Goal: Task Accomplishment & Management: Manage account settings

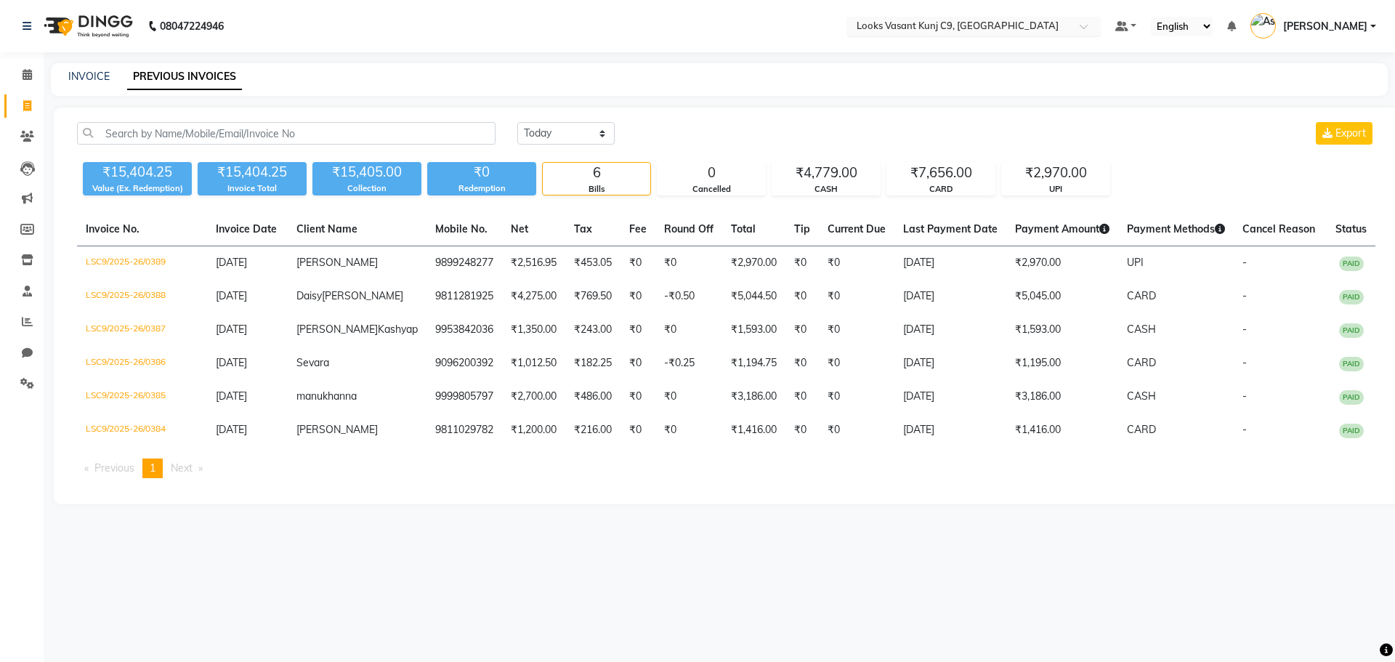
click at [938, 20] on input "text" at bounding box center [959, 27] width 211 height 15
type input "bally"
click at [935, 49] on span "Looks Ballygunge, [GEOGRAPHIC_DATA], [GEOGRAPHIC_DATA]" at bounding box center [948, 56] width 189 height 26
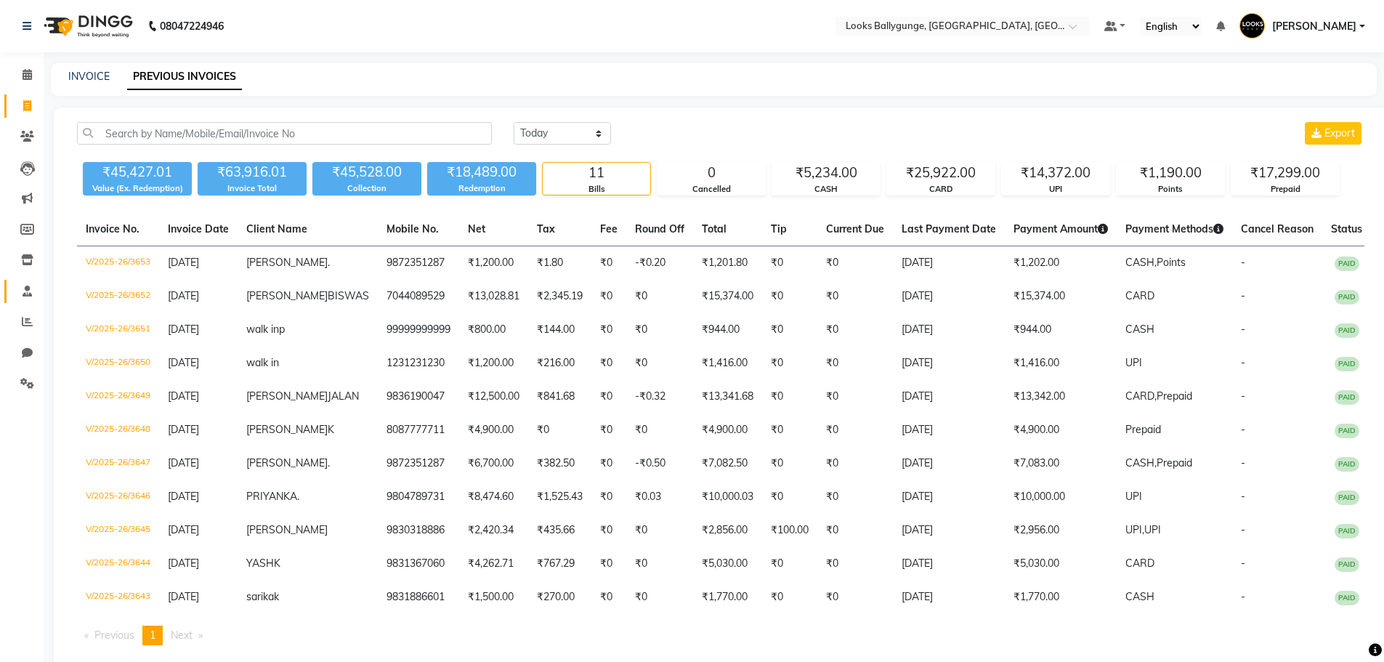
click at [12, 296] on link "Staff" at bounding box center [21, 292] width 35 height 24
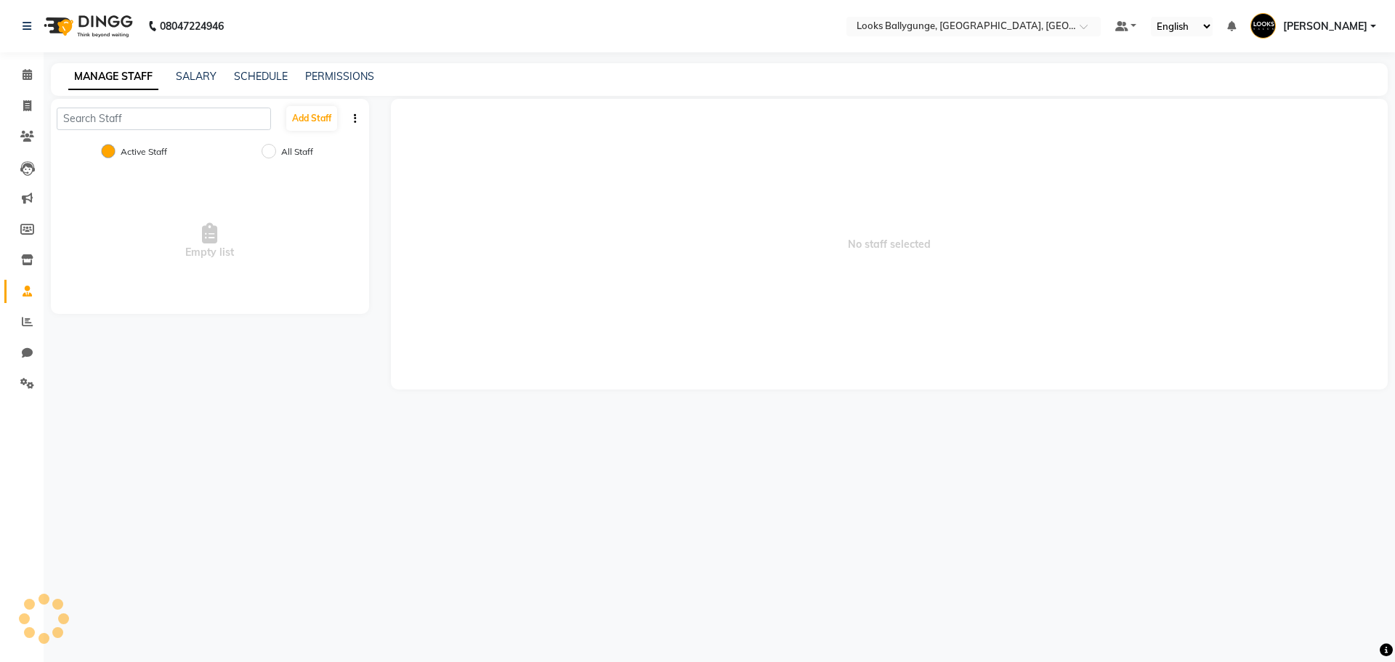
click at [18, 295] on span at bounding box center [27, 291] width 25 height 17
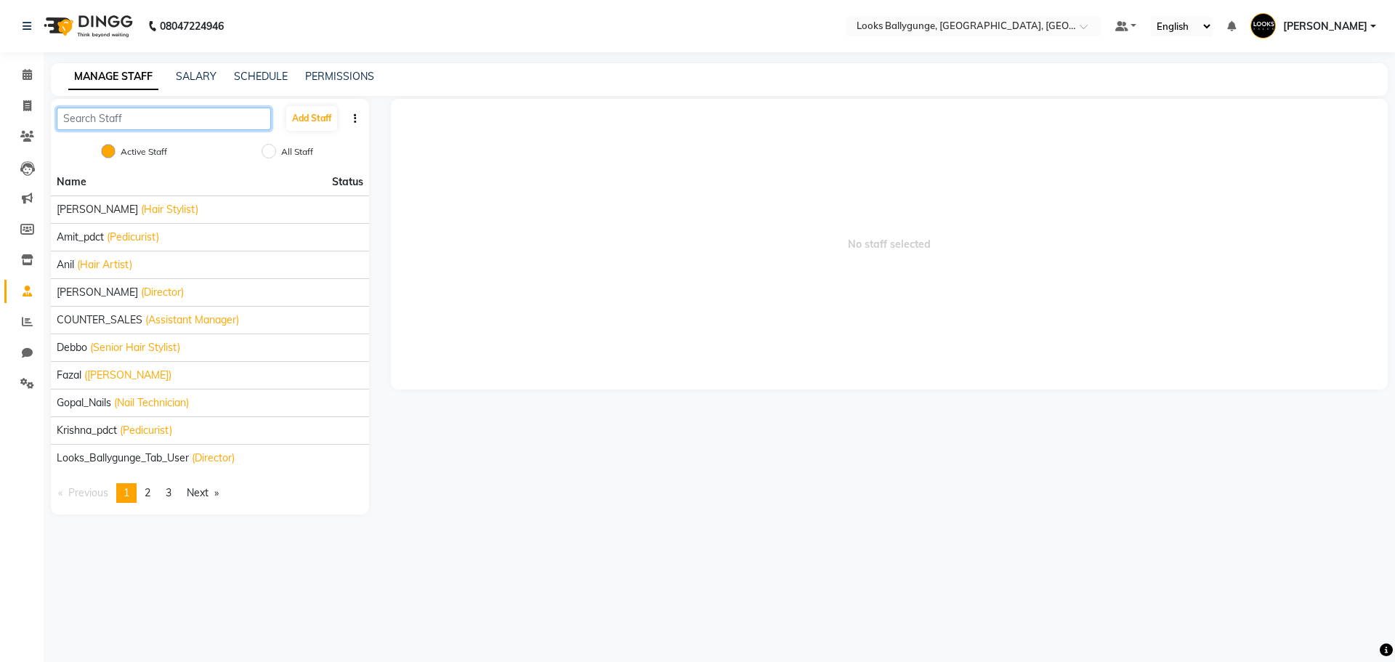
click at [133, 127] on input "text" at bounding box center [164, 119] width 214 height 23
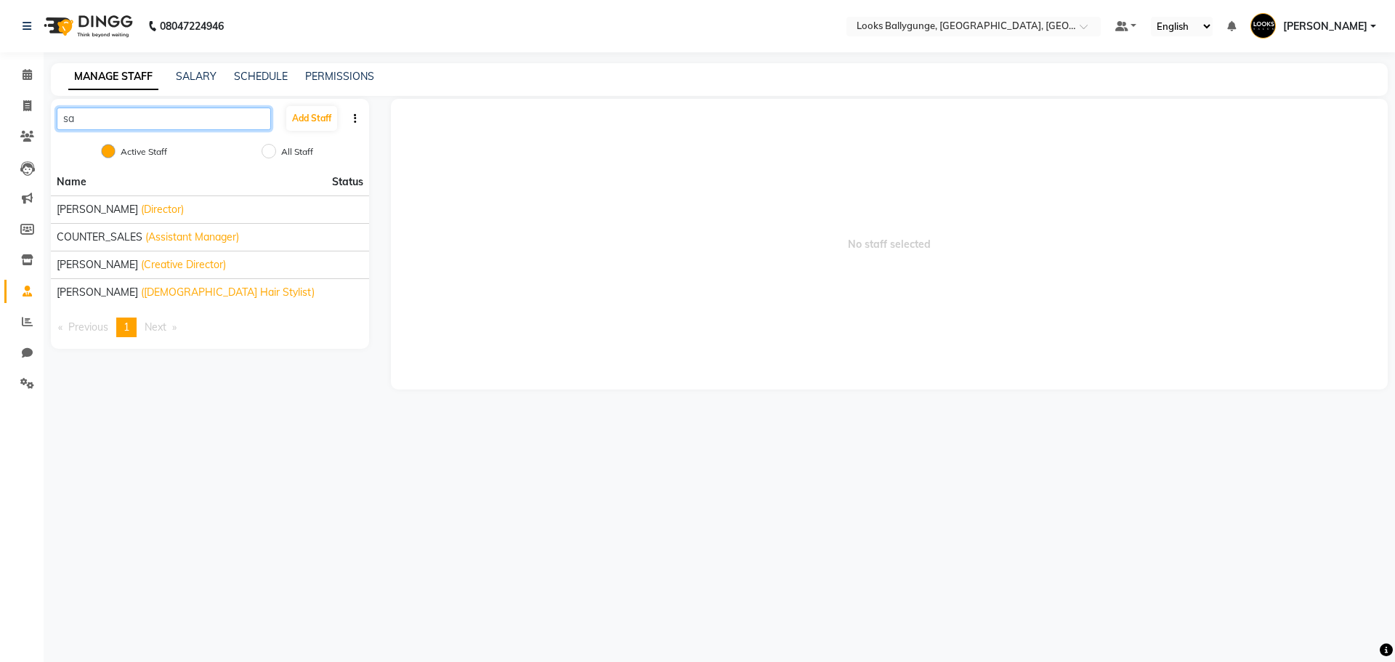
type input "sam"
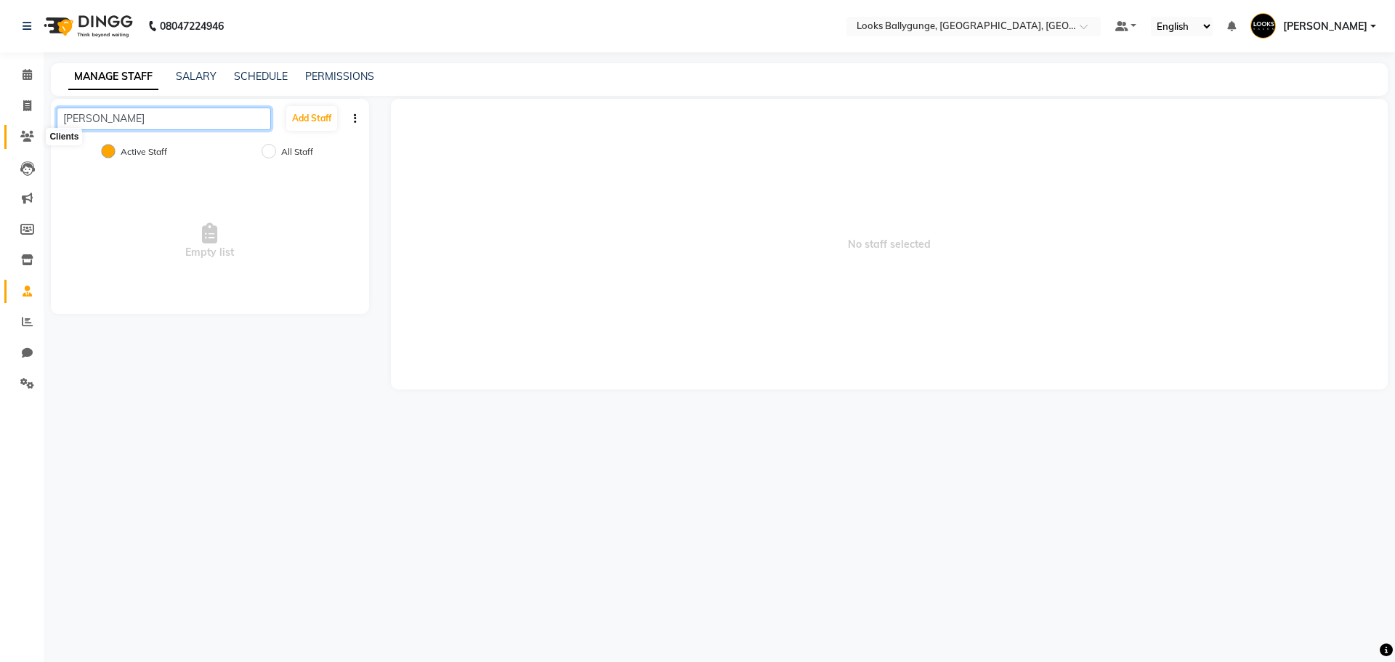
drag, startPoint x: 133, startPoint y: 127, endPoint x: 28, endPoint y: 138, distance: 105.2
click at [24, 136] on app-home "08047224946 Select Location × Looks Ballygunge, Kolkata, Kolkata Default Panel …" at bounding box center [697, 205] width 1395 height 411
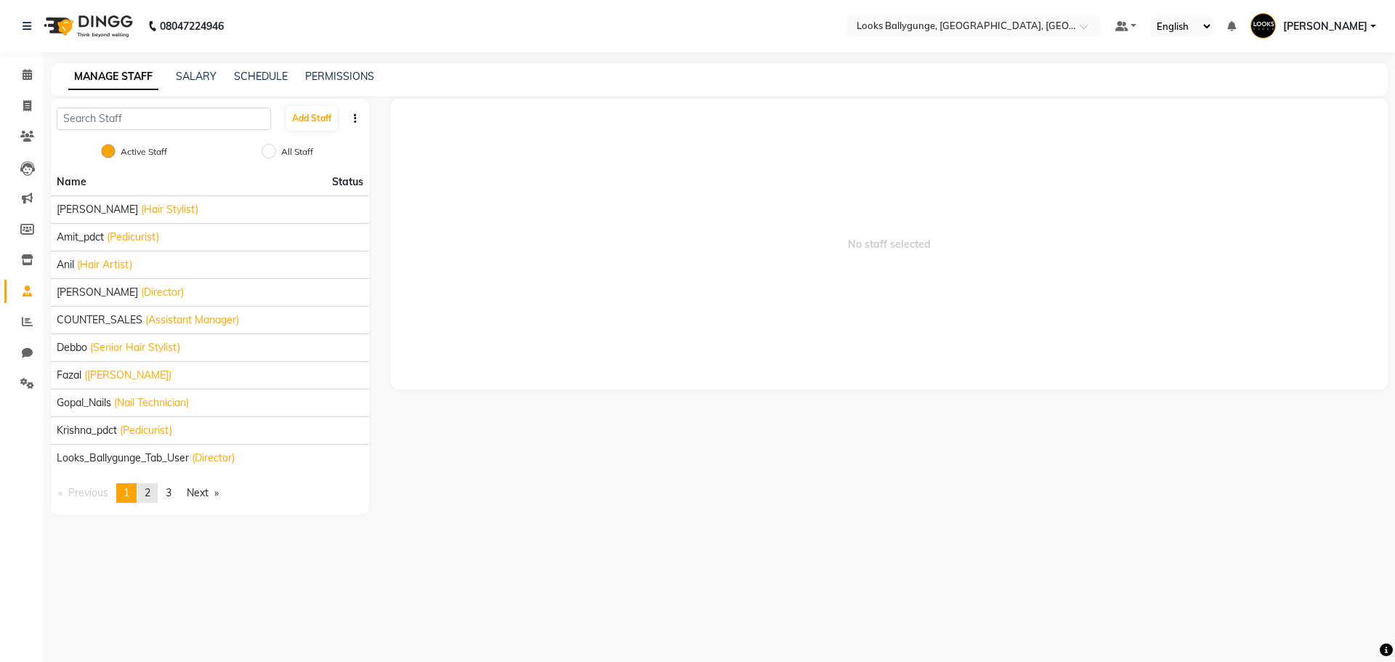
click at [150, 495] on span "2" at bounding box center [148, 492] width 6 height 13
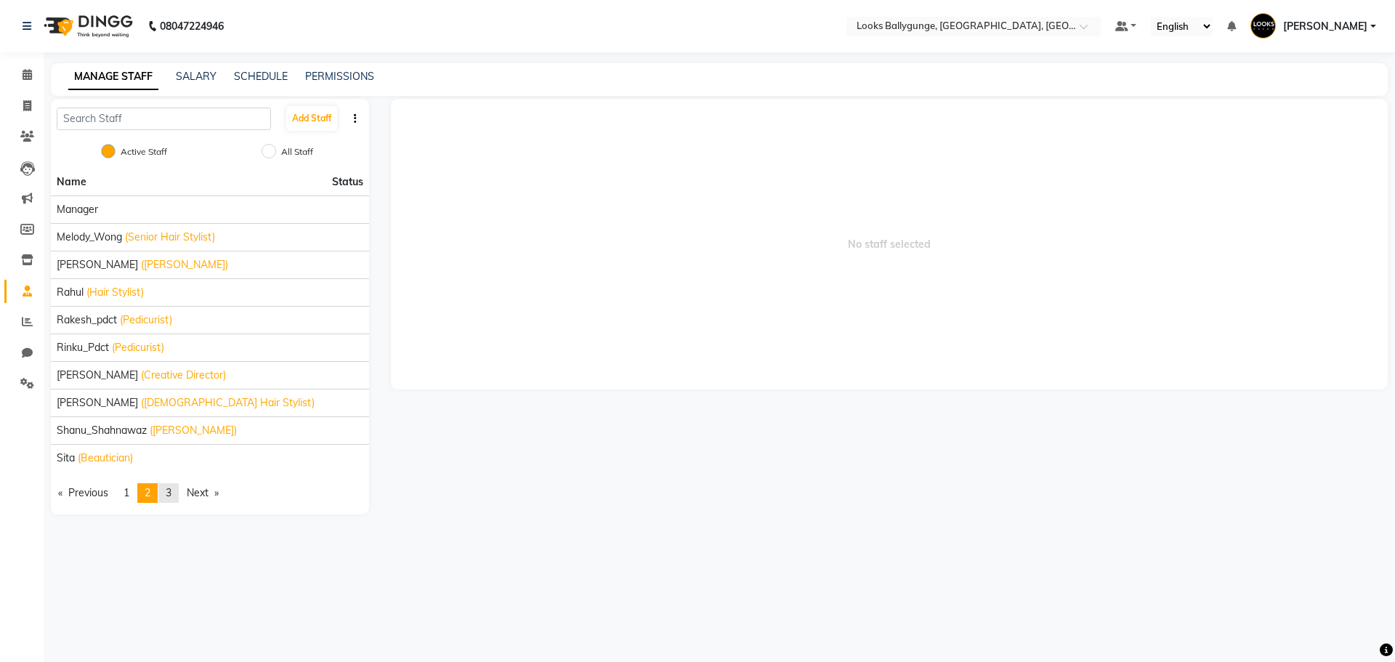
click at [164, 493] on link "page 3" at bounding box center [168, 493] width 20 height 20
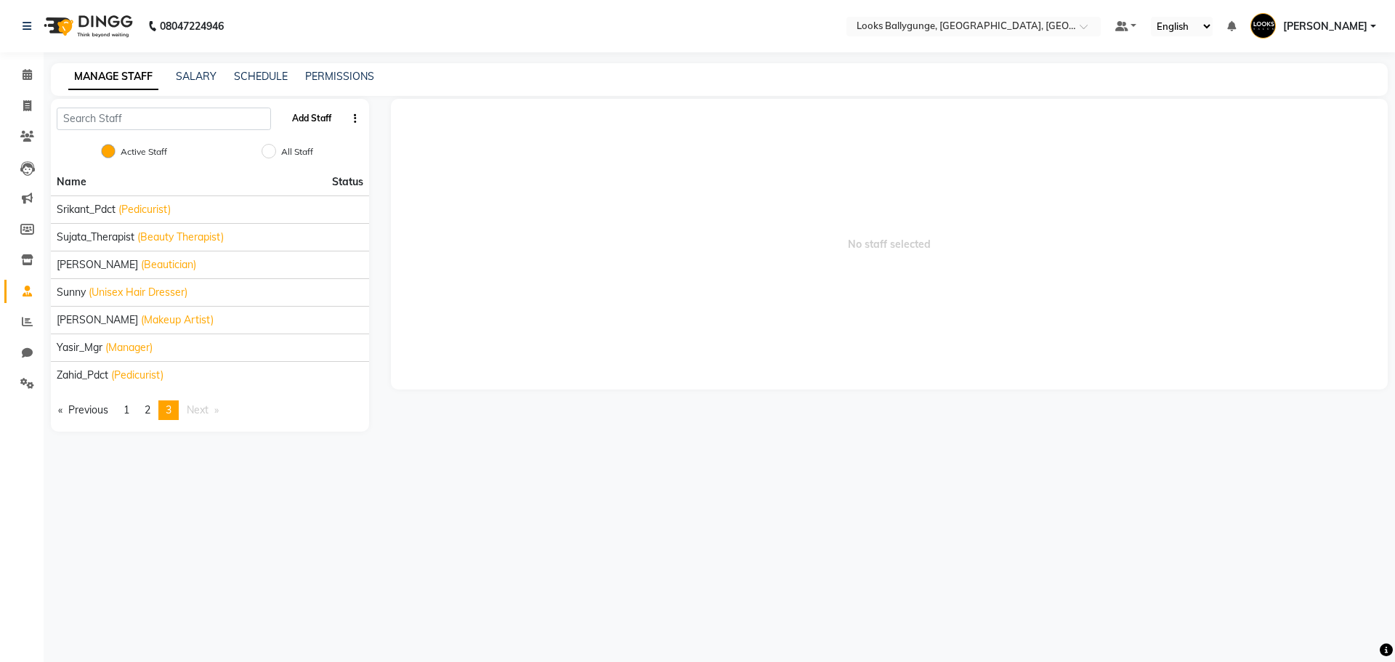
click at [315, 111] on button "Add Staff" at bounding box center [311, 118] width 51 height 25
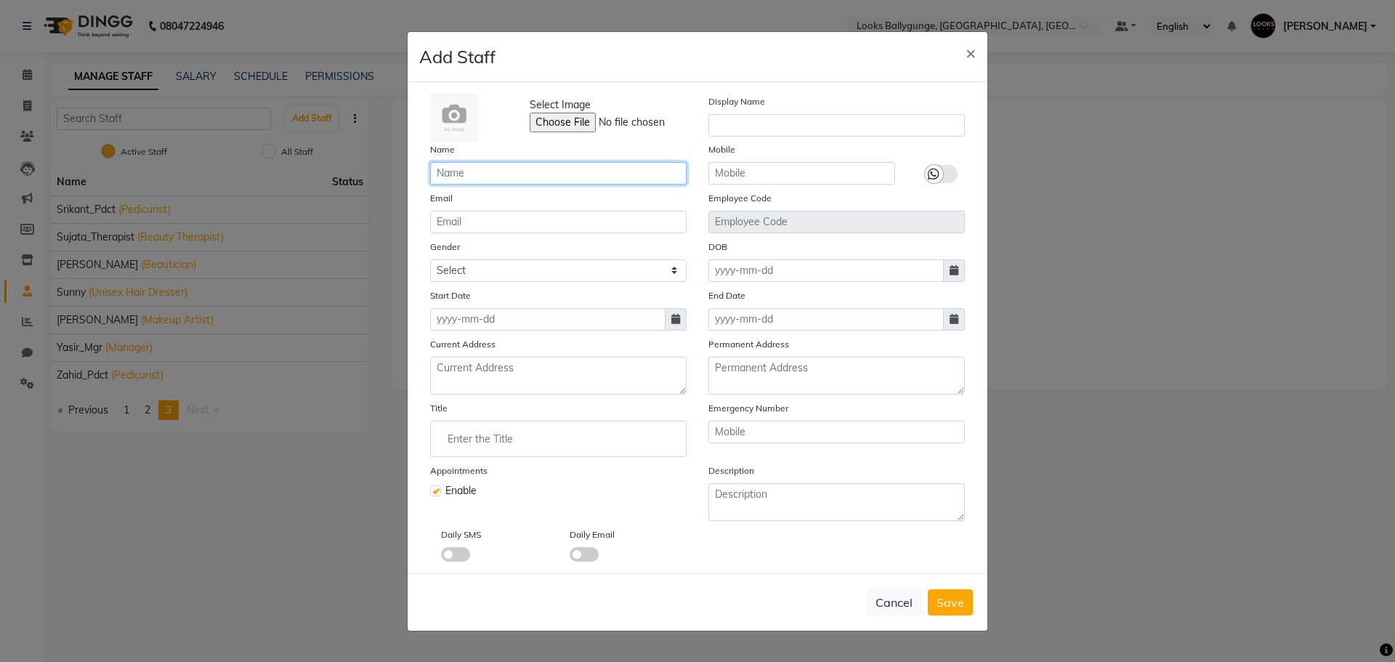
drag, startPoint x: 597, startPoint y: 164, endPoint x: 580, endPoint y: 162, distance: 17.6
click at [597, 164] on input "text" at bounding box center [558, 173] width 256 height 23
type input "Samad"
drag, startPoint x: 501, startPoint y: 267, endPoint x: 500, endPoint y: 280, distance: 13.1
click at [501, 267] on select "Select [DEMOGRAPHIC_DATA] [DEMOGRAPHIC_DATA] Other Prefer Not To Say" at bounding box center [558, 270] width 256 height 23
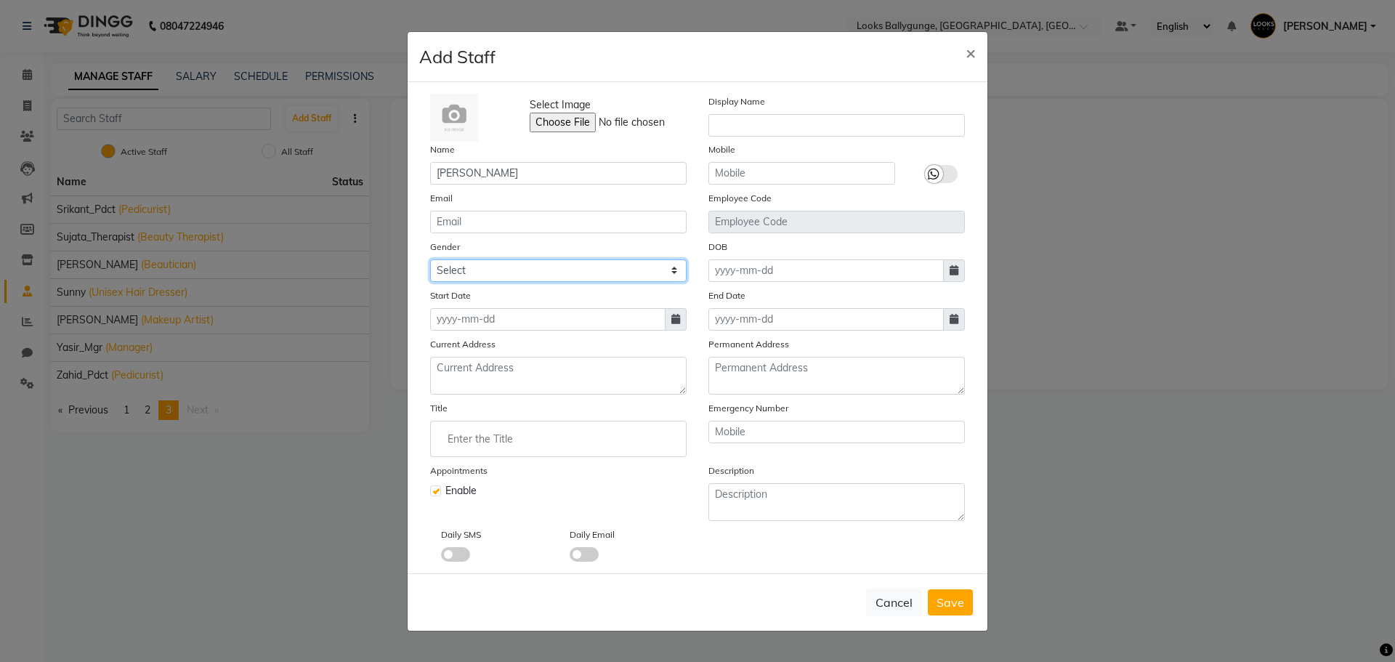
select select "[DEMOGRAPHIC_DATA]"
click at [430, 259] on select "Select [DEMOGRAPHIC_DATA] [DEMOGRAPHIC_DATA] Other Prefer Not To Say" at bounding box center [558, 270] width 256 height 23
click at [524, 426] on input "Enter the Title" at bounding box center [558, 438] width 243 height 29
click at [518, 466] on link "Bar ber" at bounding box center [558, 471] width 243 height 37
type input "[PERSON_NAME]"
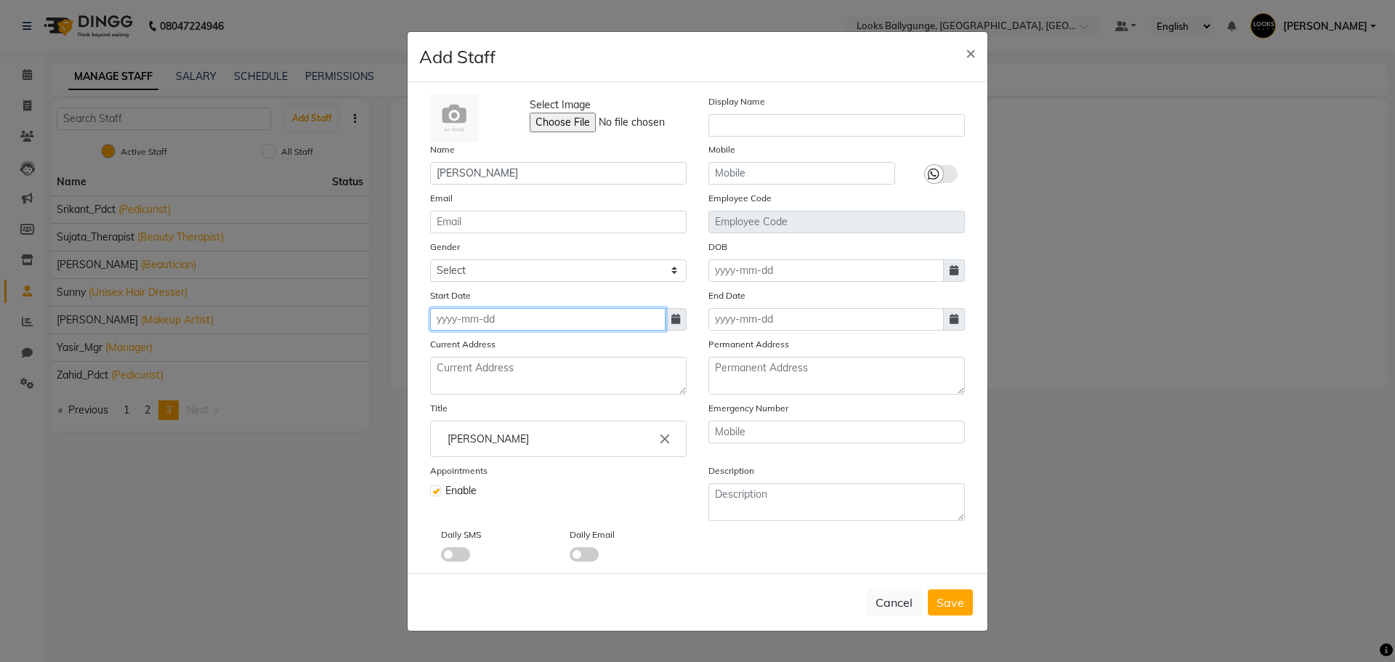
click at [533, 316] on input at bounding box center [547, 319] width 235 height 23
select select "9"
select select "2025"
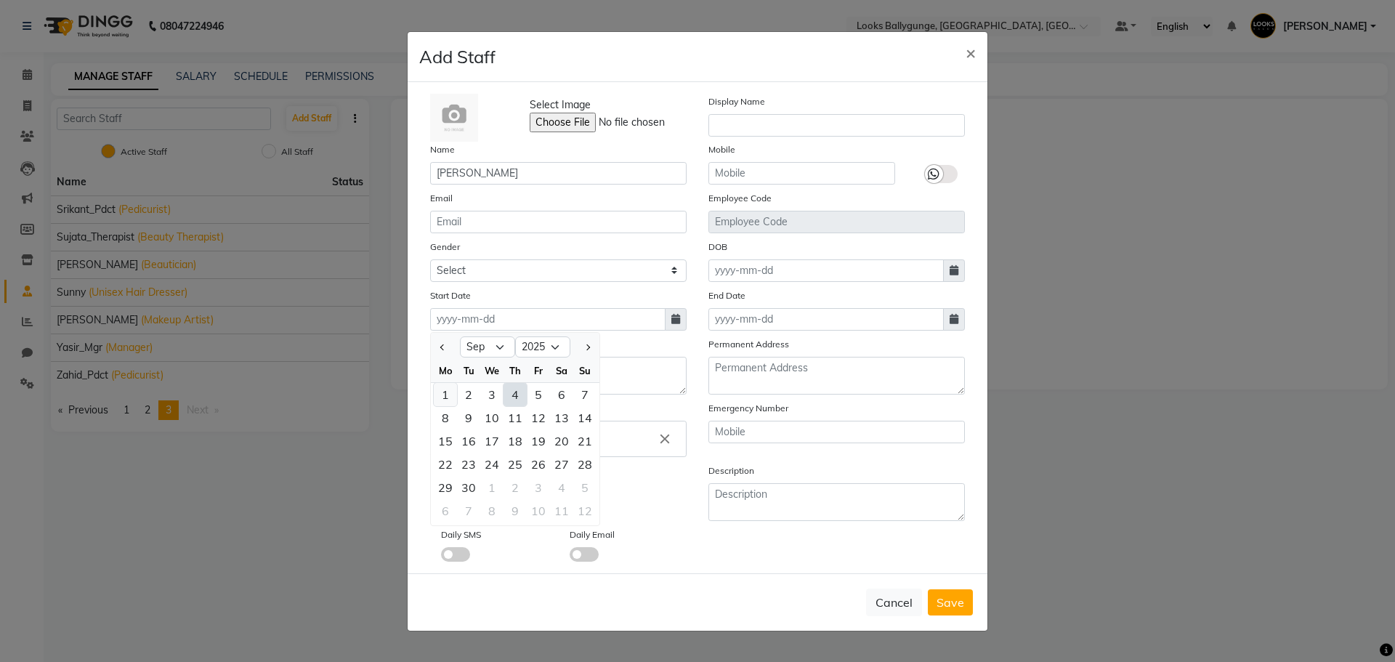
click at [441, 404] on div "1" at bounding box center [445, 394] width 23 height 23
type input "[DATE]"
click at [943, 591] on button "Save" at bounding box center [950, 602] width 45 height 26
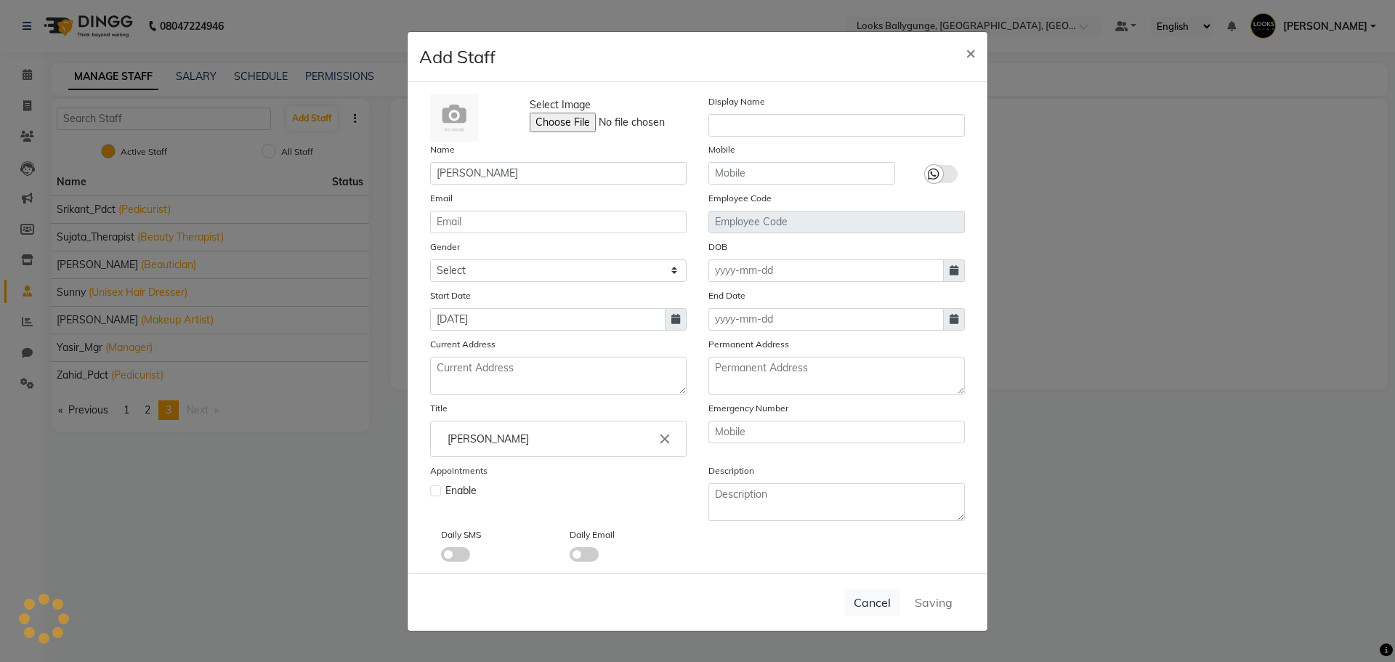
select select
checkbox input "false"
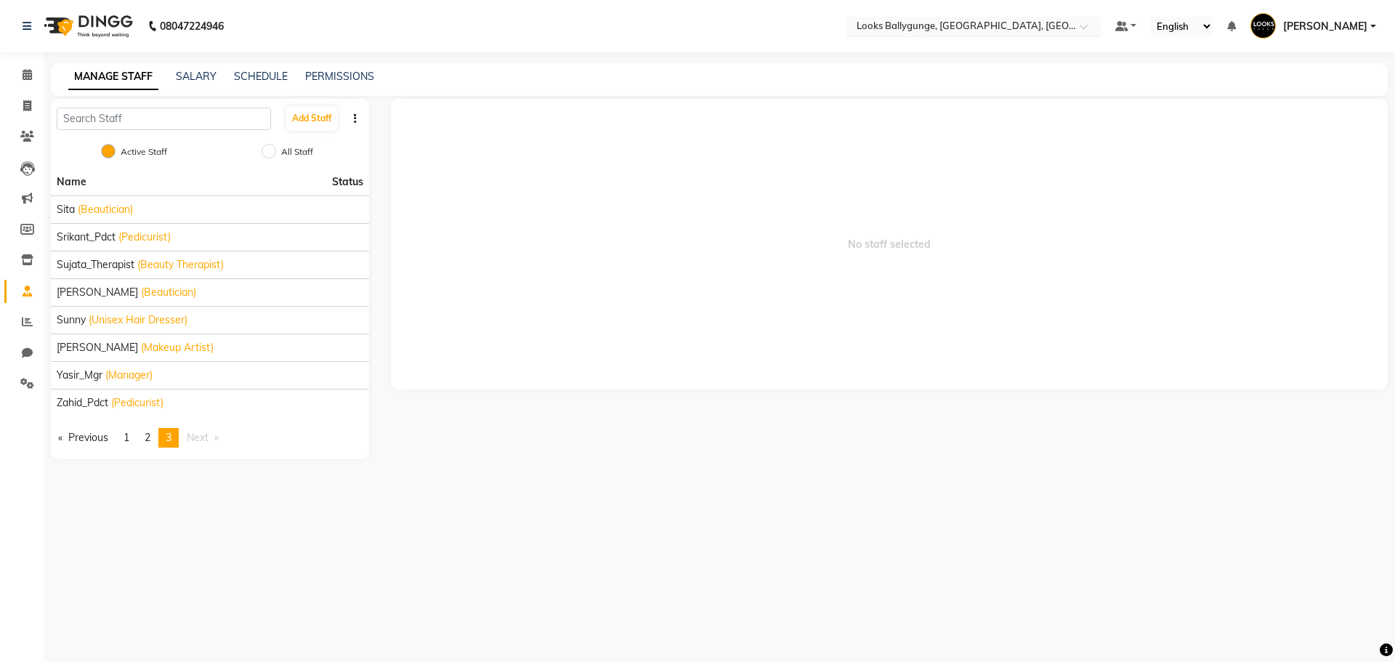
click at [967, 26] on input "text" at bounding box center [959, 27] width 211 height 15
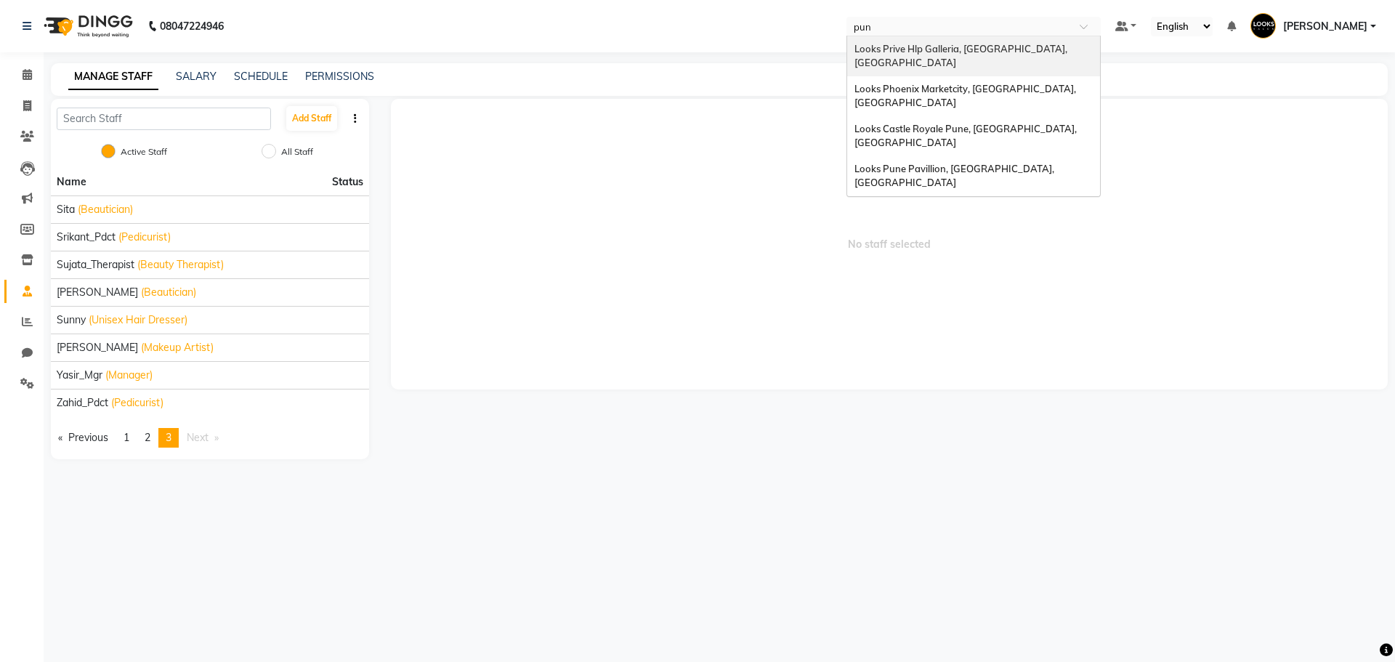
type input "pune"
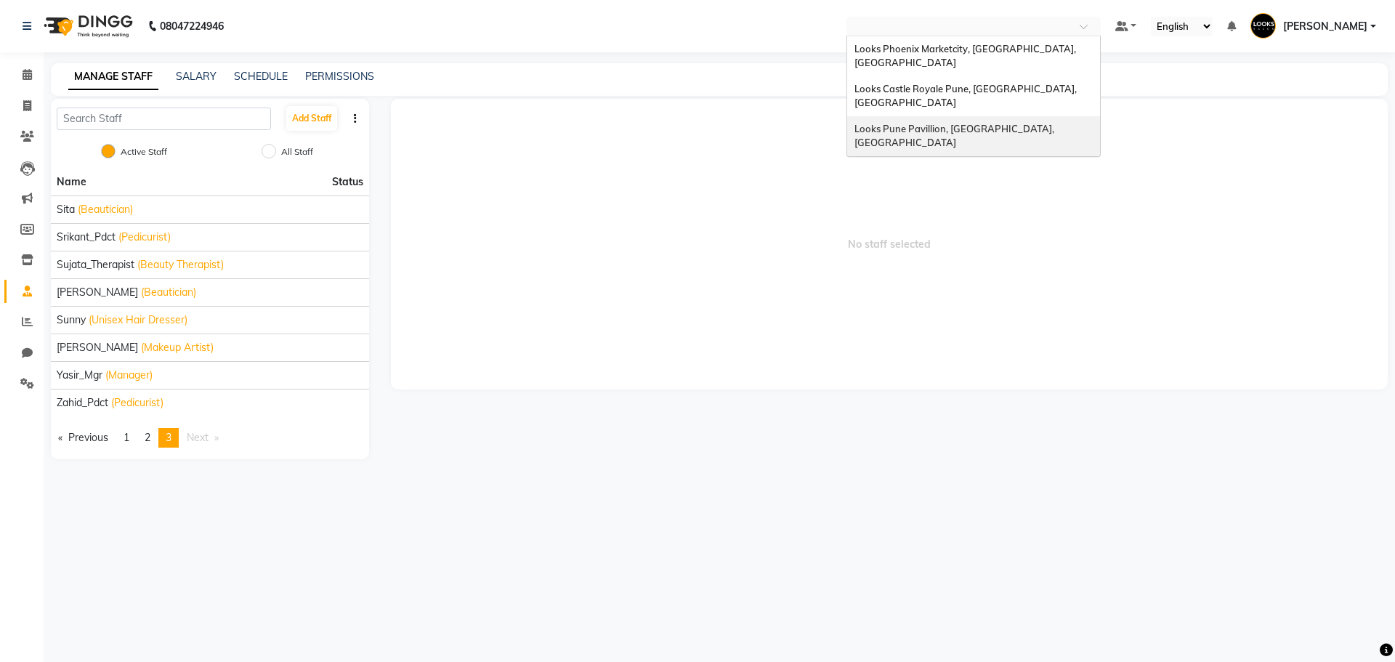
click at [872, 152] on span "No staff selected" at bounding box center [889, 244] width 997 height 291
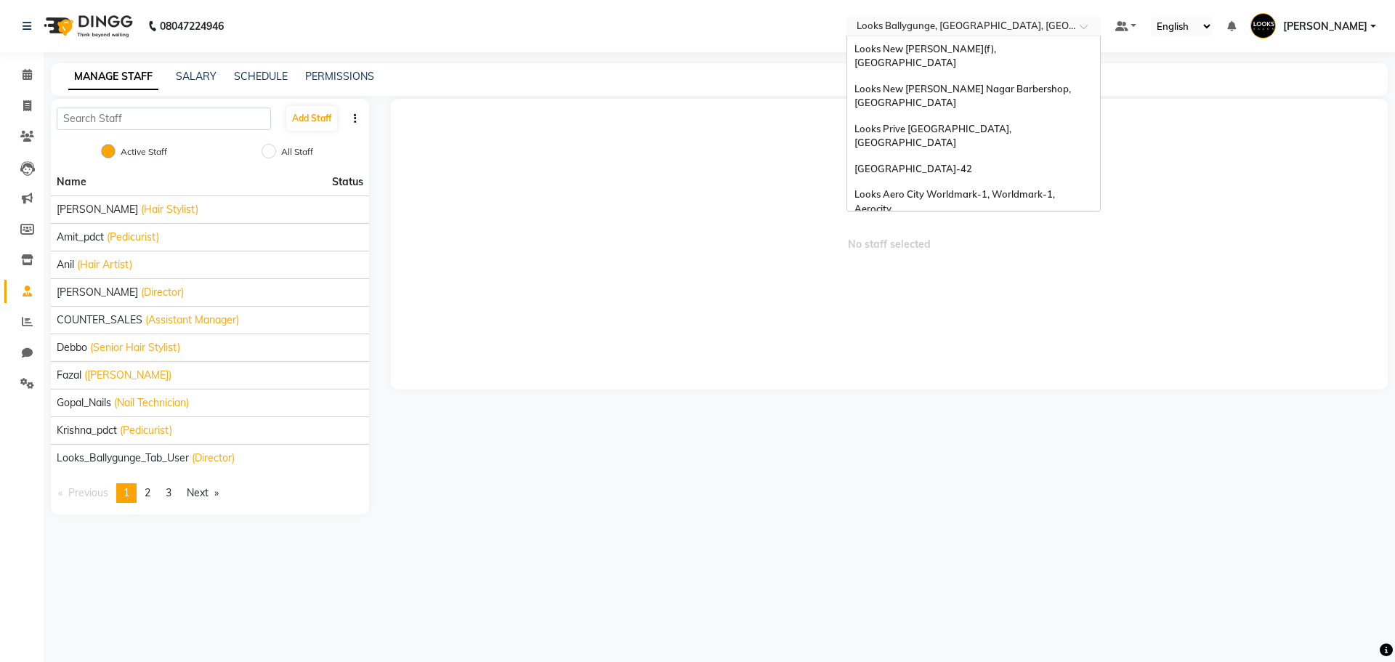
click at [919, 23] on input "text" at bounding box center [959, 27] width 211 height 15
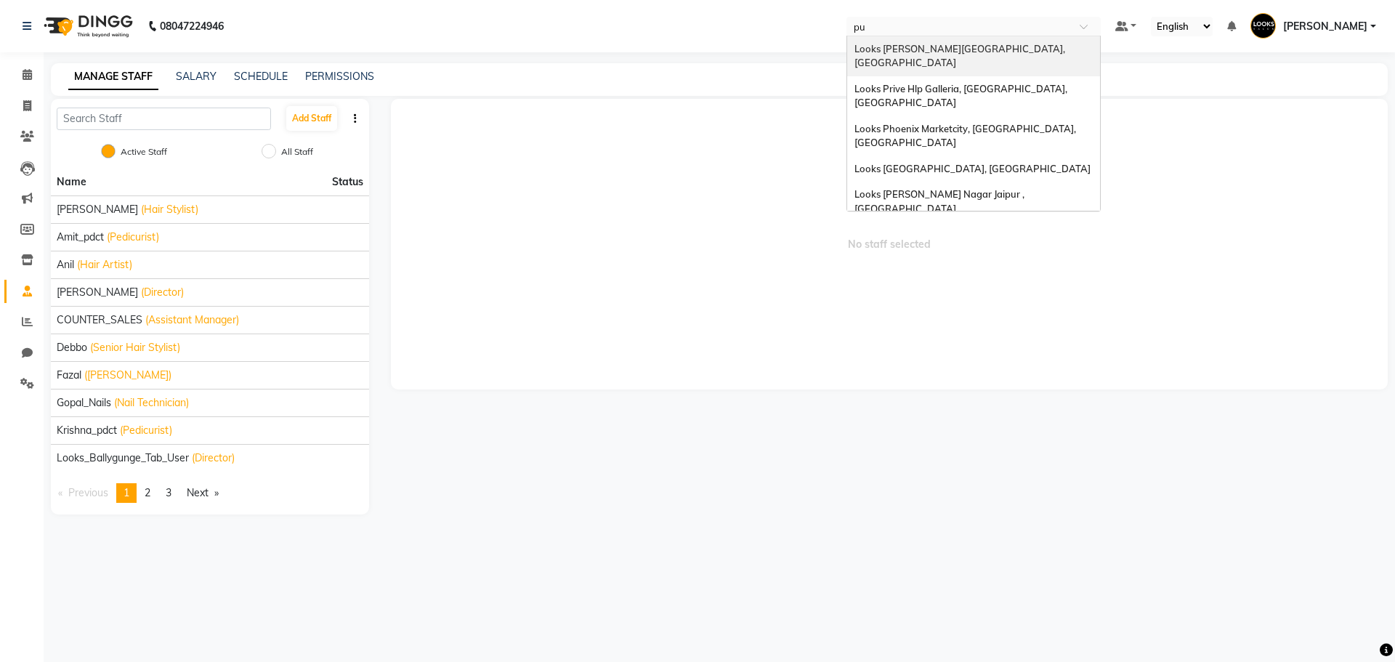
type input "p"
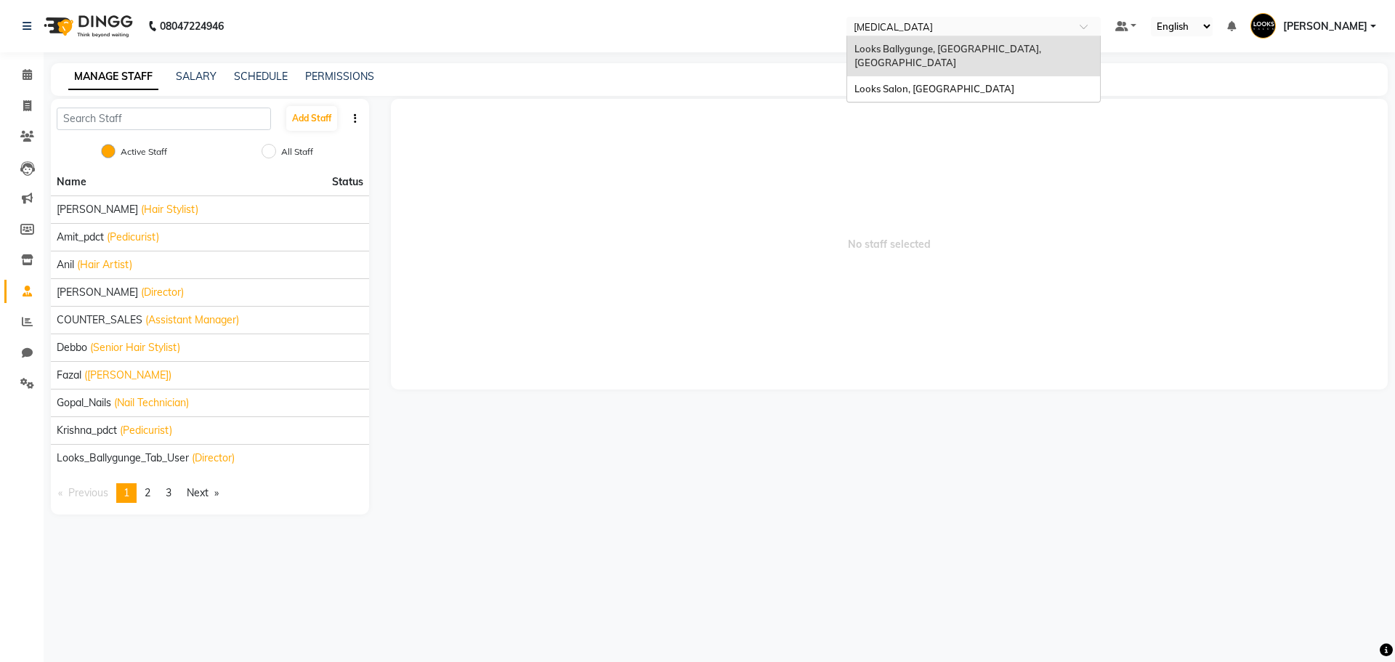
type input "bale"
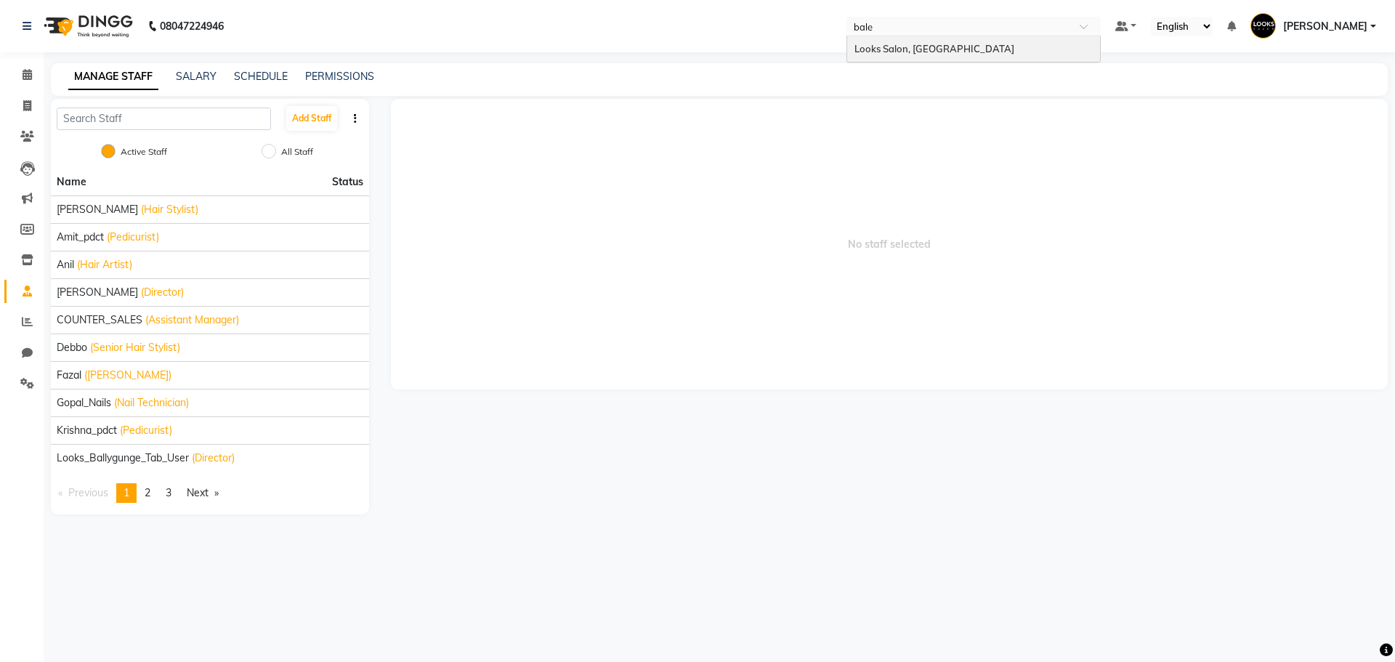
click at [947, 52] on span "Looks Salon, [GEOGRAPHIC_DATA]" at bounding box center [934, 49] width 160 height 12
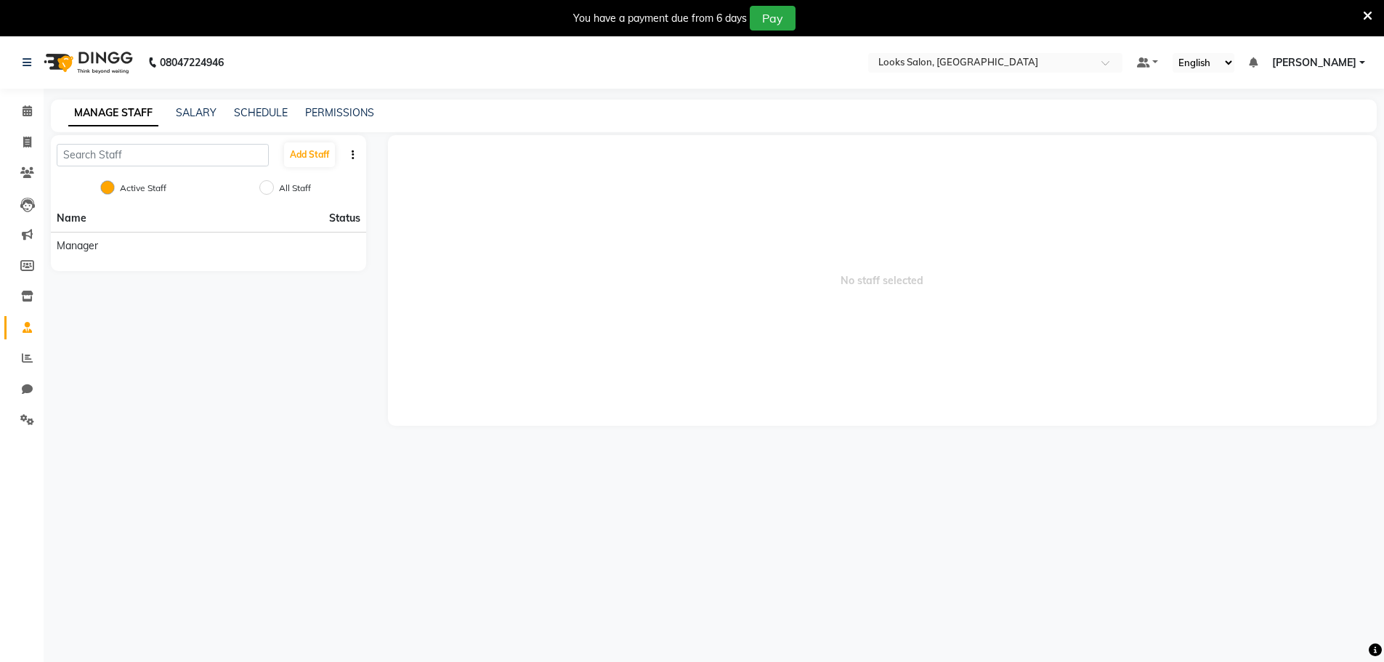
click at [1351, 58] on span "[PERSON_NAME]" at bounding box center [1314, 62] width 84 height 15
drag, startPoint x: 931, startPoint y: 400, endPoint x: 1111, endPoint y: 306, distance: 203.4
click at [967, 371] on span "No staff selected" at bounding box center [882, 280] width 989 height 291
click at [1319, 62] on span "[PERSON_NAME]" at bounding box center [1314, 62] width 84 height 15
click at [1283, 94] on link "Manage Profile" at bounding box center [1290, 91] width 133 height 23
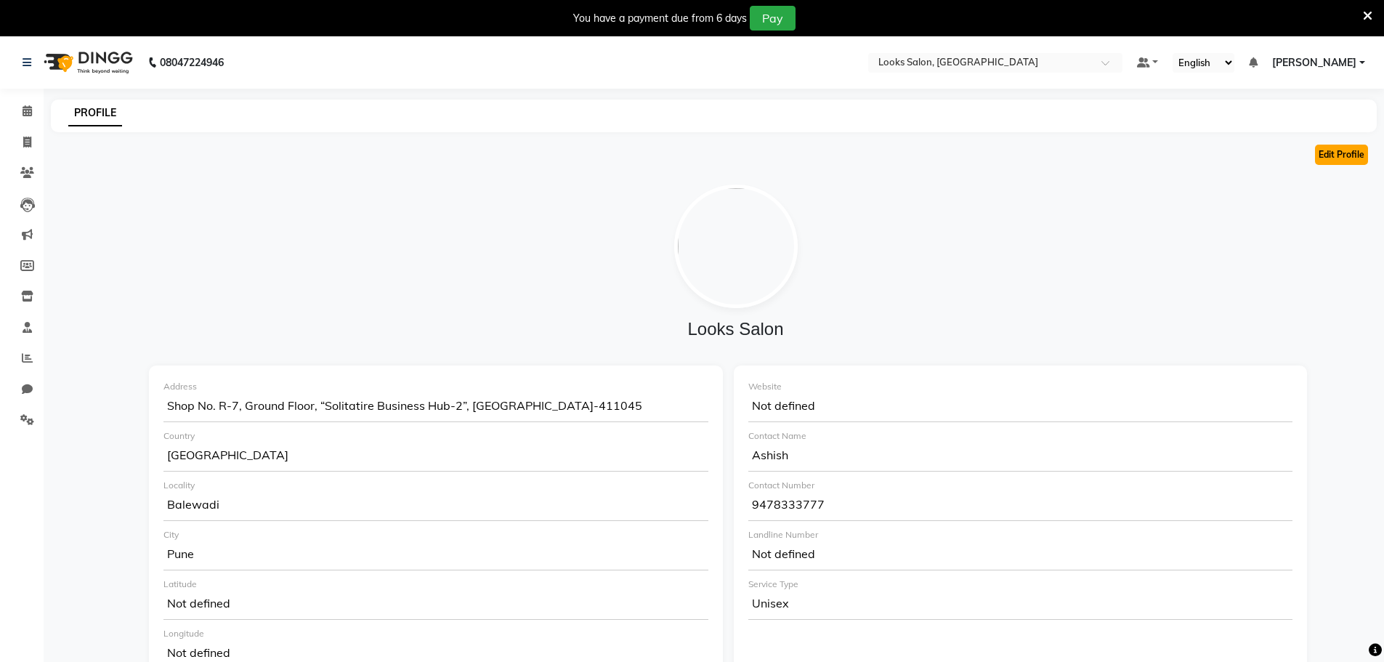
click at [1334, 158] on button "Edit Profile" at bounding box center [1341, 155] width 53 height 20
select select "1"
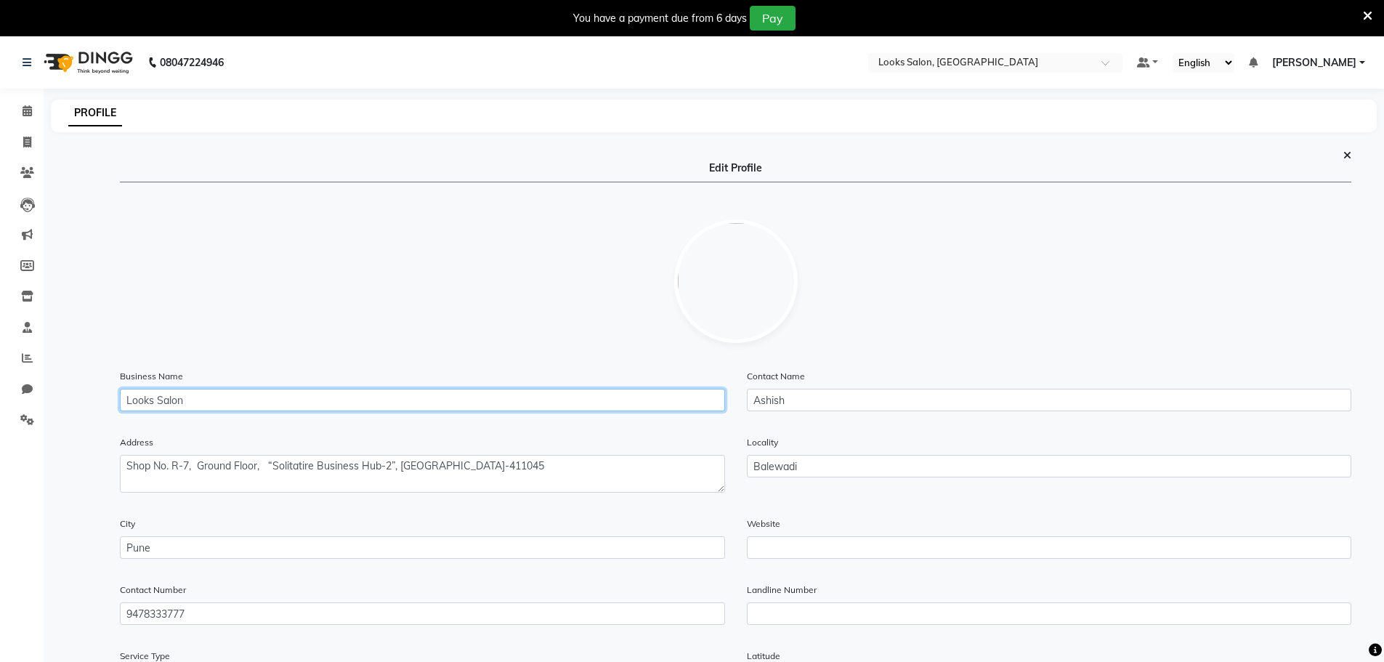
click at [165, 404] on input "Looks Salon" at bounding box center [422, 400] width 605 height 23
type input "Looks Baner Pune"
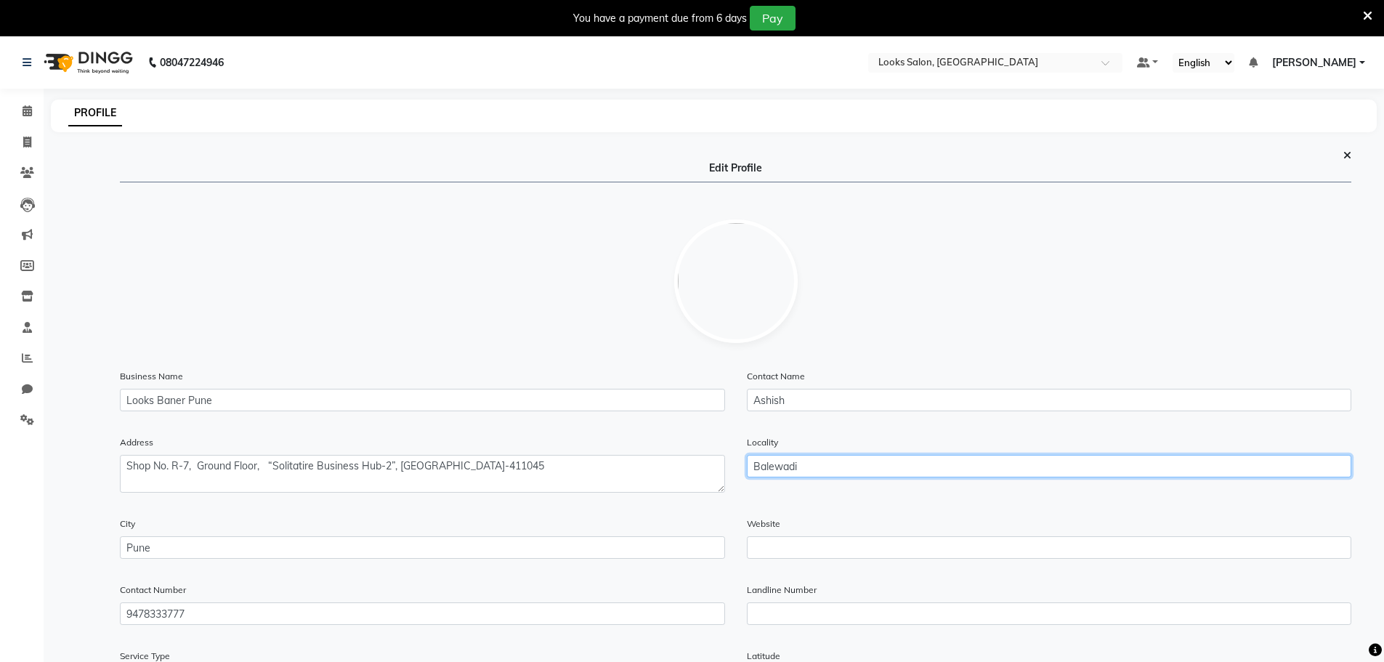
drag, startPoint x: 824, startPoint y: 469, endPoint x: 554, endPoint y: 436, distance: 271.5
click at [554, 436] on div "Address Locality Balewadi" at bounding box center [735, 474] width 1253 height 81
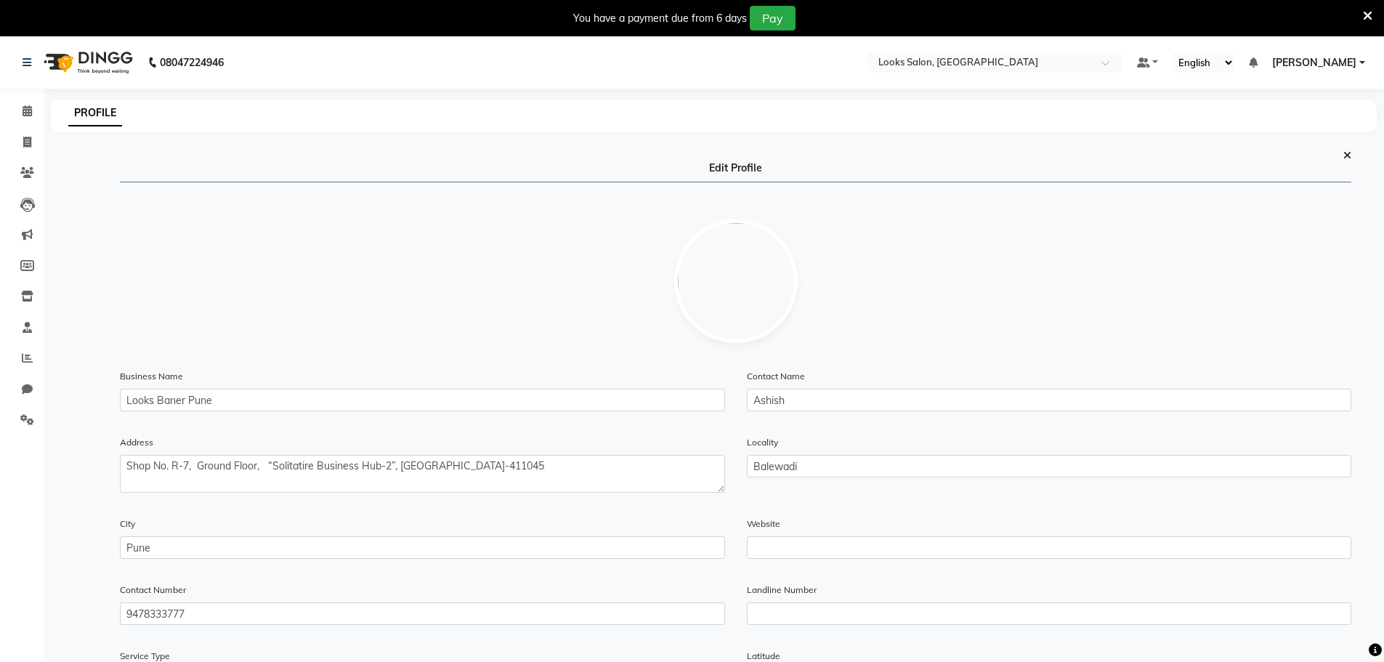
click at [224, 414] on div "Business Name Looks Baner Pune" at bounding box center [422, 395] width 627 height 54
click at [227, 411] on div "Business Name Looks Baner Pune" at bounding box center [422, 395] width 627 height 54
drag, startPoint x: 233, startPoint y: 408, endPoint x: 372, endPoint y: 401, distance: 138.9
click at [234, 408] on input "Looks Baner Pune" at bounding box center [422, 400] width 605 height 23
drag, startPoint x: 828, startPoint y: 486, endPoint x: 831, endPoint y: 474, distance: 12.7
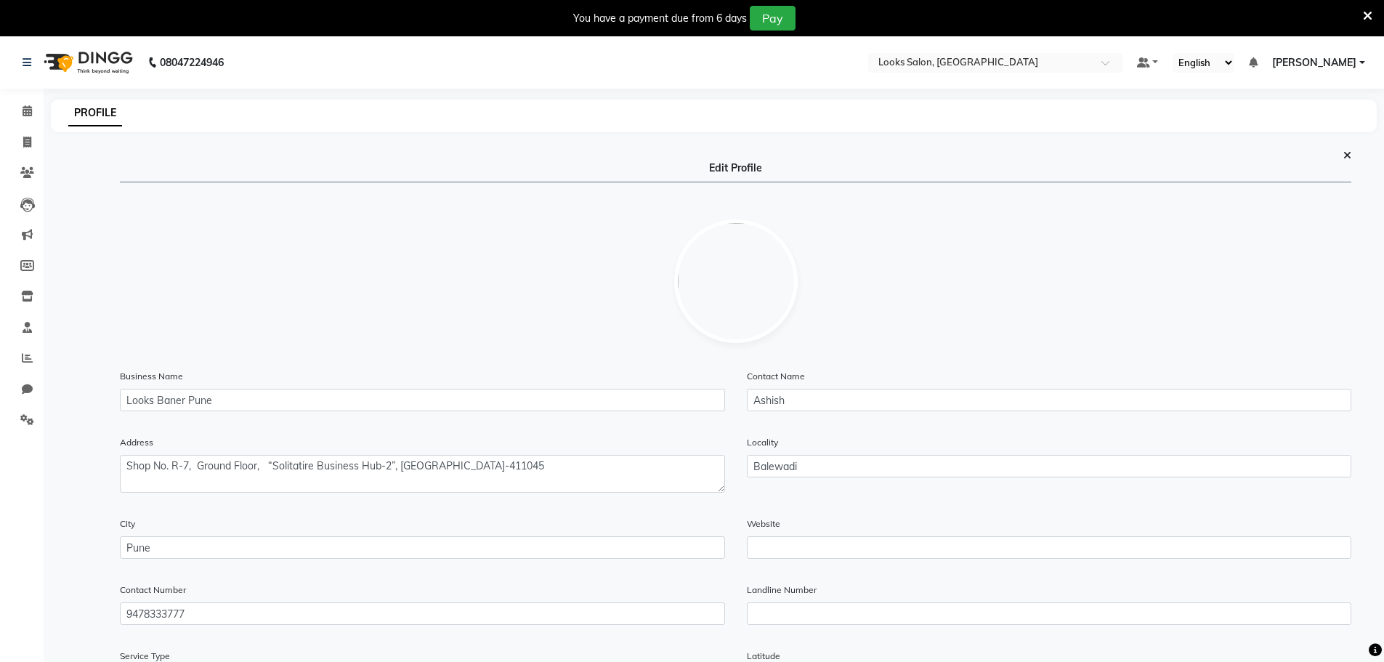
click at [828, 485] on div "Locality Balewadi" at bounding box center [1049, 469] width 627 height 70
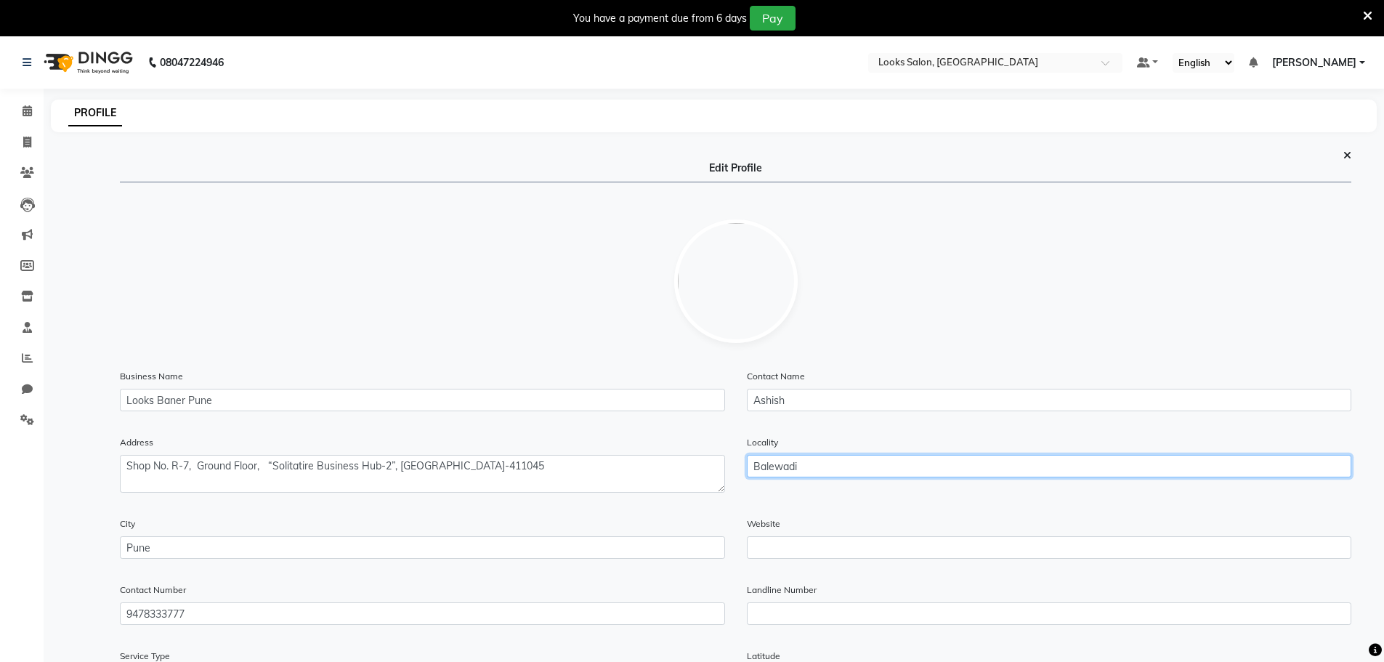
click at [831, 471] on input "Balewadi" at bounding box center [1049, 466] width 605 height 23
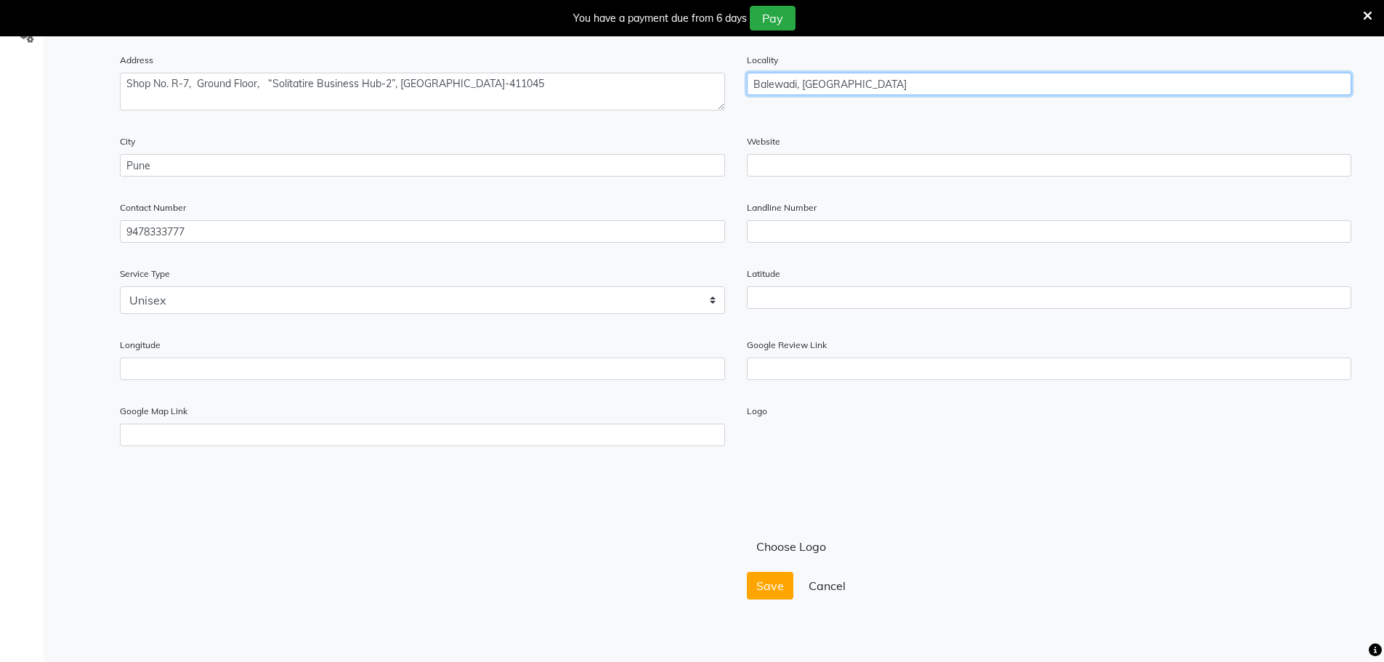
scroll to position [393, 0]
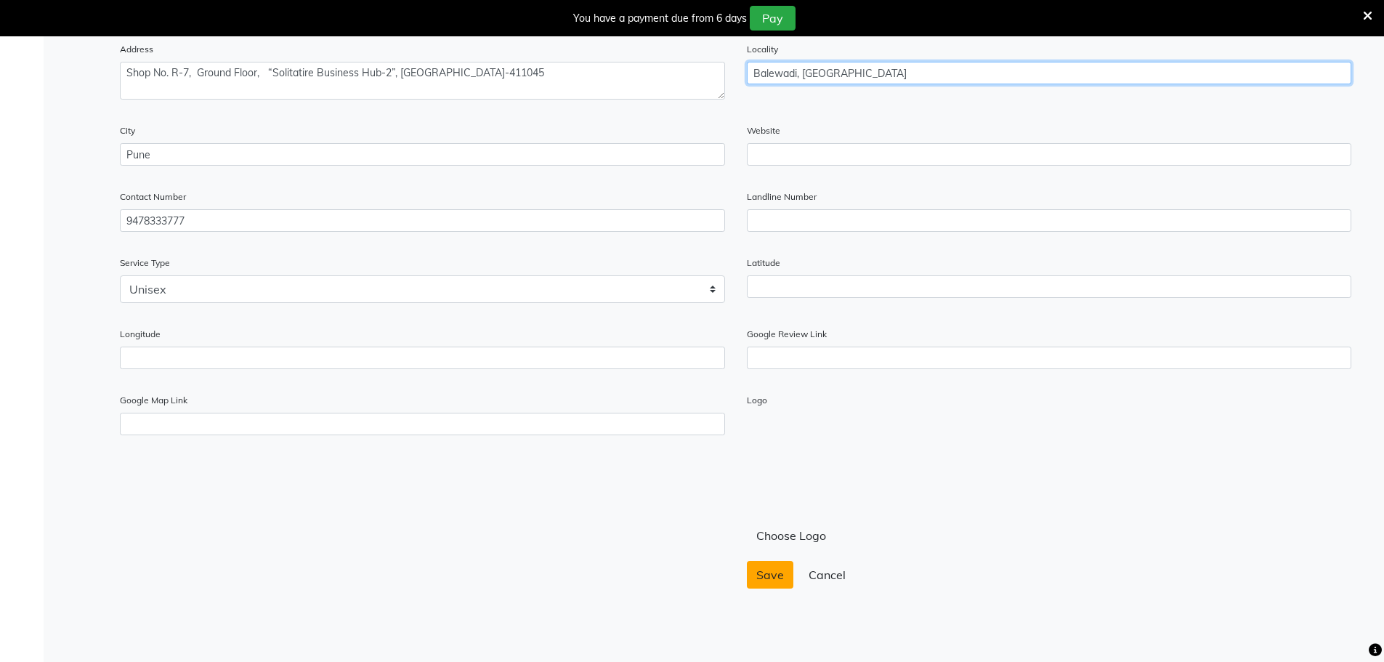
type input "Balewadi, Pune"
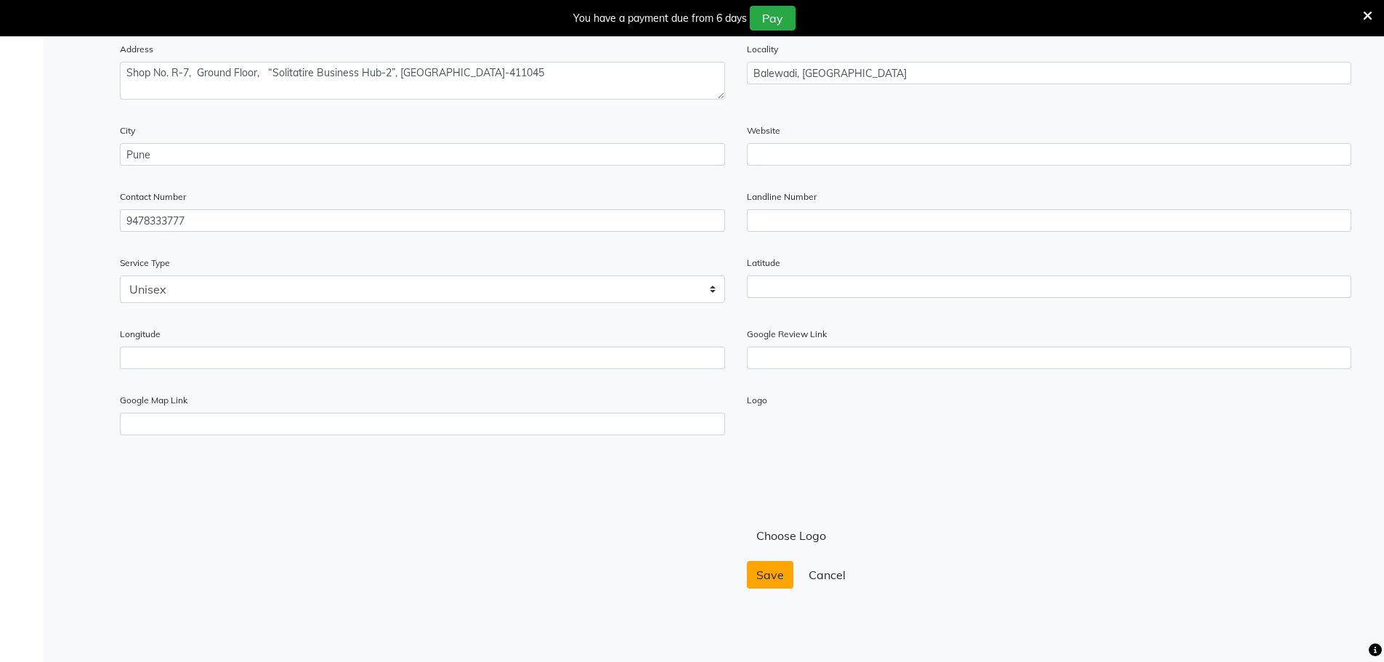
click at [758, 584] on button "Save" at bounding box center [770, 575] width 46 height 28
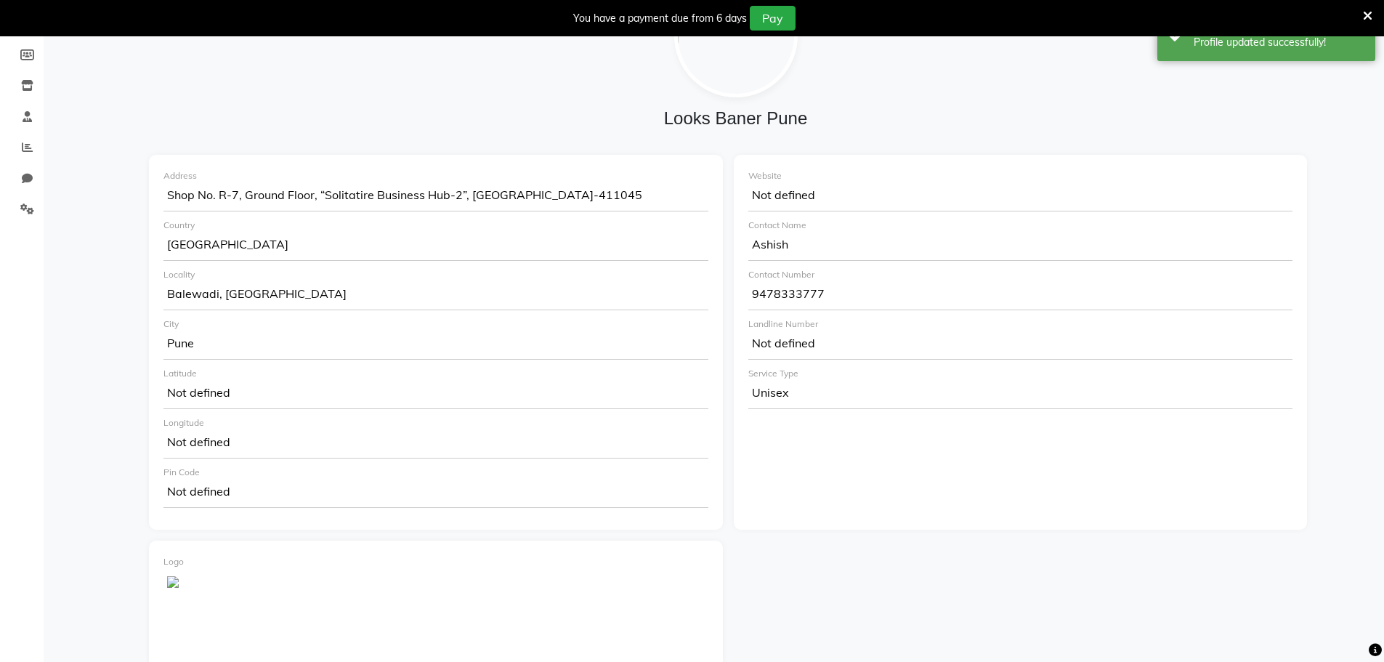
scroll to position [0, 0]
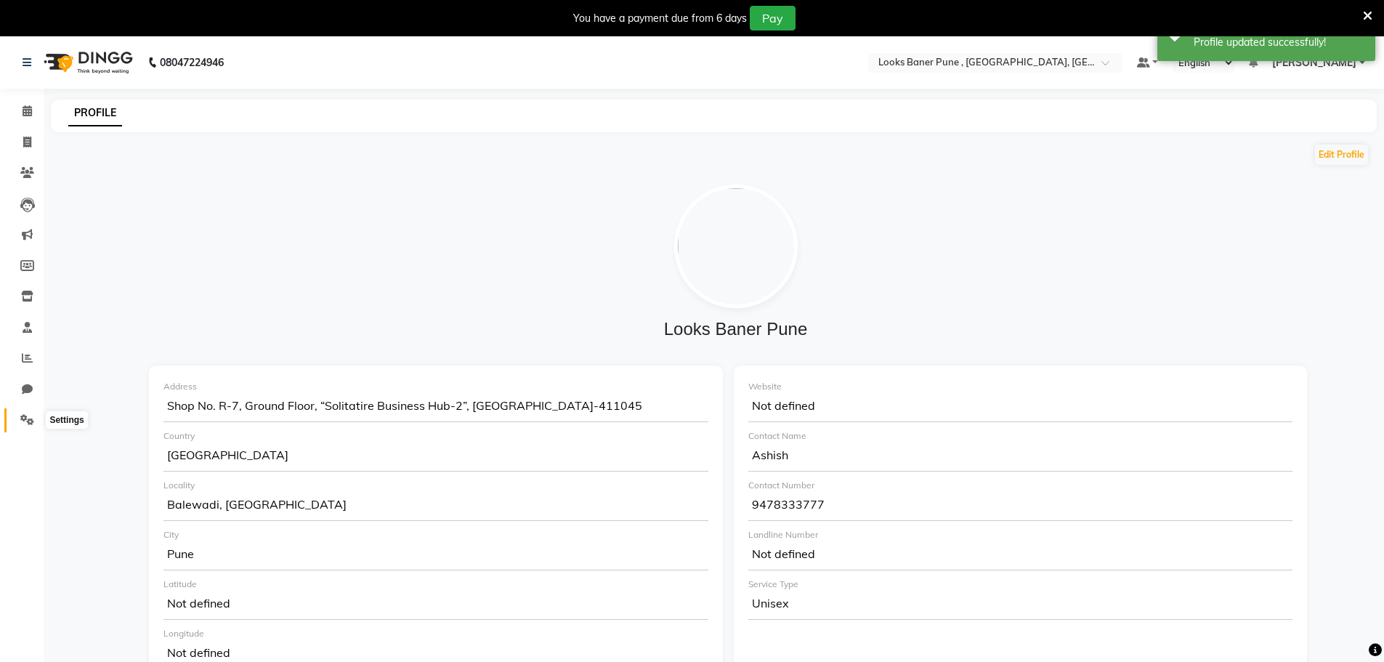
click at [31, 414] on icon at bounding box center [27, 419] width 14 height 11
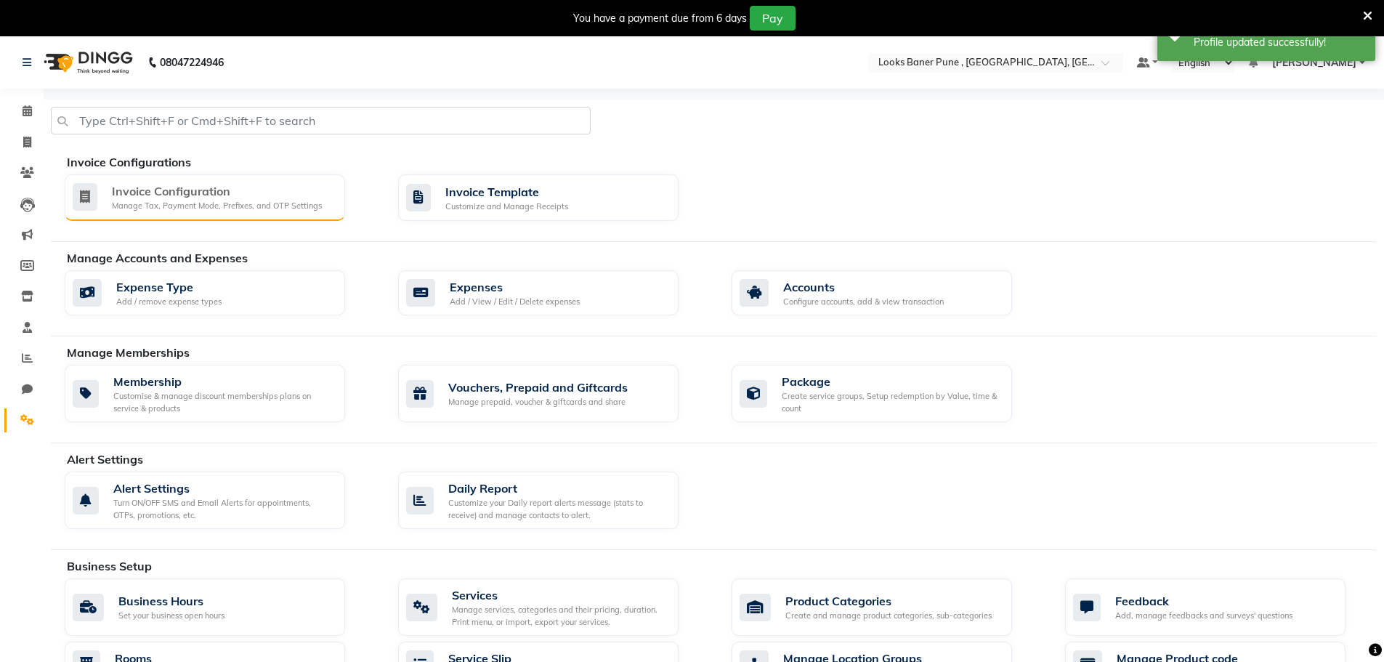
click at [281, 199] on div "Invoice Configuration" at bounding box center [217, 190] width 210 height 17
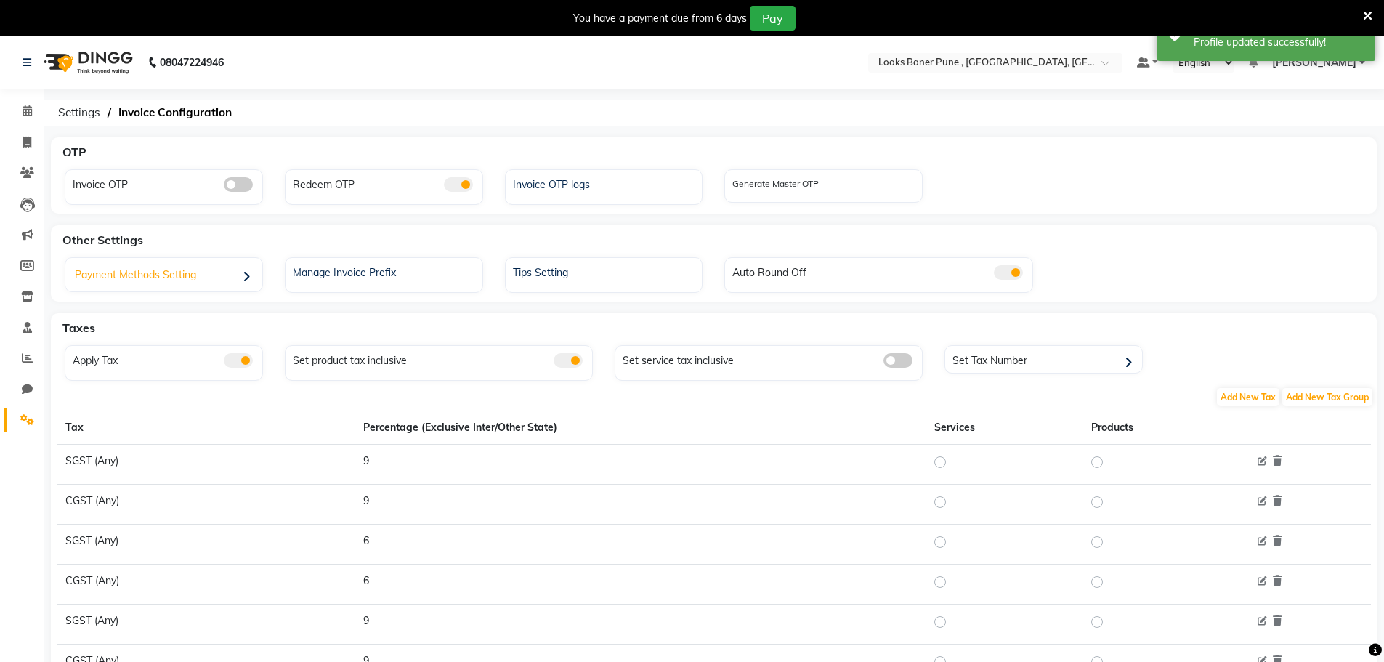
click at [223, 275] on div "Payment Methods Setting" at bounding box center [165, 277] width 193 height 30
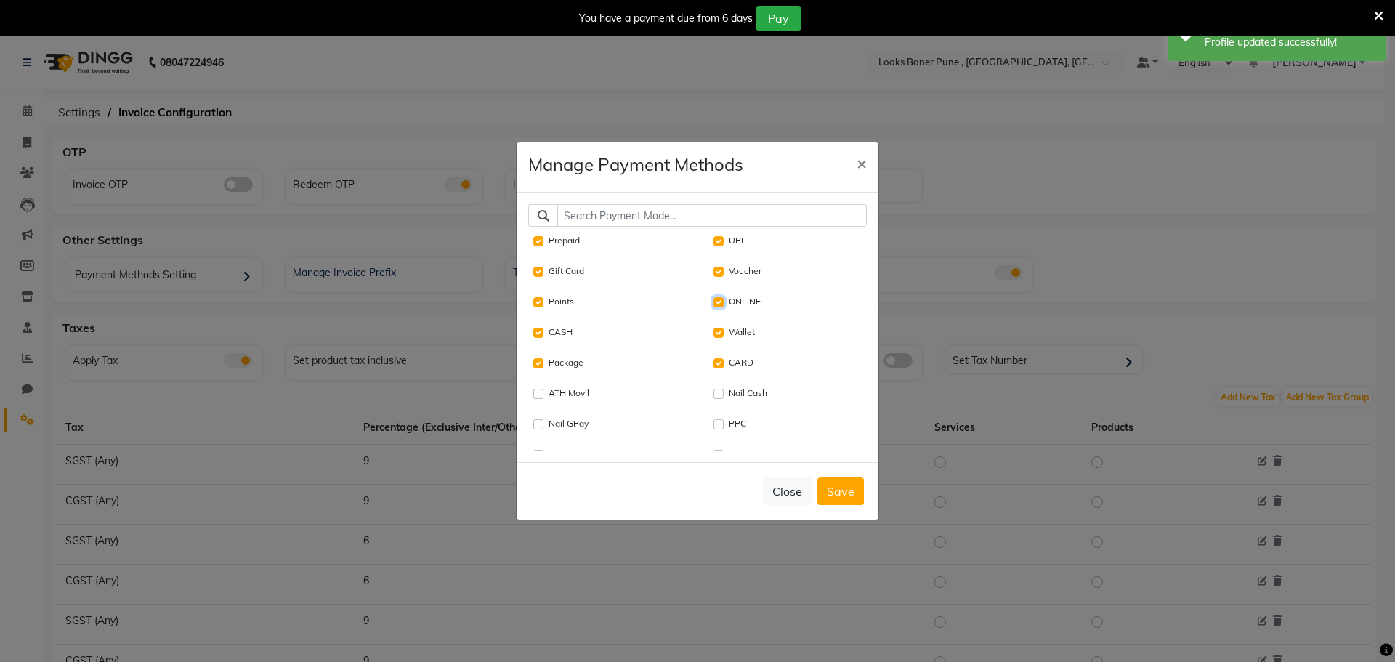
click at [716, 303] on input "ONLINE" at bounding box center [718, 302] width 10 height 10
checkbox input "false"
click at [835, 483] on button "Save" at bounding box center [840, 491] width 46 height 28
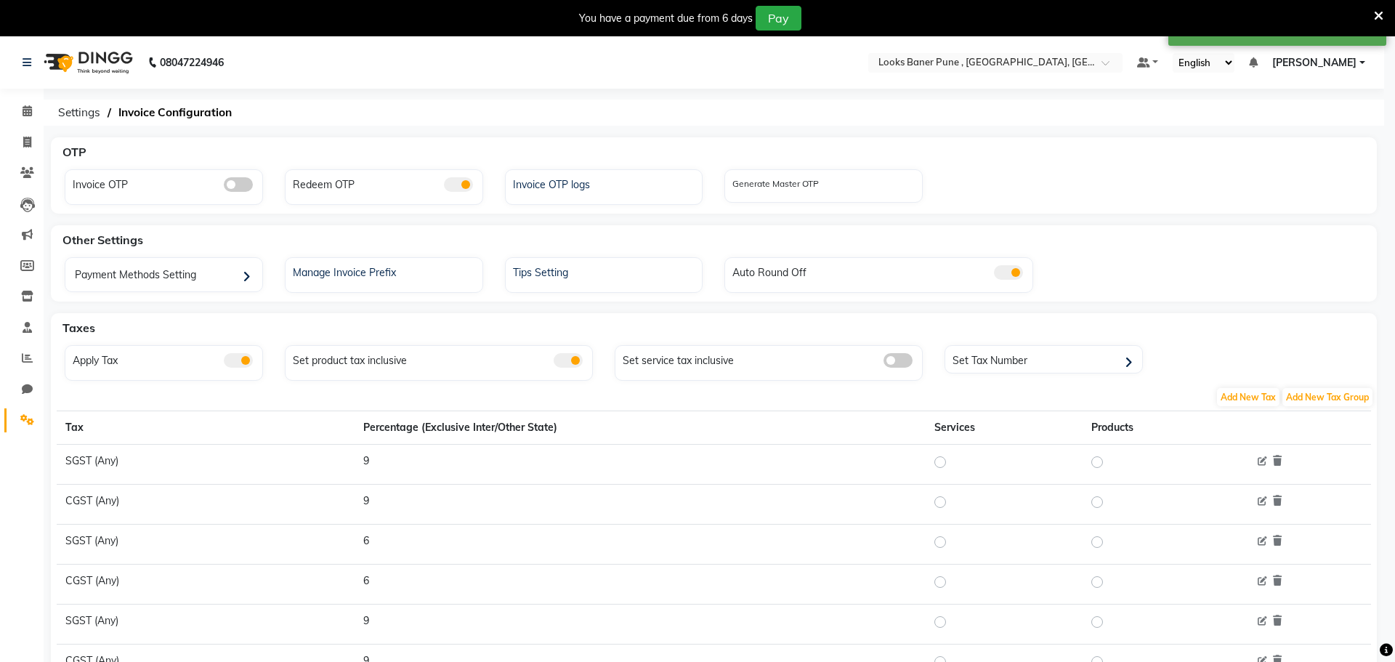
click at [859, 492] on ngb-modal-window "Manage Payment Methods × Prepaid UPI Gift Card Voucher Points ONLINE CASH Walle…" at bounding box center [697, 331] width 1395 height 662
click at [1055, 362] on div "Set Tax Number" at bounding box center [1045, 360] width 193 height 22
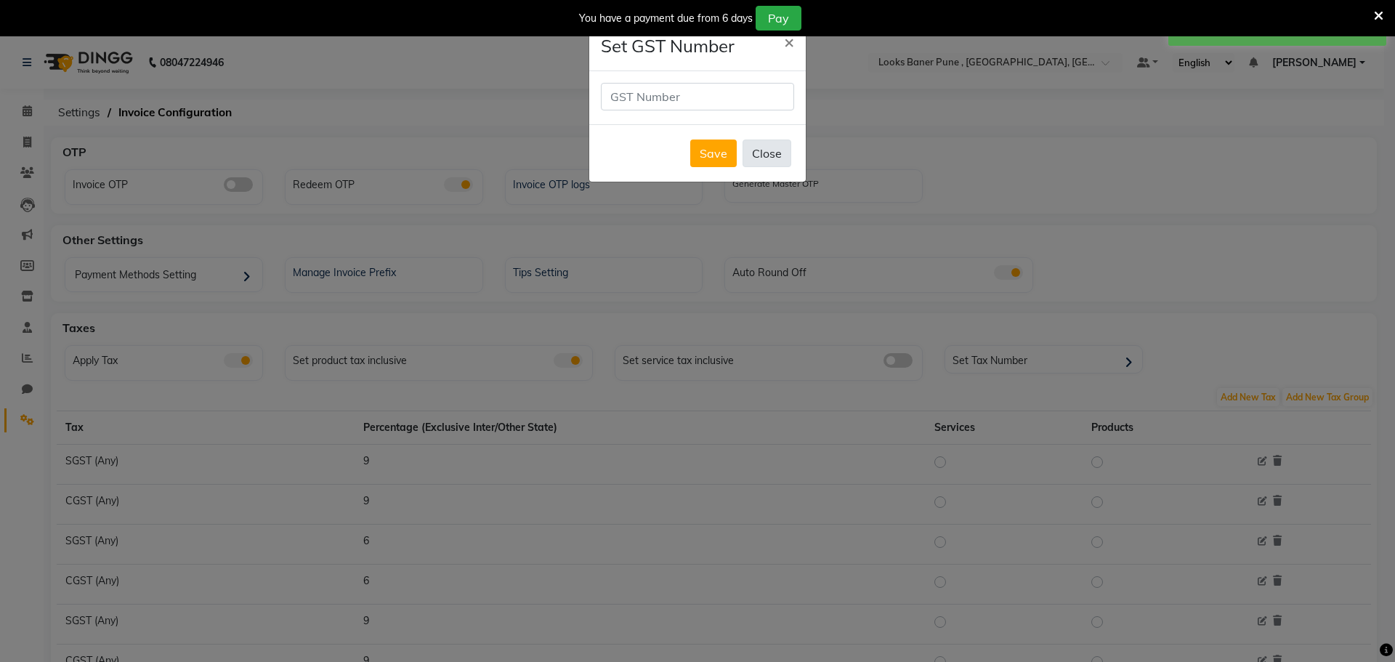
click at [758, 150] on button "Close" at bounding box center [766, 153] width 49 height 28
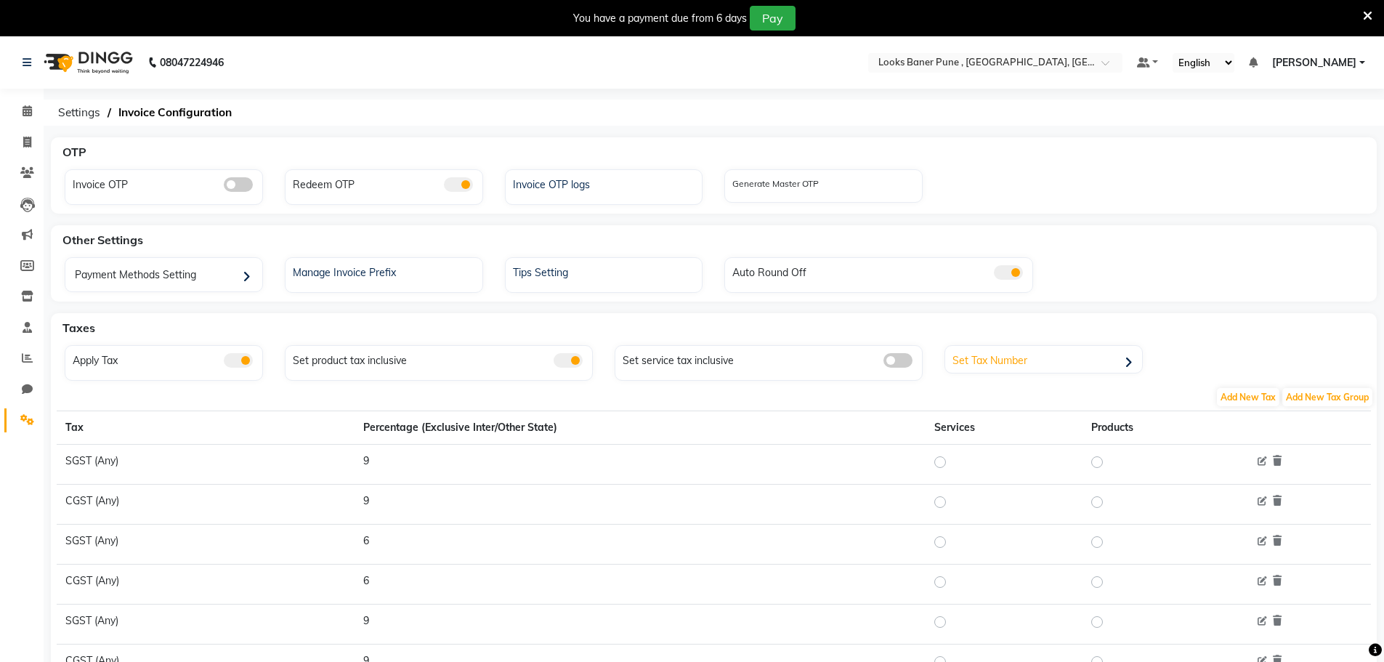
click at [1054, 349] on div "Set Tax Number" at bounding box center [1045, 360] width 193 height 22
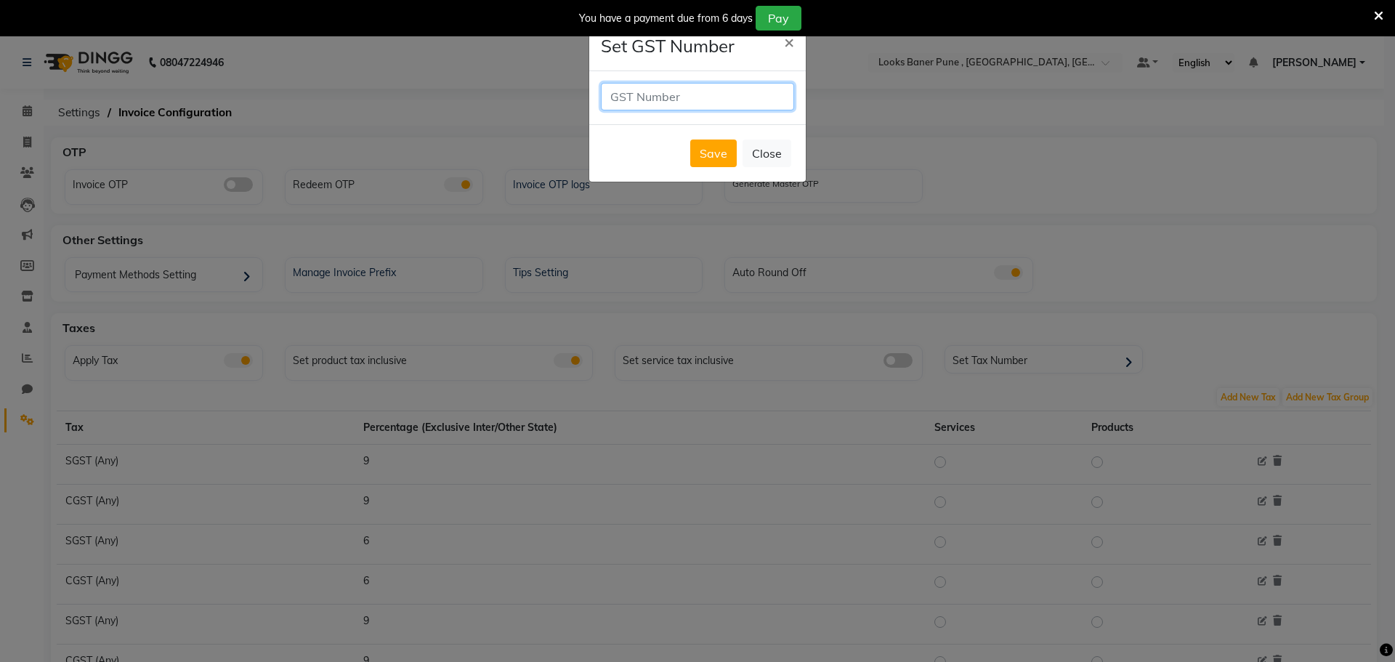
click at [717, 100] on input "text" at bounding box center [697, 97] width 193 height 28
paste input "27AAKCP5038N1ZU"
type input "27AAKCP5038N1ZU"
click at [717, 150] on button "Save" at bounding box center [713, 153] width 46 height 28
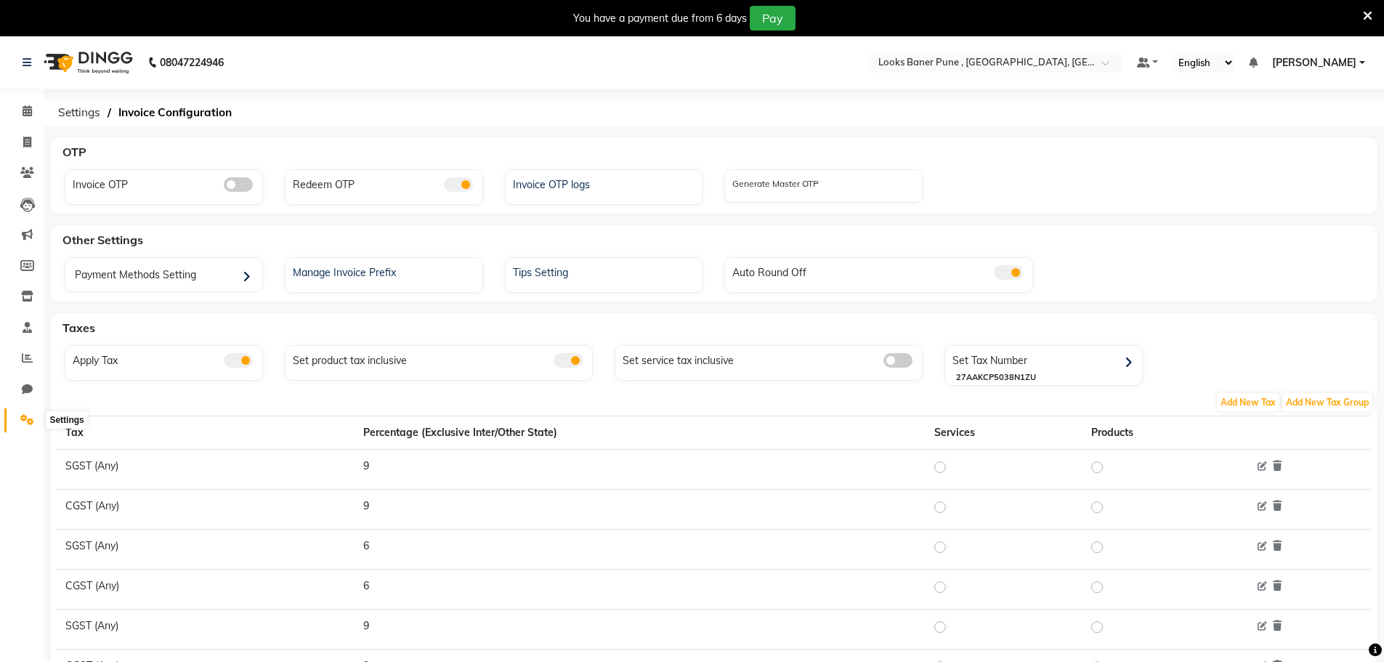
click at [21, 425] on span at bounding box center [27, 420] width 25 height 17
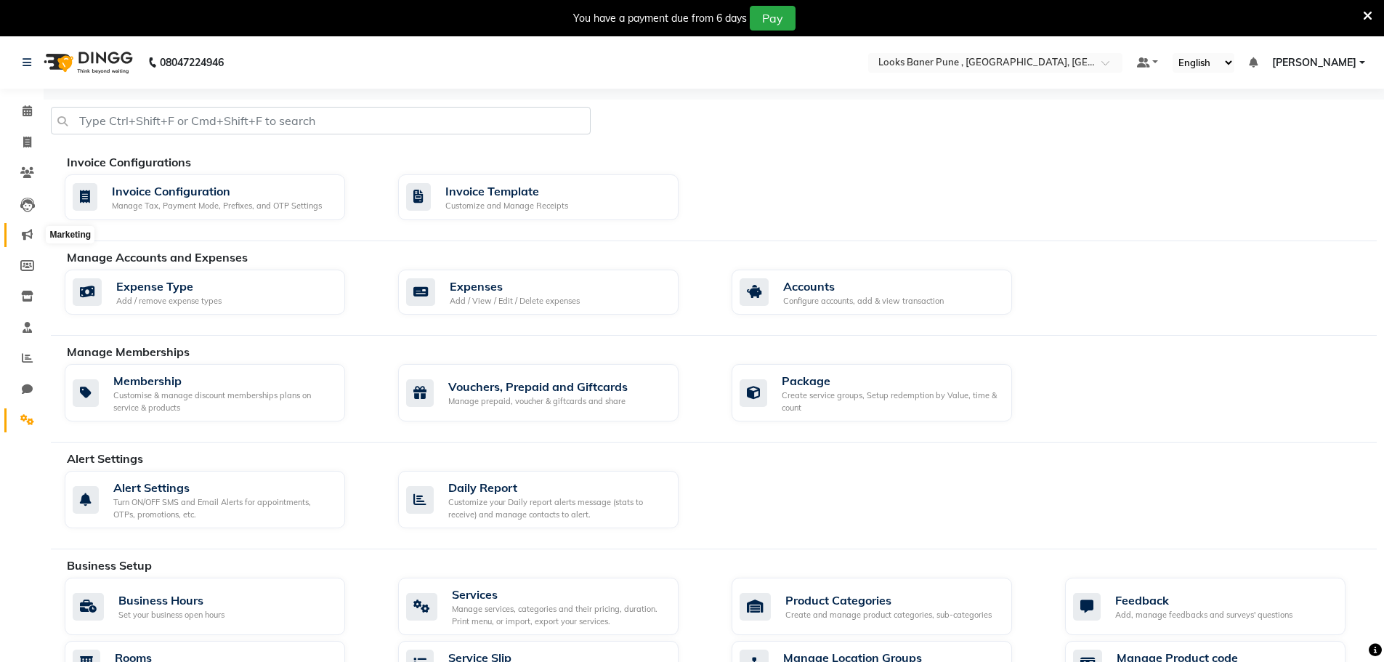
click at [30, 236] on icon at bounding box center [27, 234] width 11 height 11
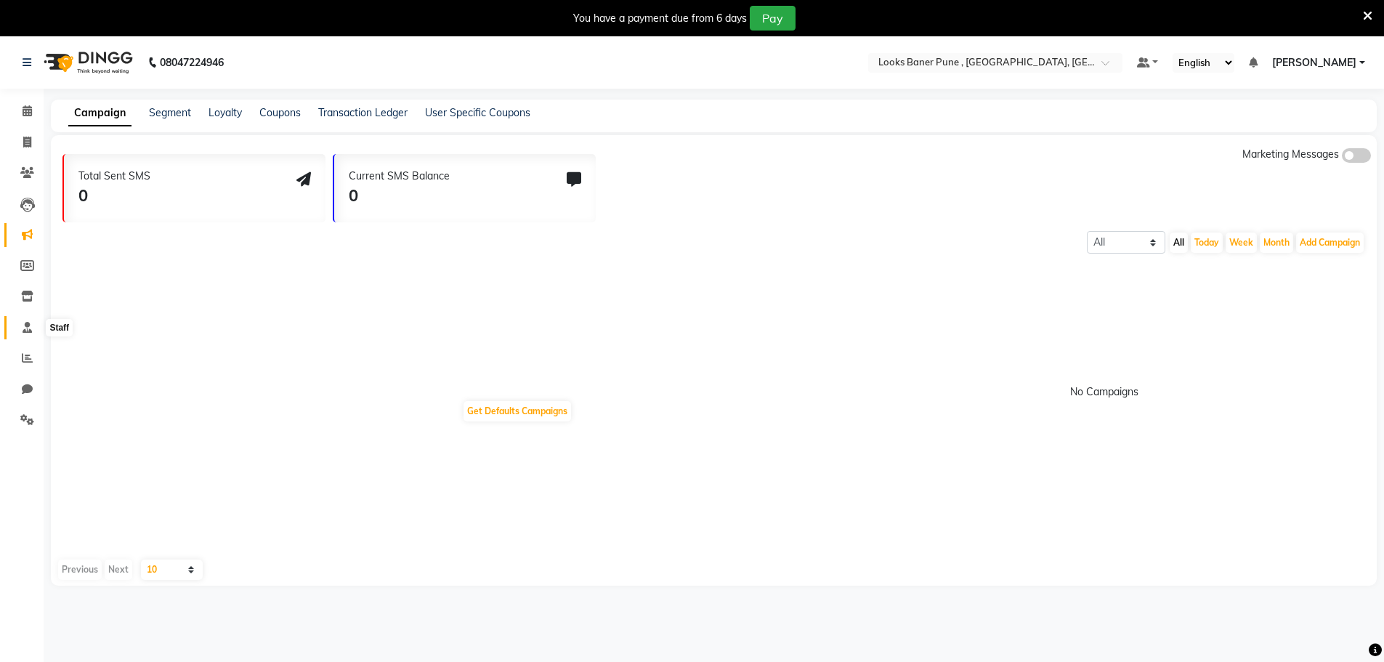
click at [25, 324] on icon at bounding box center [27, 327] width 9 height 11
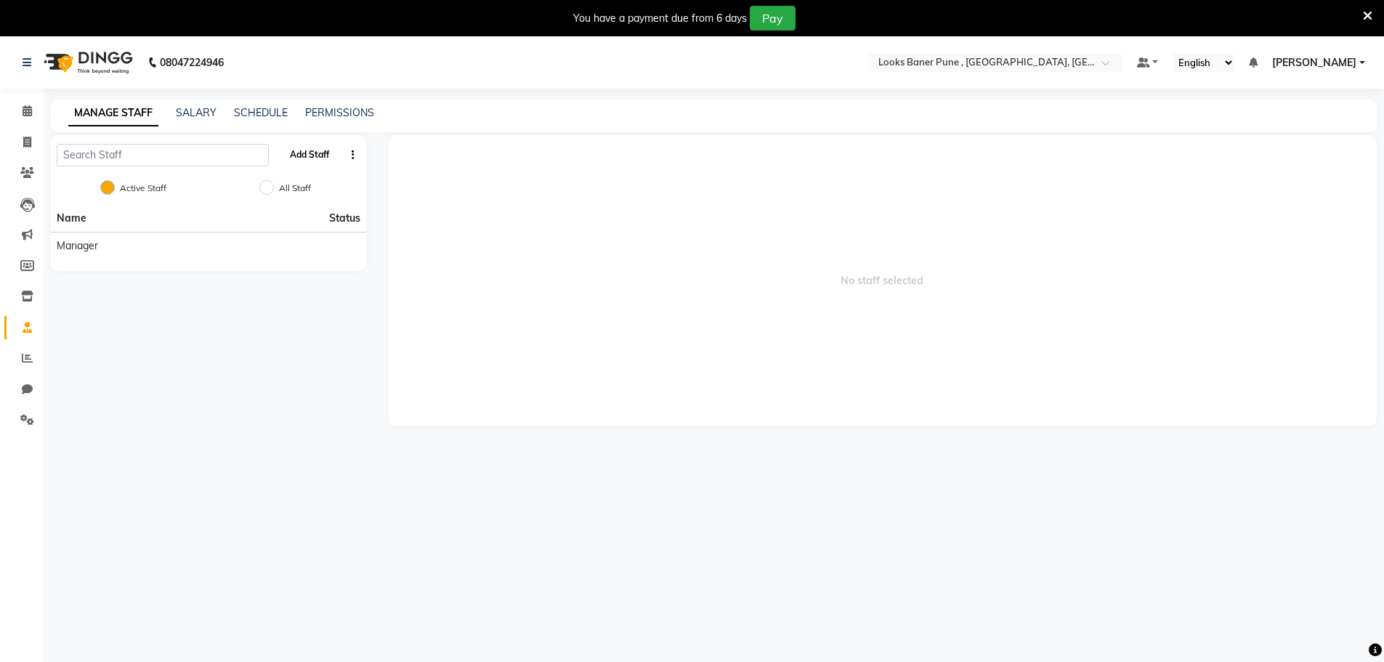
click at [305, 161] on button "Add Staff" at bounding box center [309, 154] width 51 height 25
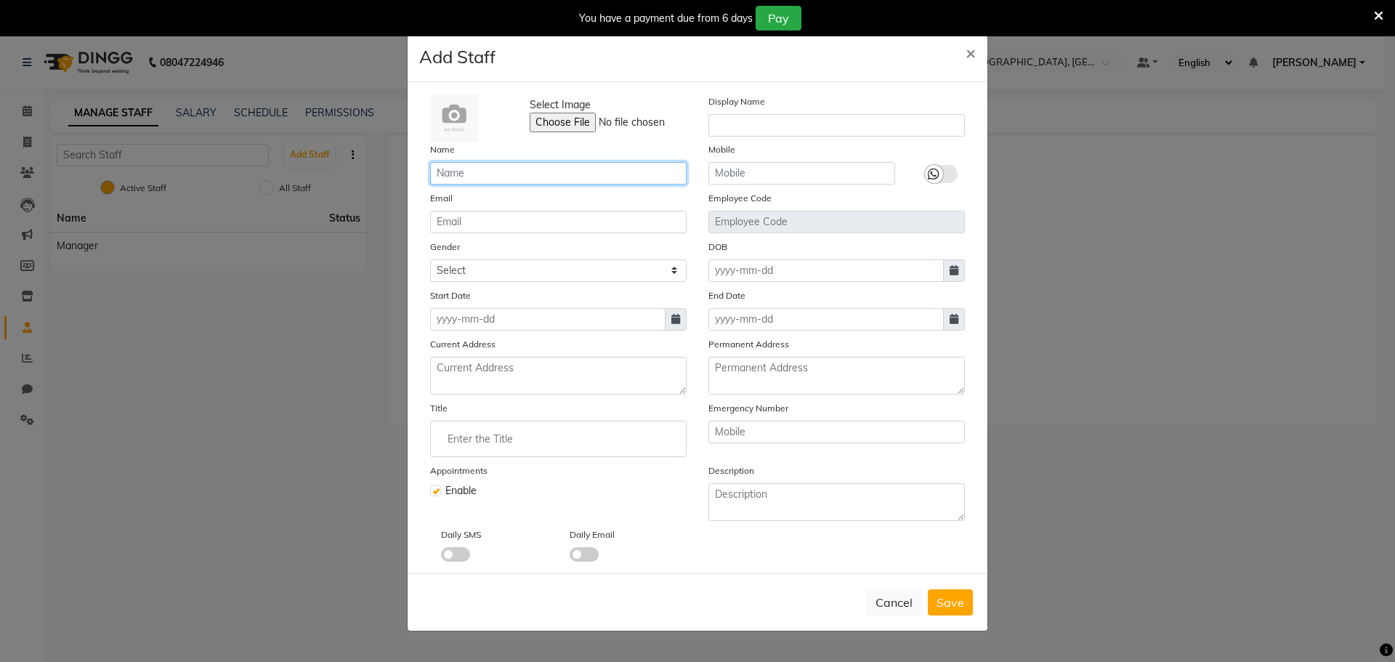
click at [523, 177] on input "text" at bounding box center [558, 173] width 256 height 23
type input "Sharik"
click at [573, 272] on select "Select [DEMOGRAPHIC_DATA] [DEMOGRAPHIC_DATA] Other Prefer Not To Say" at bounding box center [558, 270] width 256 height 23
select select "[DEMOGRAPHIC_DATA]"
click at [430, 259] on select "Select [DEMOGRAPHIC_DATA] [DEMOGRAPHIC_DATA] Other Prefer Not To Say" at bounding box center [558, 270] width 256 height 23
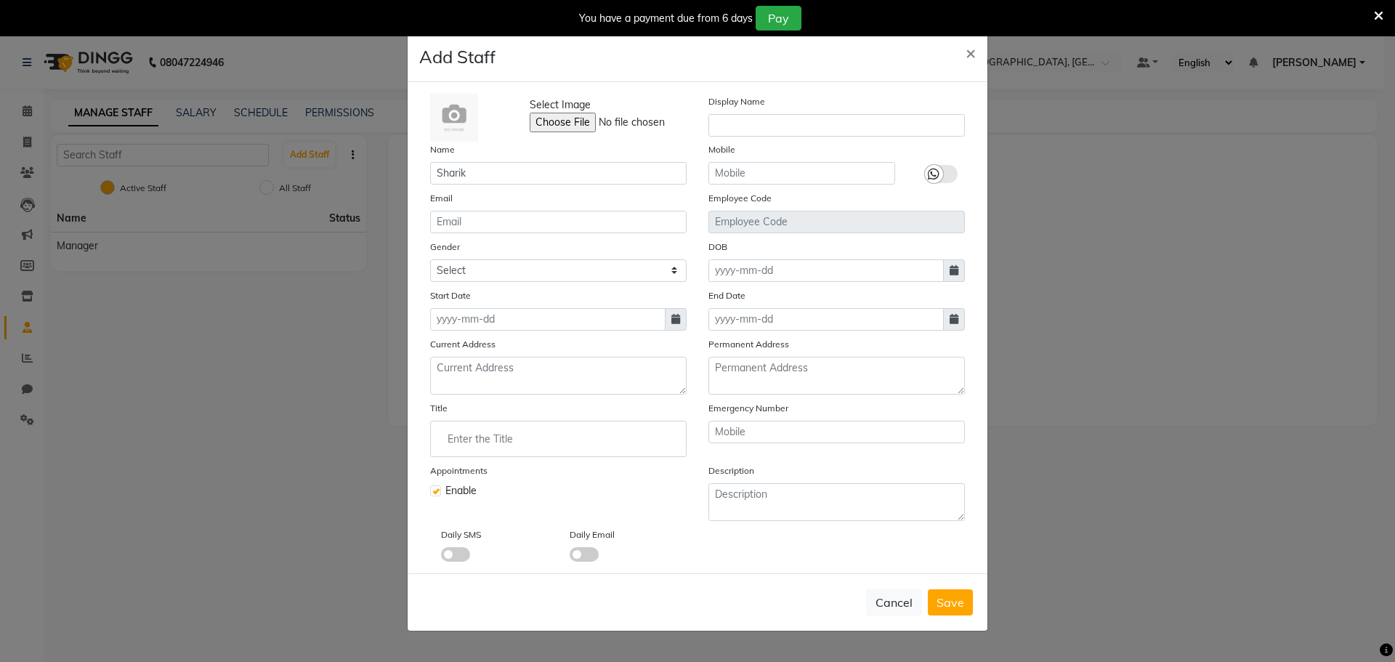
click at [538, 443] on input "Enter the Title" at bounding box center [558, 438] width 243 height 29
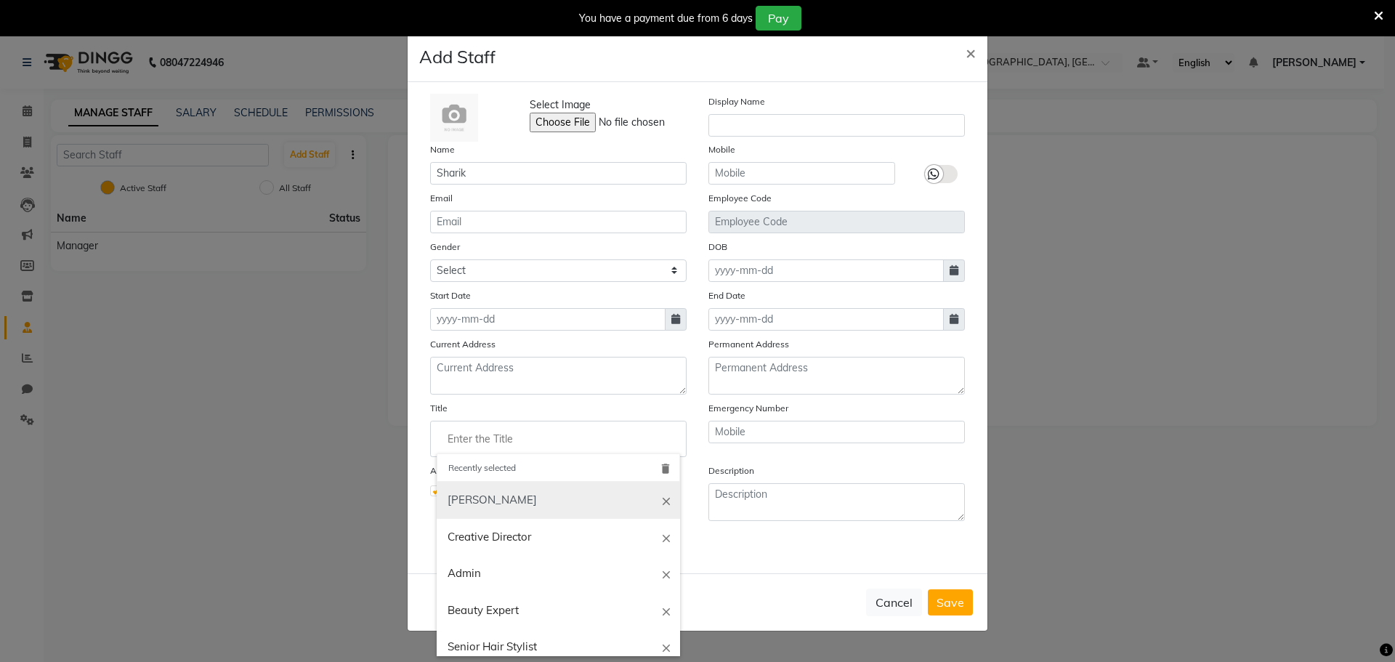
click at [519, 499] on link "[PERSON_NAME]" at bounding box center [558, 500] width 243 height 37
type input "[PERSON_NAME]"
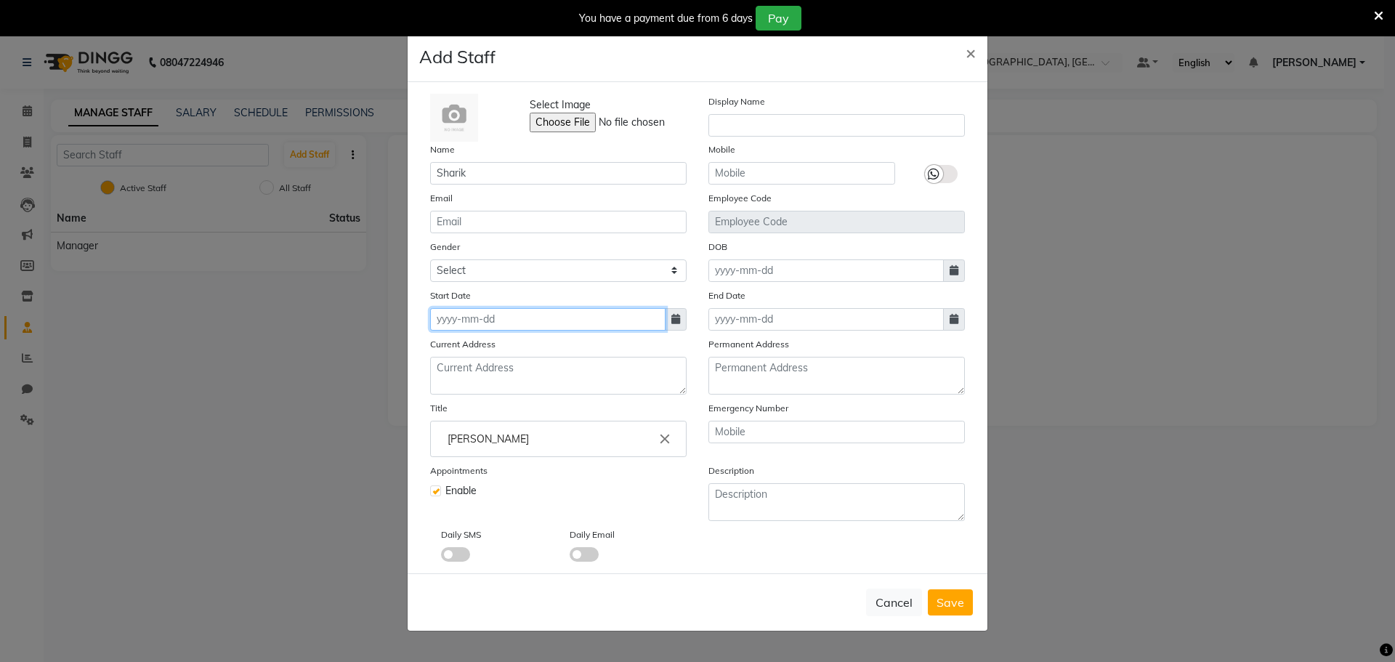
click at [514, 325] on input at bounding box center [547, 319] width 235 height 23
select select "9"
select select "2025"
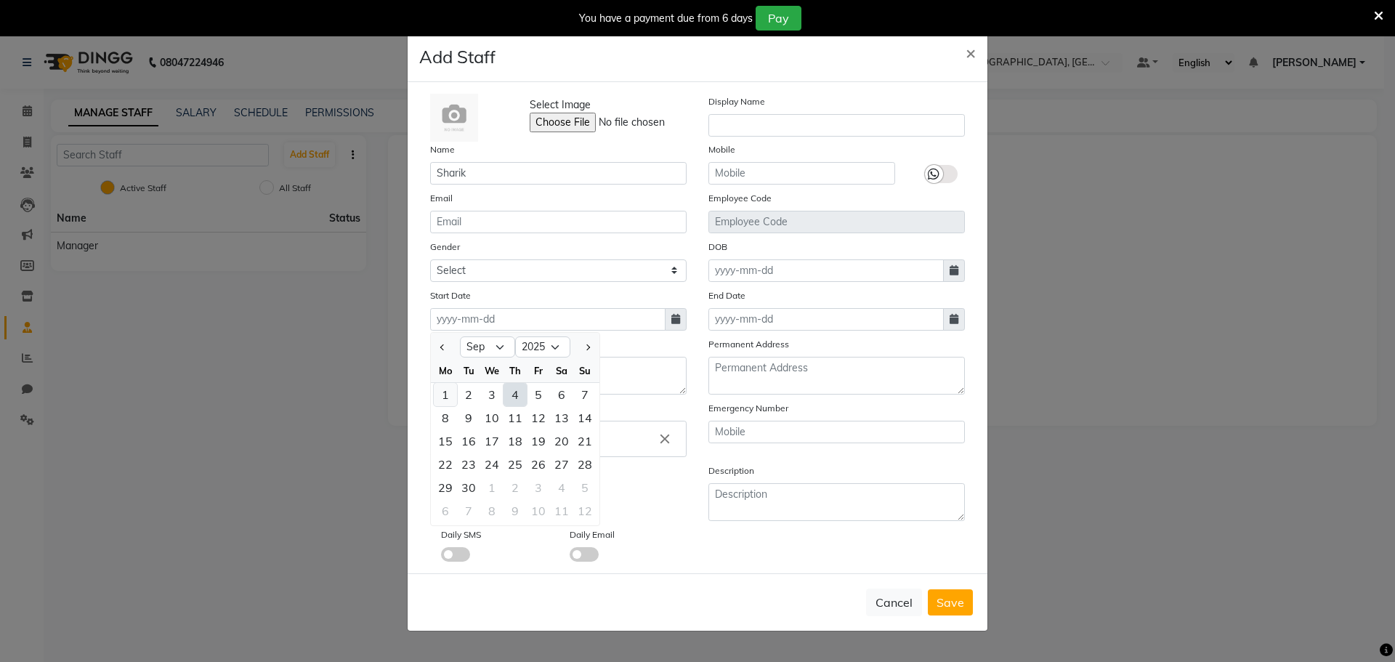
click at [444, 397] on div "1" at bounding box center [445, 394] width 23 height 23
type input "[DATE]"
click at [964, 607] on button "Save" at bounding box center [950, 602] width 45 height 26
select select
checkbox input "false"
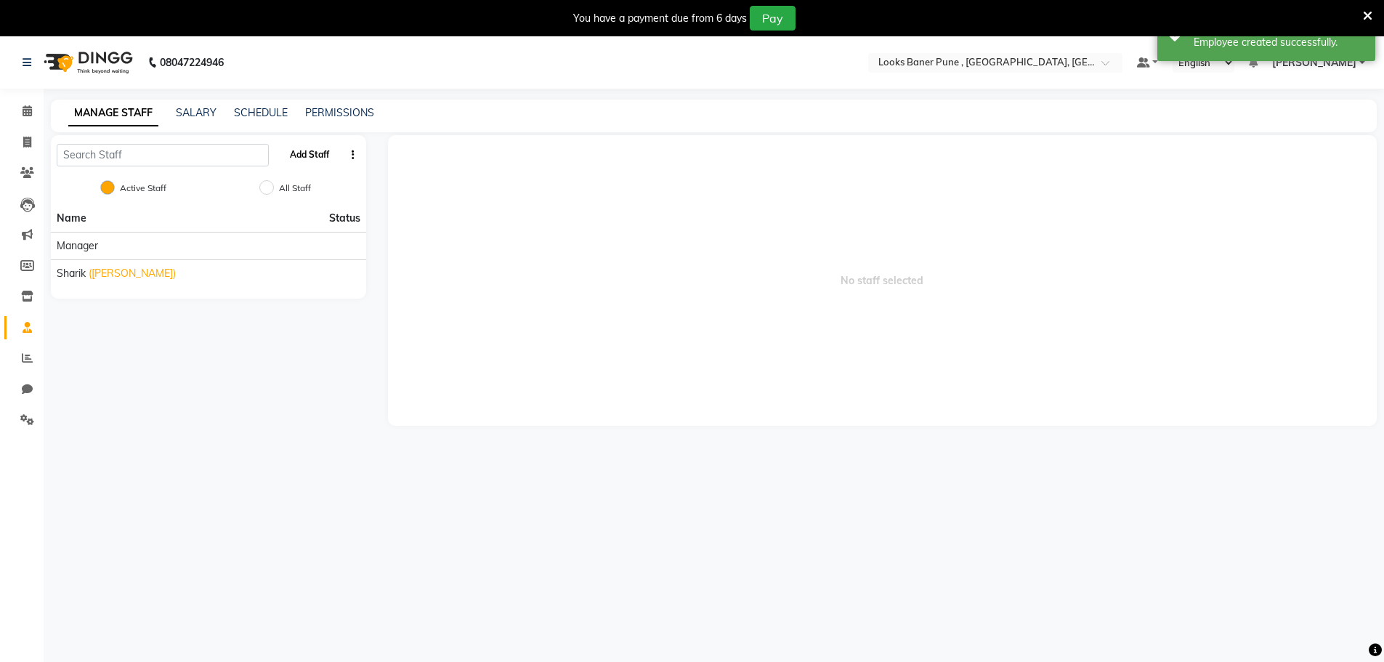
click at [318, 149] on button "Add Staff" at bounding box center [309, 154] width 51 height 25
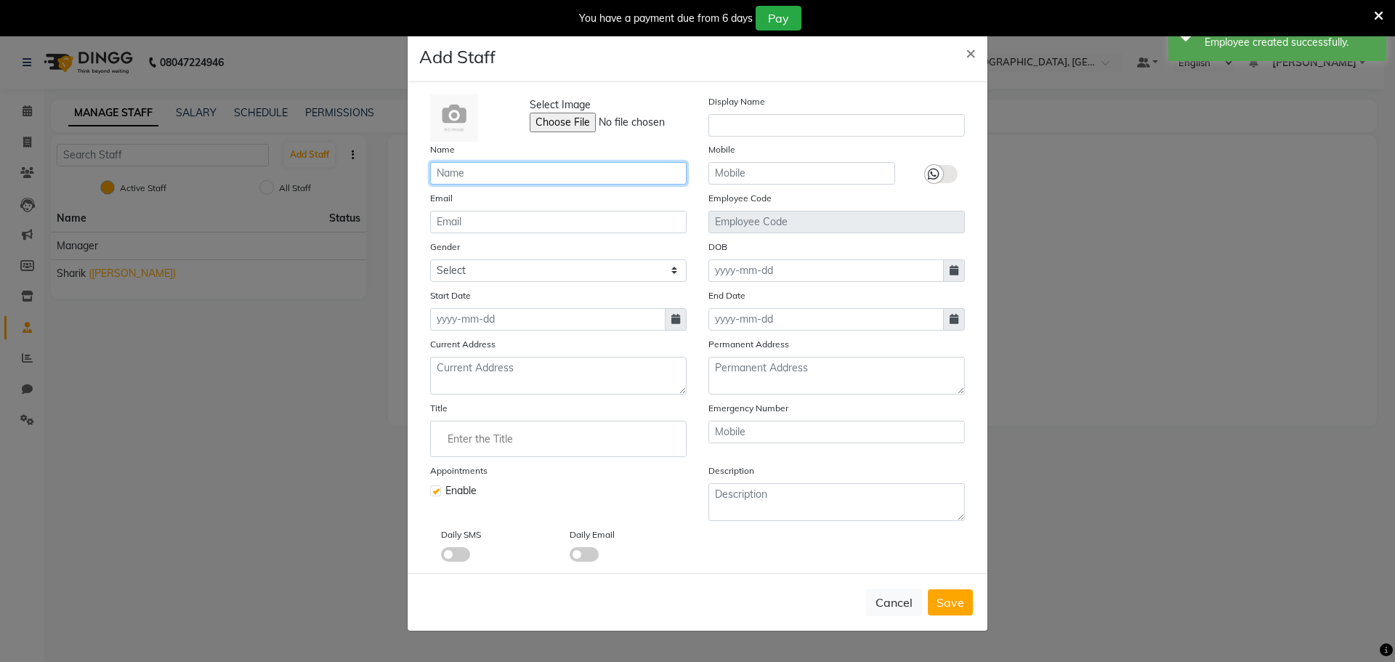
click at [451, 167] on input "text" at bounding box center [558, 173] width 256 height 23
type input "Raju_Mgr"
click at [509, 270] on select "Select [DEMOGRAPHIC_DATA] [DEMOGRAPHIC_DATA] Other Prefer Not To Say" at bounding box center [558, 270] width 256 height 23
select select "[DEMOGRAPHIC_DATA]"
click at [430, 259] on select "Select [DEMOGRAPHIC_DATA] [DEMOGRAPHIC_DATA] Other Prefer Not To Say" at bounding box center [558, 270] width 256 height 23
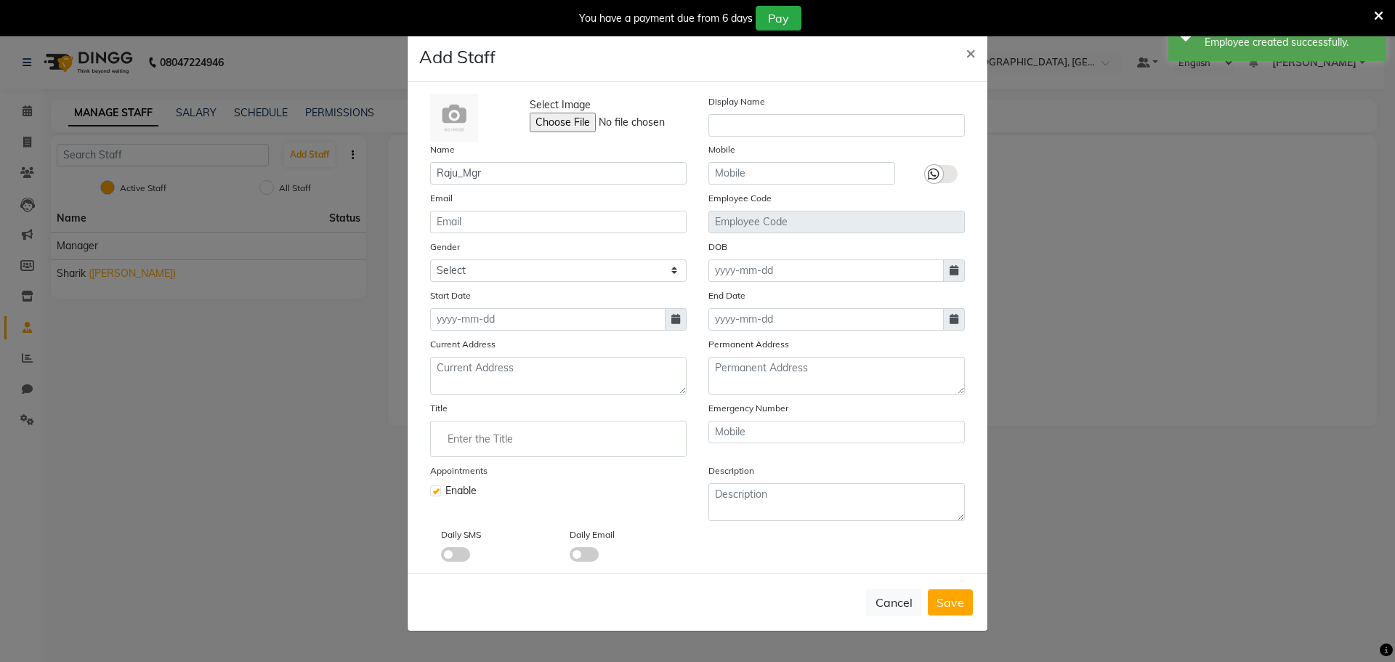
click at [501, 424] on input "Enter the Title" at bounding box center [558, 438] width 243 height 29
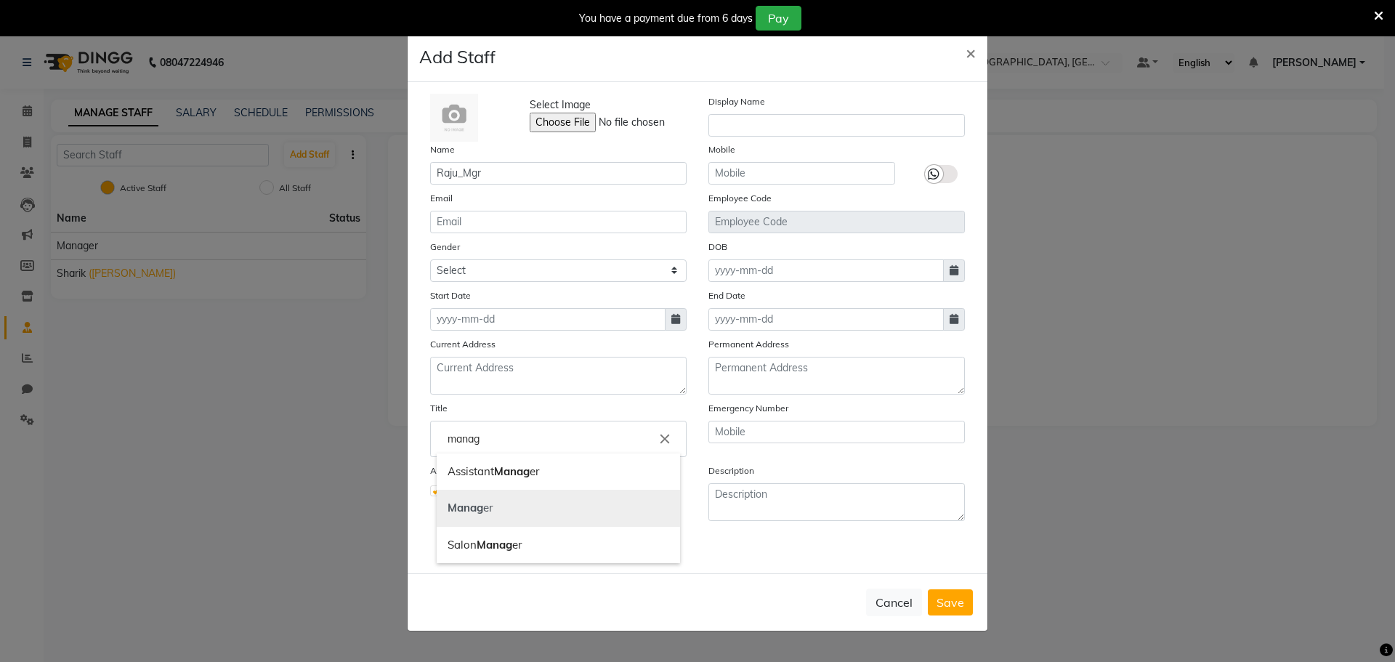
click at [521, 504] on link "Manag er" at bounding box center [558, 508] width 243 height 37
type input "Manager"
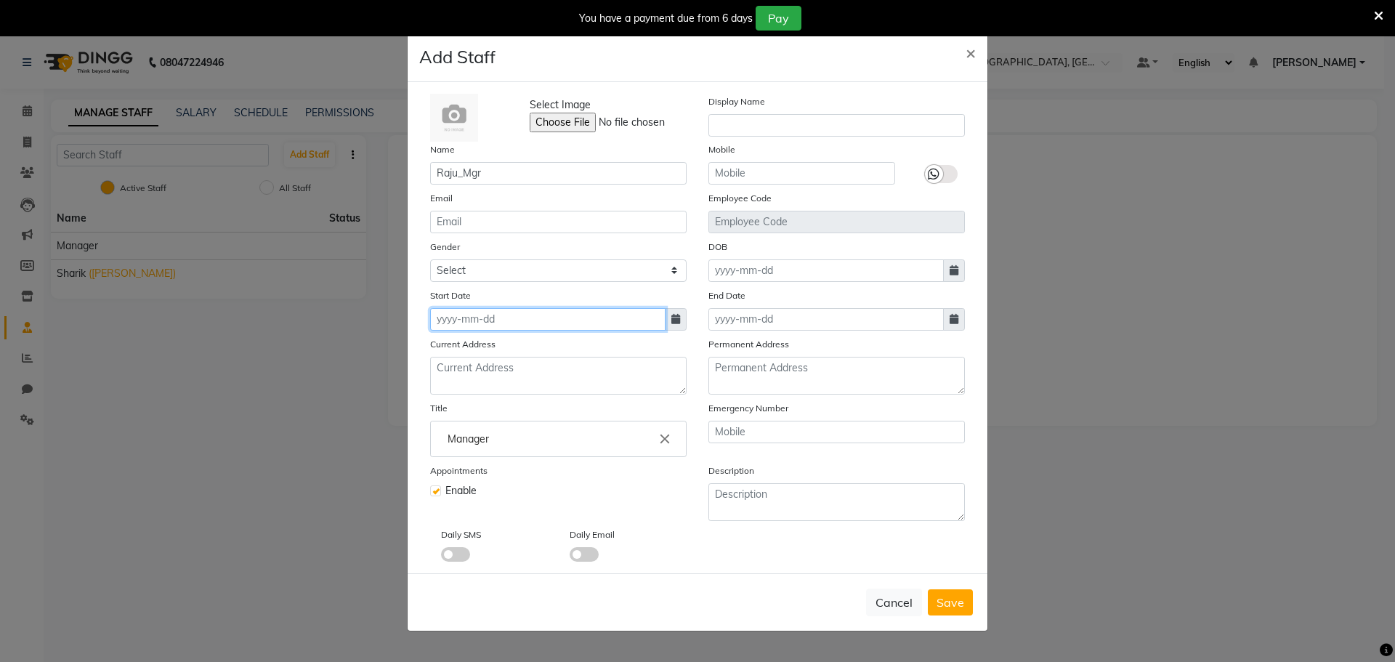
click at [551, 318] on input at bounding box center [547, 319] width 235 height 23
select select "9"
select select "2025"
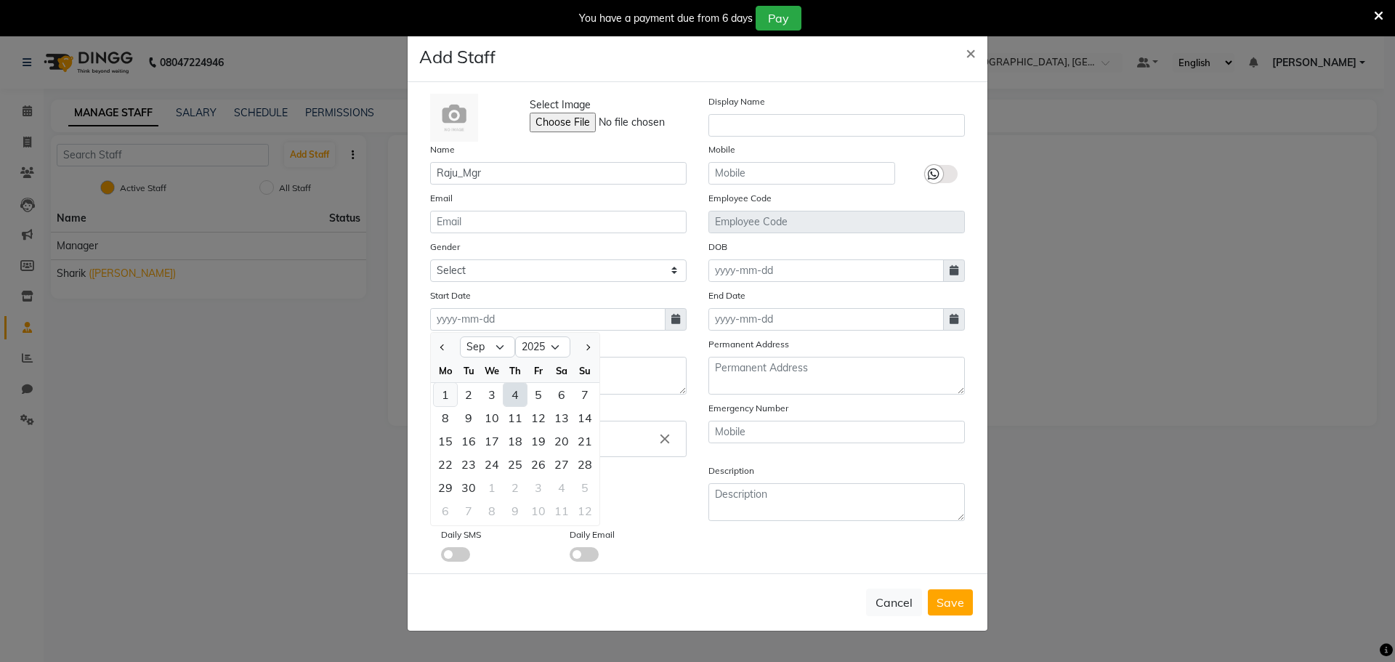
click at [445, 394] on div "1" at bounding box center [445, 394] width 23 height 23
type input "[DATE]"
click at [956, 593] on button "Save" at bounding box center [950, 602] width 45 height 26
select select
checkbox input "false"
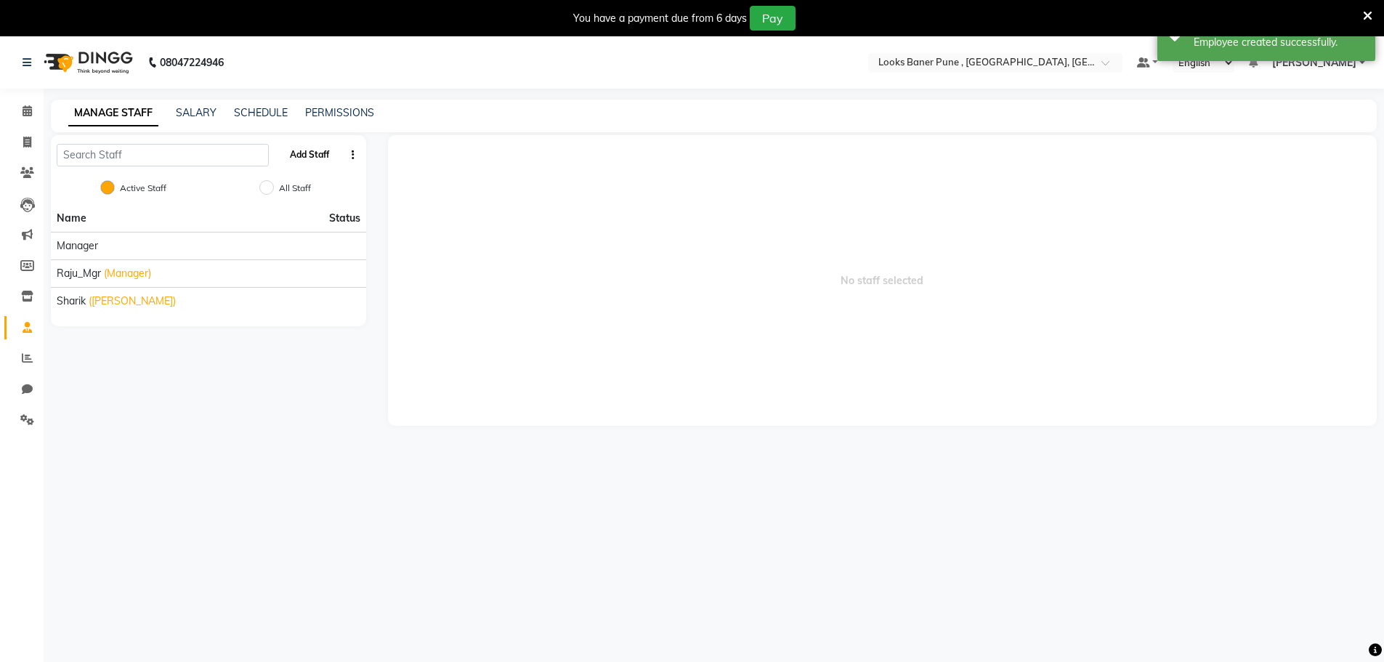
click at [329, 161] on button "Add Staff" at bounding box center [309, 154] width 51 height 25
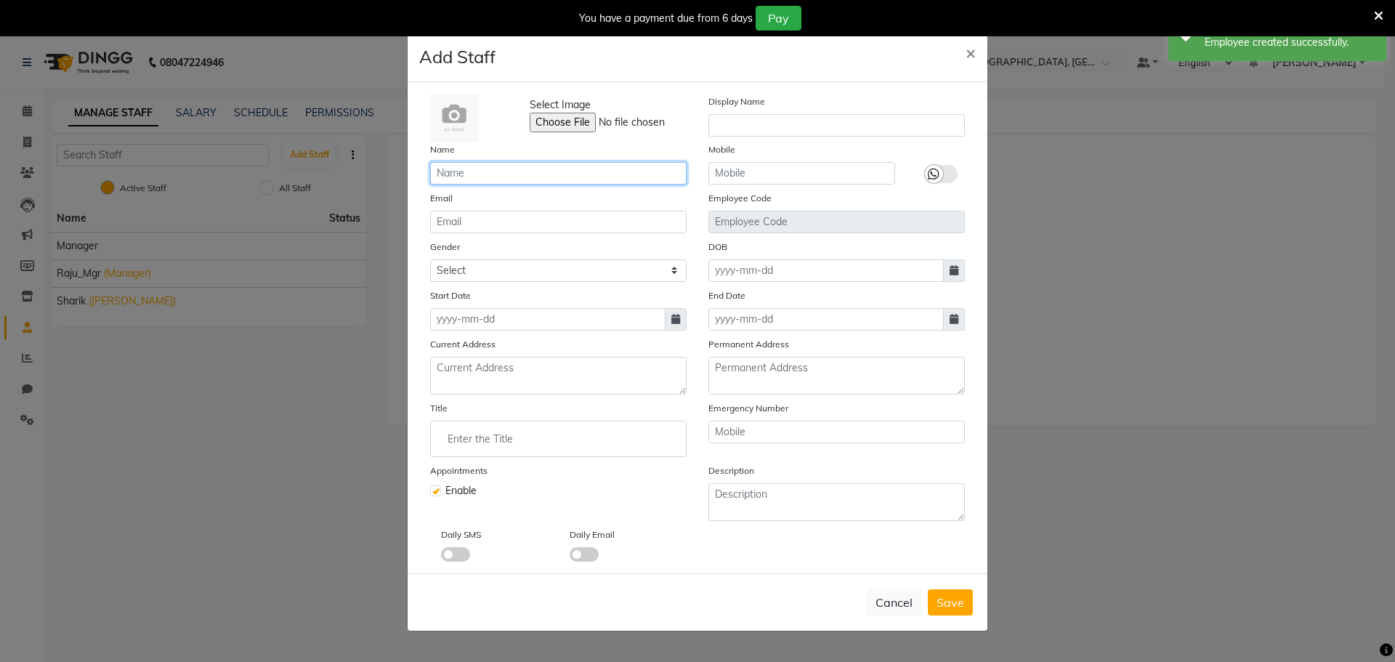
click at [520, 175] on input "text" at bounding box center [558, 173] width 256 height 23
type input "Raunak_Pdct"
drag, startPoint x: 474, startPoint y: 266, endPoint x: 474, endPoint y: 278, distance: 12.3
click at [474, 266] on select "Select [DEMOGRAPHIC_DATA] [DEMOGRAPHIC_DATA] Other Prefer Not To Say" at bounding box center [558, 270] width 256 height 23
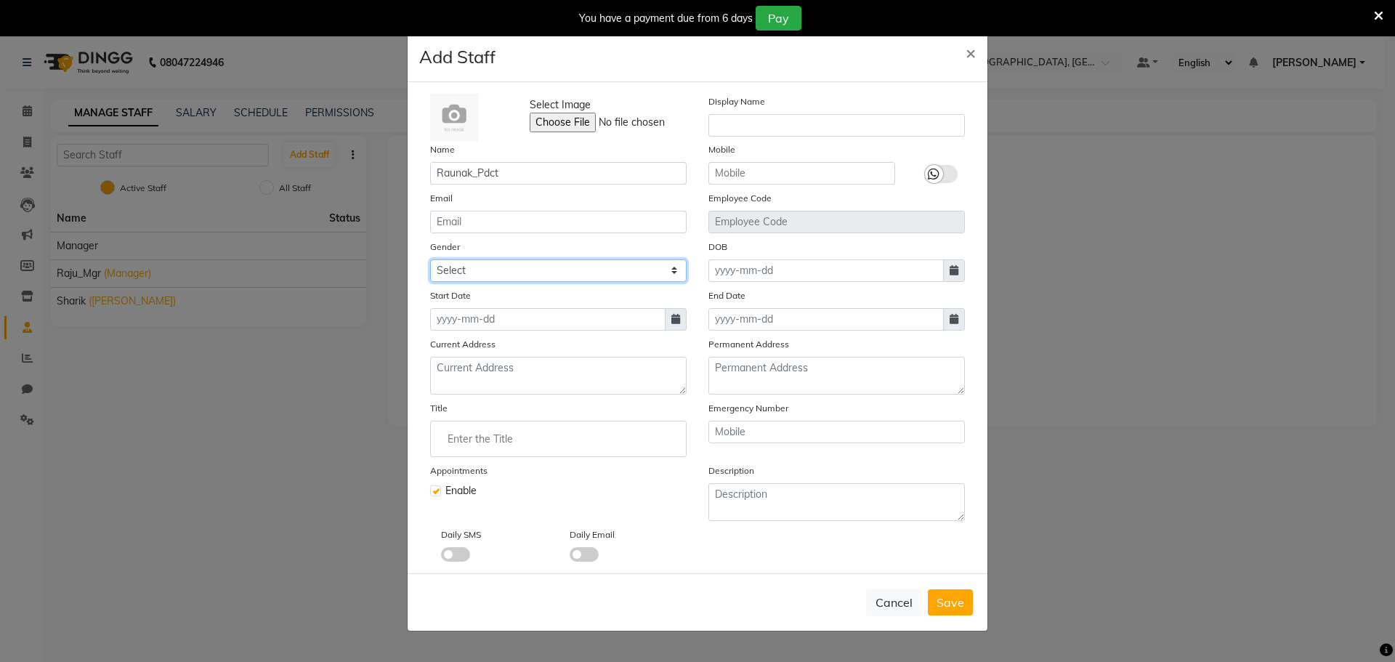
select select "[DEMOGRAPHIC_DATA]"
click at [430, 259] on select "Select [DEMOGRAPHIC_DATA] [DEMOGRAPHIC_DATA] Other Prefer Not To Say" at bounding box center [558, 270] width 256 height 23
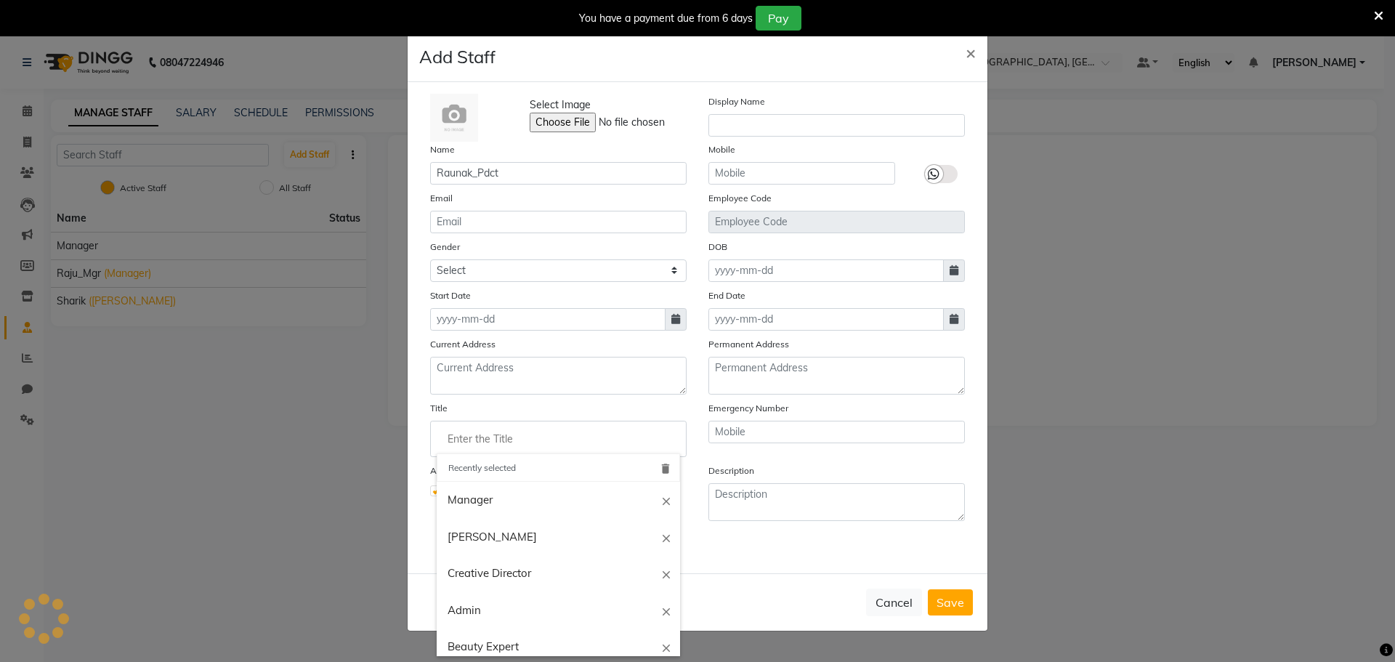
click at [511, 444] on input "Enter the Title" at bounding box center [558, 438] width 243 height 29
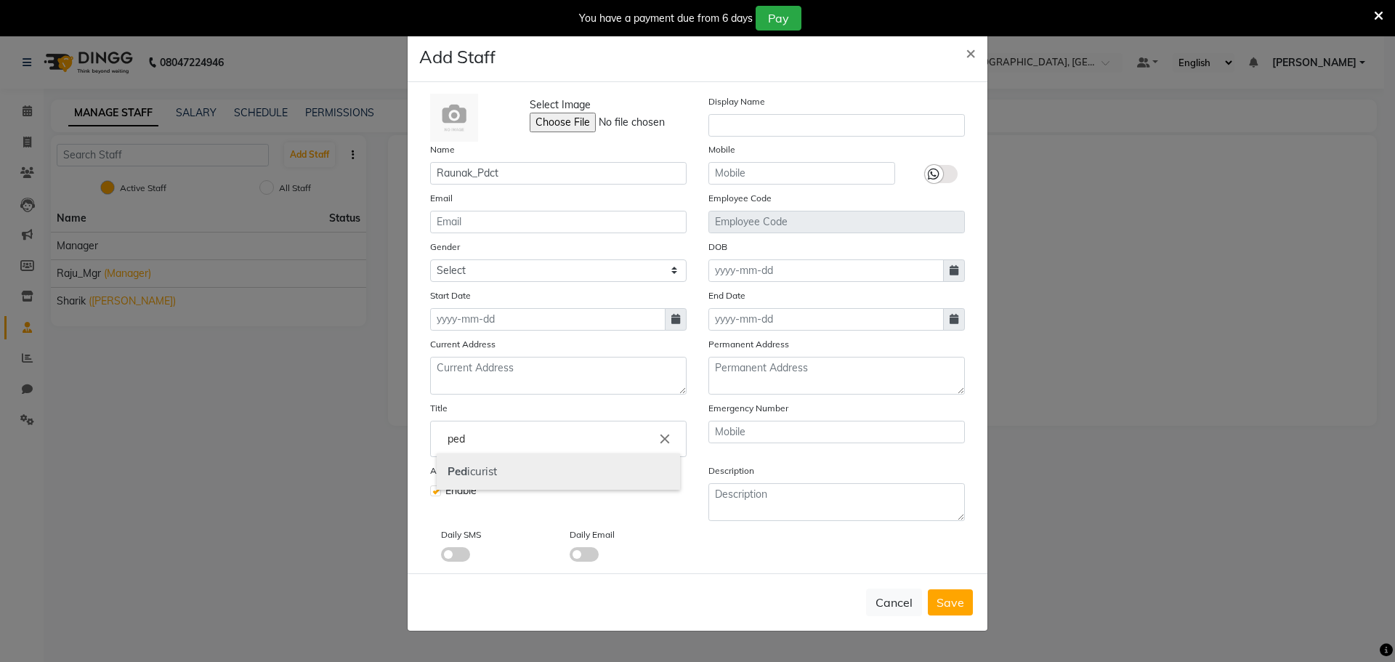
click at [506, 472] on link "Ped icurist" at bounding box center [558, 471] width 243 height 37
type input "Pedicurist"
click at [509, 317] on input at bounding box center [547, 319] width 235 height 23
select select "9"
select select "2025"
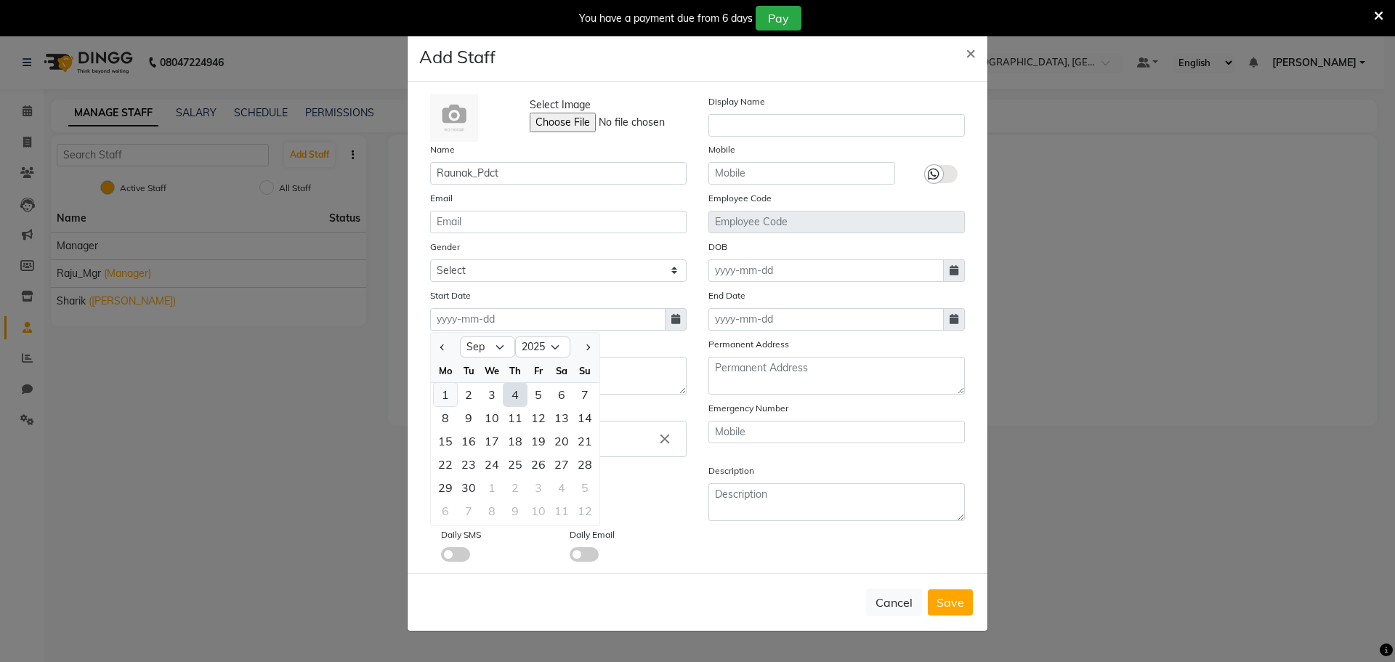
click at [445, 402] on div "1" at bounding box center [445, 394] width 23 height 23
type input "[DATE]"
drag, startPoint x: 953, startPoint y: 608, endPoint x: 952, endPoint y: 586, distance: 21.8
click at [953, 607] on span "Save" at bounding box center [950, 602] width 28 height 15
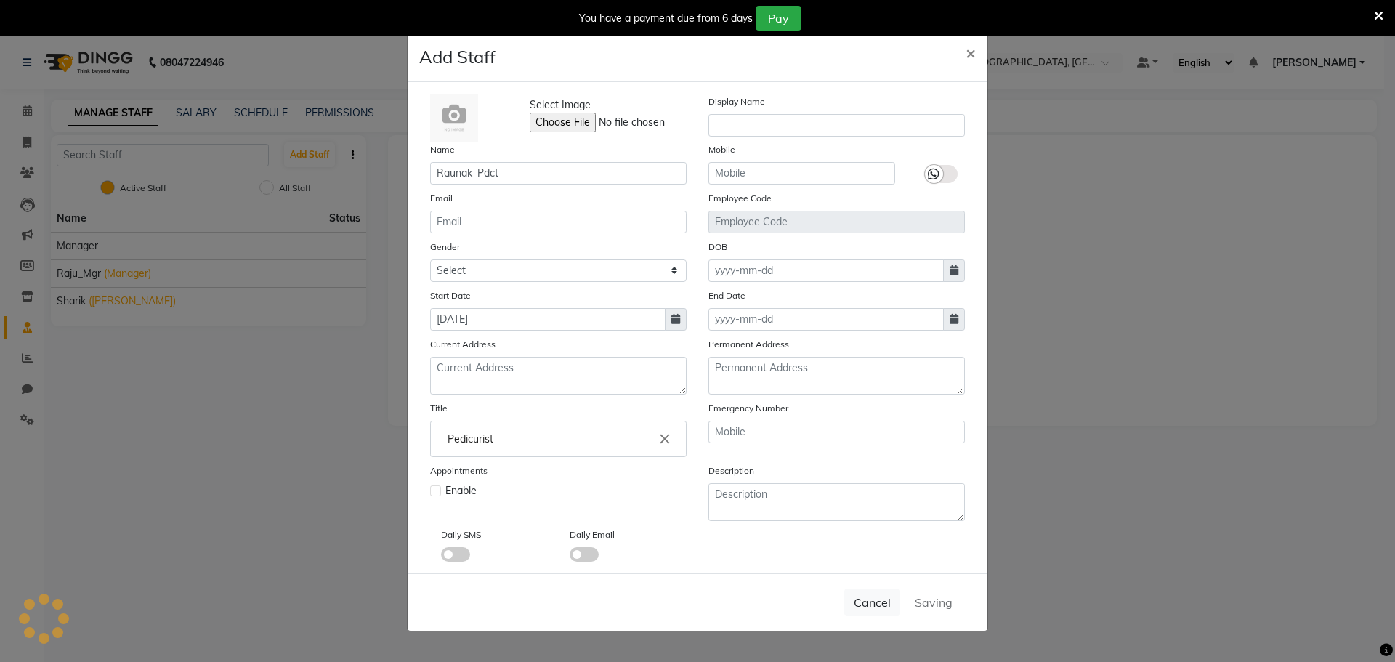
select select
checkbox input "false"
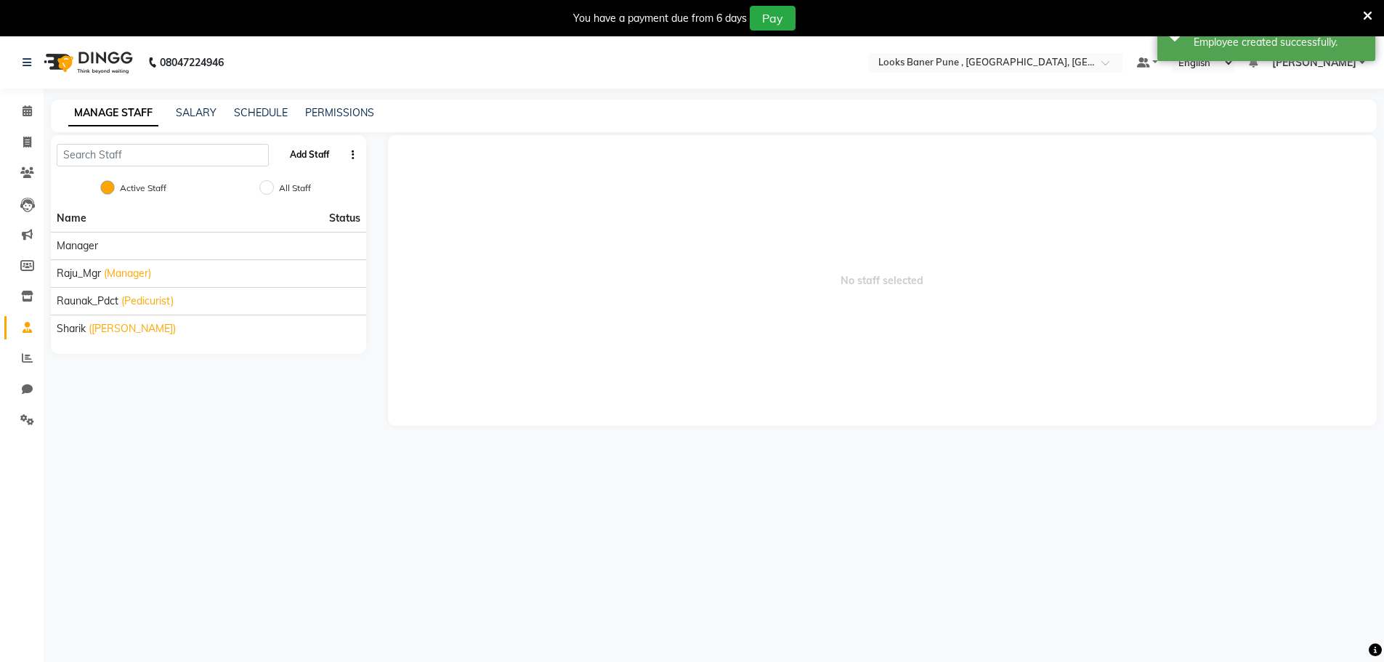
click at [318, 159] on button "Add Staff" at bounding box center [309, 154] width 51 height 25
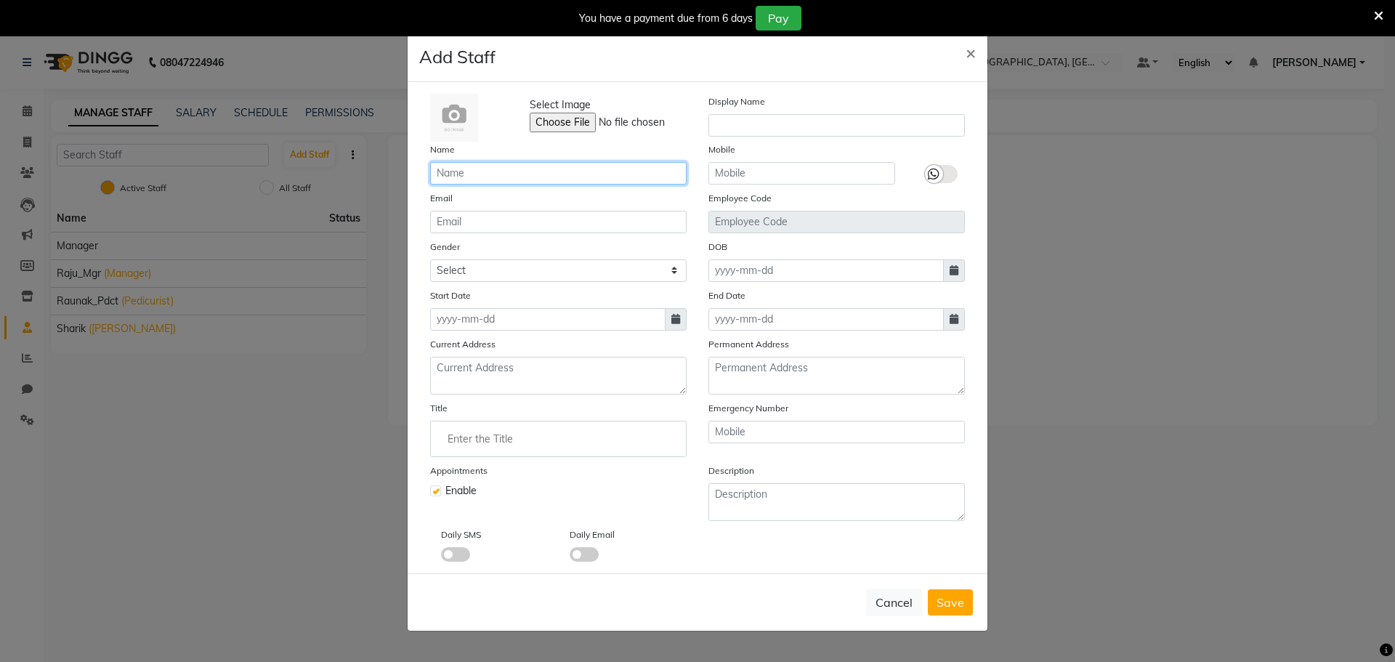
click at [532, 179] on input "text" at bounding box center [558, 173] width 256 height 23
click at [499, 273] on select "Select [DEMOGRAPHIC_DATA] [DEMOGRAPHIC_DATA] Other Prefer Not To Say" at bounding box center [558, 270] width 256 height 23
click at [517, 178] on input "Ashish" at bounding box center [558, 173] width 256 height 23
type input "Ashish_sty"
click at [498, 277] on select "Select [DEMOGRAPHIC_DATA] [DEMOGRAPHIC_DATA] Other Prefer Not To Say" at bounding box center [558, 270] width 256 height 23
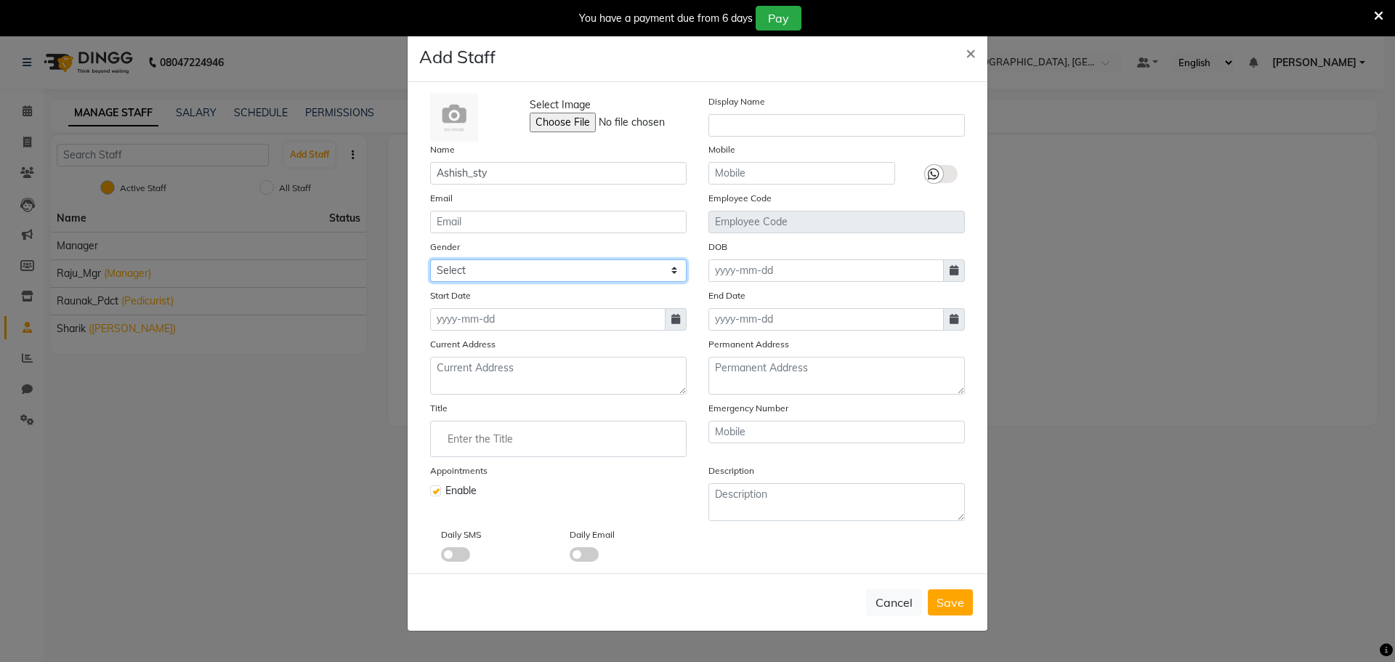
select select "[DEMOGRAPHIC_DATA]"
click at [430, 259] on select "Select [DEMOGRAPHIC_DATA] [DEMOGRAPHIC_DATA] Other Prefer Not To Say" at bounding box center [558, 270] width 256 height 23
click at [509, 421] on ng-autocomplete at bounding box center [558, 439] width 256 height 36
click at [508, 434] on input "Enter the Title" at bounding box center [558, 438] width 243 height 29
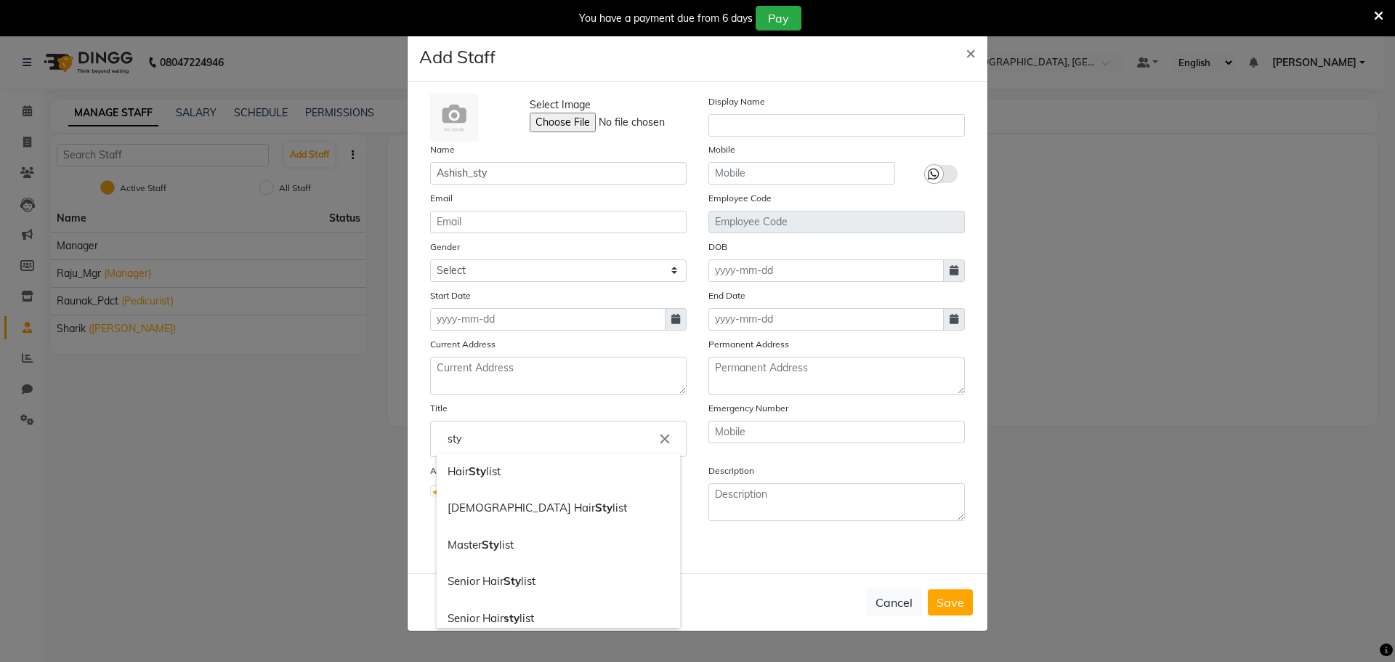
drag, startPoint x: 509, startPoint y: 472, endPoint x: 554, endPoint y: 456, distance: 47.8
click at [509, 471] on link "Hair Sty list" at bounding box center [558, 471] width 243 height 37
type input "Hair Stylist"
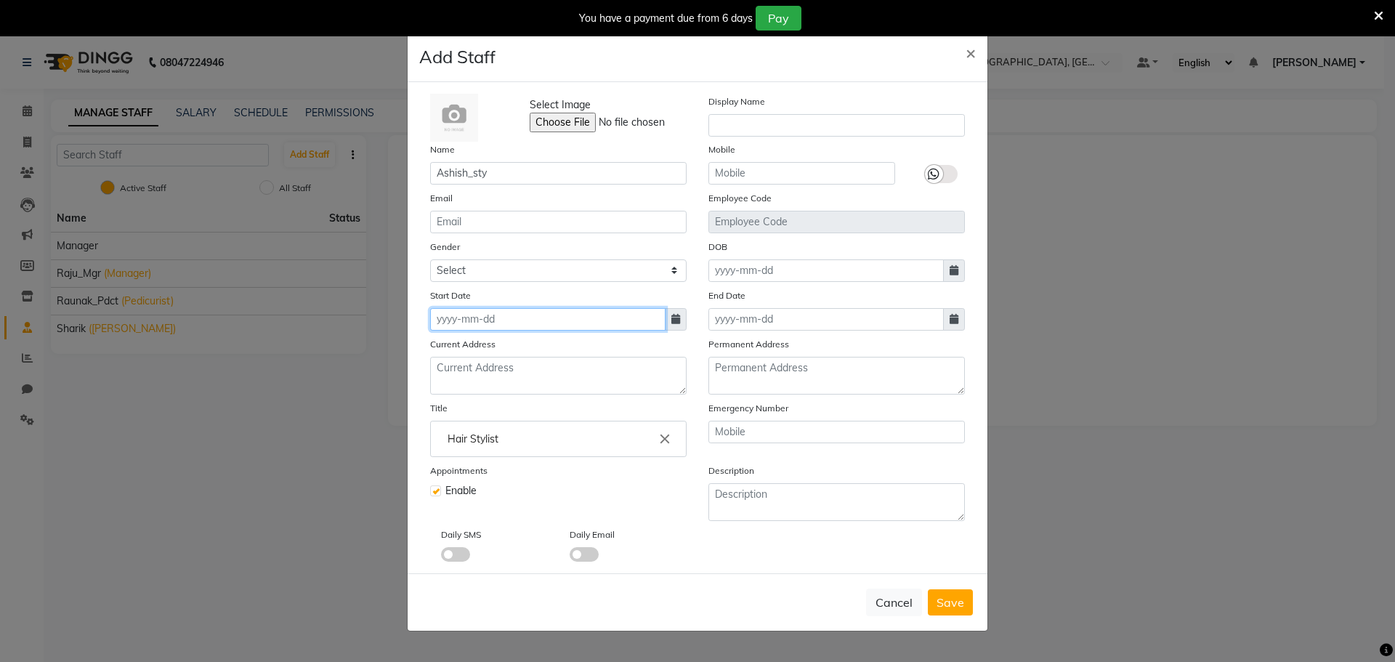
click at [530, 308] on input at bounding box center [547, 319] width 235 height 23
select select "9"
select select "2025"
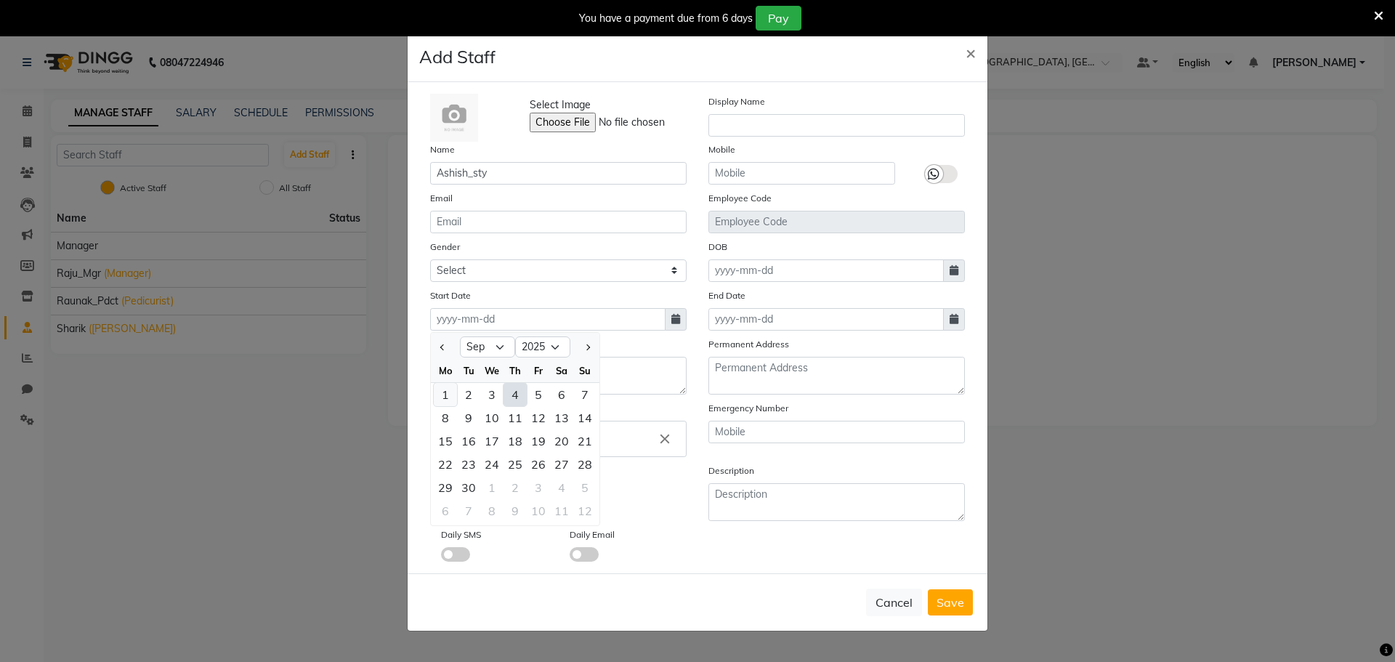
click at [444, 395] on div "1" at bounding box center [445, 394] width 23 height 23
type input "[DATE]"
drag, startPoint x: 964, startPoint y: 607, endPoint x: 959, endPoint y: 587, distance: 20.3
click at [963, 607] on button "Save" at bounding box center [950, 602] width 45 height 26
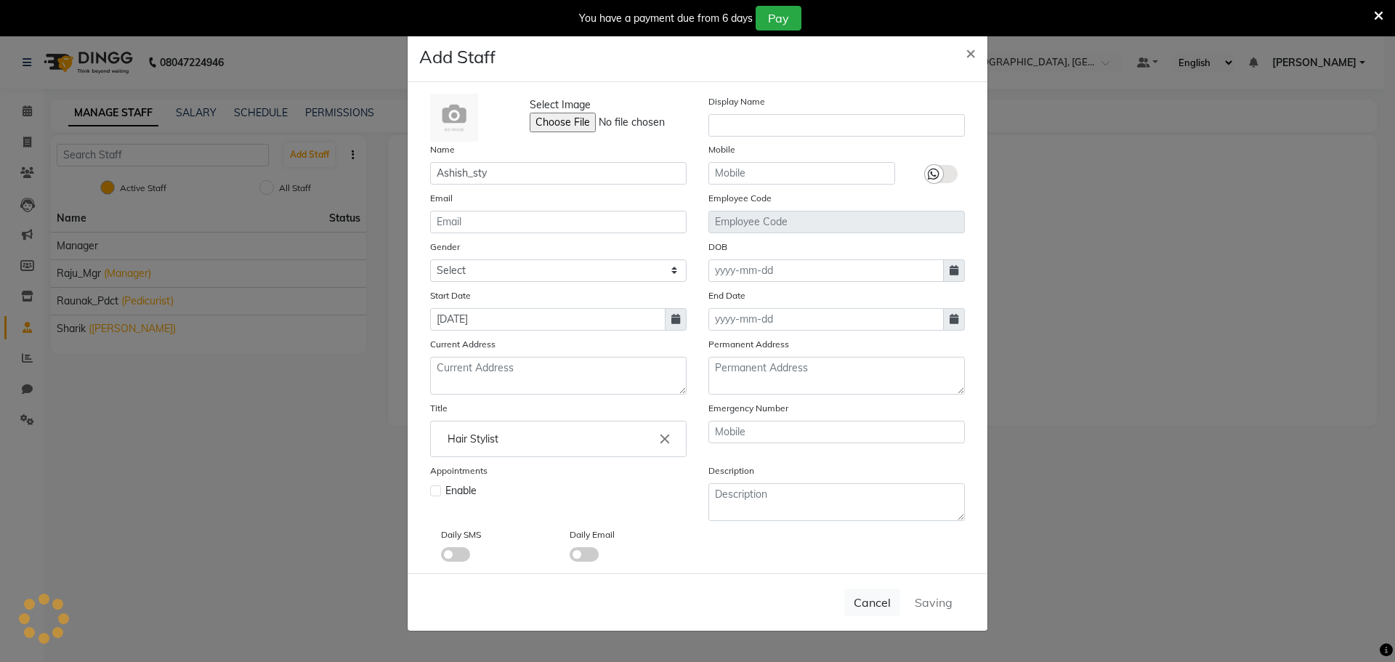
select select
checkbox input "false"
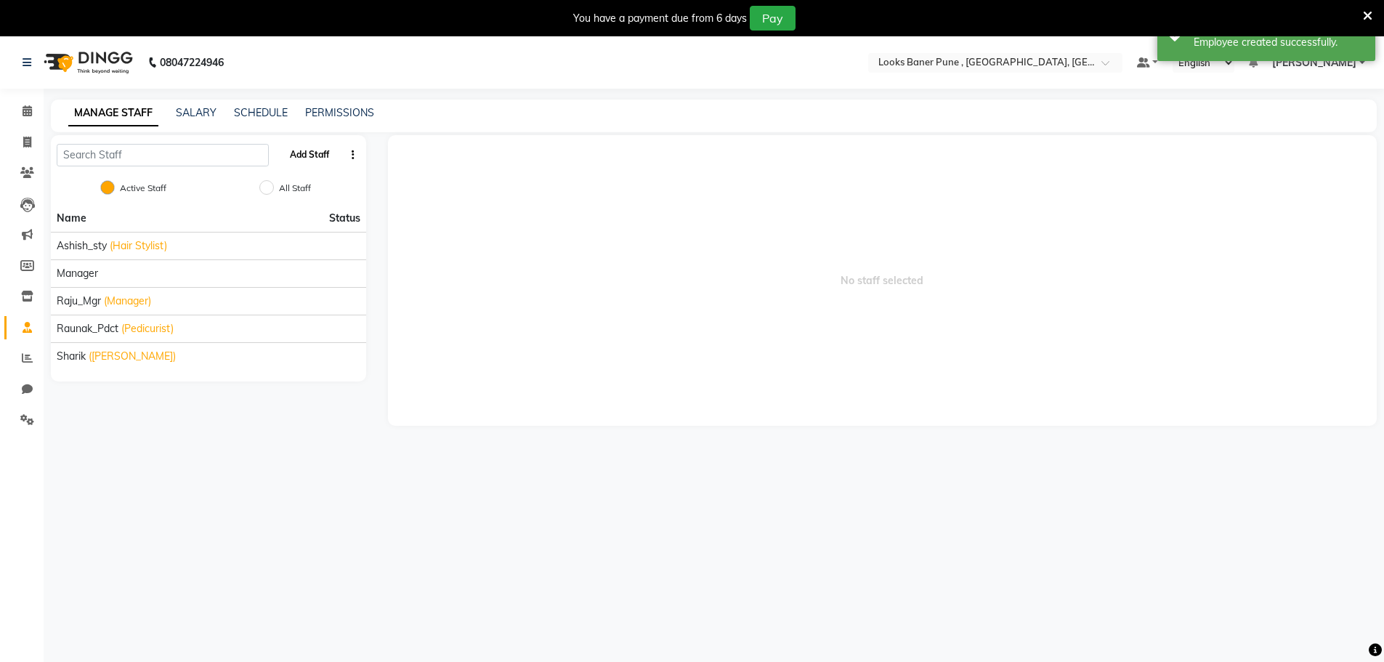
click at [305, 162] on button "Add Staff" at bounding box center [309, 154] width 51 height 25
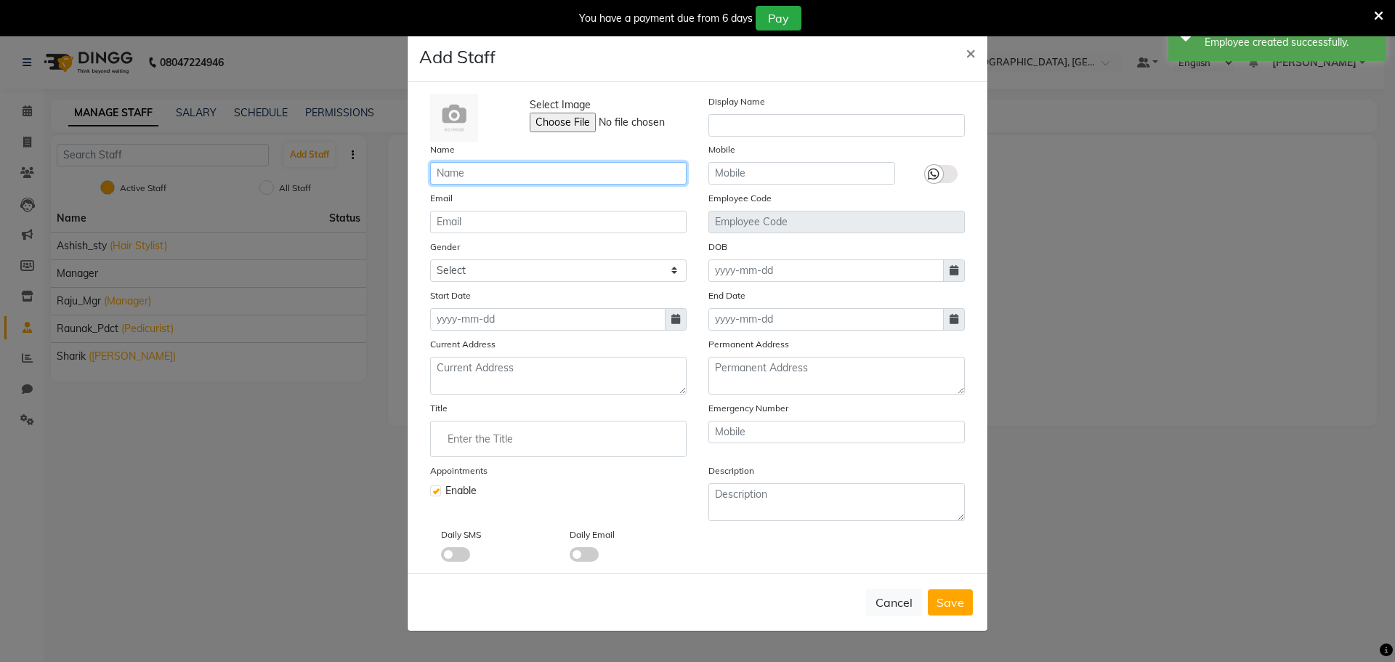
click at [555, 173] on input "text" at bounding box center [558, 173] width 256 height 23
type input "Rihan"
click at [525, 273] on select "Select [DEMOGRAPHIC_DATA] [DEMOGRAPHIC_DATA] Other Prefer Not To Say" at bounding box center [558, 270] width 256 height 23
select select "[DEMOGRAPHIC_DATA]"
click at [430, 259] on select "Select [DEMOGRAPHIC_DATA] [DEMOGRAPHIC_DATA] Other Prefer Not To Say" at bounding box center [558, 270] width 256 height 23
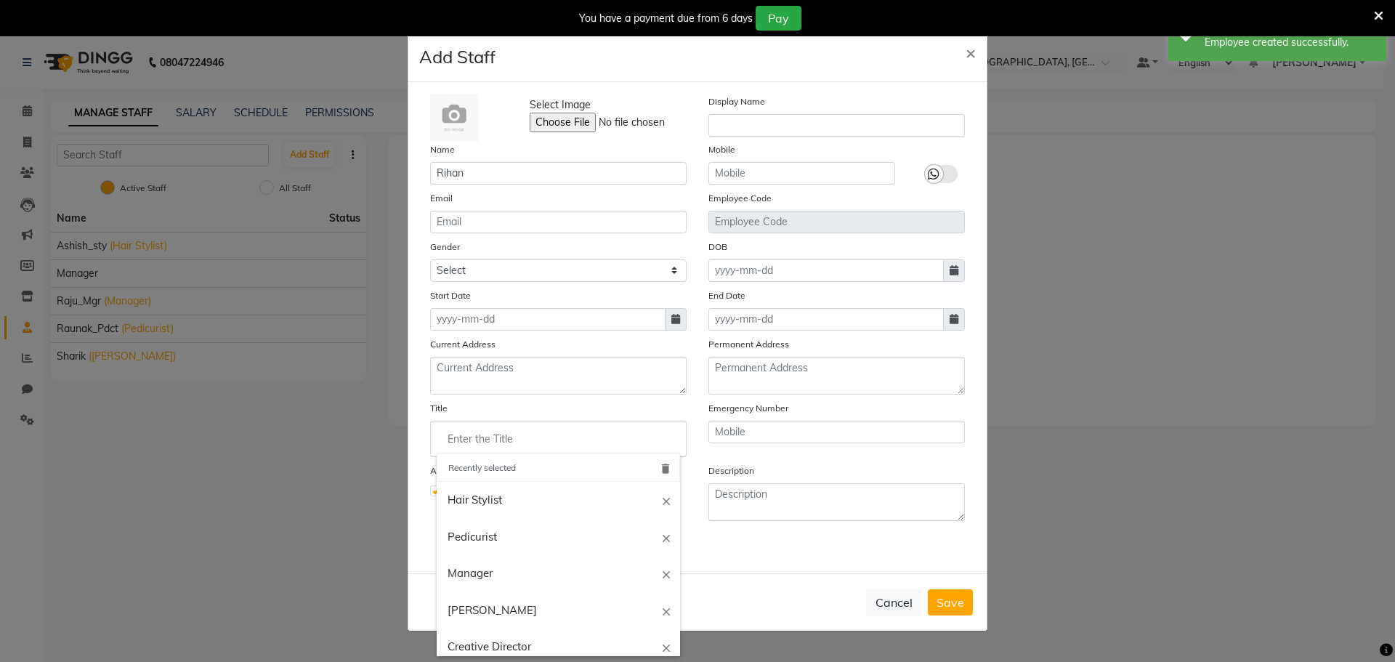
click at [513, 442] on input "Enter the Title" at bounding box center [558, 438] width 243 height 29
drag, startPoint x: 489, startPoint y: 574, endPoint x: 485, endPoint y: 610, distance: 36.5
click at [485, 610] on ul "Hair Stylist close Pedicurist close Manager close Barber close Creative Directo…" at bounding box center [558, 569] width 243 height 174
click at [485, 610] on link "[PERSON_NAME]" at bounding box center [558, 610] width 243 height 37
type input "[PERSON_NAME]"
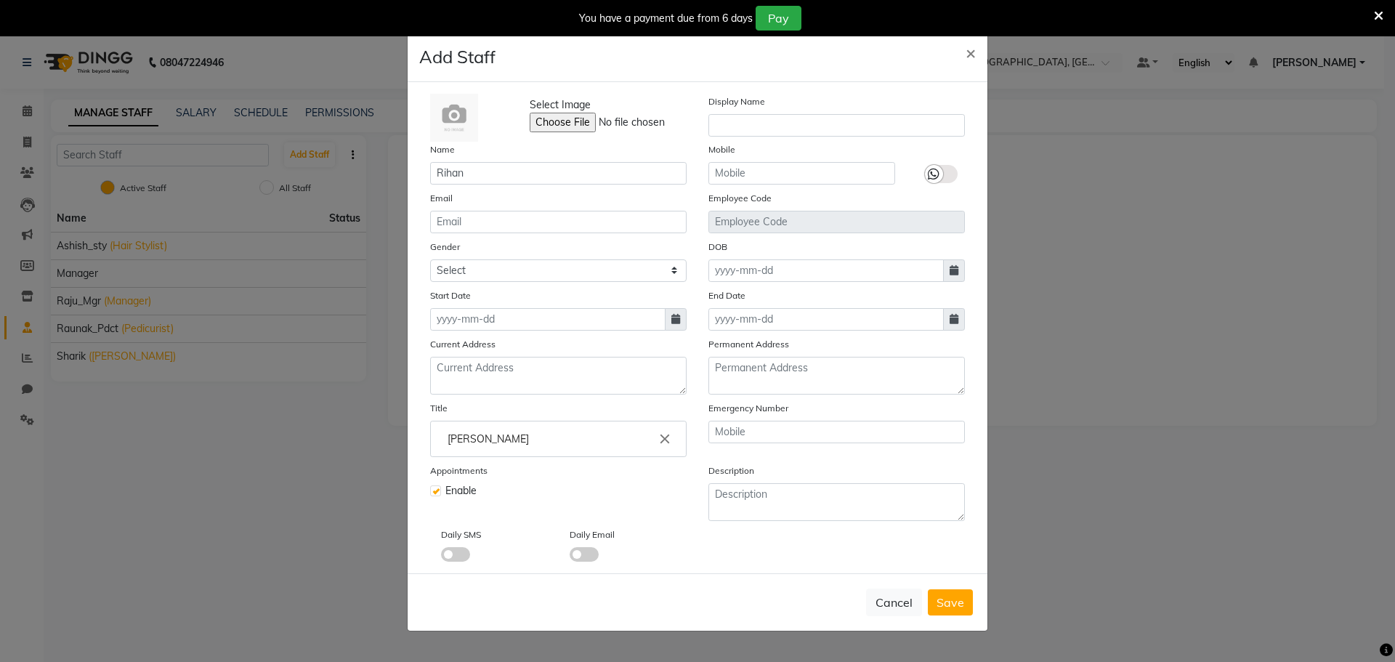
click at [517, 304] on div "Start Date" at bounding box center [558, 309] width 278 height 43
click at [515, 320] on input at bounding box center [547, 319] width 235 height 23
select select "9"
select select "2025"
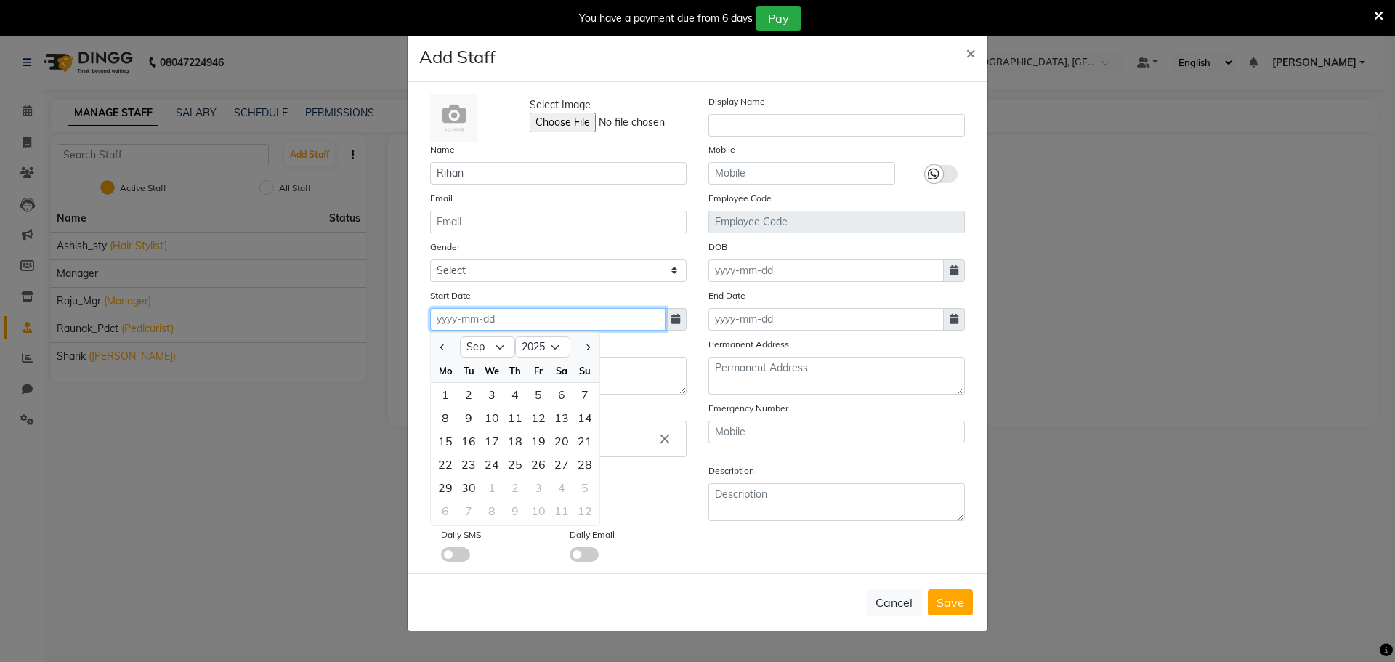
click at [515, 326] on input at bounding box center [547, 319] width 235 height 23
click at [450, 319] on input at bounding box center [547, 319] width 235 height 23
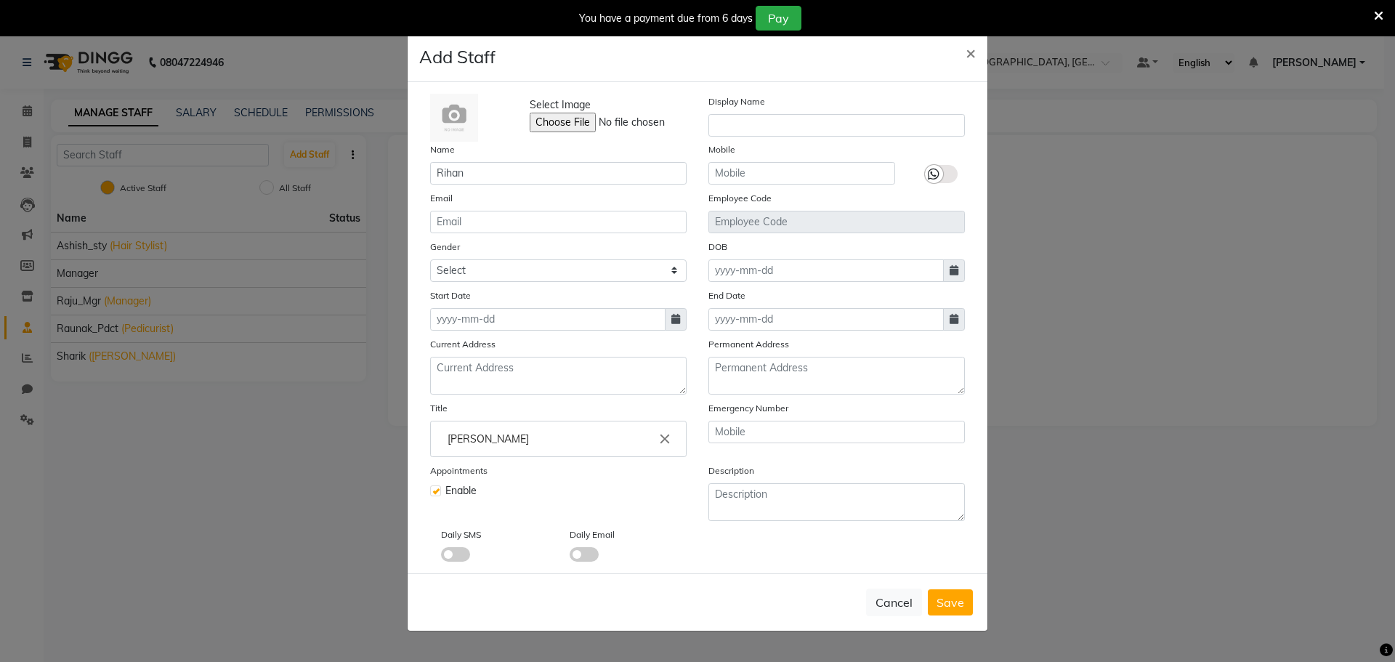
select select "9"
select select "2025"
click at [446, 389] on div "1" at bounding box center [445, 394] width 23 height 23
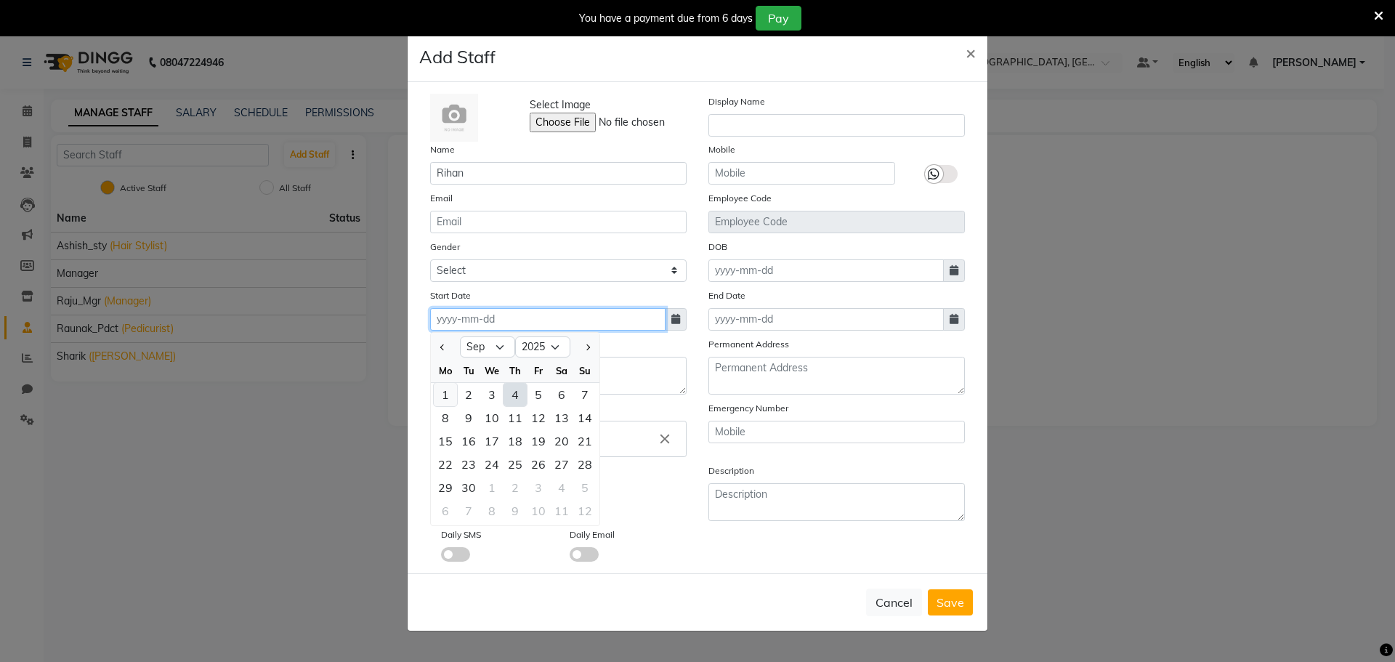
type input "[DATE]"
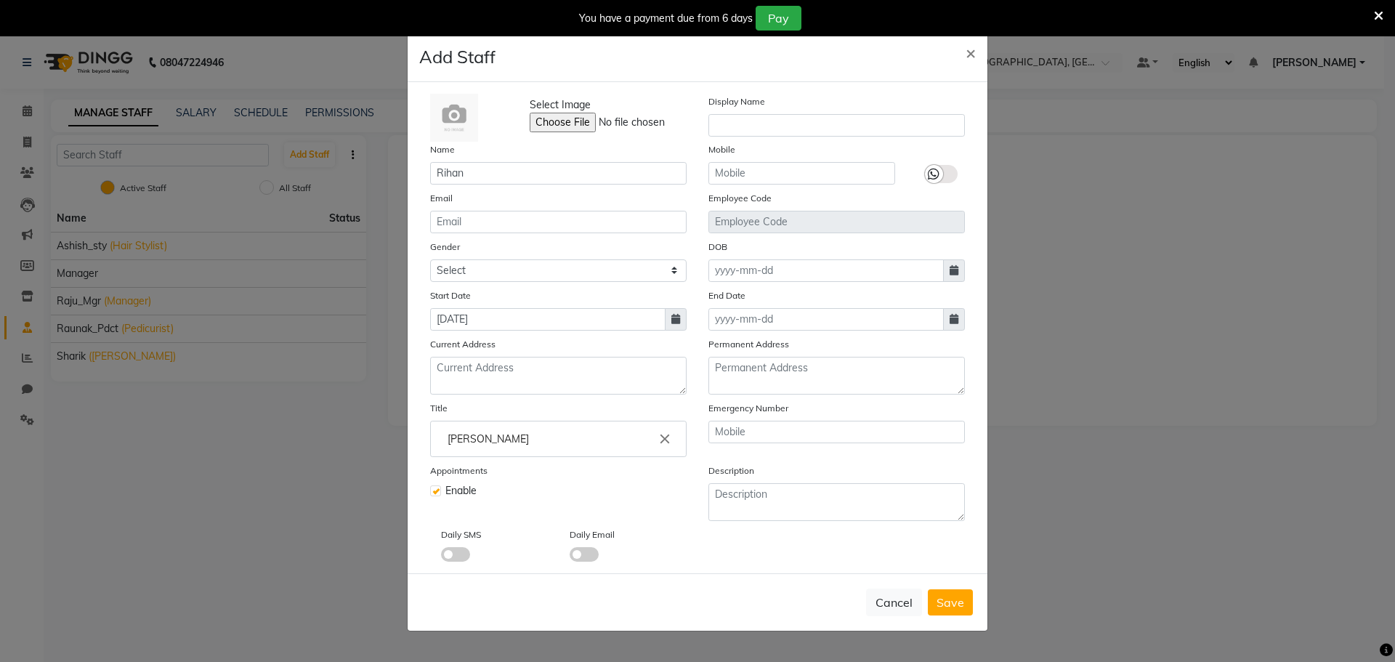
click at [949, 604] on span "Save" at bounding box center [950, 602] width 28 height 15
select select
checkbox input "false"
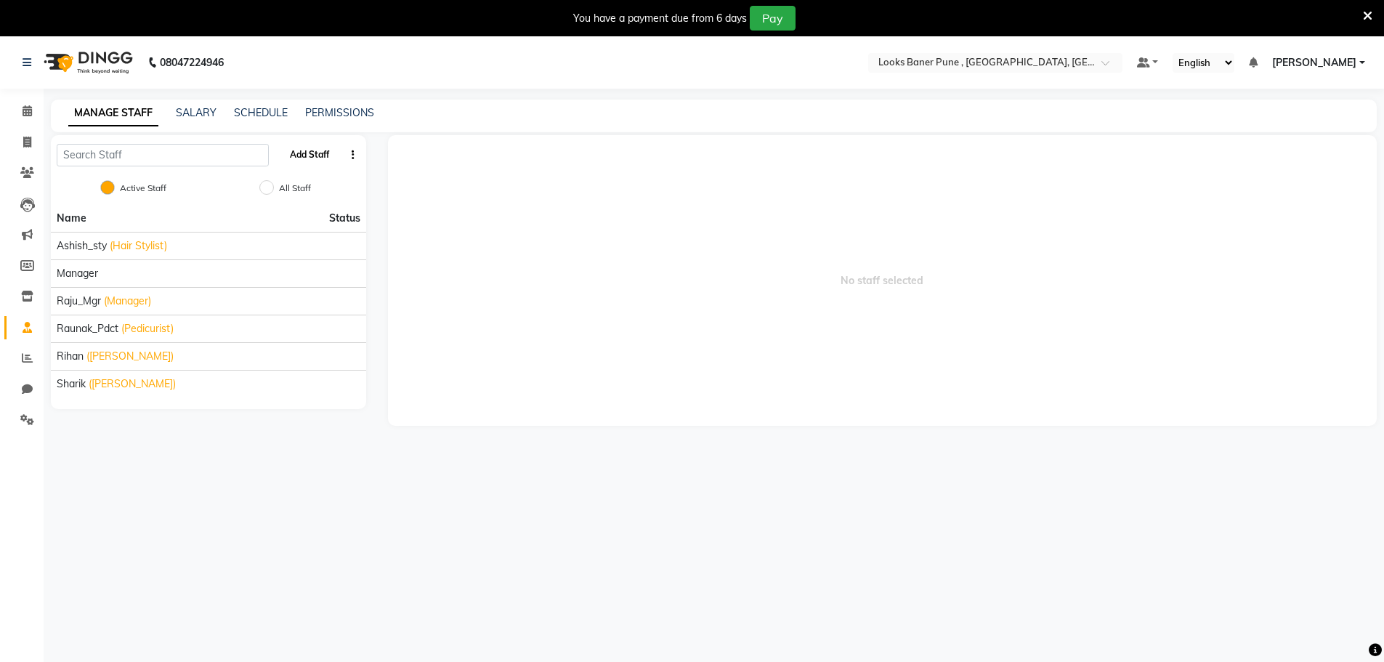
click at [307, 153] on button "Add Staff" at bounding box center [309, 154] width 51 height 25
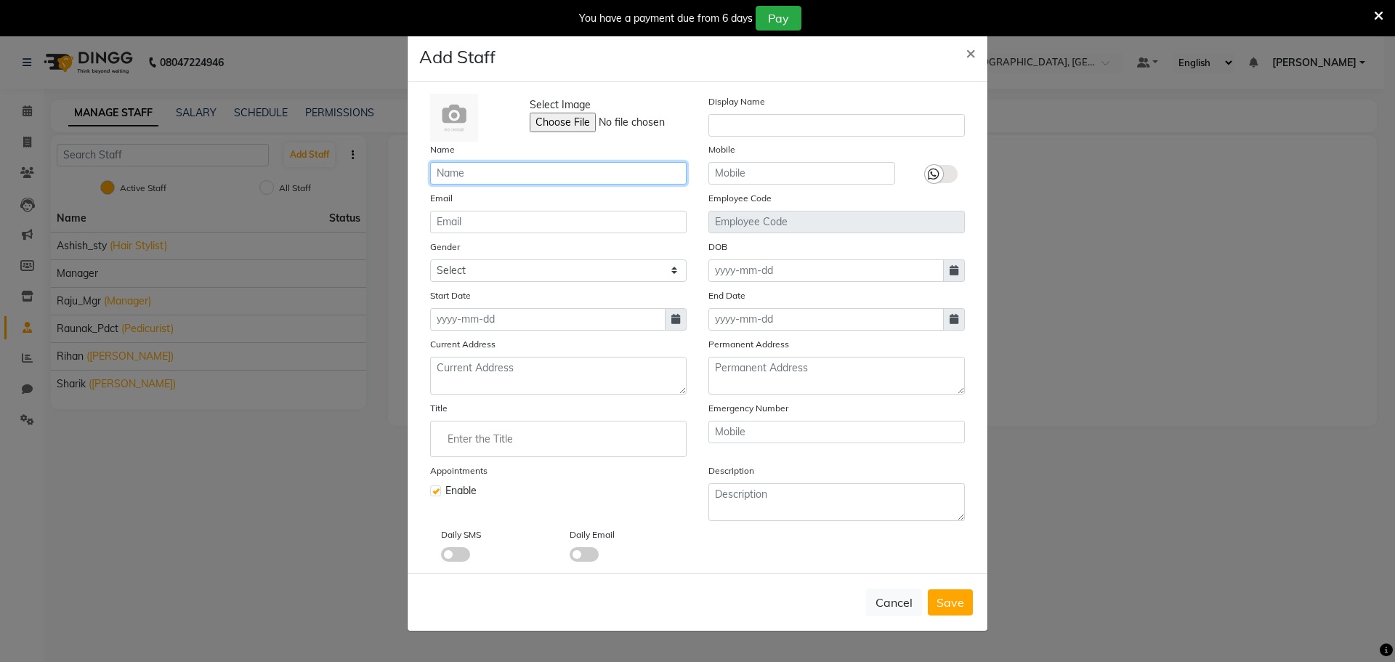
click at [477, 174] on input "text" at bounding box center [558, 173] width 256 height 23
type input "[PERSON_NAME]"
click at [518, 437] on input "Enter the Title" at bounding box center [558, 438] width 243 height 29
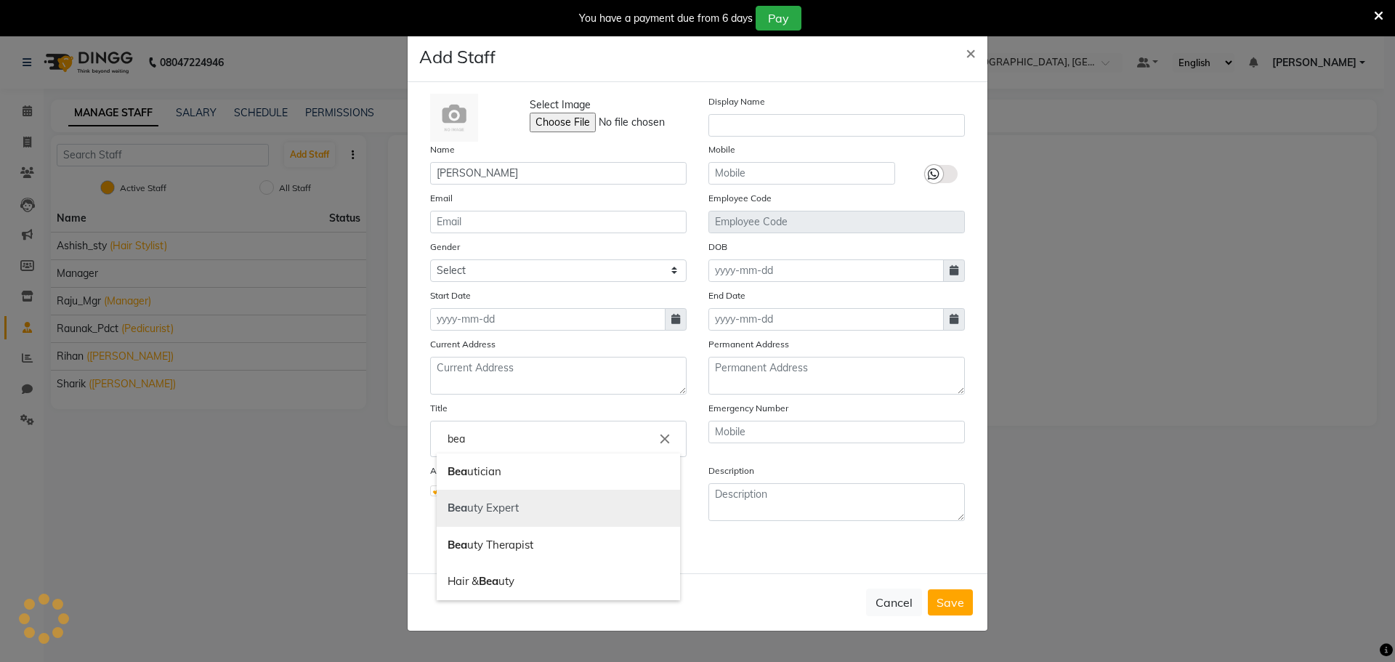
click at [524, 514] on link "Bea uty Expert" at bounding box center [558, 508] width 243 height 37
type input "Beauty Expert"
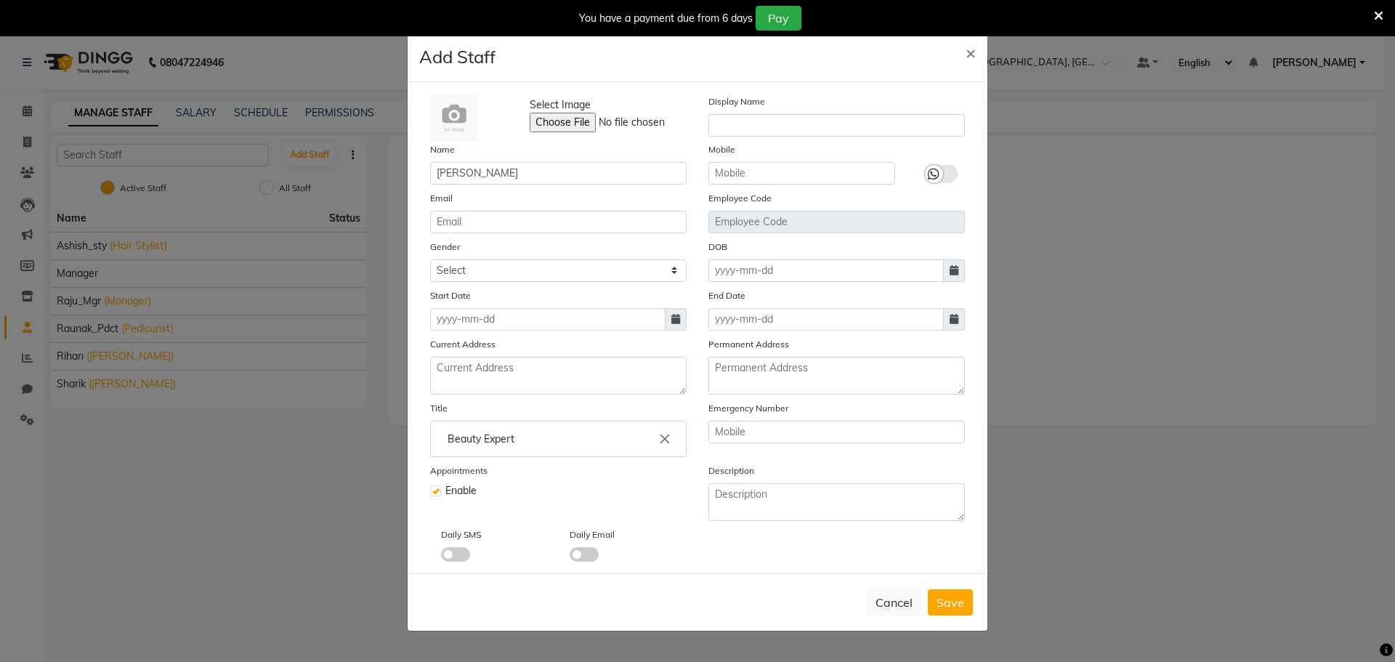
click at [462, 299] on label "Start Date" at bounding box center [450, 295] width 41 height 13
click at [461, 318] on input at bounding box center [547, 319] width 235 height 23
select select "9"
select select "2025"
click at [437, 400] on div "1" at bounding box center [445, 394] width 23 height 23
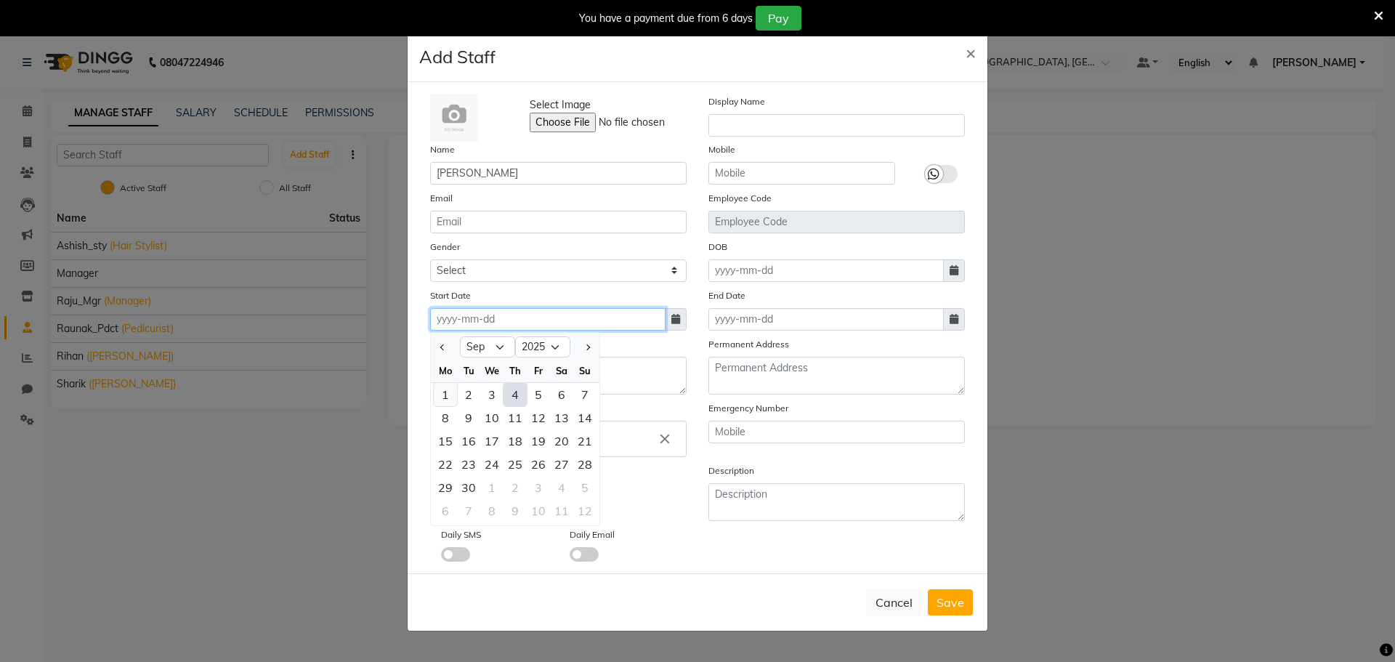
type input "[DATE]"
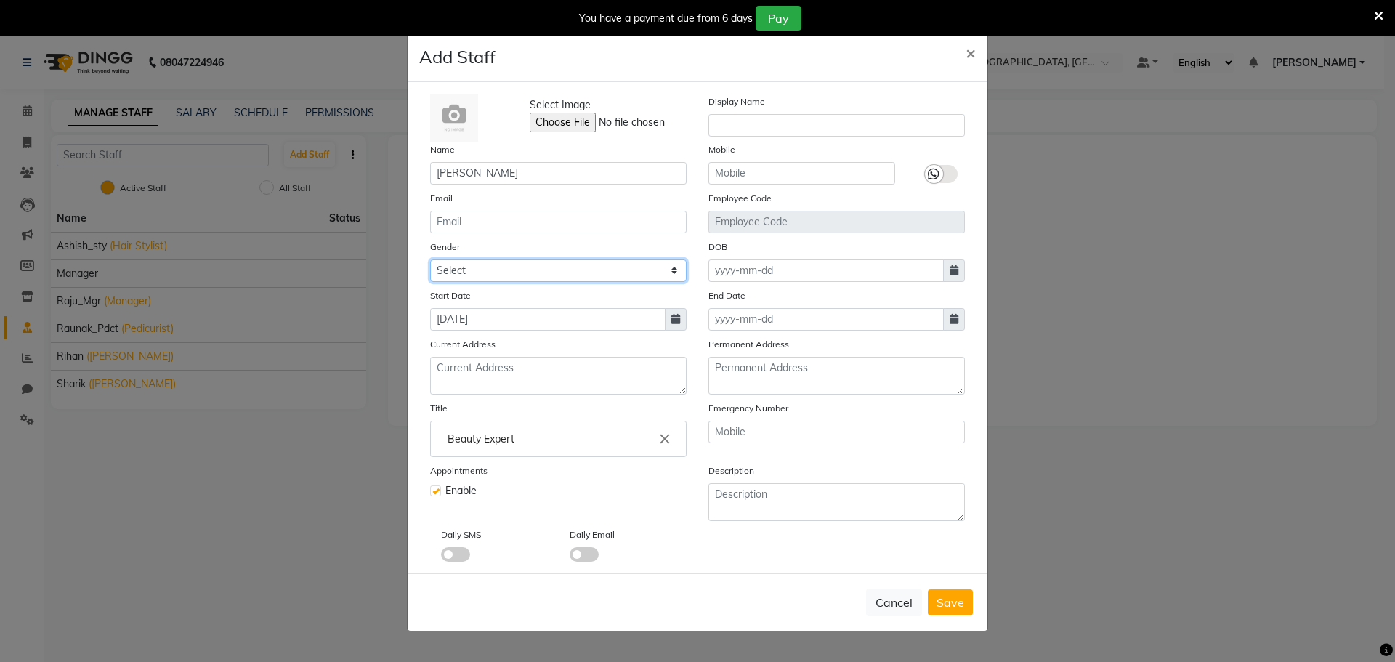
click at [456, 273] on select "Select [DEMOGRAPHIC_DATA] [DEMOGRAPHIC_DATA] Other Prefer Not To Say" at bounding box center [558, 270] width 256 height 23
select select "female"
click at [430, 259] on select "Select [DEMOGRAPHIC_DATA] [DEMOGRAPHIC_DATA] Other Prefer Not To Say" at bounding box center [558, 270] width 256 height 23
click at [950, 608] on span "Save" at bounding box center [950, 602] width 28 height 15
select select
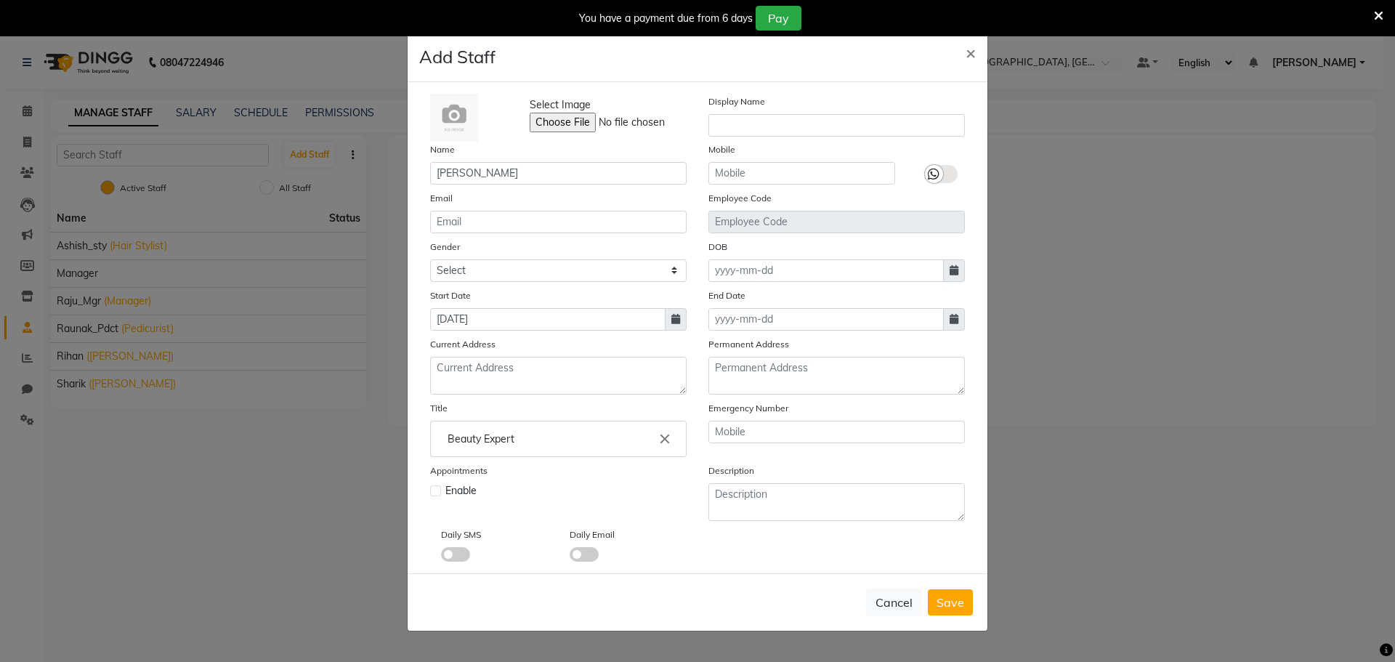
checkbox input "false"
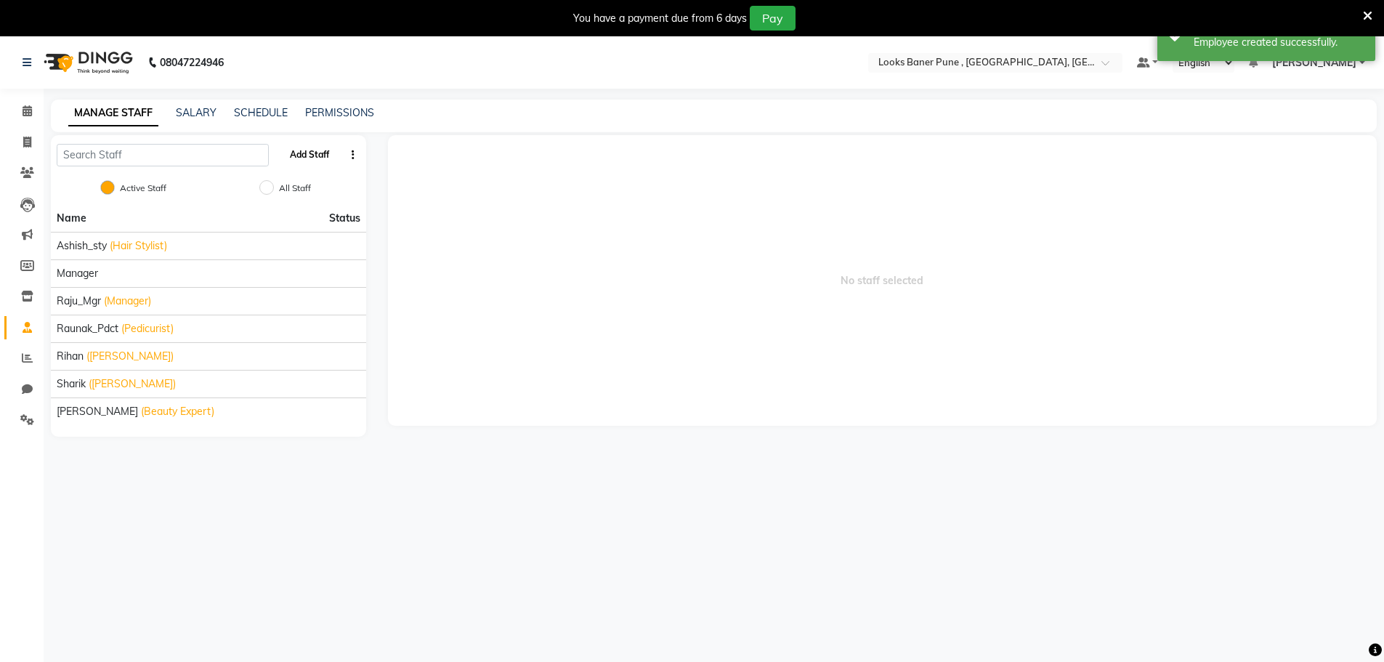
click at [331, 154] on button "Add Staff" at bounding box center [309, 154] width 51 height 25
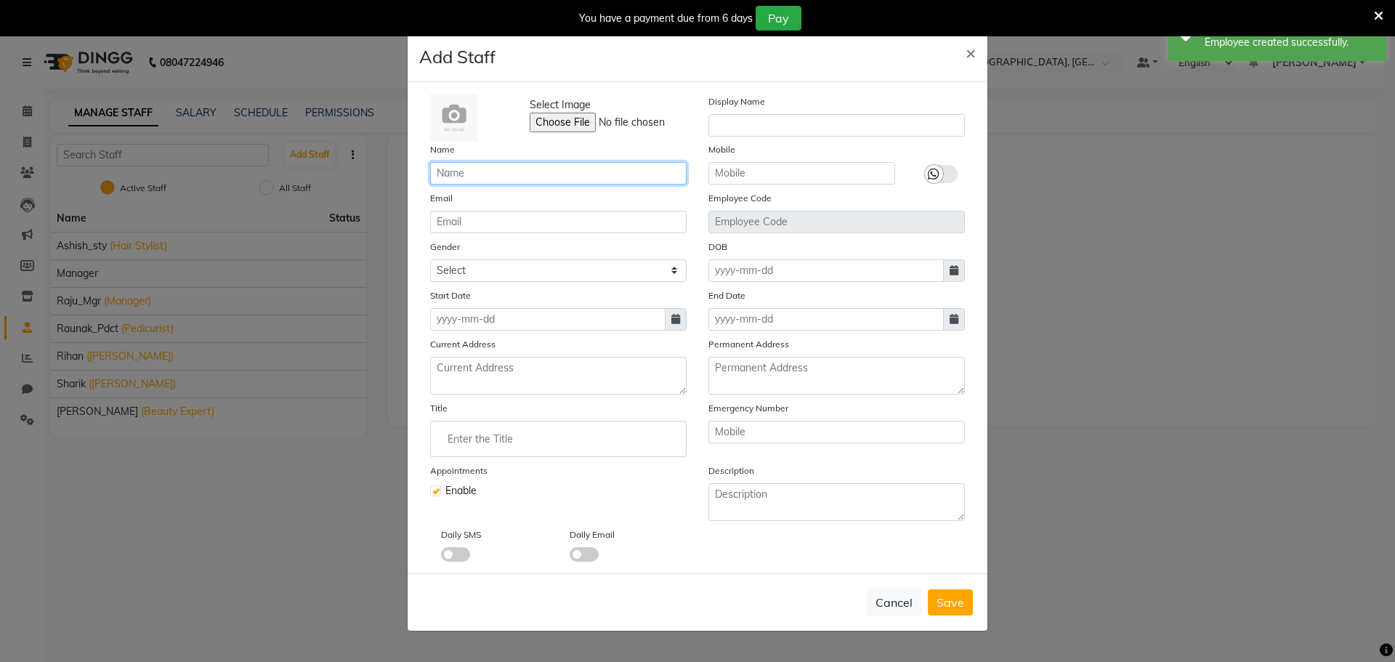
click at [490, 171] on input "text" at bounding box center [558, 173] width 256 height 23
type input "[PERSON_NAME]"
drag, startPoint x: 511, startPoint y: 283, endPoint x: 514, endPoint y: 263, distance: 20.7
click at [511, 285] on div "Select Image Display Name Name Sonu Mobile Email Employee Code Gender Select Ma…" at bounding box center [697, 328] width 556 height 468
click at [514, 263] on select "Select [DEMOGRAPHIC_DATA] [DEMOGRAPHIC_DATA] Other Prefer Not To Say" at bounding box center [558, 270] width 256 height 23
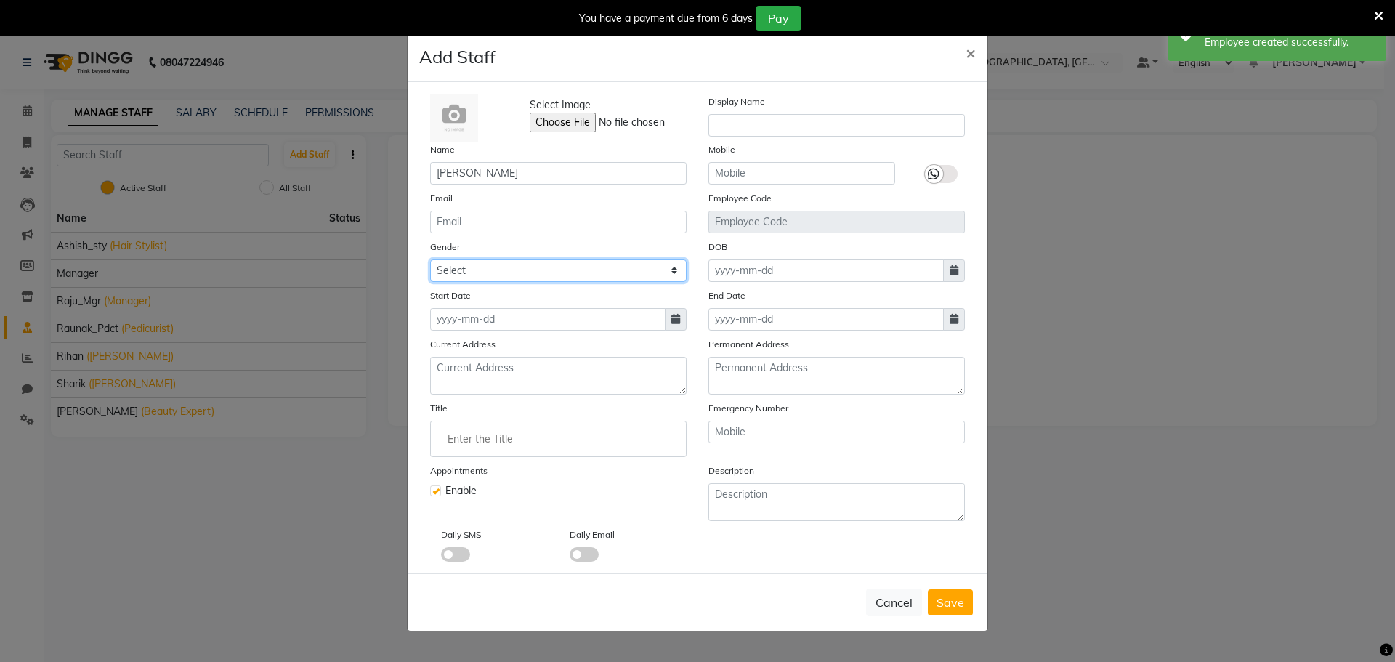
select select "[DEMOGRAPHIC_DATA]"
click at [430, 259] on select "Select [DEMOGRAPHIC_DATA] [DEMOGRAPHIC_DATA] Other Prefer Not To Say" at bounding box center [558, 270] width 256 height 23
click at [516, 320] on input at bounding box center [547, 319] width 235 height 23
select select "9"
select select "2025"
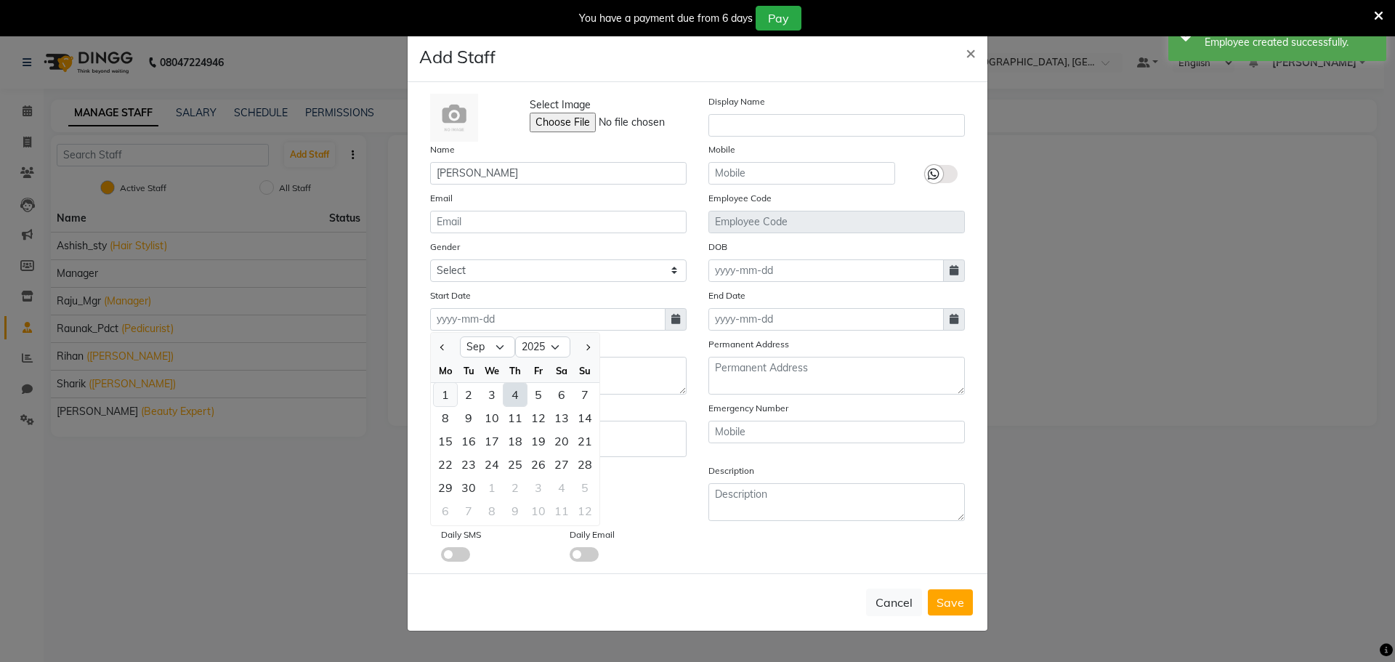
click at [447, 397] on div "1" at bounding box center [445, 394] width 23 height 23
type input "[DATE]"
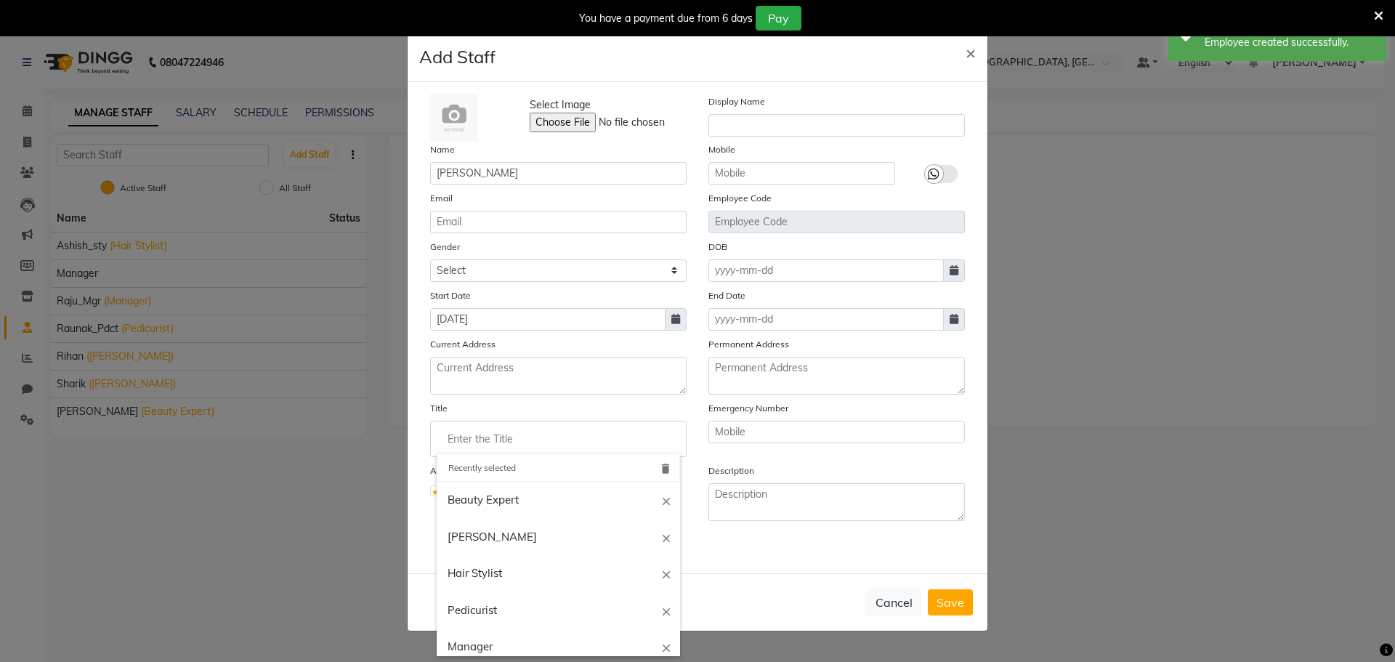
click at [514, 441] on input "Enter the Title" at bounding box center [558, 438] width 243 height 29
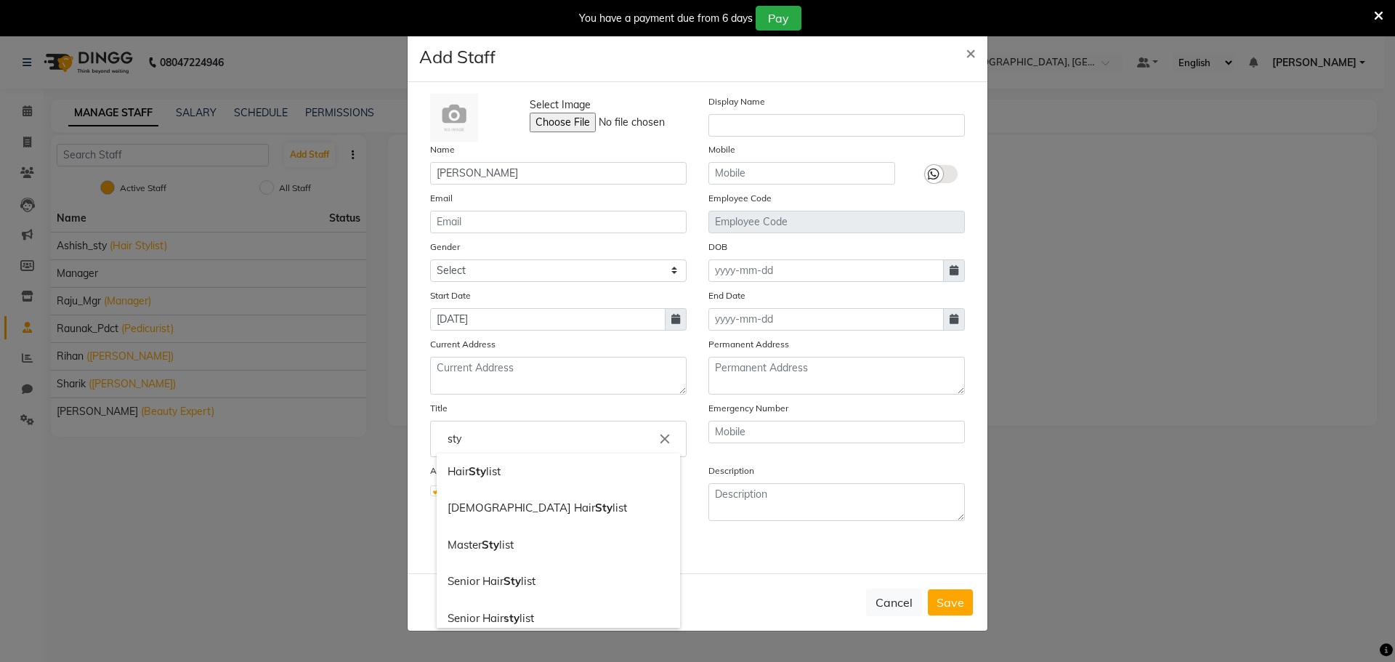
click at [492, 474] on link "Hair Sty list" at bounding box center [558, 471] width 243 height 37
type input "Hair Stylist"
click at [960, 599] on span "Save" at bounding box center [950, 602] width 28 height 15
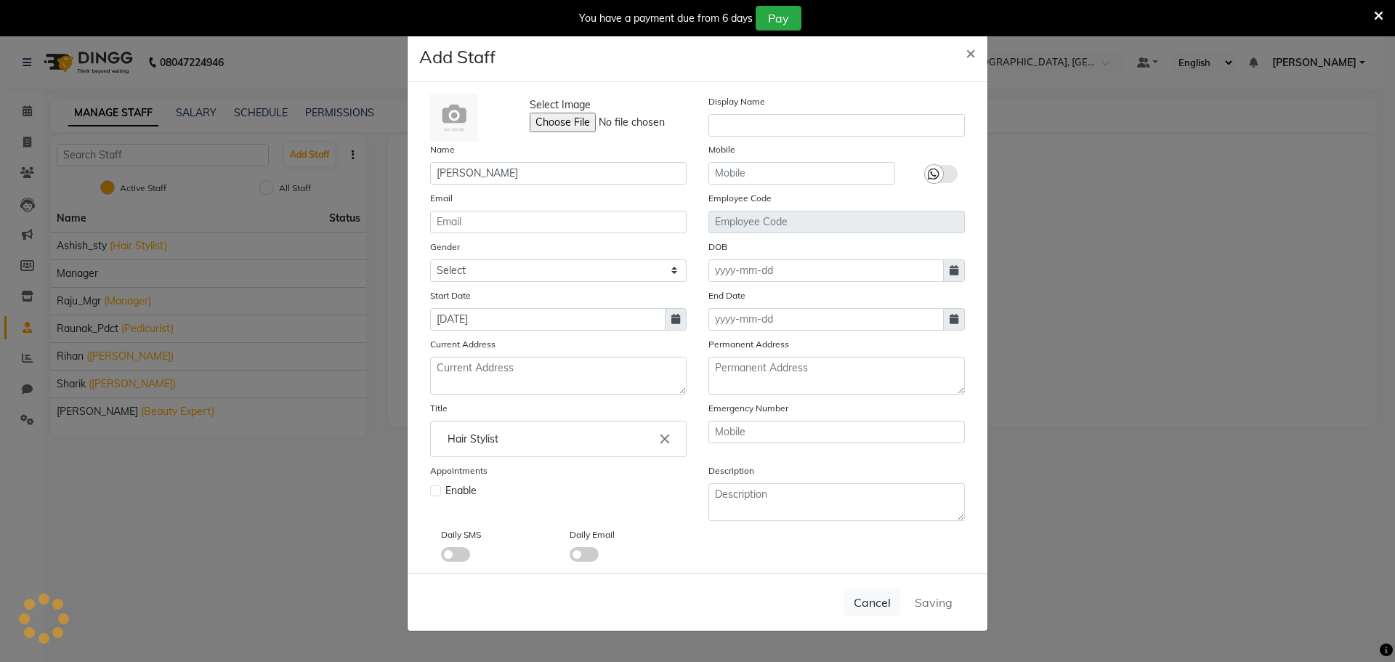
select select
checkbox input "false"
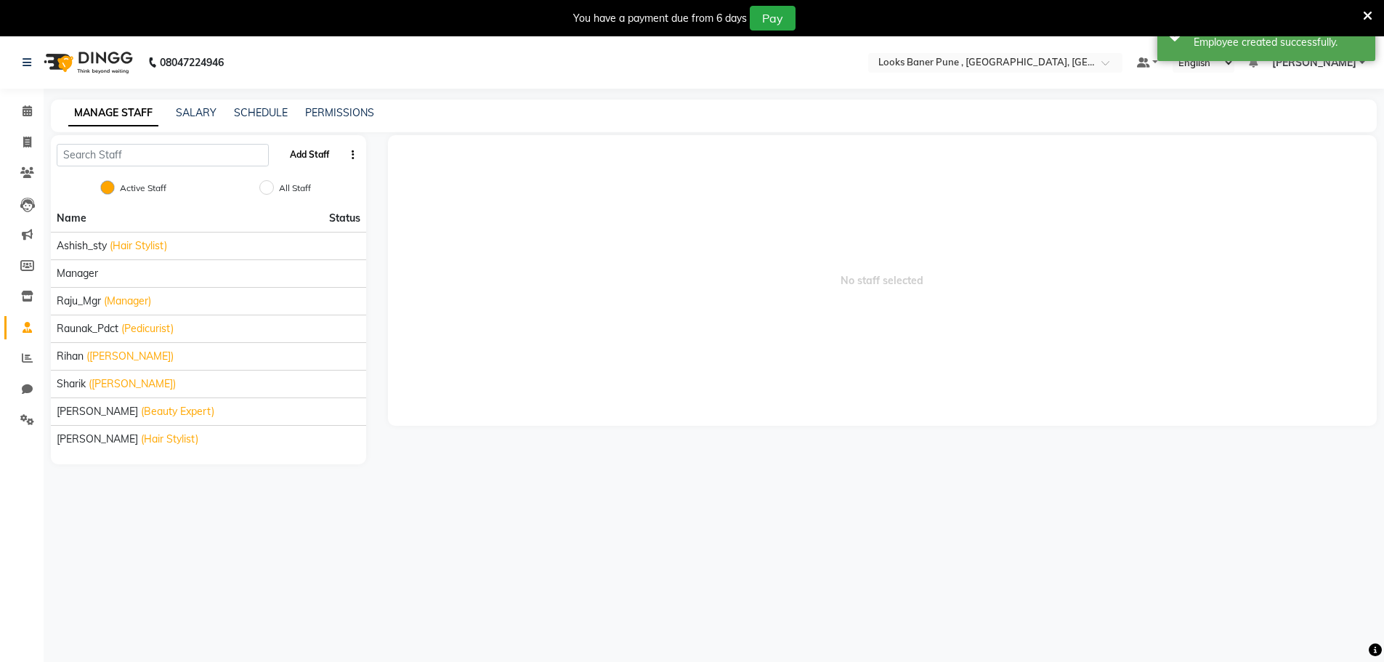
click at [308, 158] on button "Add Staff" at bounding box center [309, 154] width 51 height 25
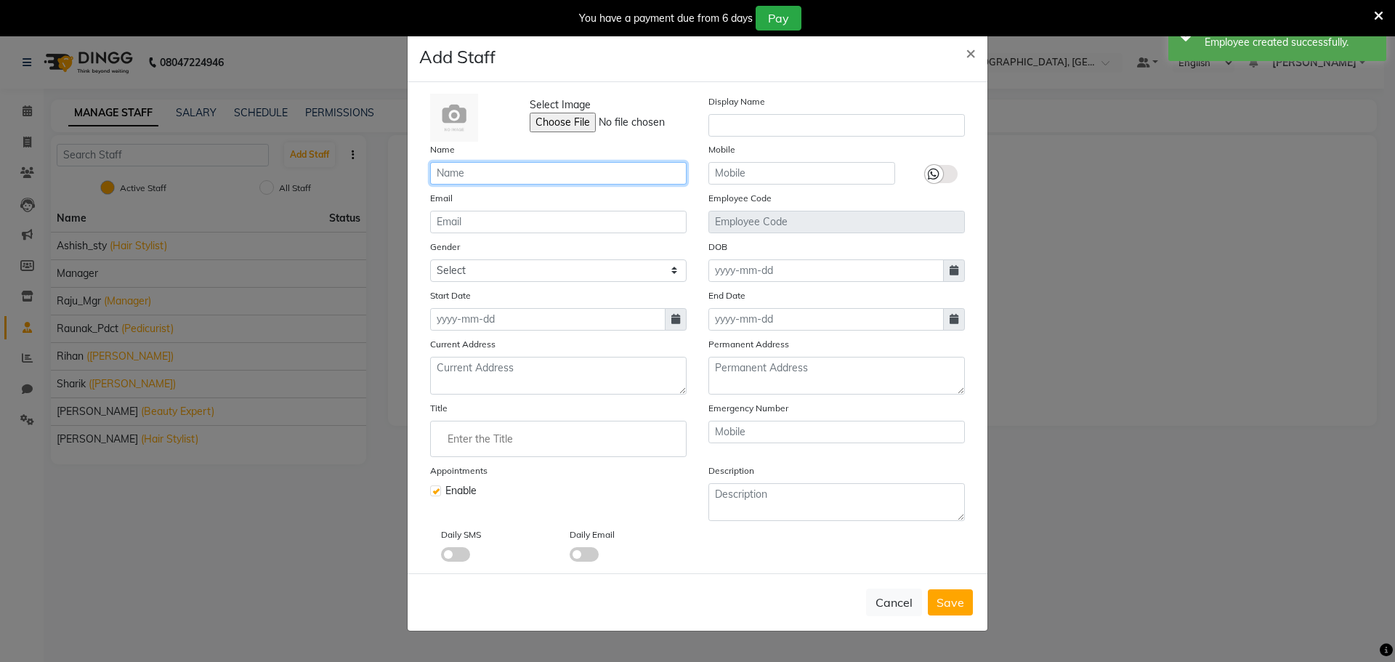
click at [477, 166] on input "text" at bounding box center [558, 173] width 256 height 23
type input "Yuvi_Therapist"
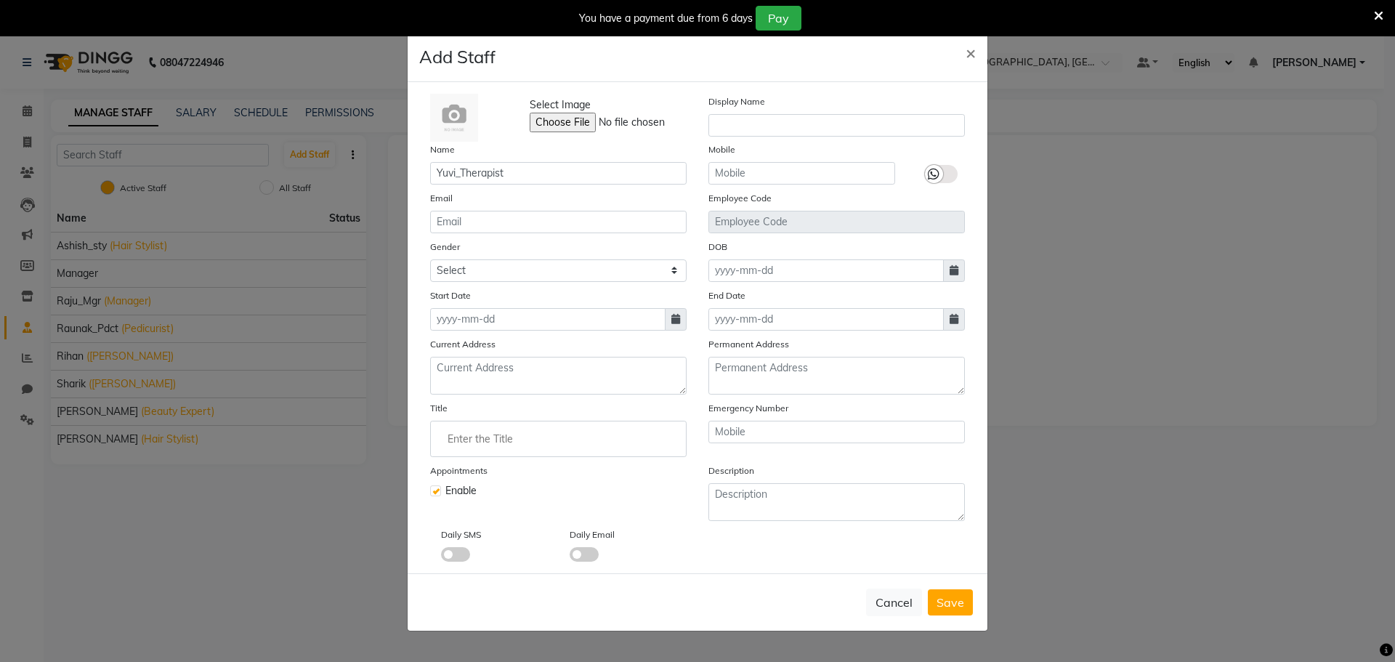
click at [515, 453] on ng-autocomplete at bounding box center [558, 439] width 256 height 36
click at [523, 434] on input "Enter the Title" at bounding box center [558, 438] width 243 height 29
click at [484, 474] on link "Pedi curist" at bounding box center [558, 471] width 243 height 37
type input "Pedicurist"
click at [497, 321] on input at bounding box center [547, 319] width 235 height 23
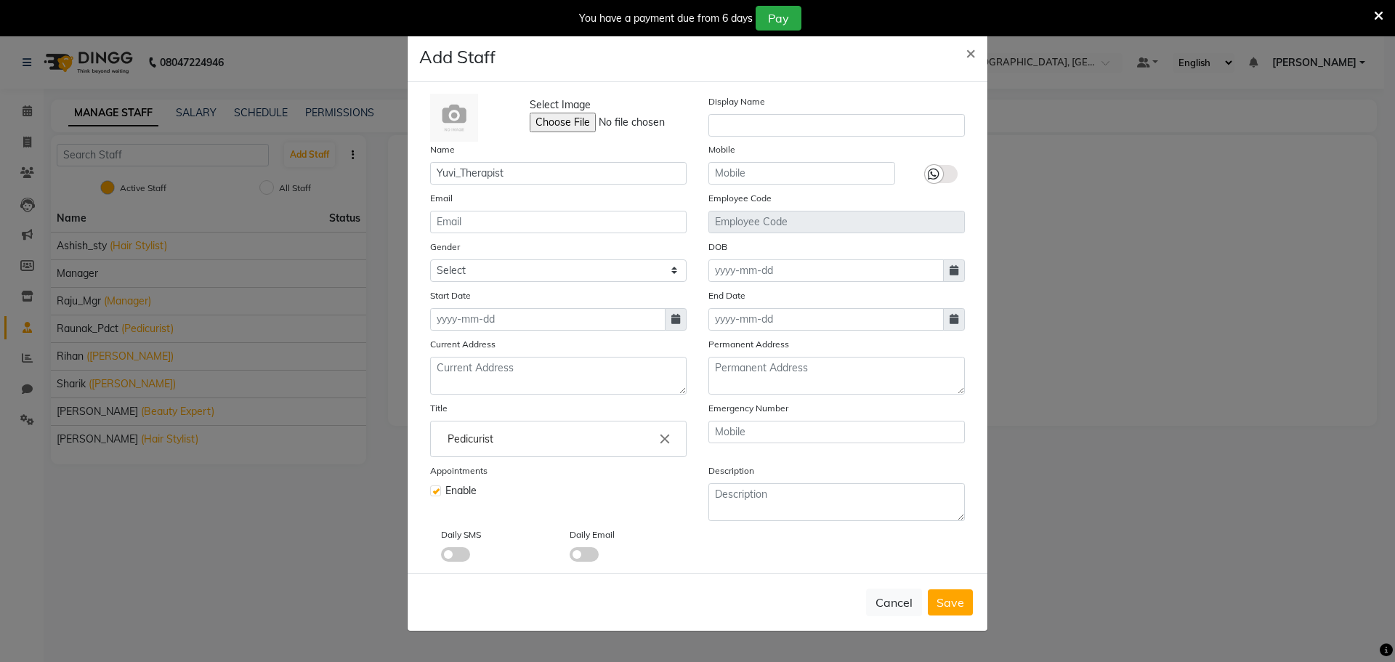
select select "9"
select select "2025"
click at [455, 397] on div "1" at bounding box center [445, 394] width 23 height 23
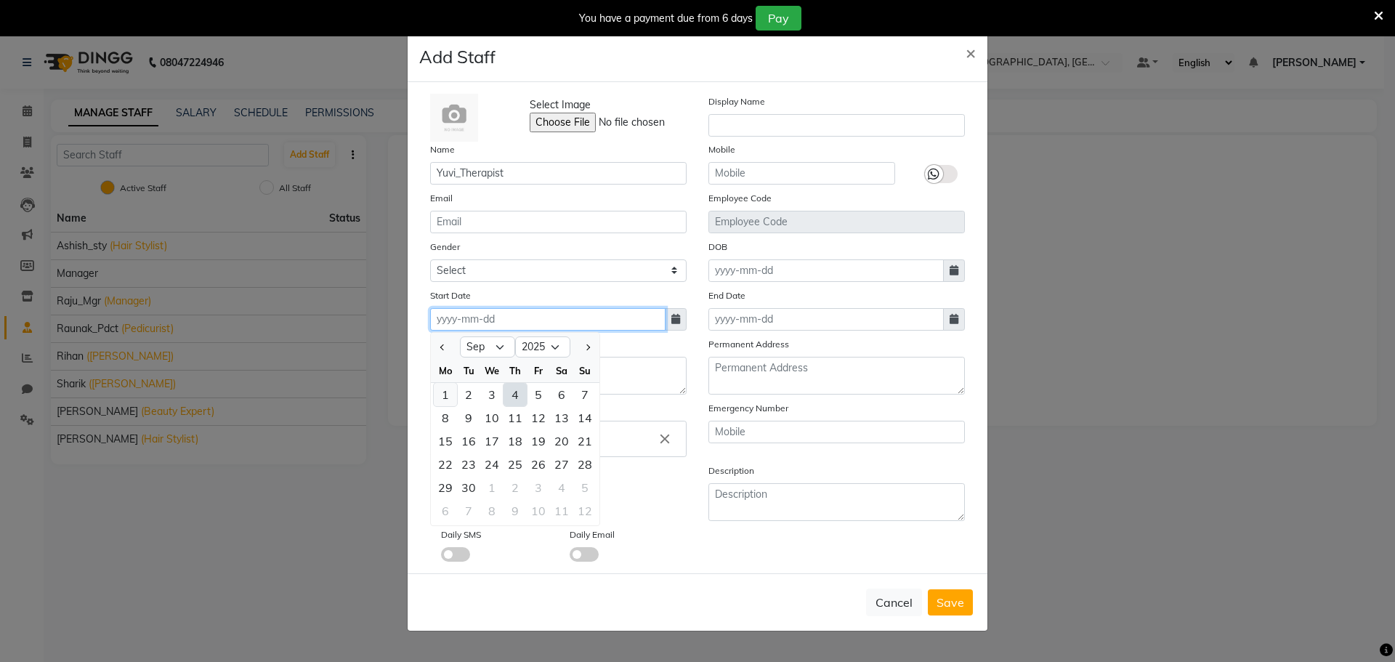
type input "[DATE]"
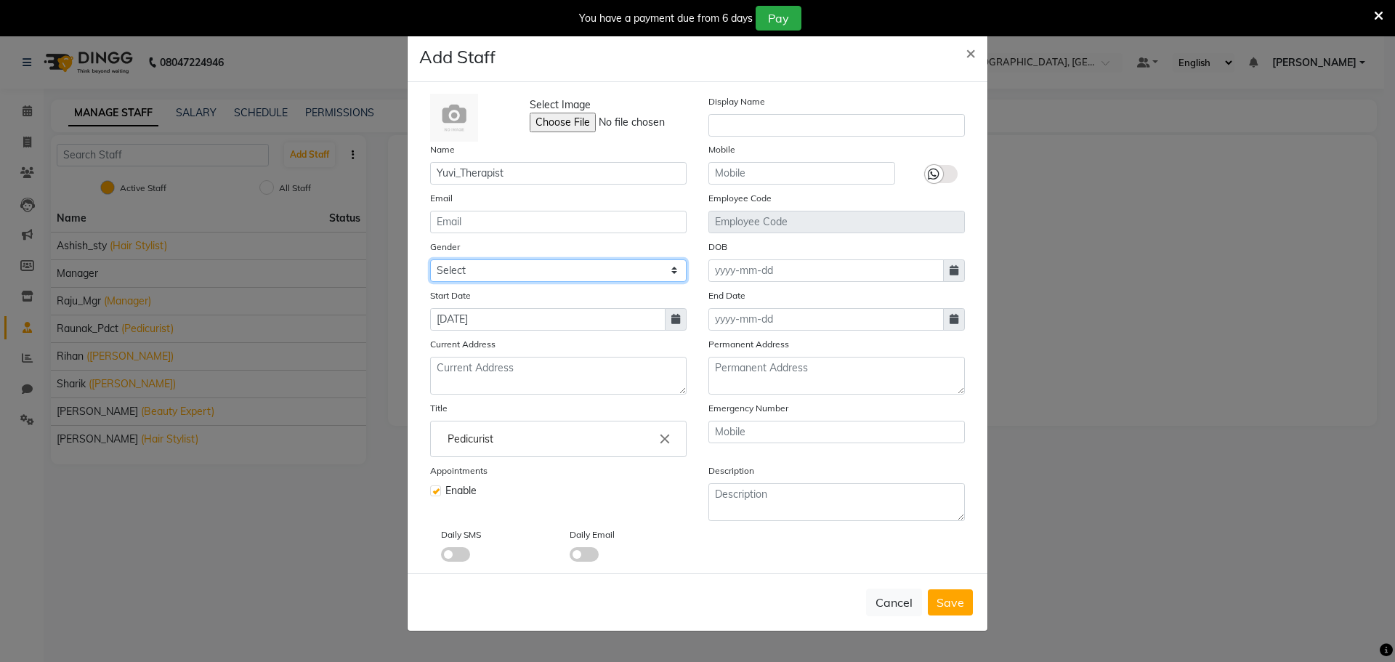
click at [479, 274] on select "Select [DEMOGRAPHIC_DATA] [DEMOGRAPHIC_DATA] Other Prefer Not To Say" at bounding box center [558, 270] width 256 height 23
select select "[DEMOGRAPHIC_DATA]"
click at [430, 259] on select "Select [DEMOGRAPHIC_DATA] [DEMOGRAPHIC_DATA] Other Prefer Not To Say" at bounding box center [558, 270] width 256 height 23
click at [945, 609] on button "Save" at bounding box center [950, 602] width 45 height 26
select select
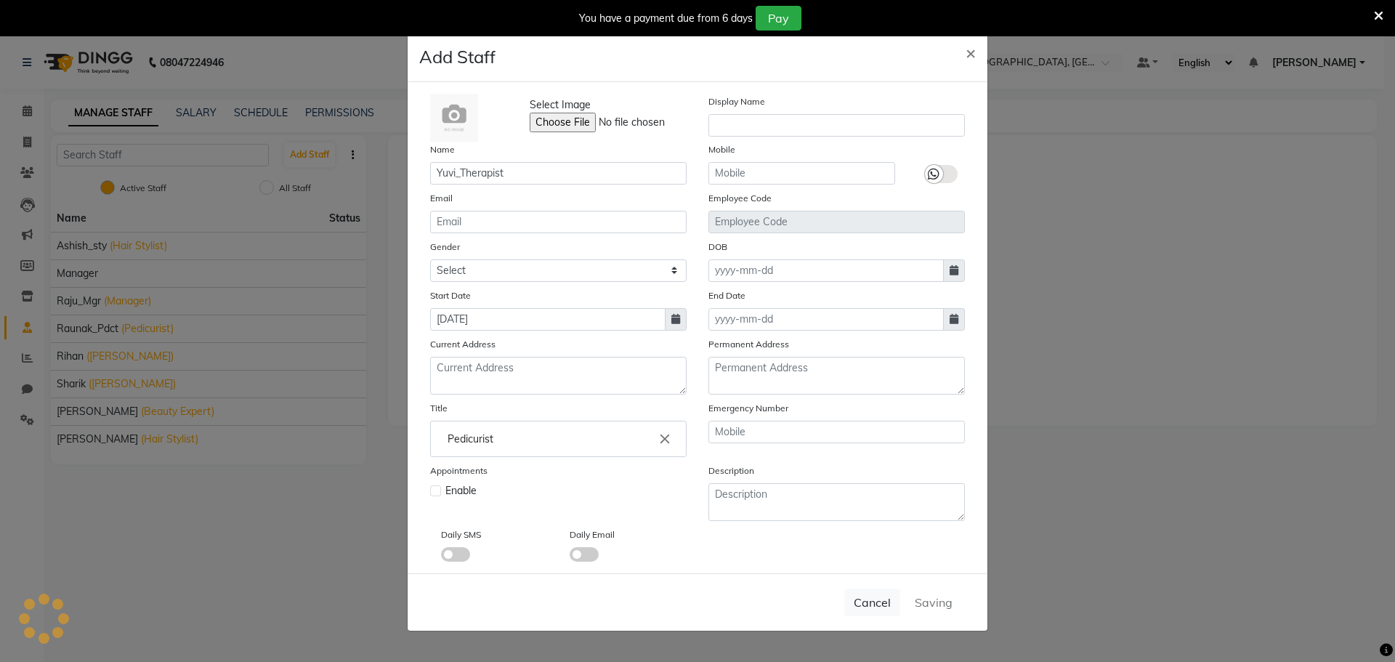
checkbox input "false"
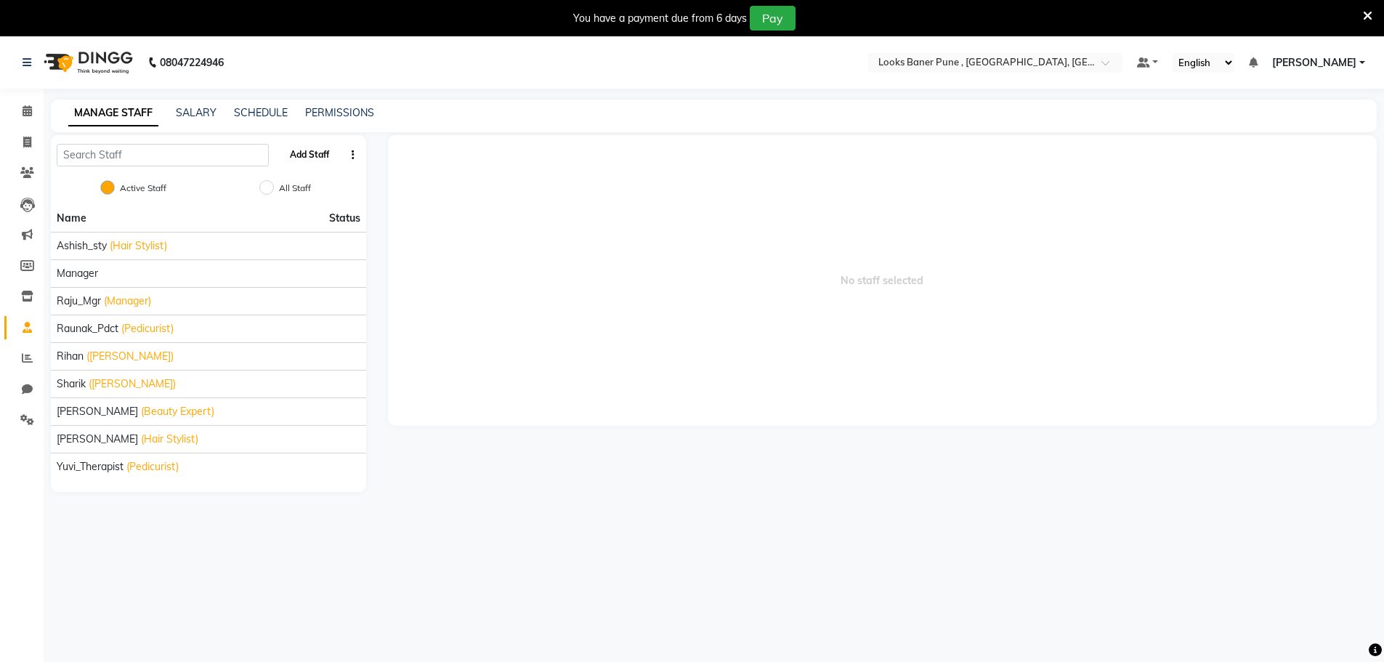
click at [322, 151] on button "Add Staff" at bounding box center [309, 154] width 51 height 25
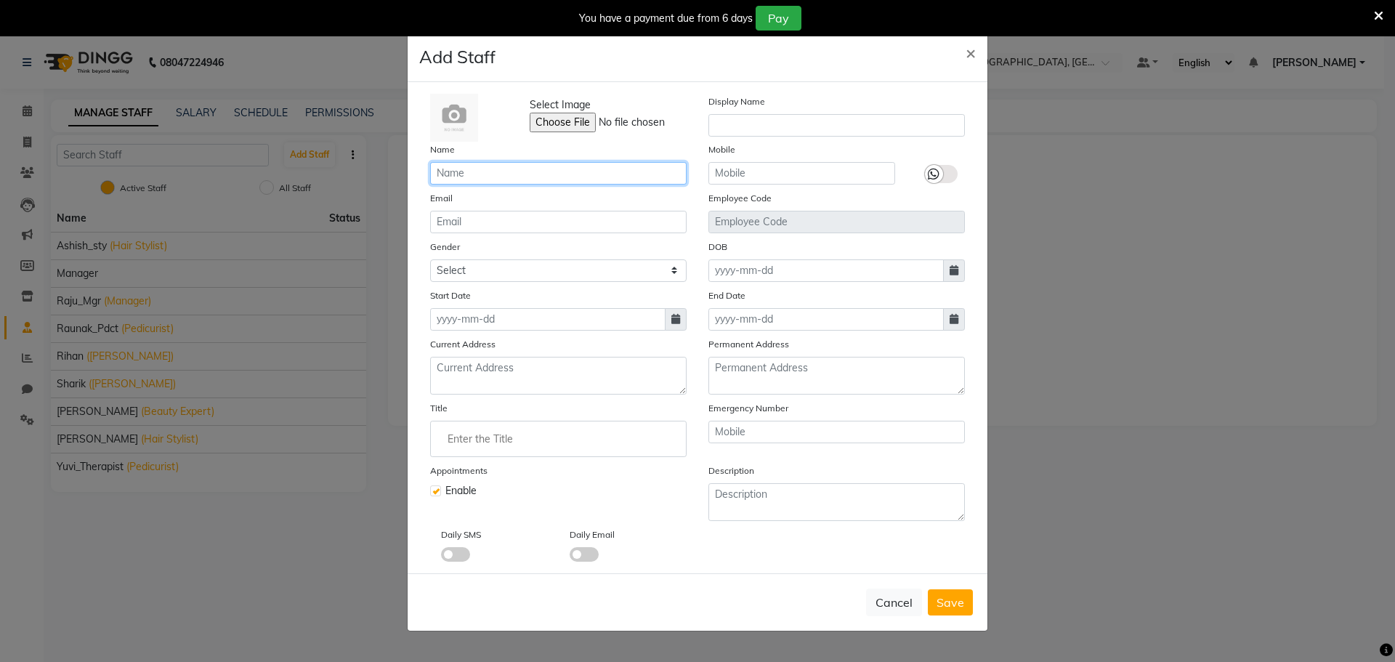
click at [551, 176] on input "text" at bounding box center [558, 173] width 256 height 23
type input "T"
type input "Irfan"
click at [548, 275] on select "Select [DEMOGRAPHIC_DATA] [DEMOGRAPHIC_DATA] Other Prefer Not To Say" at bounding box center [558, 270] width 256 height 23
select select "[DEMOGRAPHIC_DATA]"
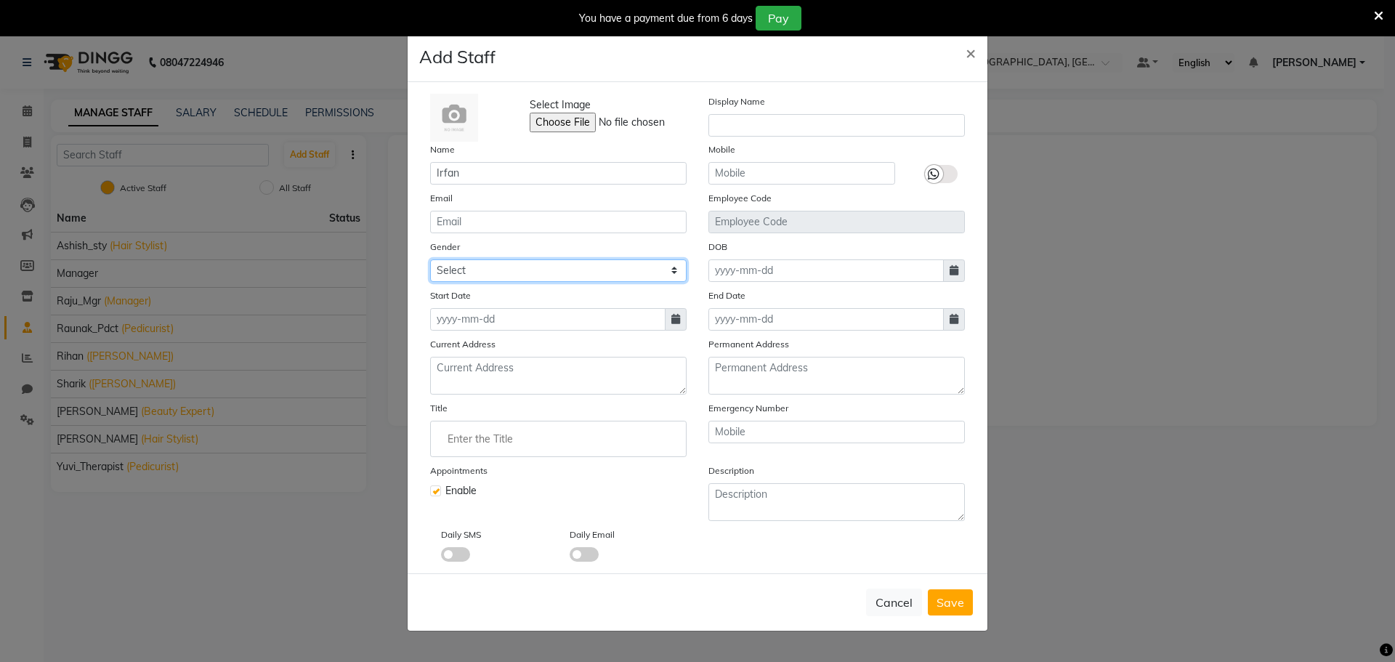
click at [430, 259] on select "Select [DEMOGRAPHIC_DATA] [DEMOGRAPHIC_DATA] Other Prefer Not To Say" at bounding box center [558, 270] width 256 height 23
click at [528, 439] on input "Enter the Title" at bounding box center [558, 438] width 243 height 29
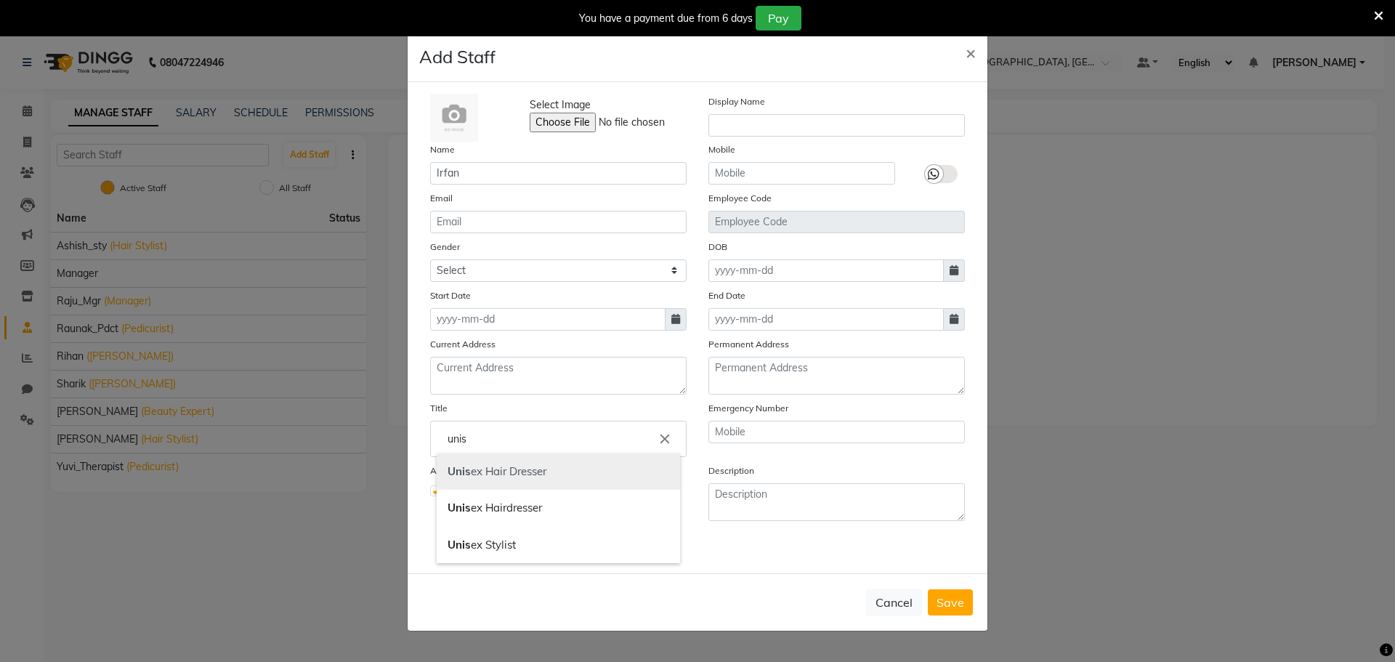
click at [536, 479] on link "Unis ex Hair Dresser" at bounding box center [558, 471] width 243 height 37
type input "Unisex Hair Dresser"
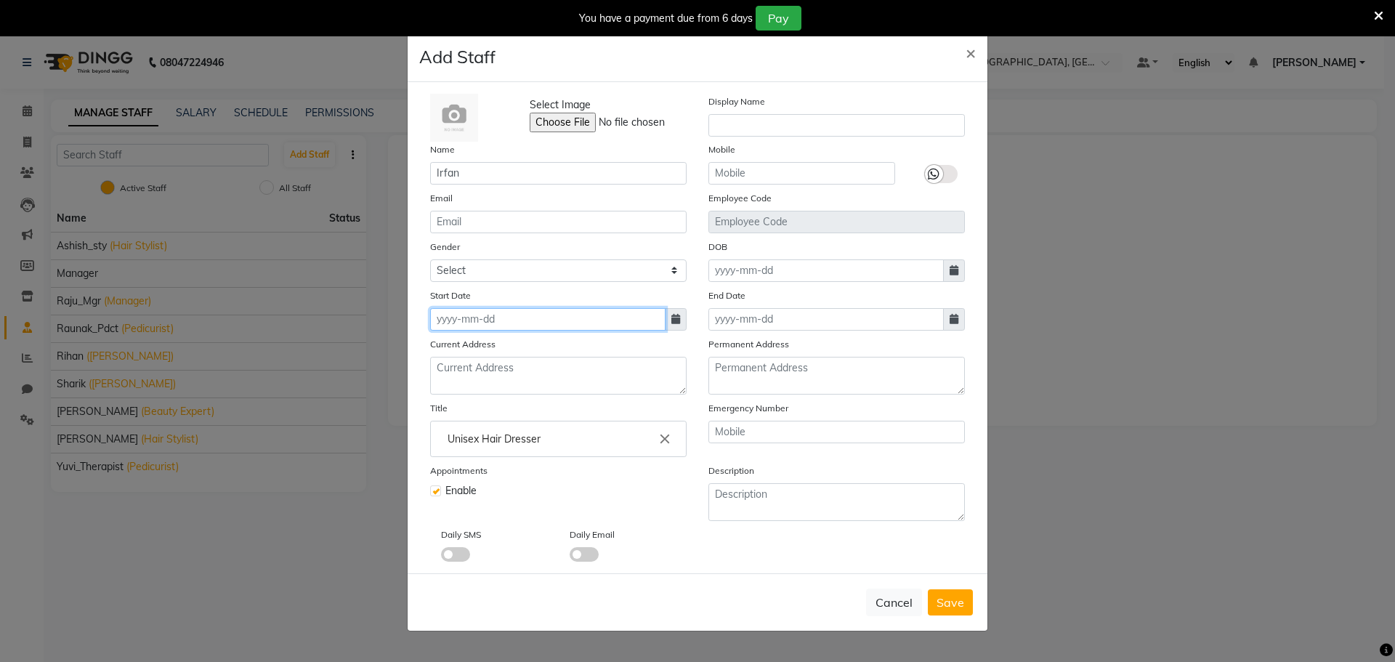
click at [551, 320] on input at bounding box center [547, 319] width 235 height 23
select select "9"
select select "2025"
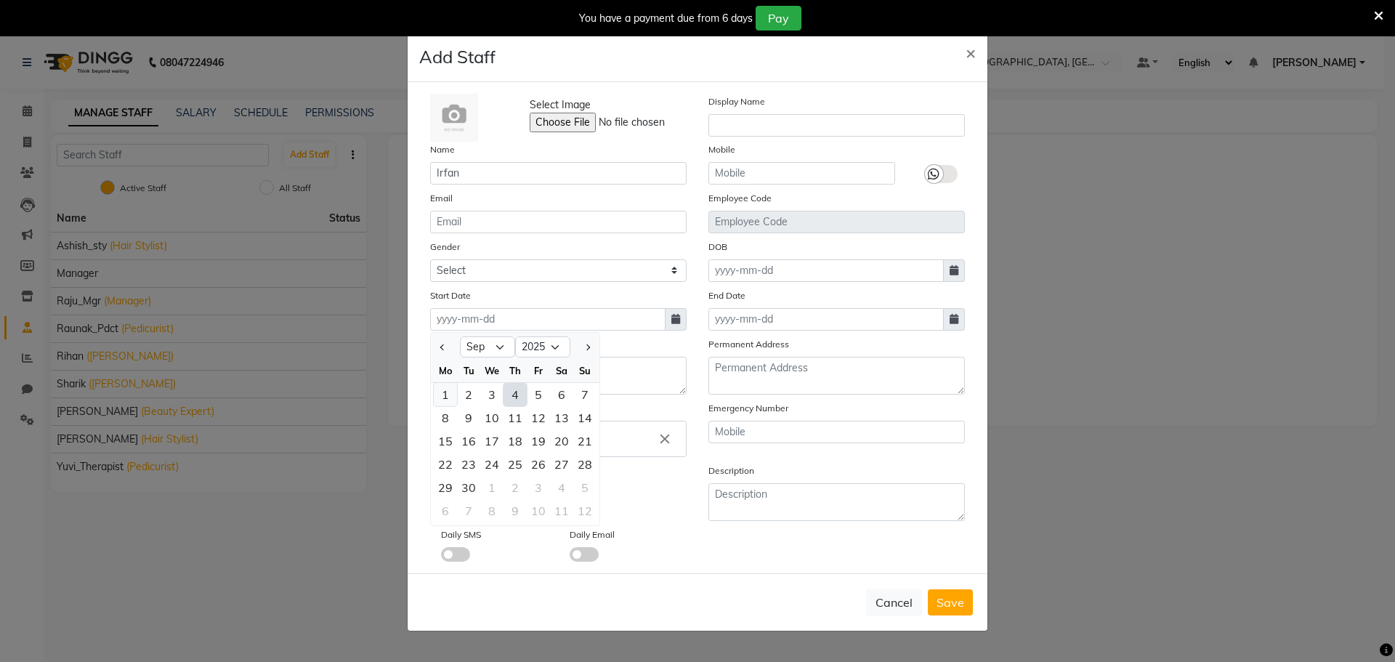
click at [445, 398] on div "1" at bounding box center [445, 394] width 23 height 23
type input "[DATE]"
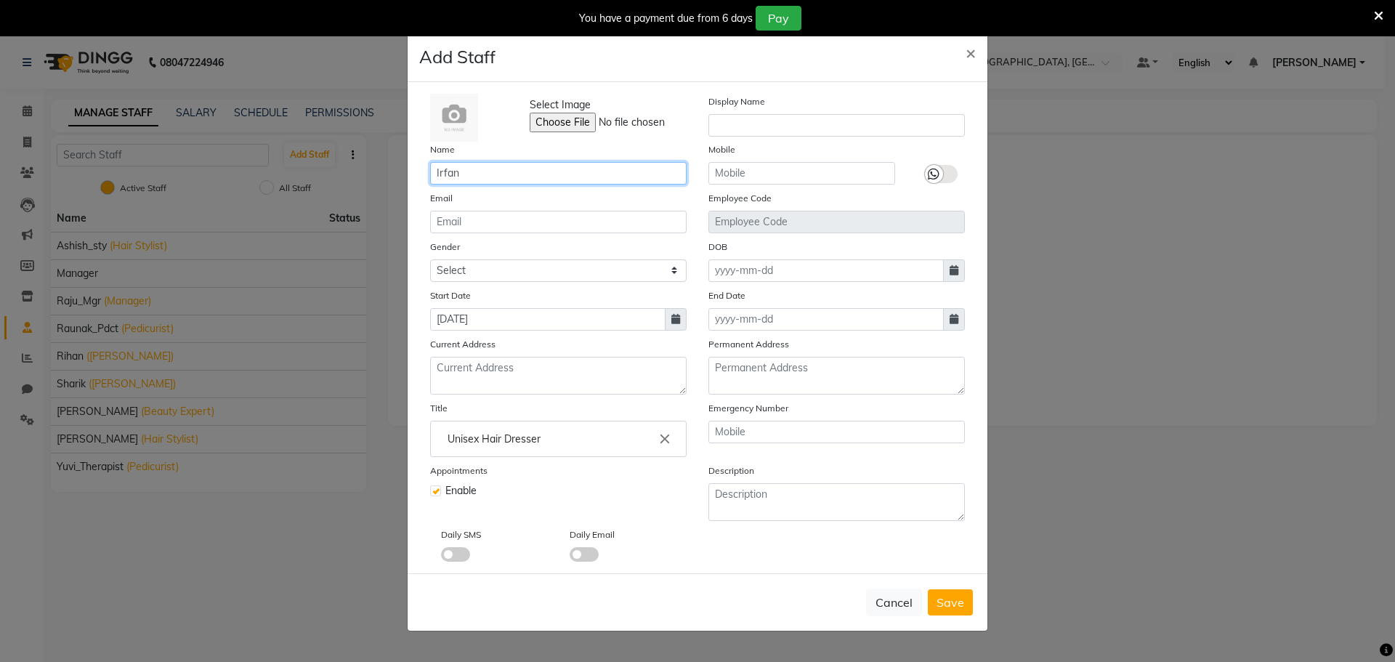
click at [524, 174] on input "Irfan" at bounding box center [558, 173] width 256 height 23
click at [944, 599] on span "Save" at bounding box center [950, 602] width 28 height 15
select select
checkbox input "false"
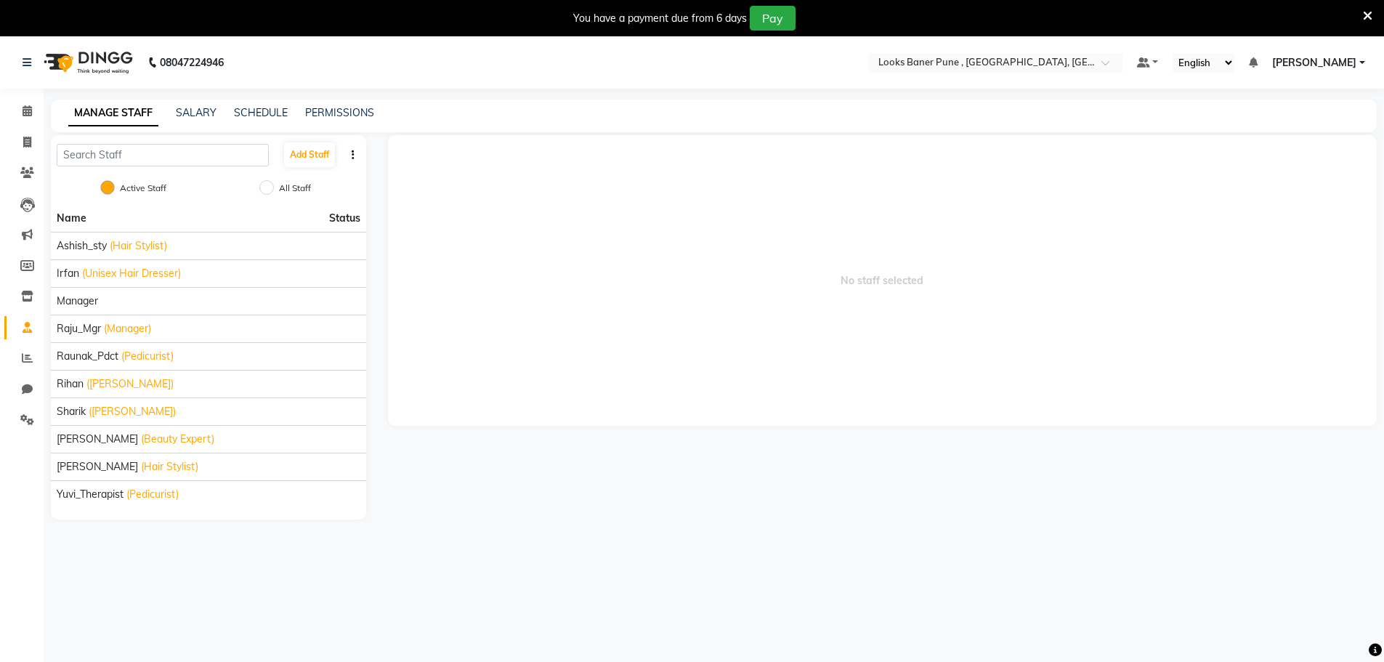
drag, startPoint x: 904, startPoint y: 43, endPoint x: 912, endPoint y: 61, distance: 19.8
click at [905, 44] on nav "08047224946 Select Location × Looks Baner Pune , Balewadi, Pune Default Panel M…" at bounding box center [692, 62] width 1384 height 52
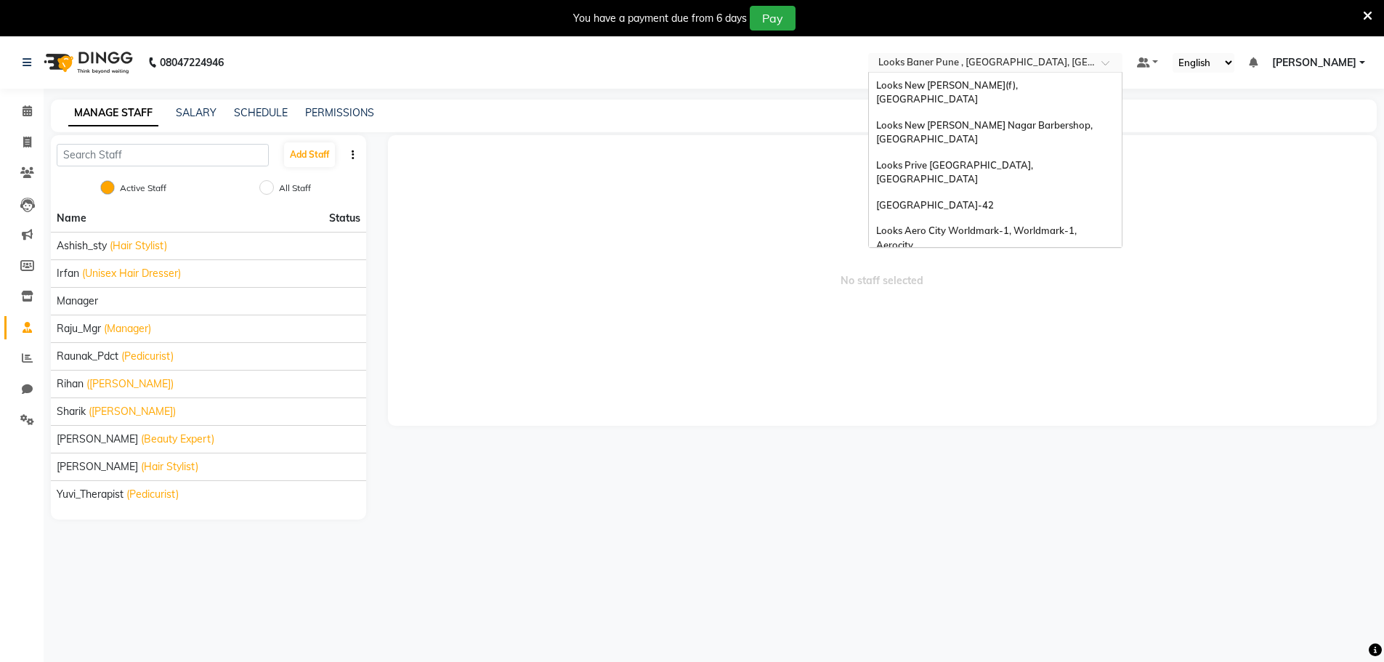
click at [912, 62] on input "text" at bounding box center [980, 64] width 211 height 15
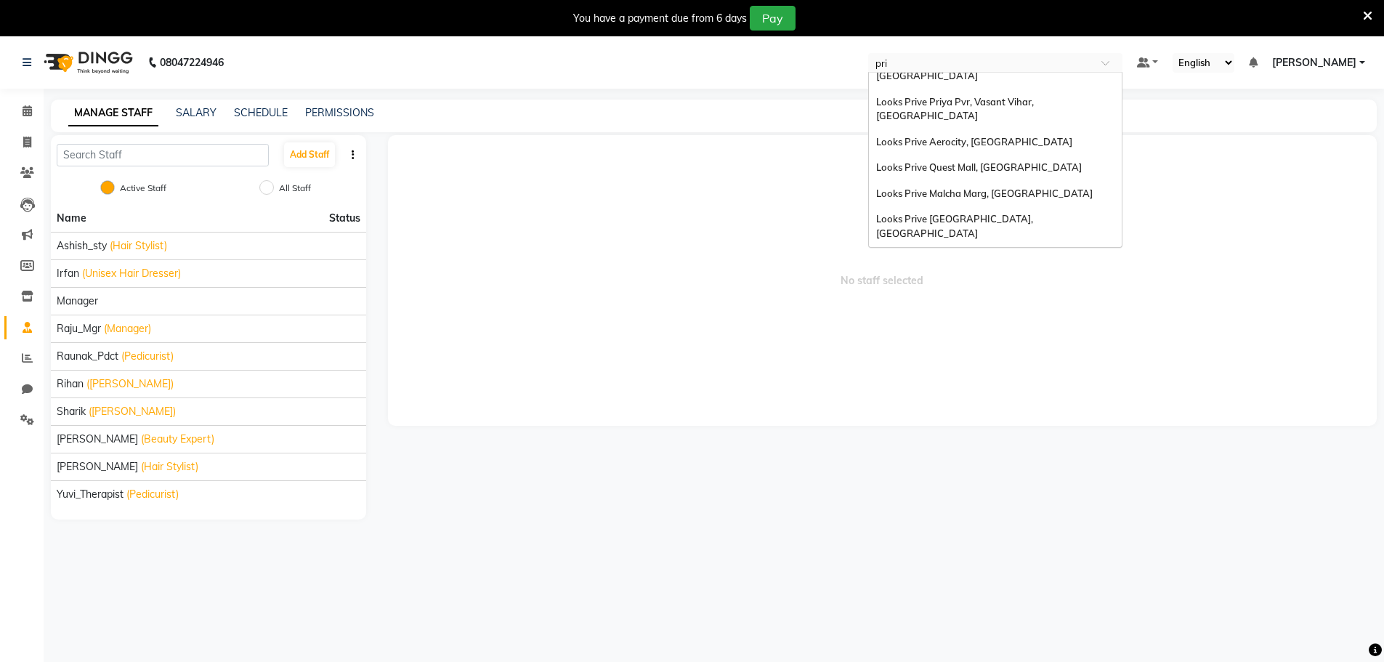
scroll to position [7, 0]
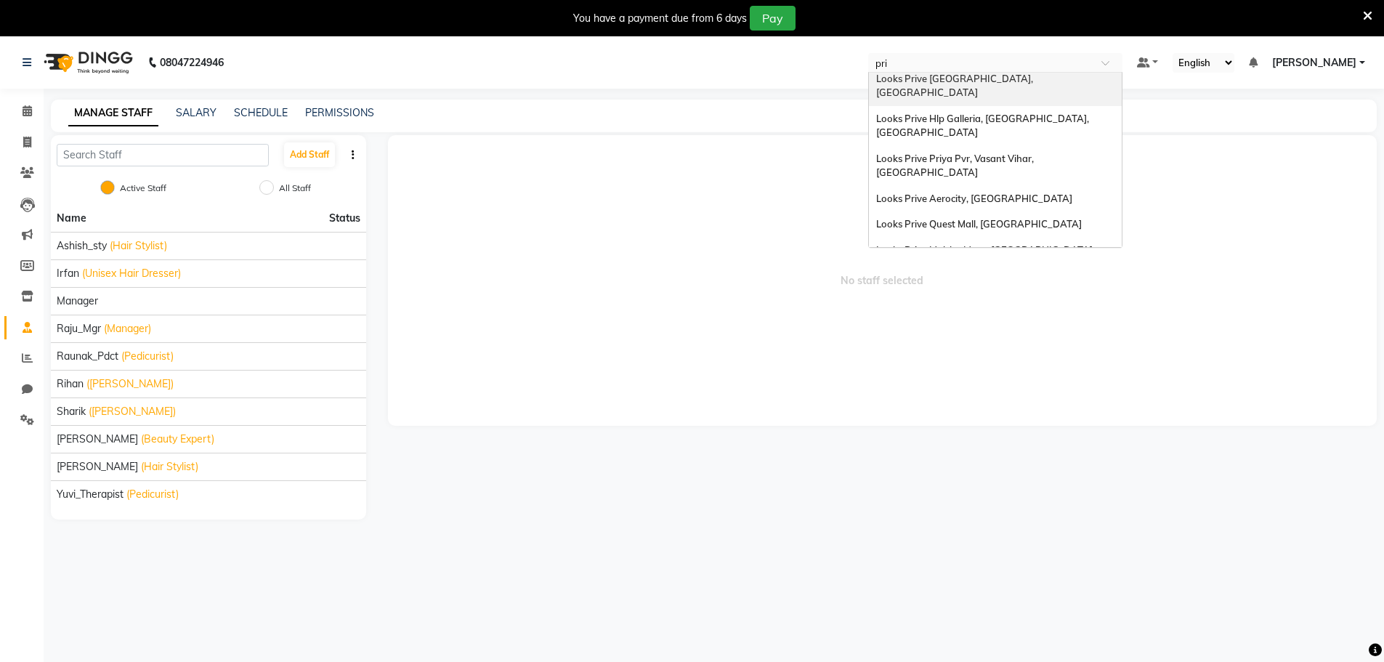
type input "priy"
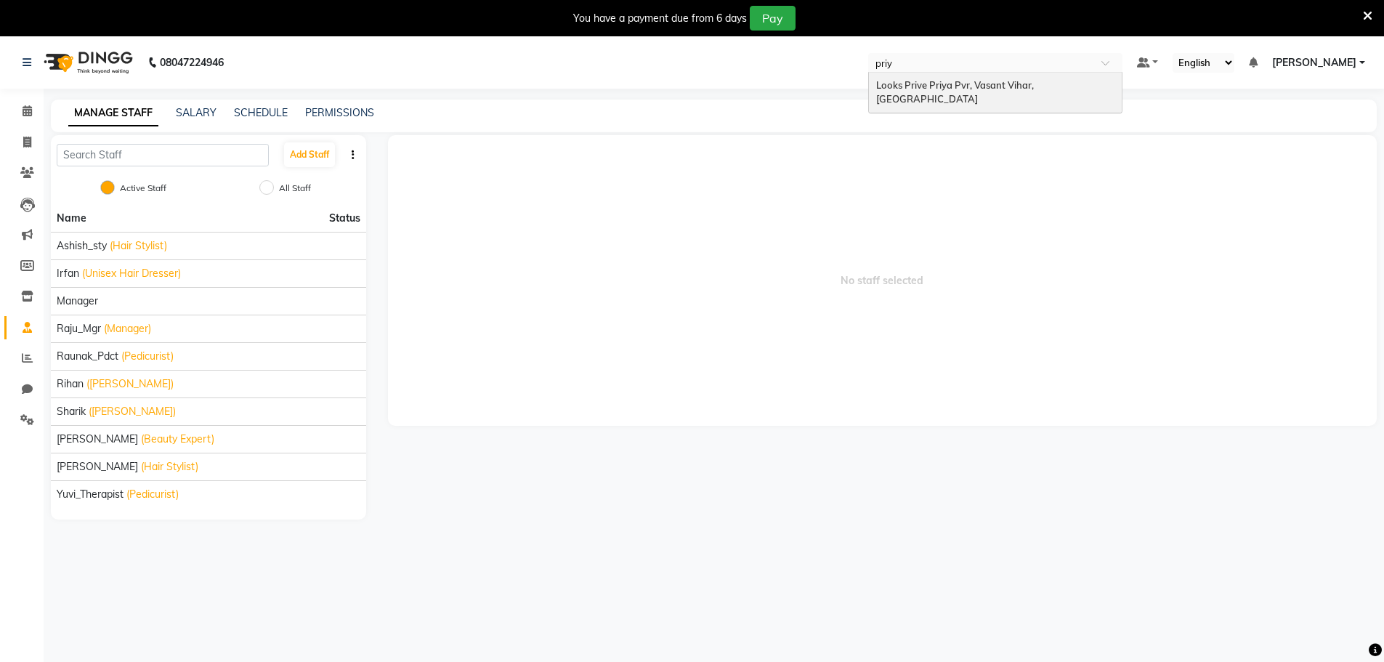
scroll to position [0, 0]
click at [936, 83] on span "Looks Prive Priya Pvr, Vasant Vihar, [GEOGRAPHIC_DATA]" at bounding box center [956, 92] width 160 height 26
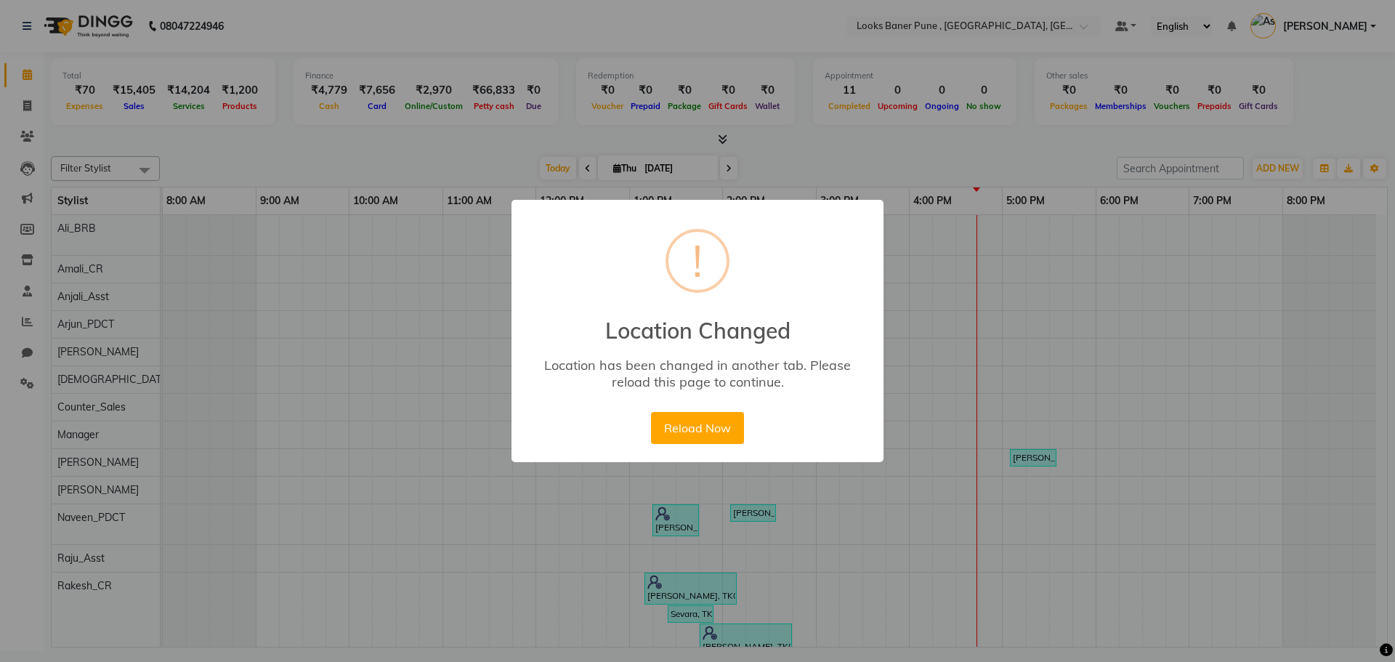
click at [681, 423] on button "Reload Now" at bounding box center [697, 428] width 92 height 32
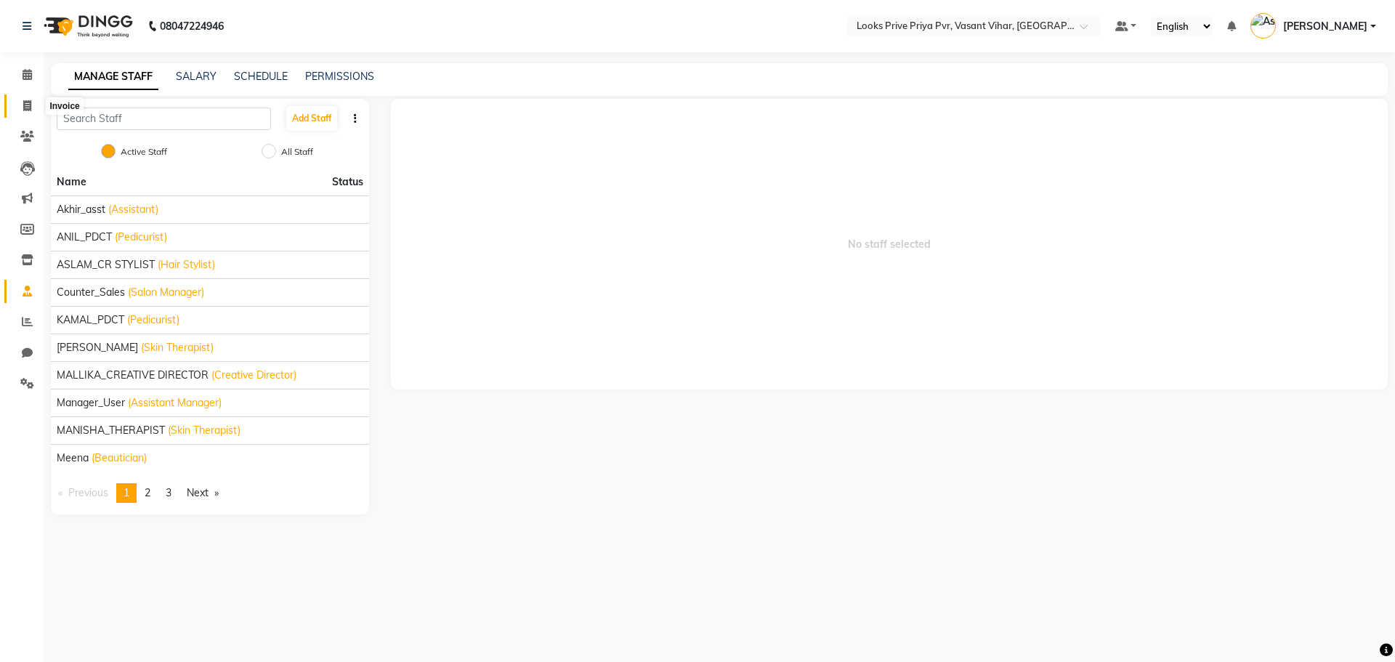
click at [36, 98] on span at bounding box center [27, 106] width 25 height 17
select select "service"
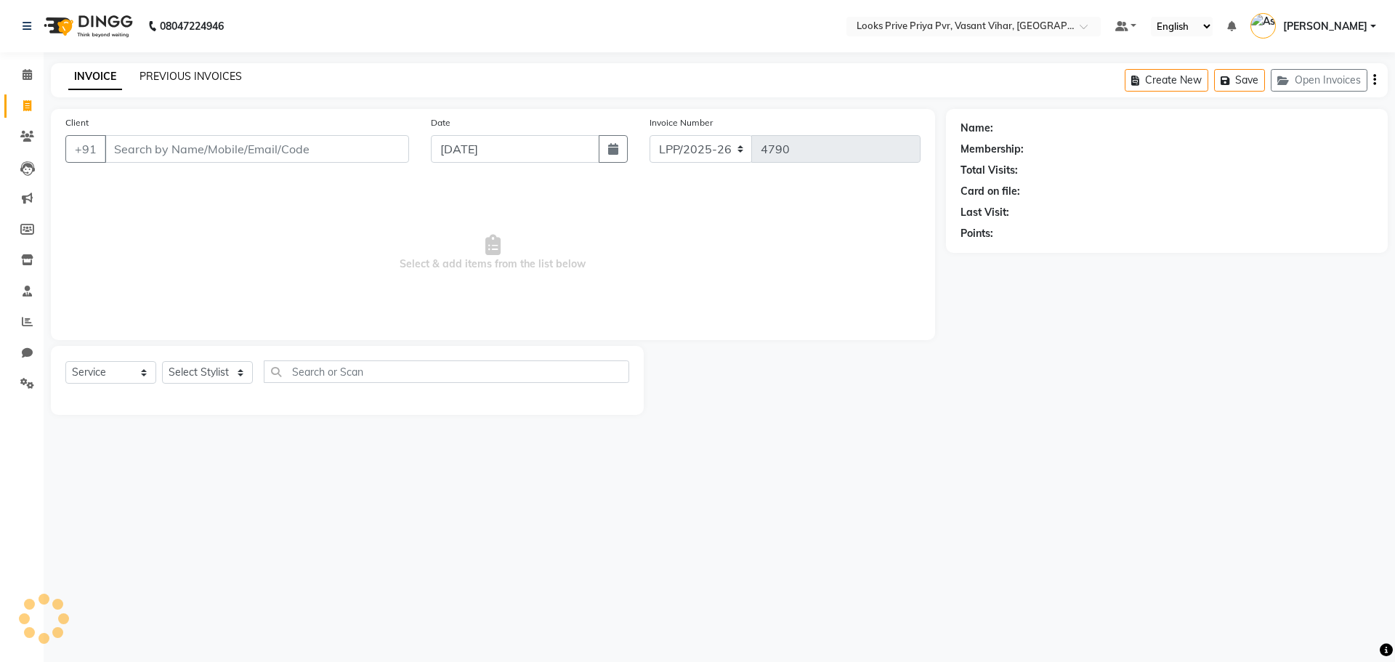
click at [231, 73] on link "PREVIOUS INVOICES" at bounding box center [190, 76] width 102 height 13
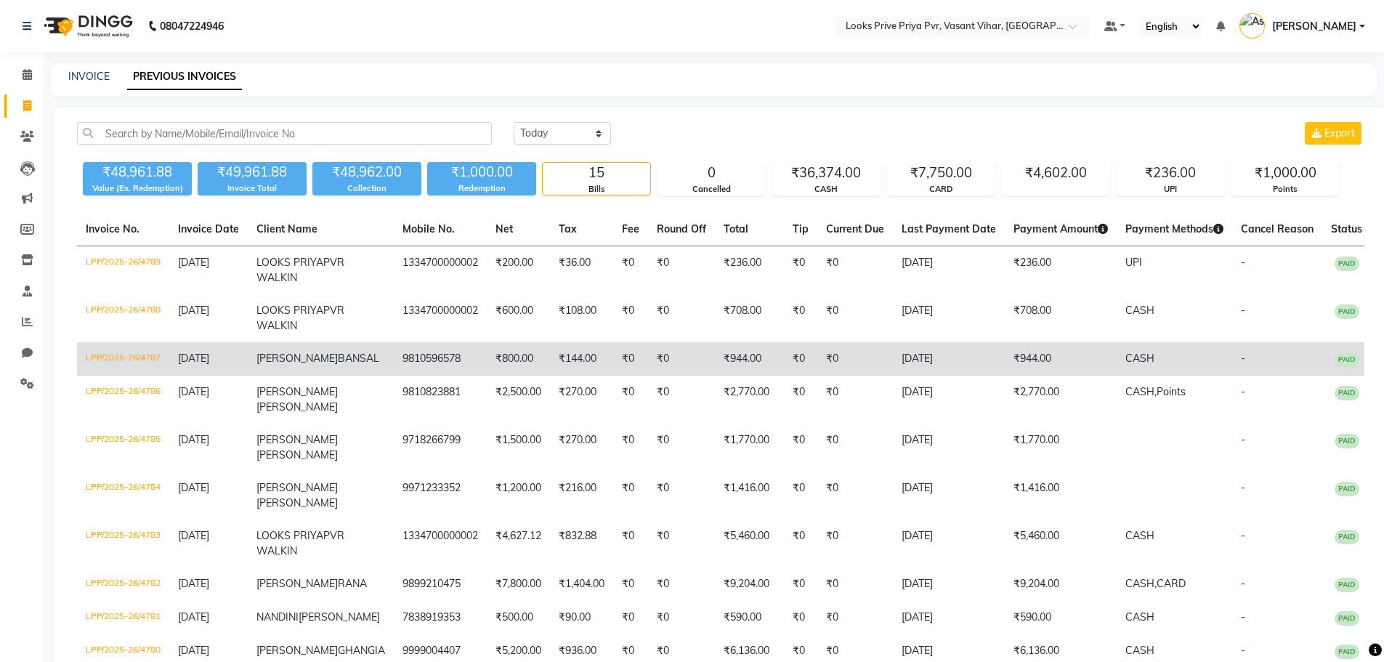
click at [847, 376] on td "₹0" at bounding box center [855, 358] width 76 height 33
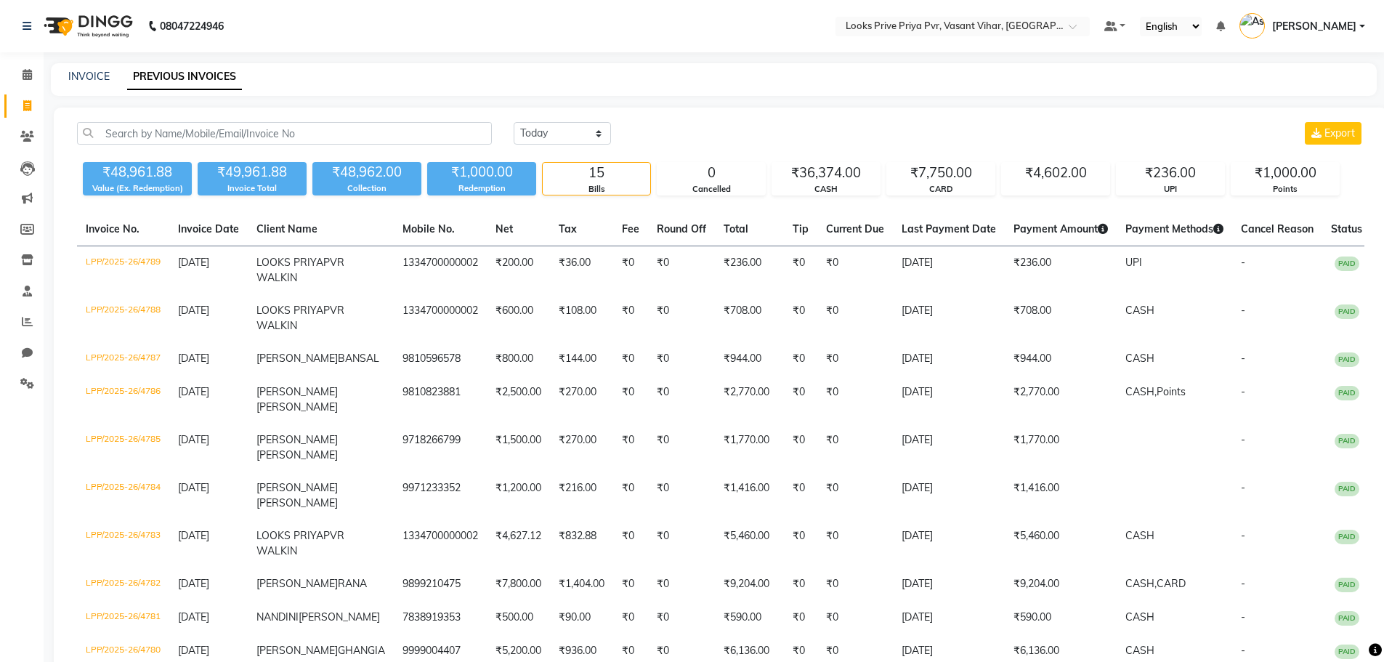
click at [891, 15] on nav "08047224946 Select Location × Looks Prive Priya Pvr, Vasant Vihar, [GEOGRAPHIC_…" at bounding box center [692, 26] width 1384 height 52
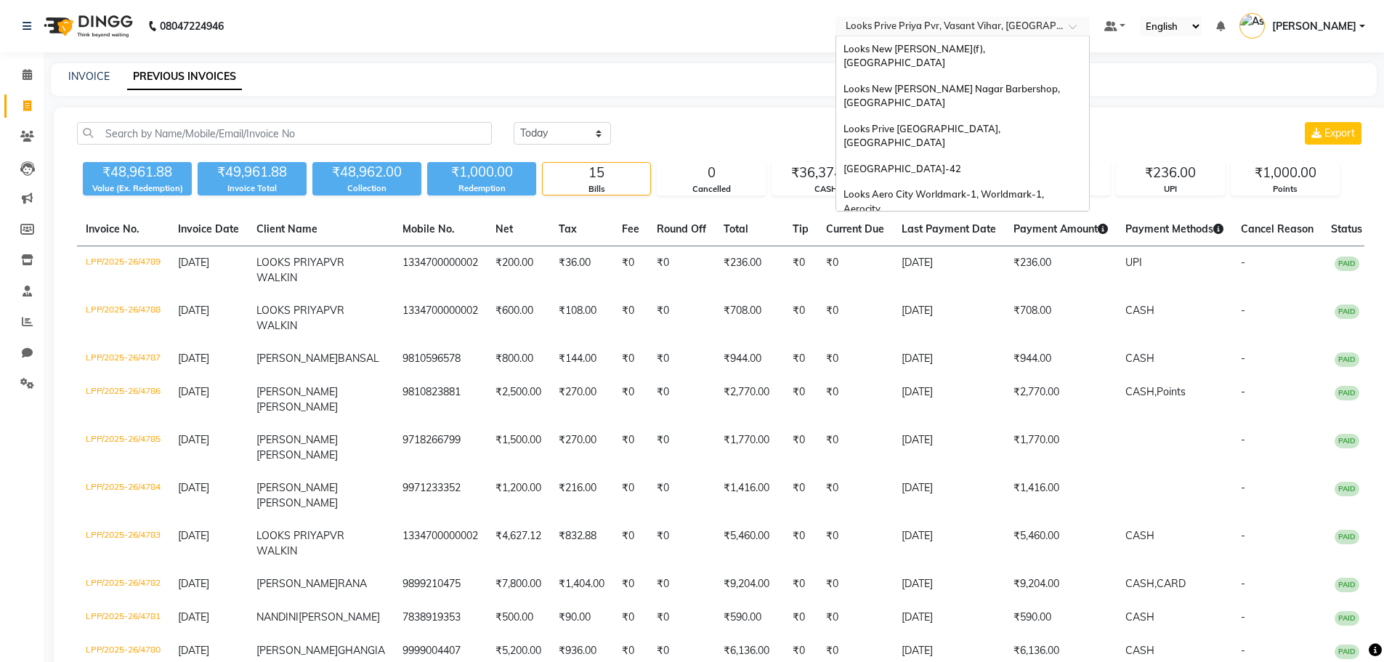
click at [897, 23] on input "text" at bounding box center [948, 27] width 211 height 15
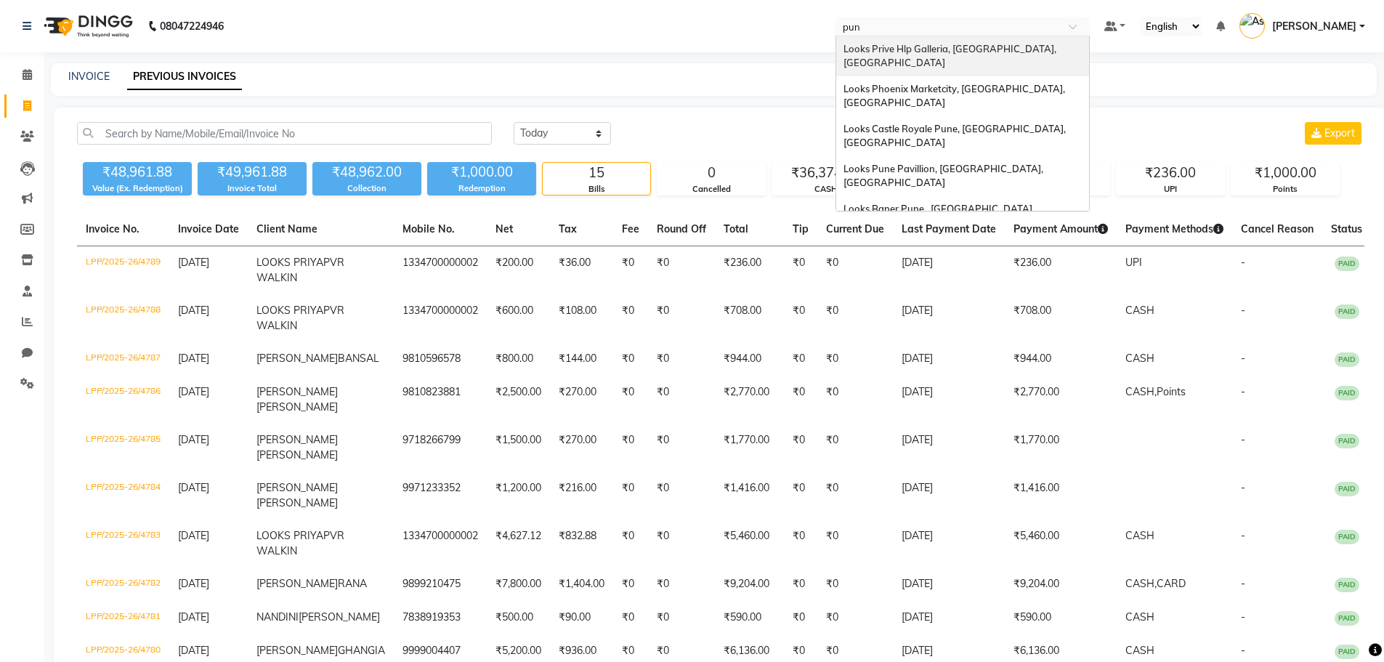
type input "[GEOGRAPHIC_DATA]"
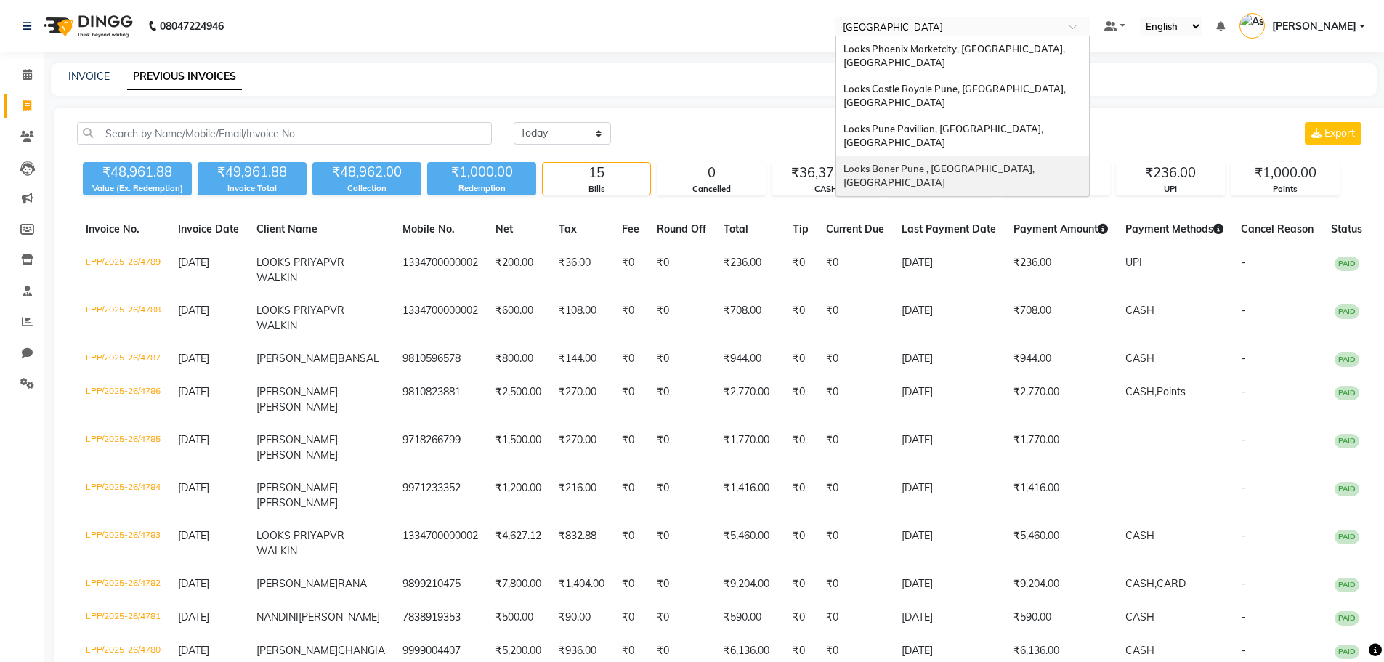
click at [1001, 156] on div "Looks Baner Pune , [GEOGRAPHIC_DATA], [GEOGRAPHIC_DATA]" at bounding box center [962, 176] width 253 height 40
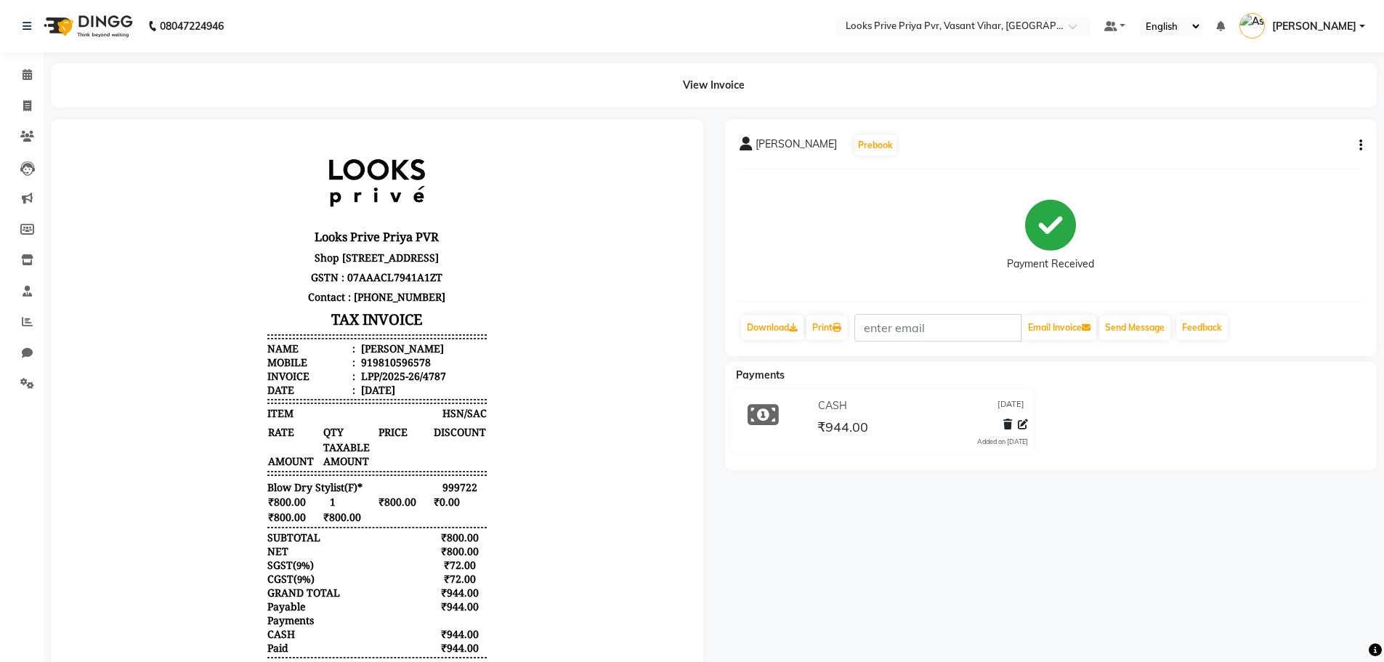
click at [1361, 145] on icon "button" at bounding box center [1360, 145] width 3 height 1
click at [1022, 426] on icon at bounding box center [1023, 424] width 10 height 10
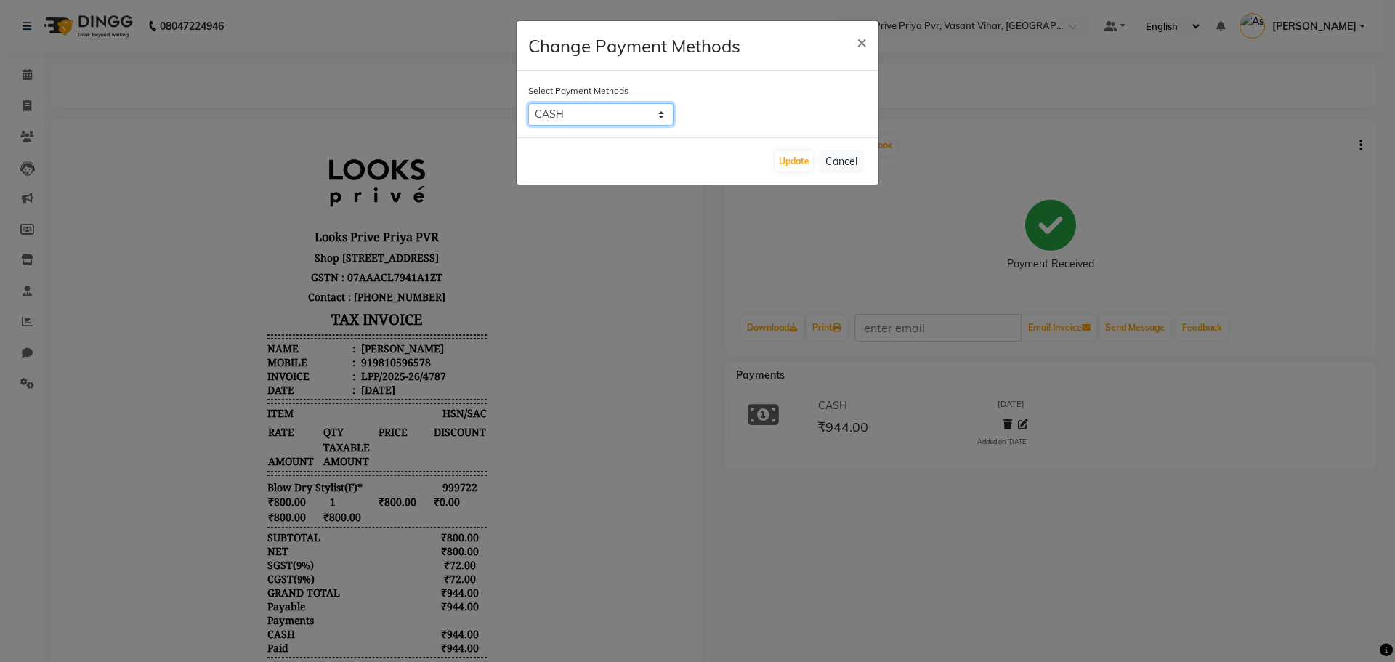
click at [572, 118] on select "UPI CASH CARD" at bounding box center [600, 114] width 145 height 23
select select "2"
click at [528, 103] on select "UPI CASH CARD" at bounding box center [600, 114] width 145 height 23
click at [782, 163] on button "Update" at bounding box center [794, 161] width 38 height 20
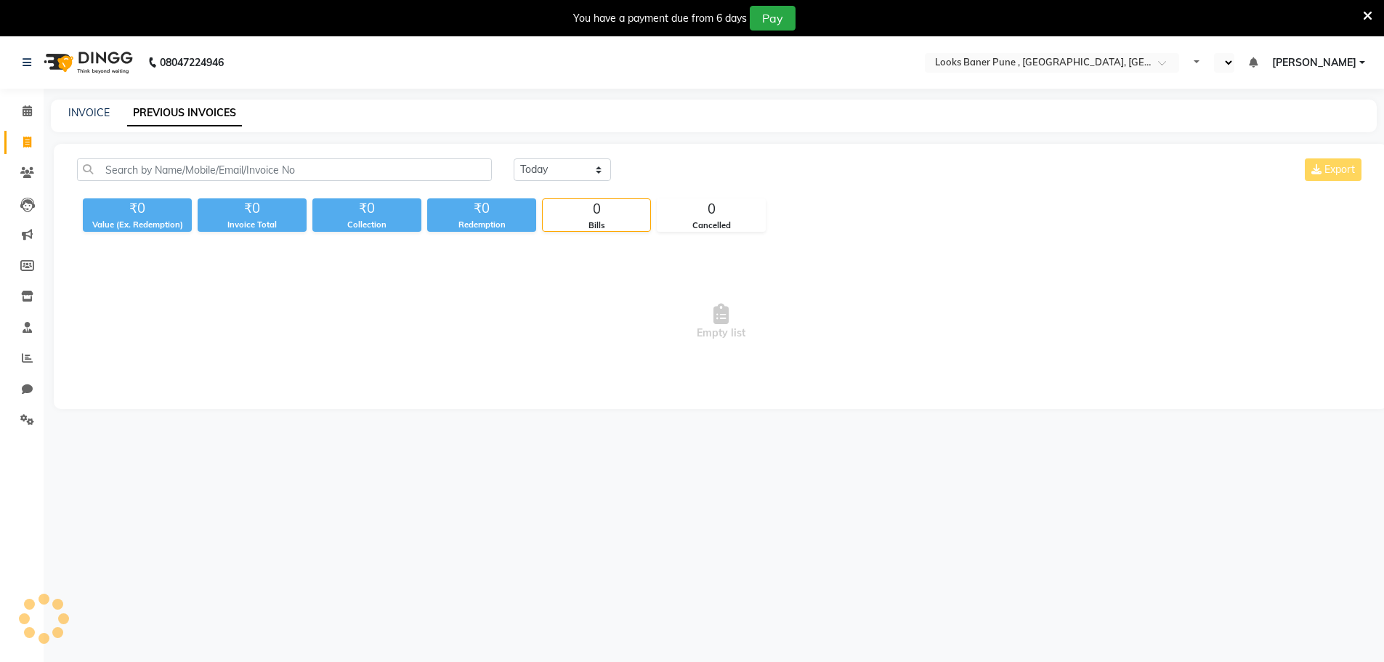
select select "en"
click at [21, 334] on span at bounding box center [27, 328] width 25 height 17
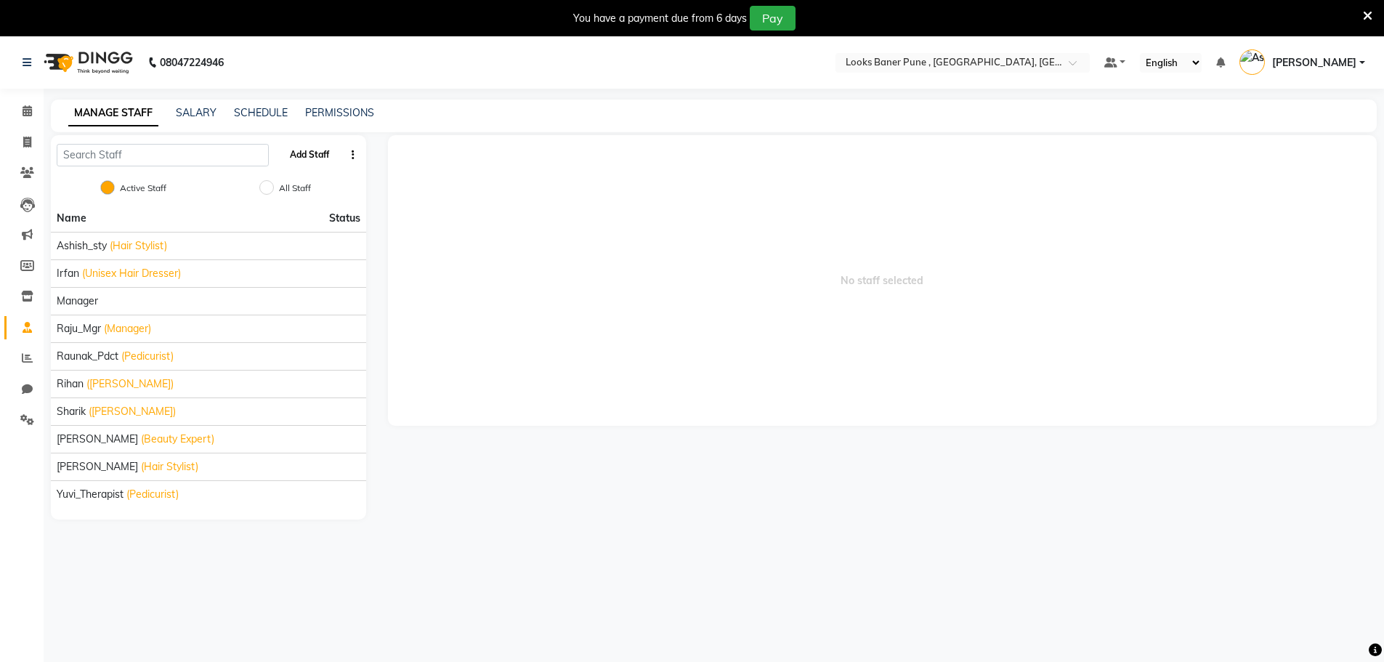
click at [303, 153] on button "Add Staff" at bounding box center [309, 154] width 51 height 25
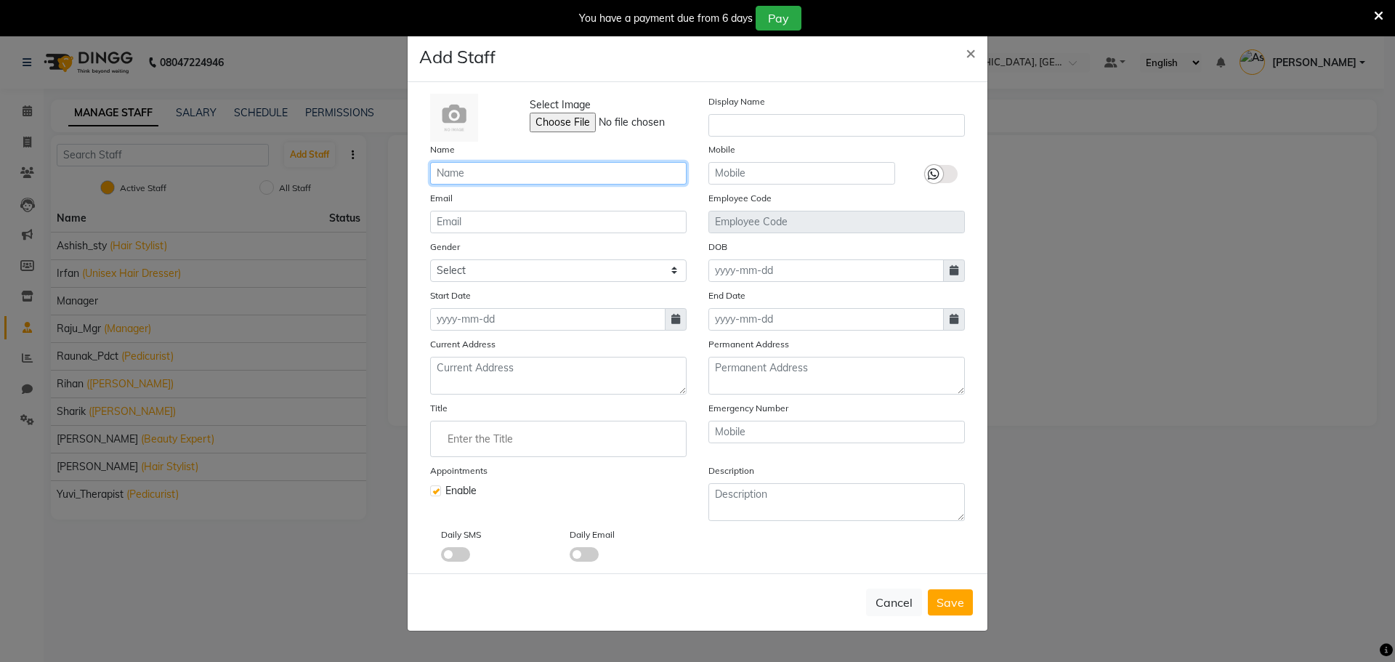
click at [453, 175] on input "text" at bounding box center [558, 173] width 256 height 23
type input "Counter_Sales"
click at [515, 267] on select "Select [DEMOGRAPHIC_DATA] [DEMOGRAPHIC_DATA] Other Prefer Not To Say" at bounding box center [558, 270] width 256 height 23
select select "[DEMOGRAPHIC_DATA]"
click at [430, 259] on select "Select [DEMOGRAPHIC_DATA] [DEMOGRAPHIC_DATA] Other Prefer Not To Say" at bounding box center [558, 270] width 256 height 23
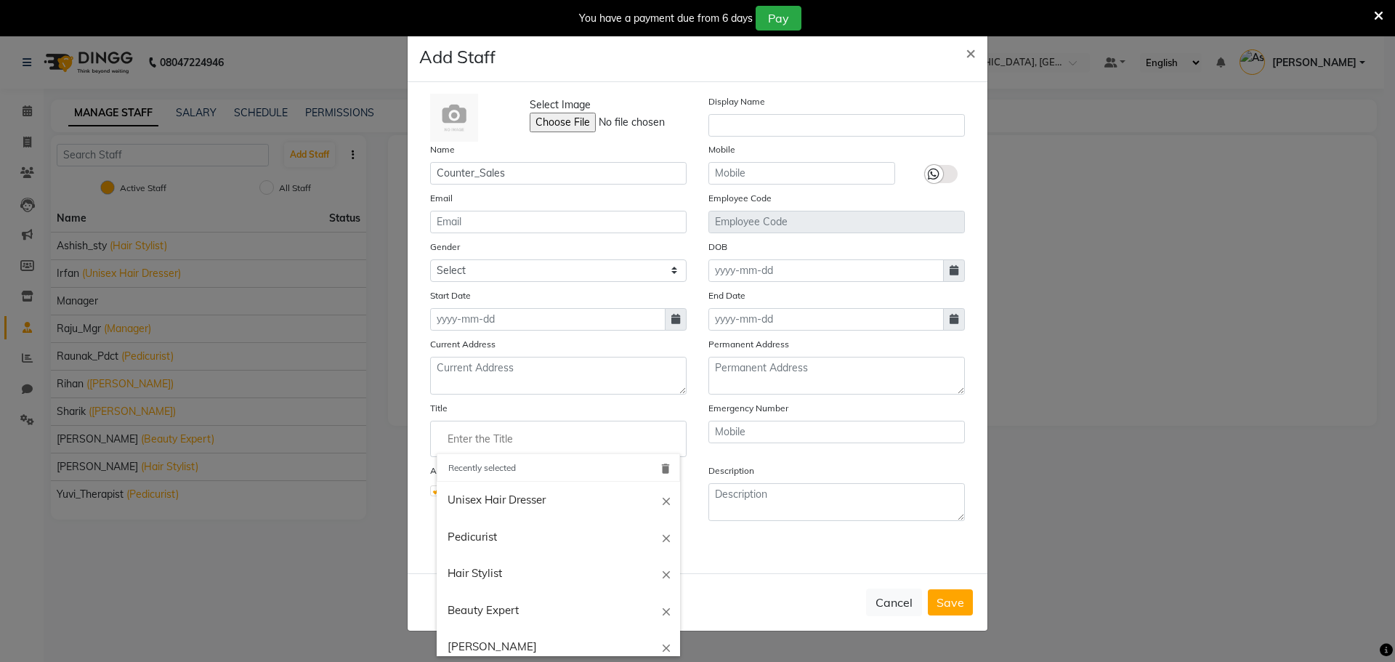
click at [495, 437] on input "Enter the Title" at bounding box center [558, 438] width 243 height 29
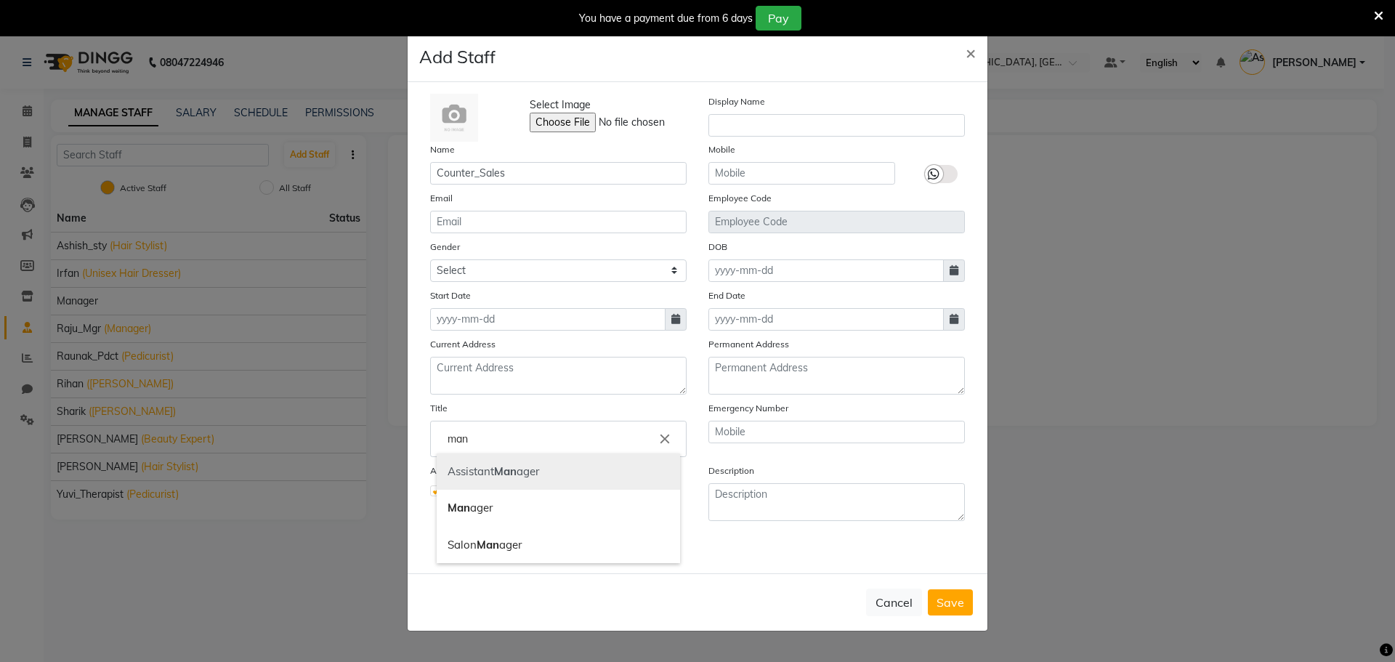
click at [493, 469] on link "Assistant Man ager" at bounding box center [558, 471] width 243 height 37
type input "Assistant Manager"
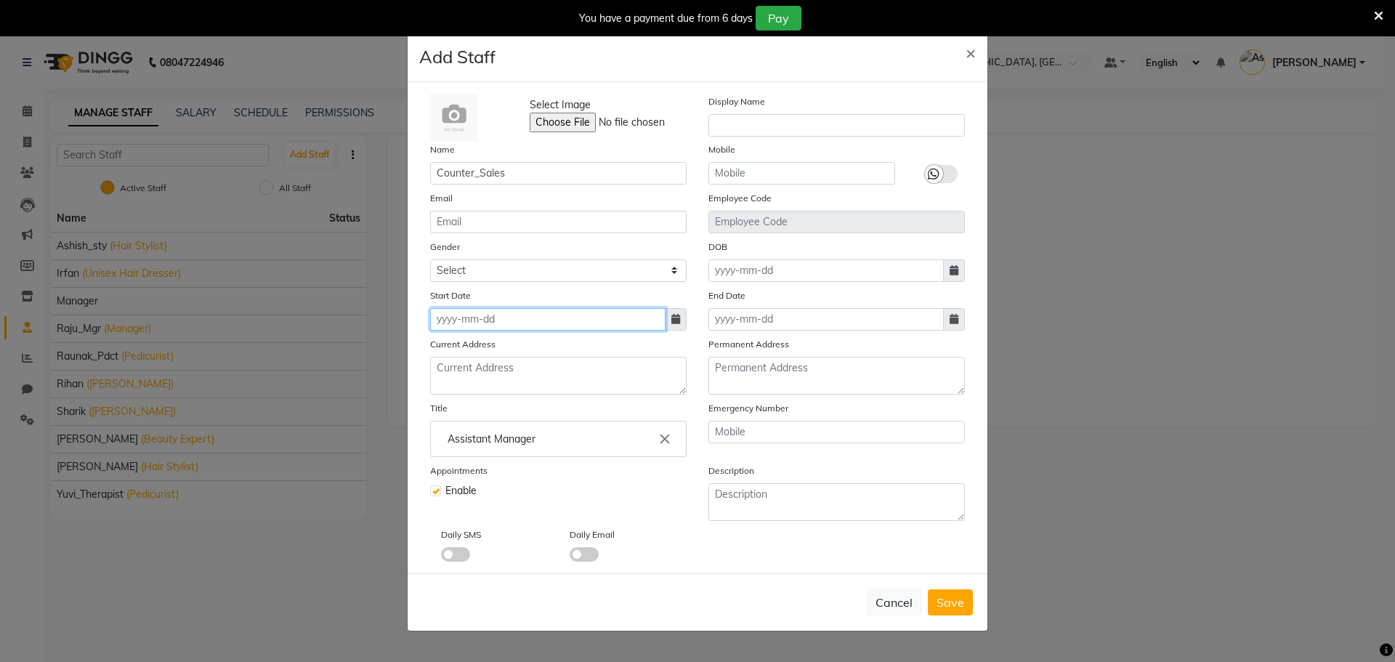
click at [524, 323] on input at bounding box center [547, 319] width 235 height 23
select select "9"
select select "2025"
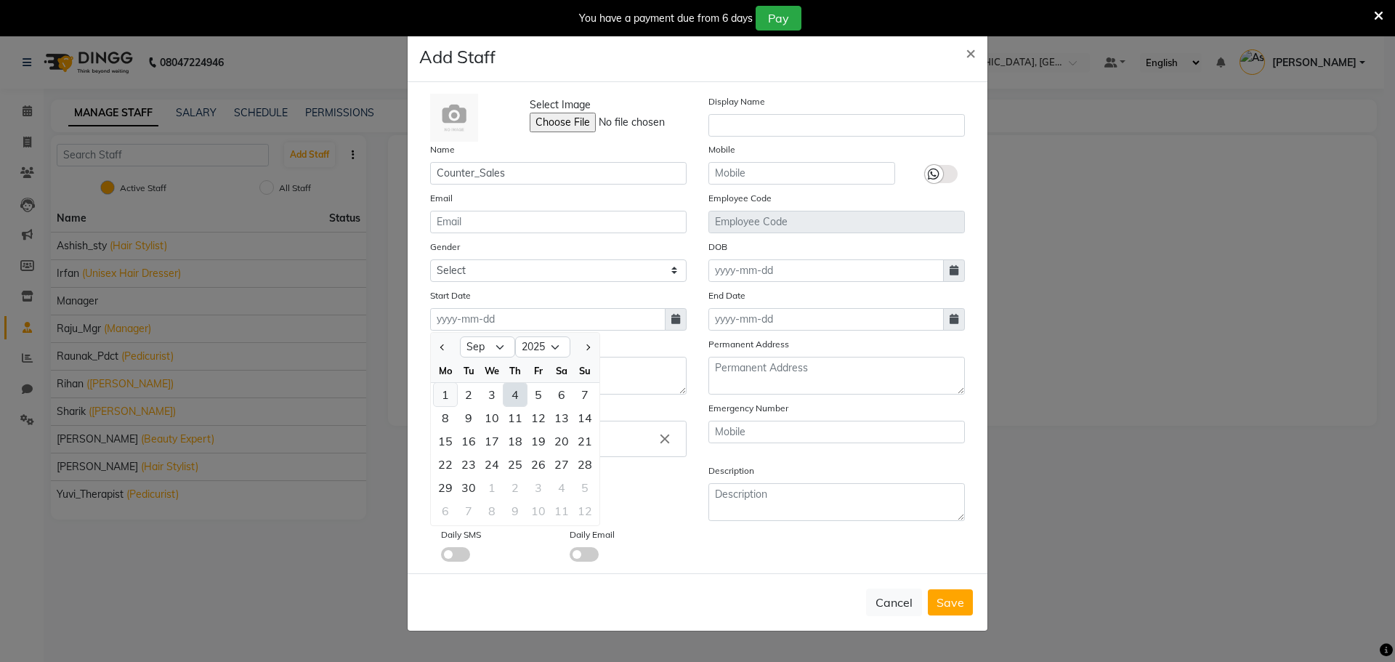
click at [451, 399] on div "1" at bounding box center [445, 394] width 23 height 23
type input "[DATE]"
click at [964, 599] on button "Save" at bounding box center [950, 602] width 45 height 26
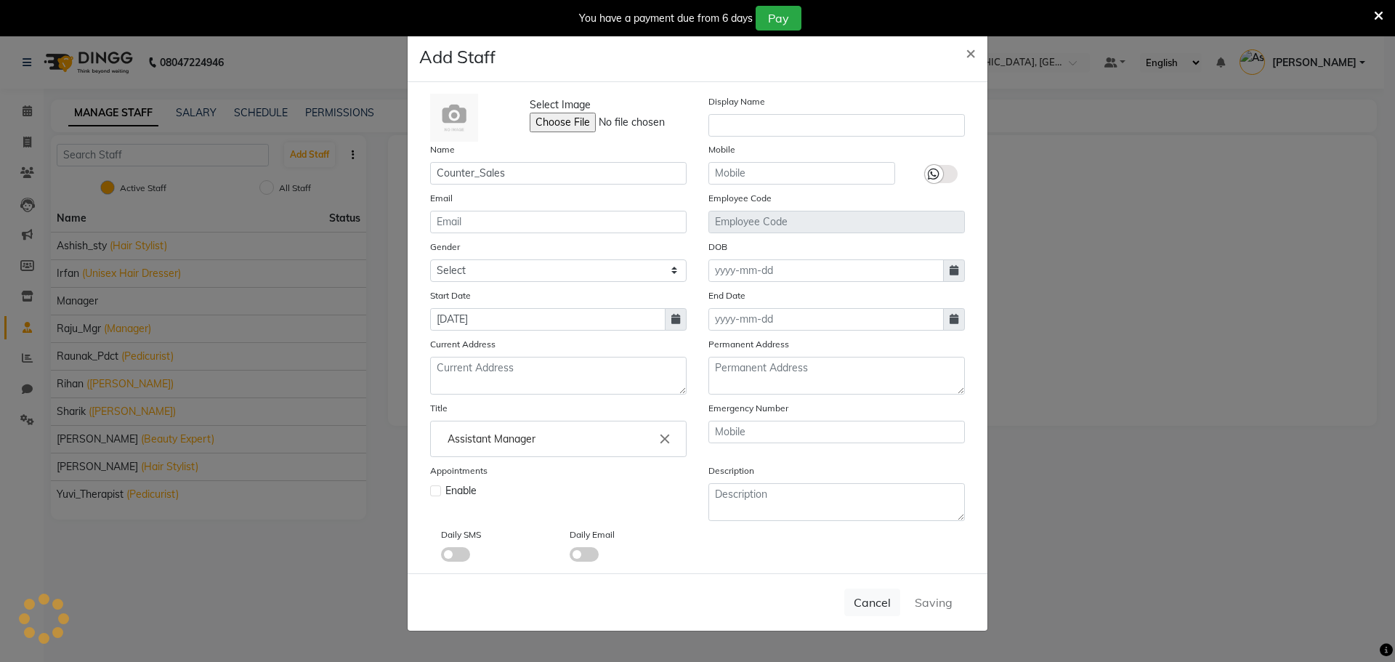
select select
checkbox input "false"
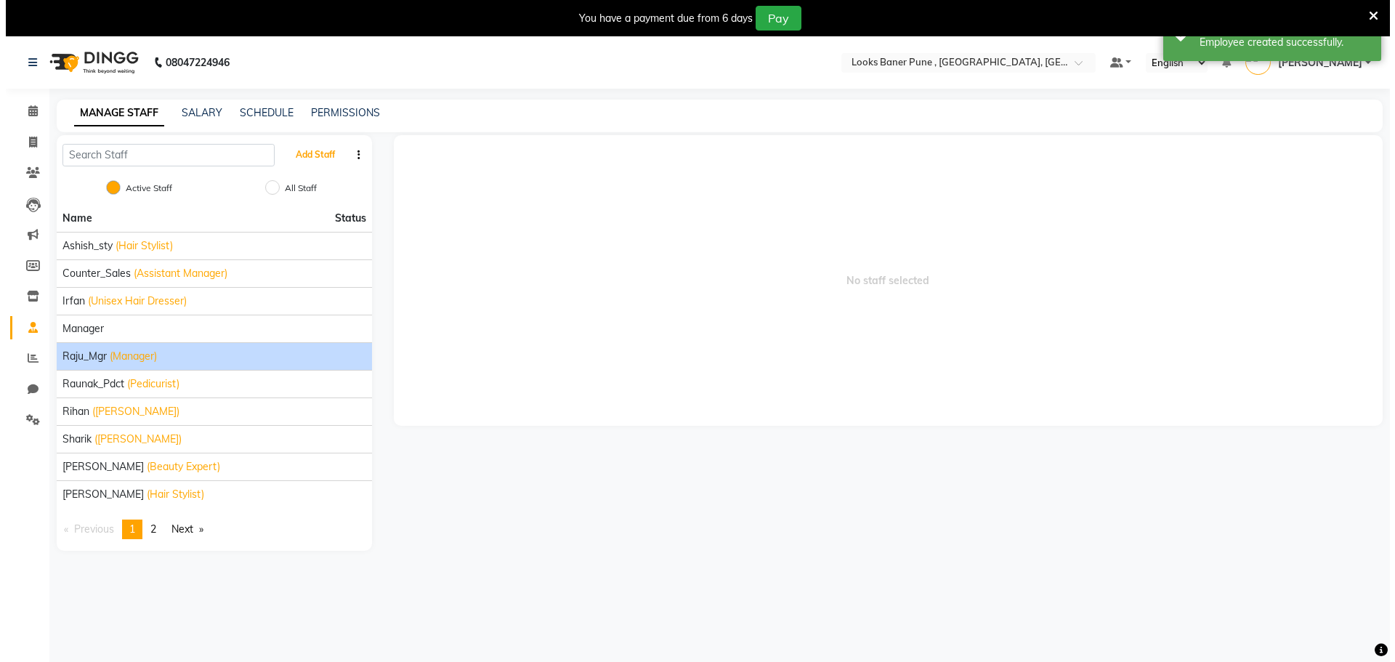
scroll to position [36, 0]
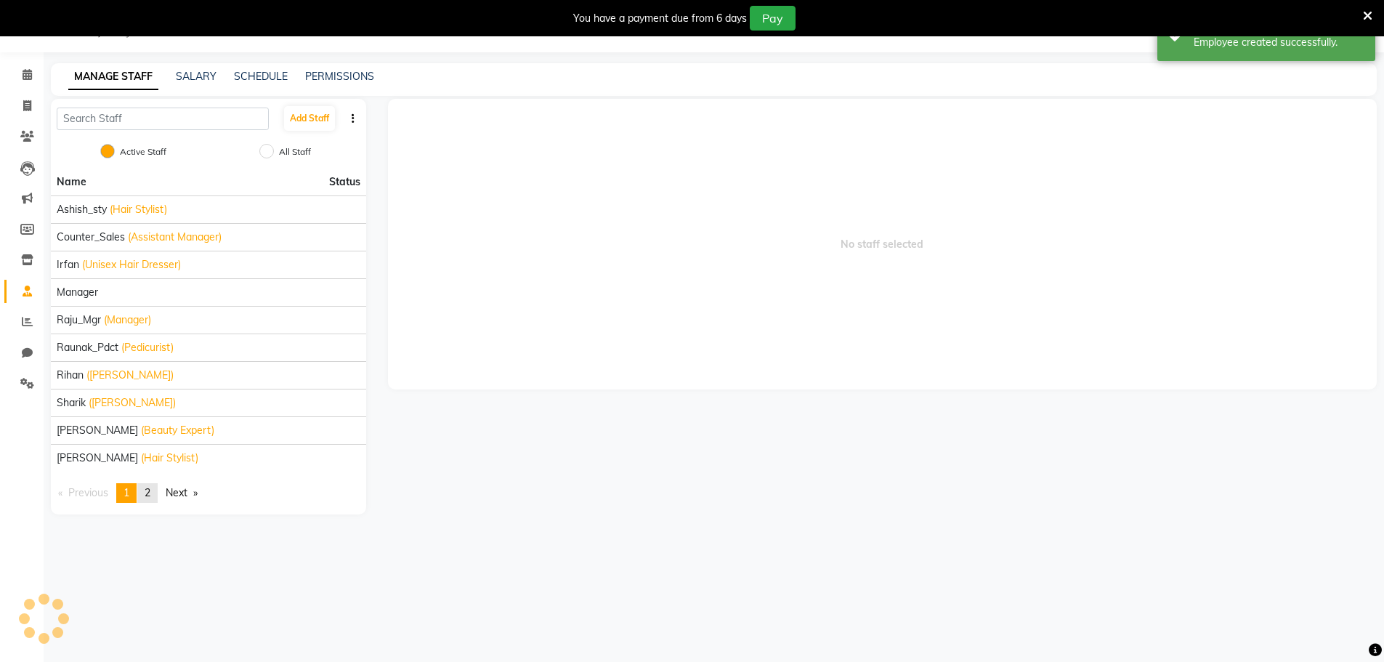
click at [152, 485] on link "page 2" at bounding box center [147, 493] width 20 height 20
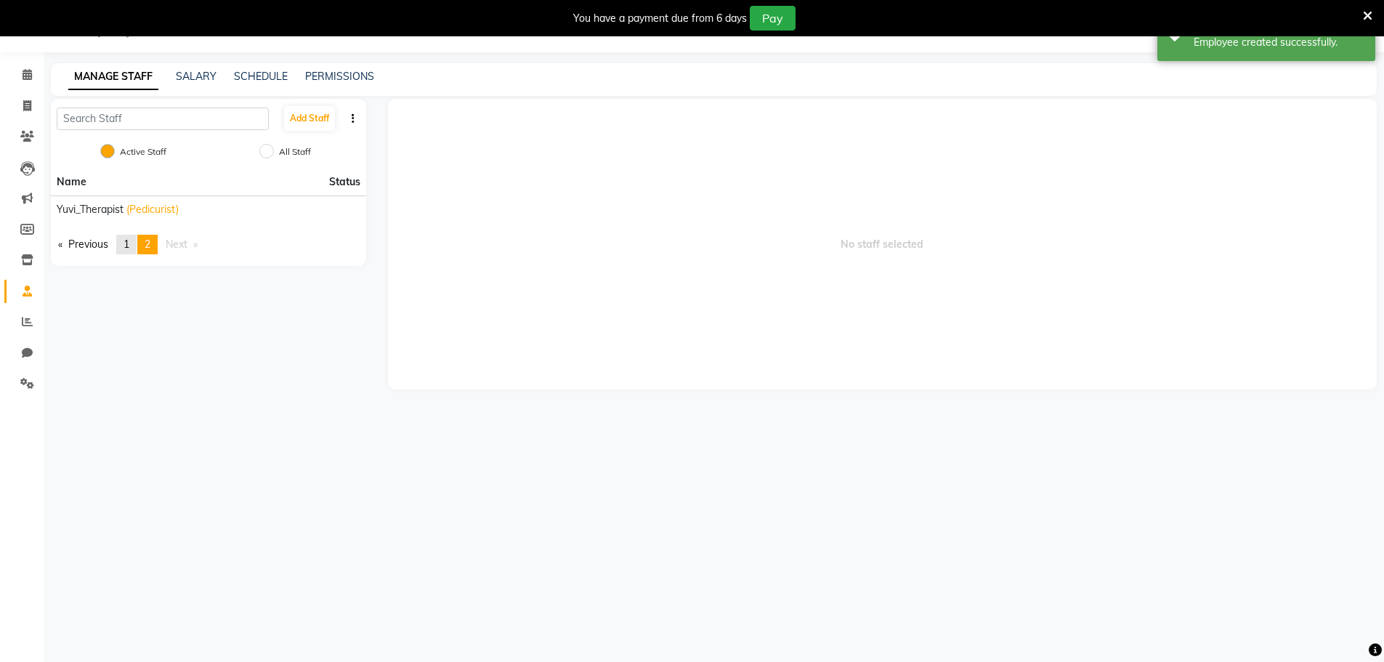
click at [129, 247] on span "1" at bounding box center [126, 244] width 6 height 13
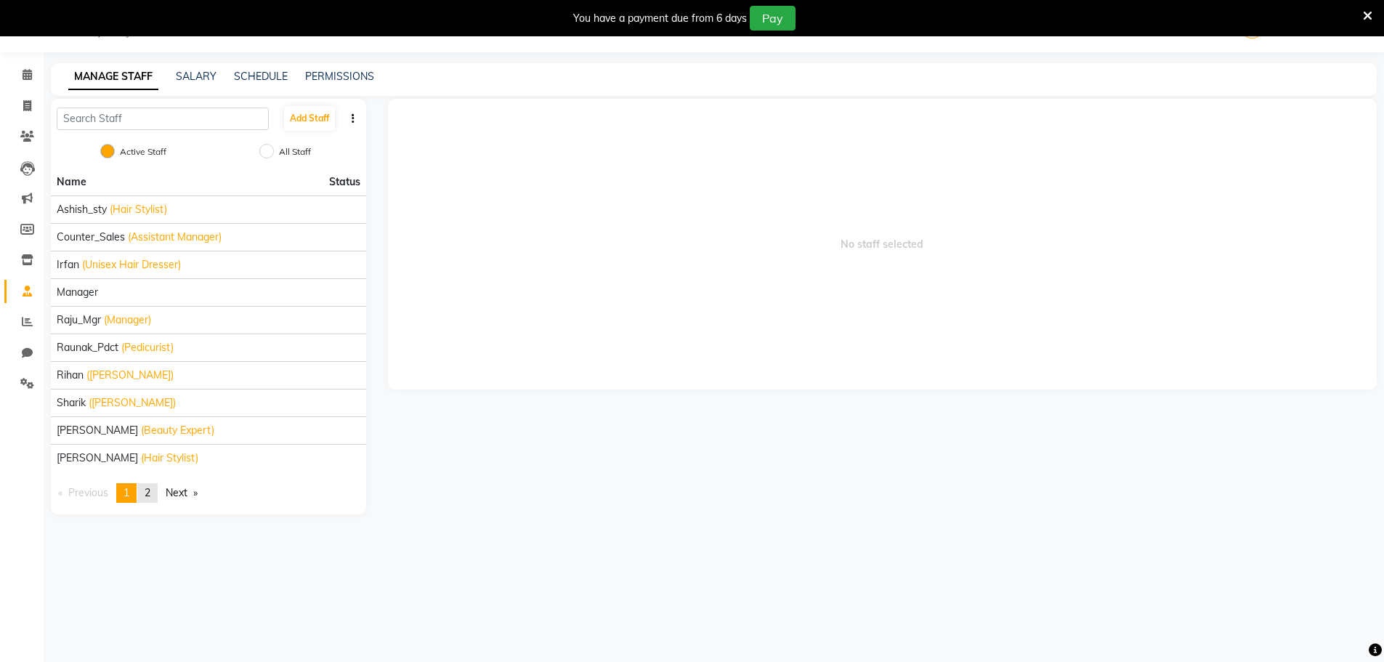
click at [150, 493] on span "2" at bounding box center [148, 492] width 6 height 13
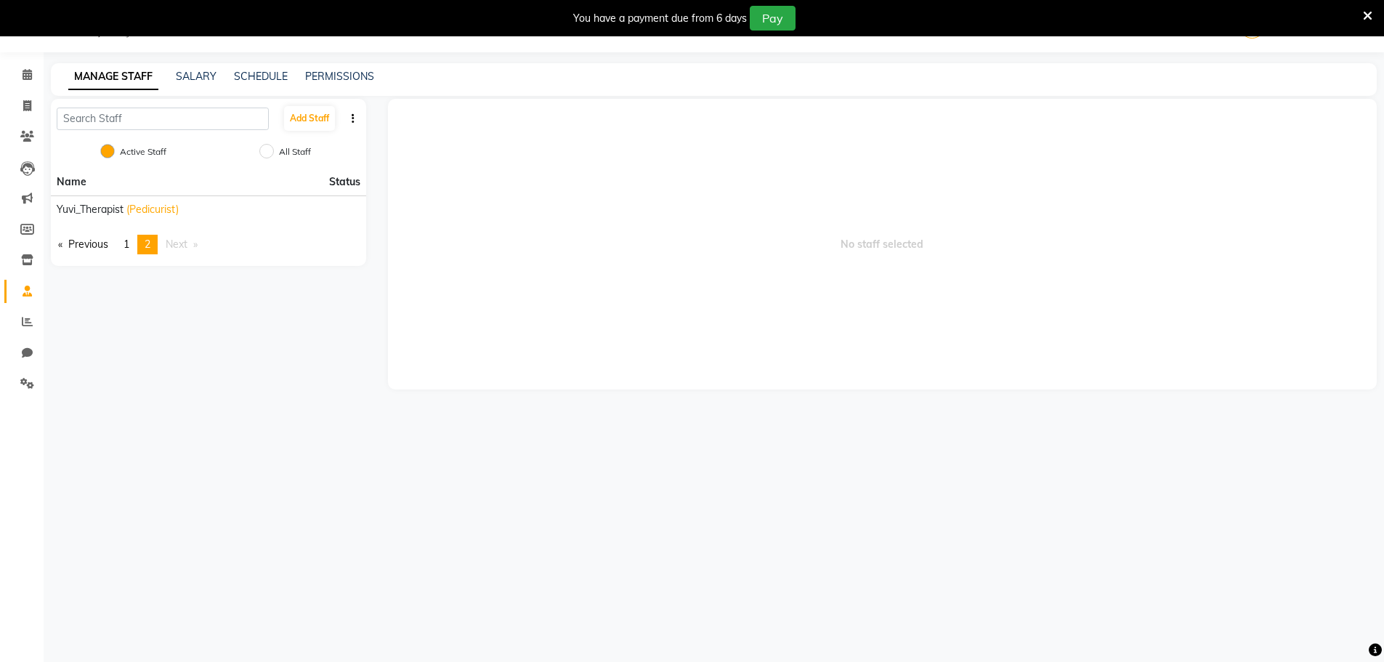
click at [123, 256] on div "Name Status Yuvi_Therapist (Pedicurist) Previous page 2 / 2 page 1 You're on pa…" at bounding box center [208, 217] width 315 height 97
click at [124, 252] on link "page 1" at bounding box center [126, 245] width 20 height 20
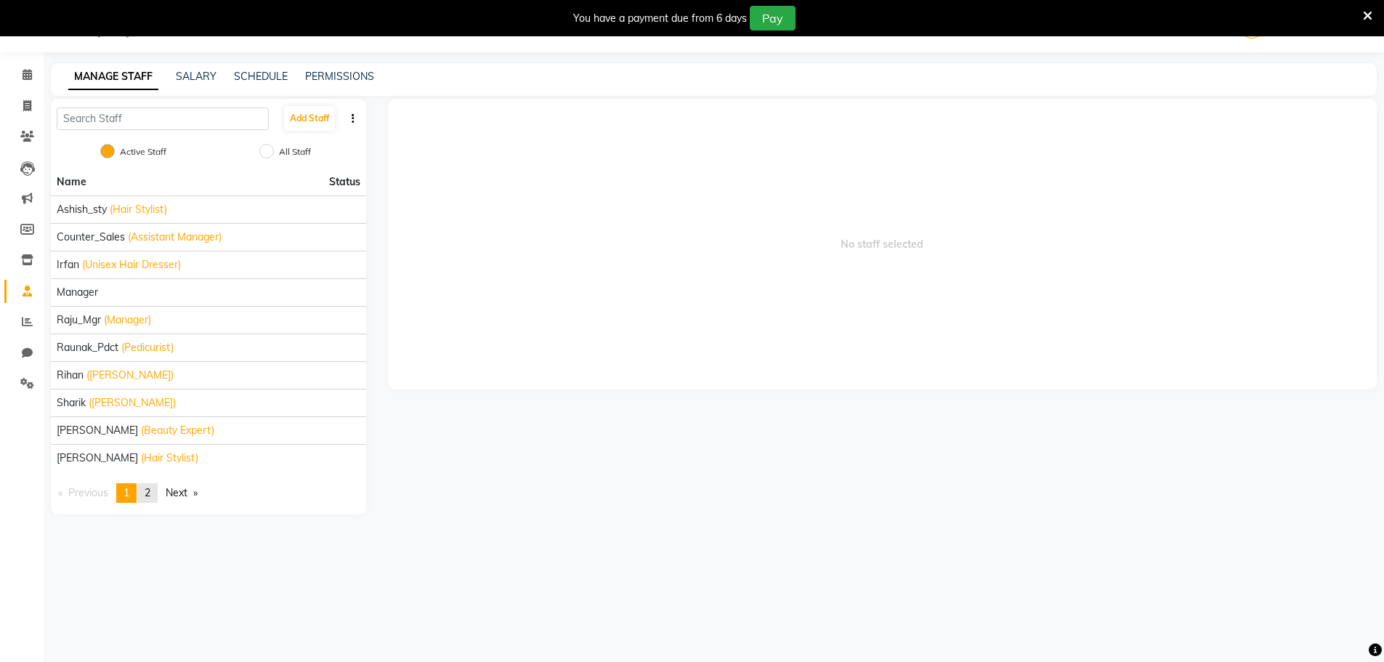
drag, startPoint x: 161, startPoint y: 493, endPoint x: 161, endPoint y: 485, distance: 8.0
click at [158, 493] on link "page 2" at bounding box center [147, 493] width 20 height 20
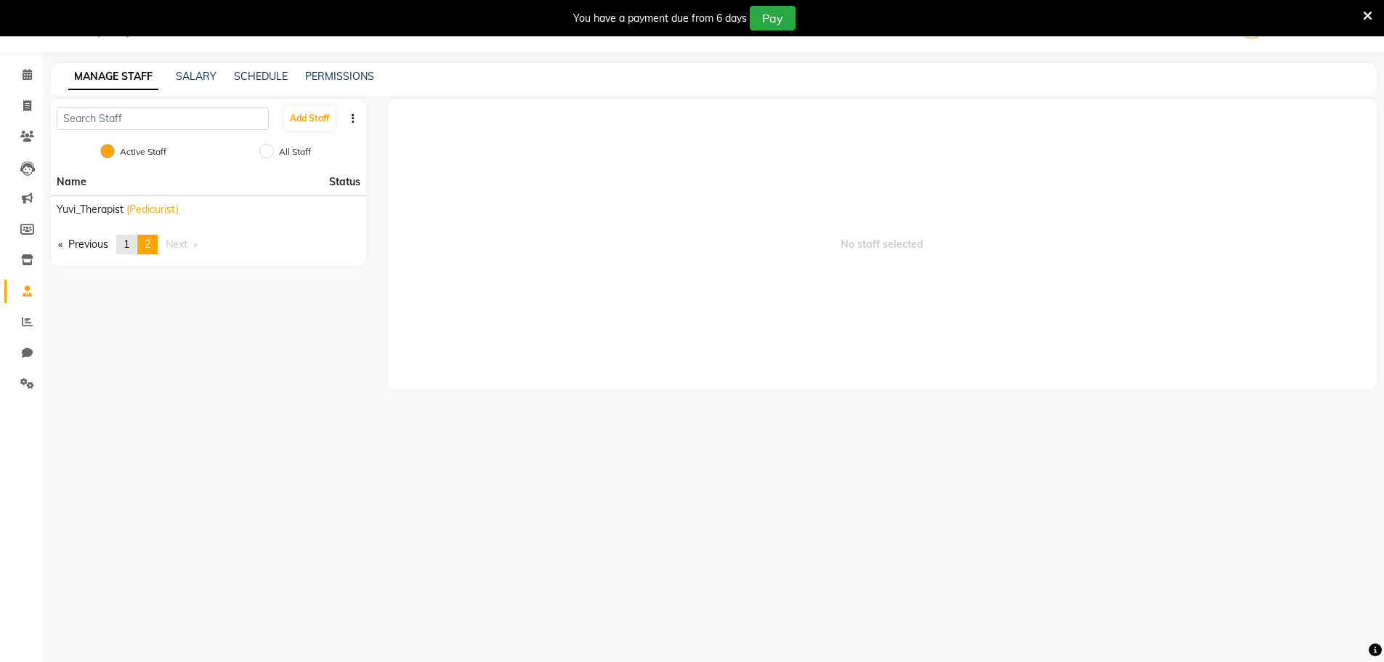
click at [123, 243] on link "page 1" at bounding box center [126, 245] width 20 height 20
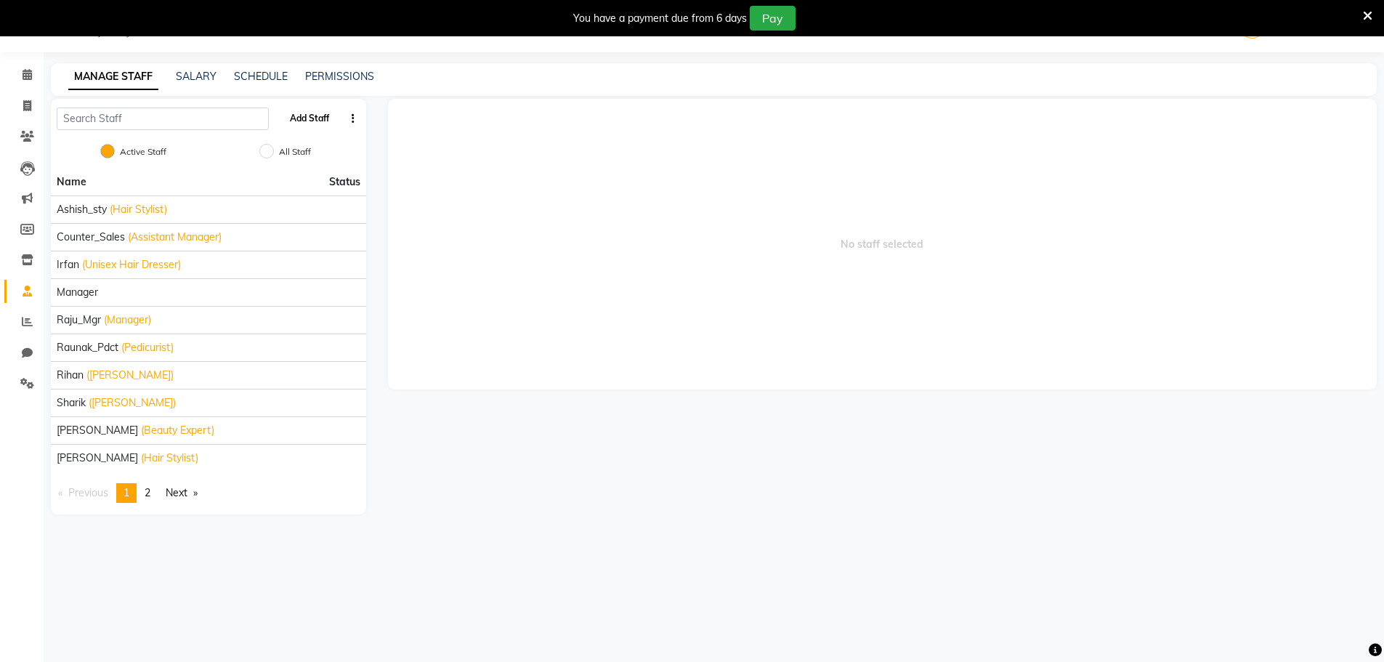
click at [330, 123] on button "Add Staff" at bounding box center [309, 118] width 51 height 25
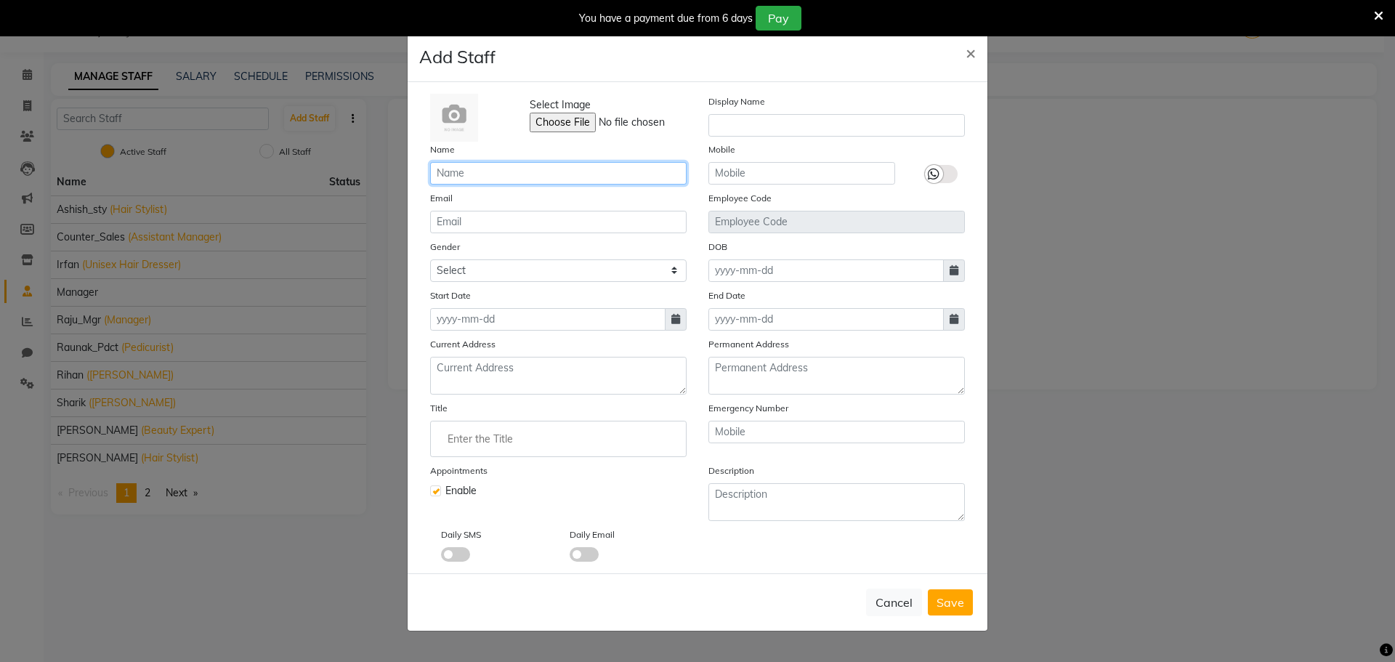
click at [493, 166] on input "text" at bounding box center [558, 173] width 256 height 23
type input "[PERSON_NAME]"
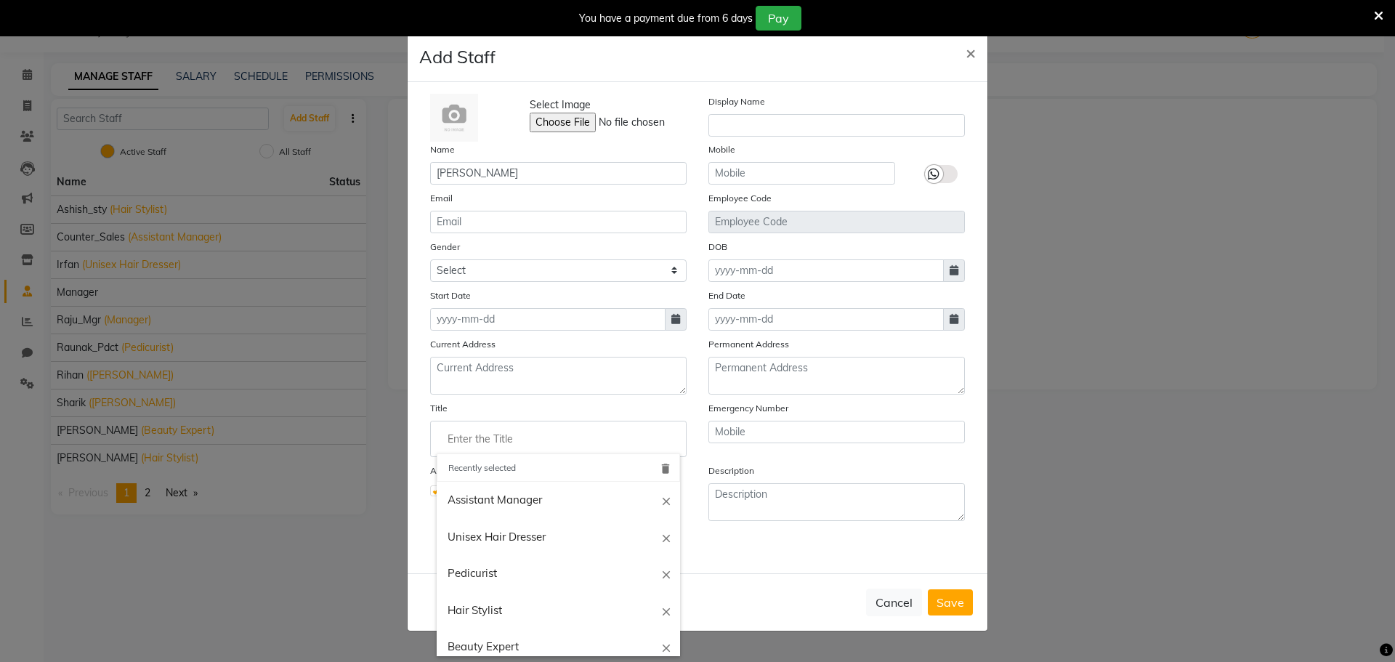
click at [459, 445] on input "Enter the Title" at bounding box center [558, 438] width 243 height 29
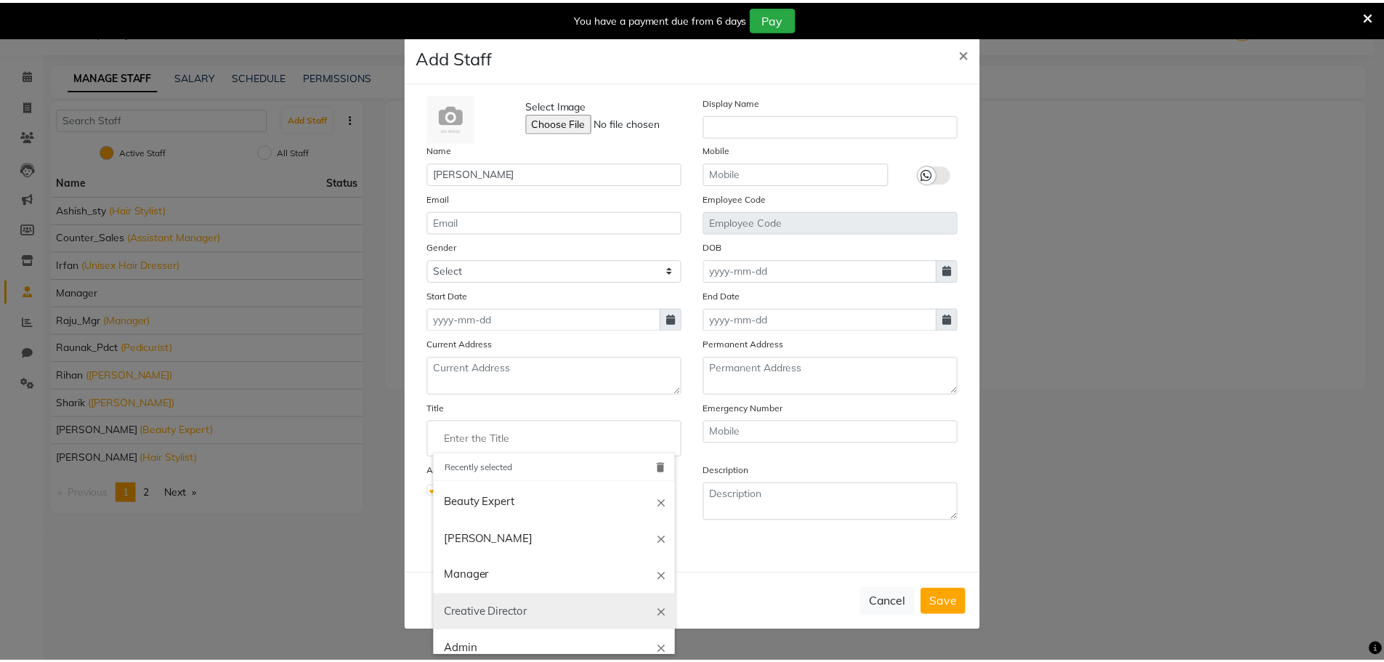
scroll to position [145, 0]
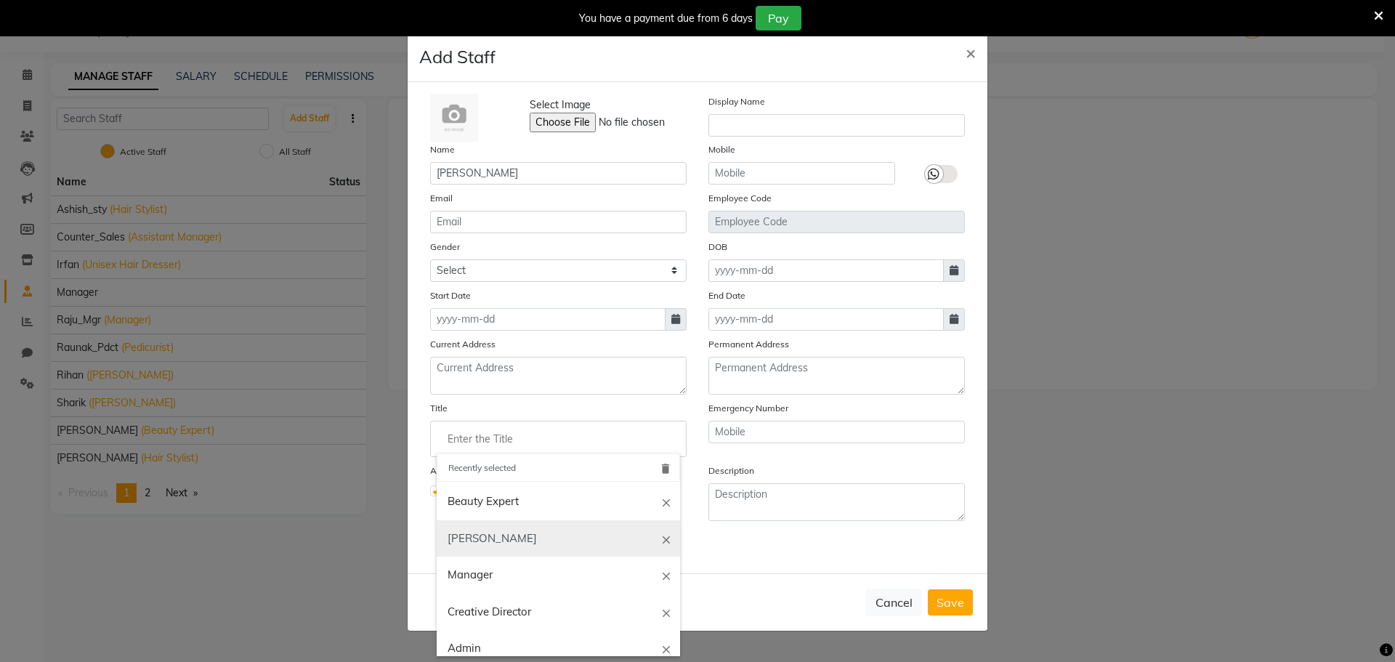
click at [501, 548] on link "[PERSON_NAME]" at bounding box center [558, 538] width 243 height 37
type input "[PERSON_NAME]"
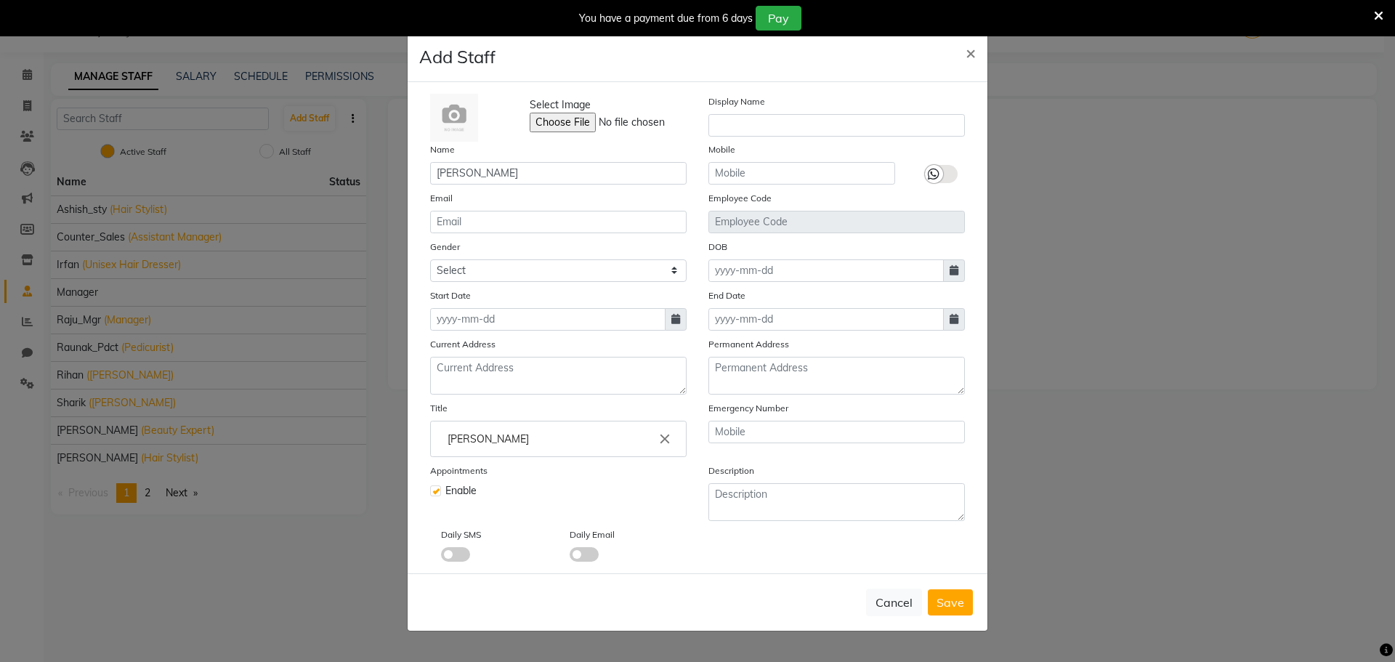
click at [489, 328] on div "Select Image Display Name Name [PERSON_NAME] Mobile Email Employee Code Gender …" at bounding box center [697, 328] width 556 height 468
click at [495, 328] on input at bounding box center [547, 319] width 235 height 23
select select "9"
select select "2025"
click at [447, 394] on div "1" at bounding box center [445, 394] width 23 height 23
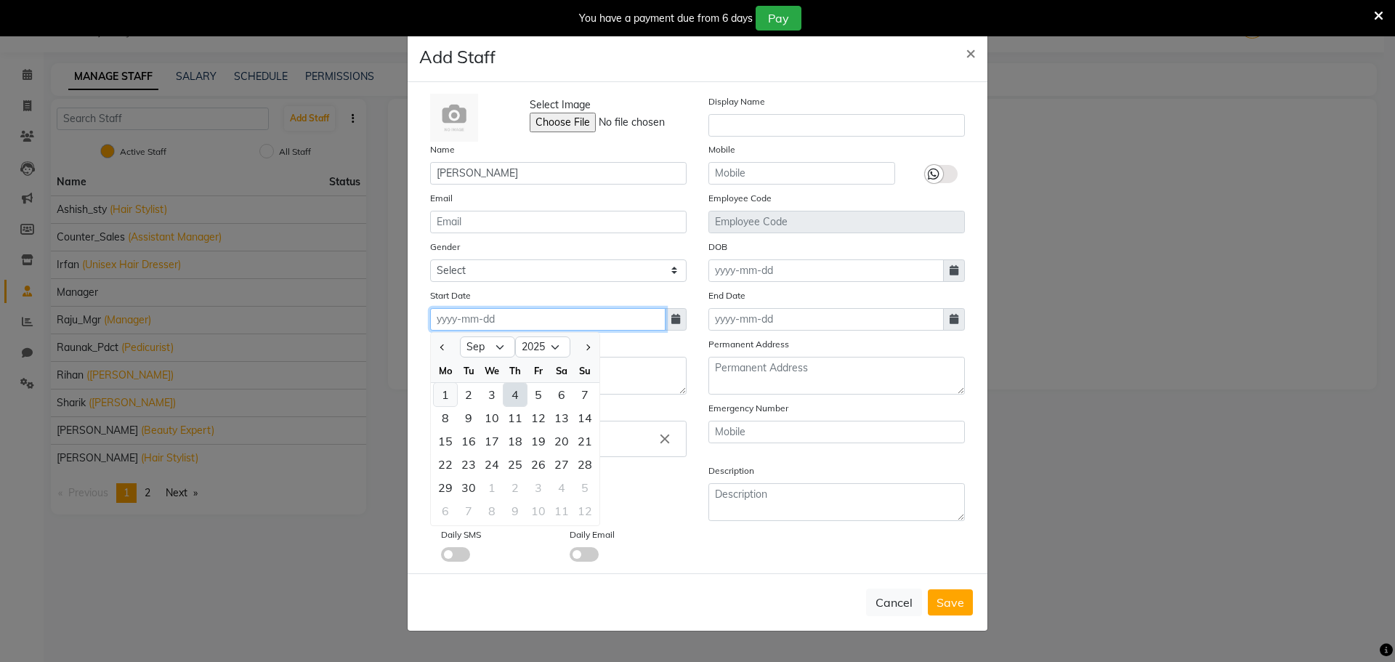
type input "[DATE]"
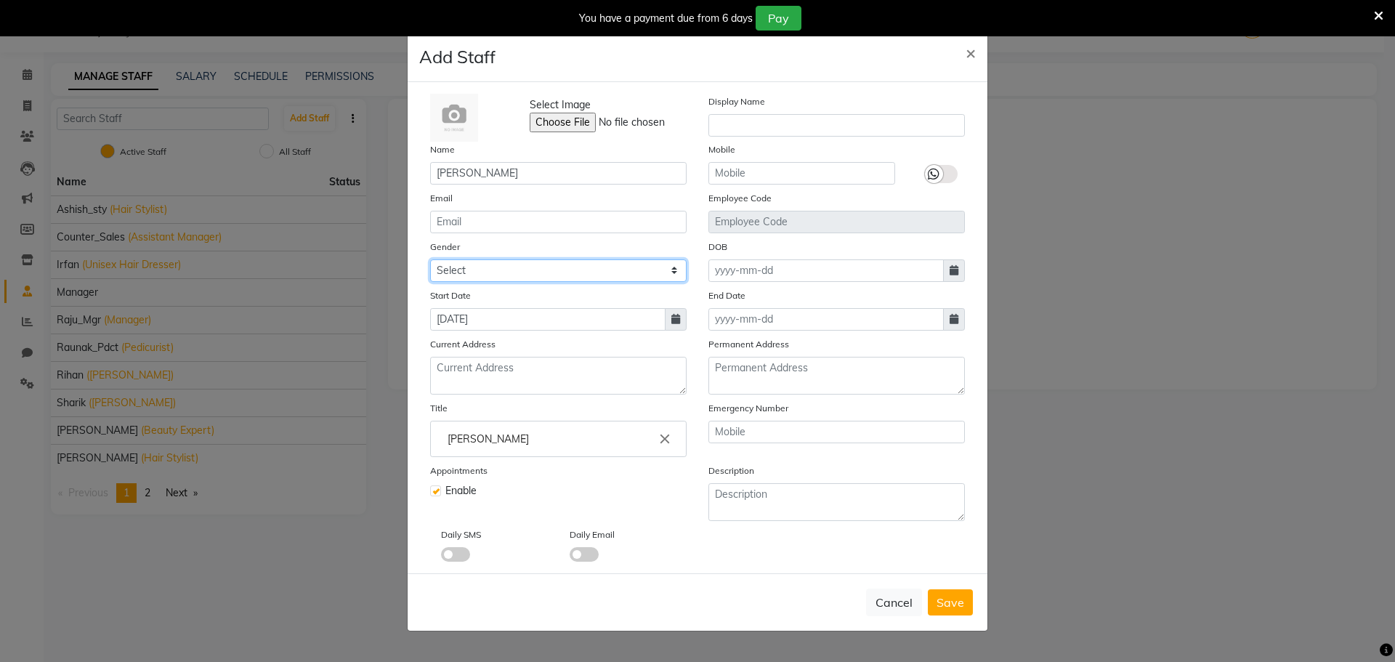
click at [572, 270] on select "Select [DEMOGRAPHIC_DATA] [DEMOGRAPHIC_DATA] Other Prefer Not To Say" at bounding box center [558, 270] width 256 height 23
select select "[DEMOGRAPHIC_DATA]"
click at [430, 259] on select "Select [DEMOGRAPHIC_DATA] [DEMOGRAPHIC_DATA] Other Prefer Not To Say" at bounding box center [558, 270] width 256 height 23
click at [961, 598] on span "Save" at bounding box center [950, 602] width 28 height 15
select select
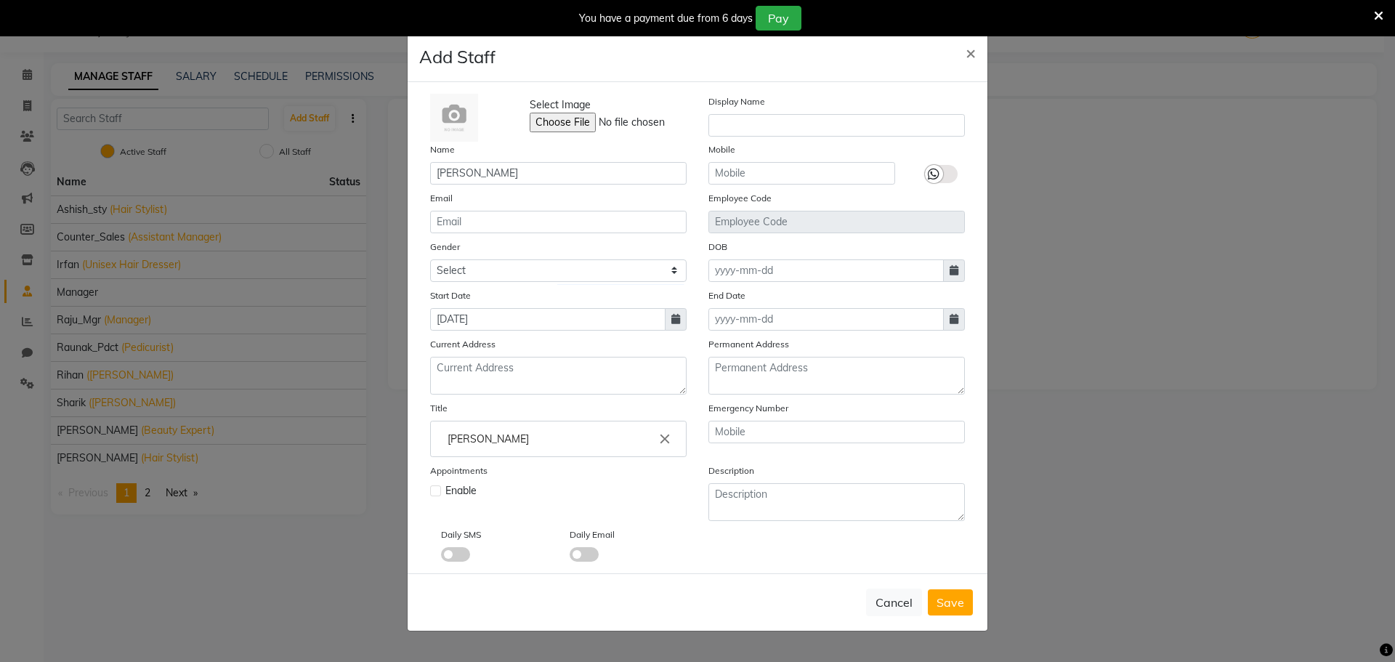
checkbox input "false"
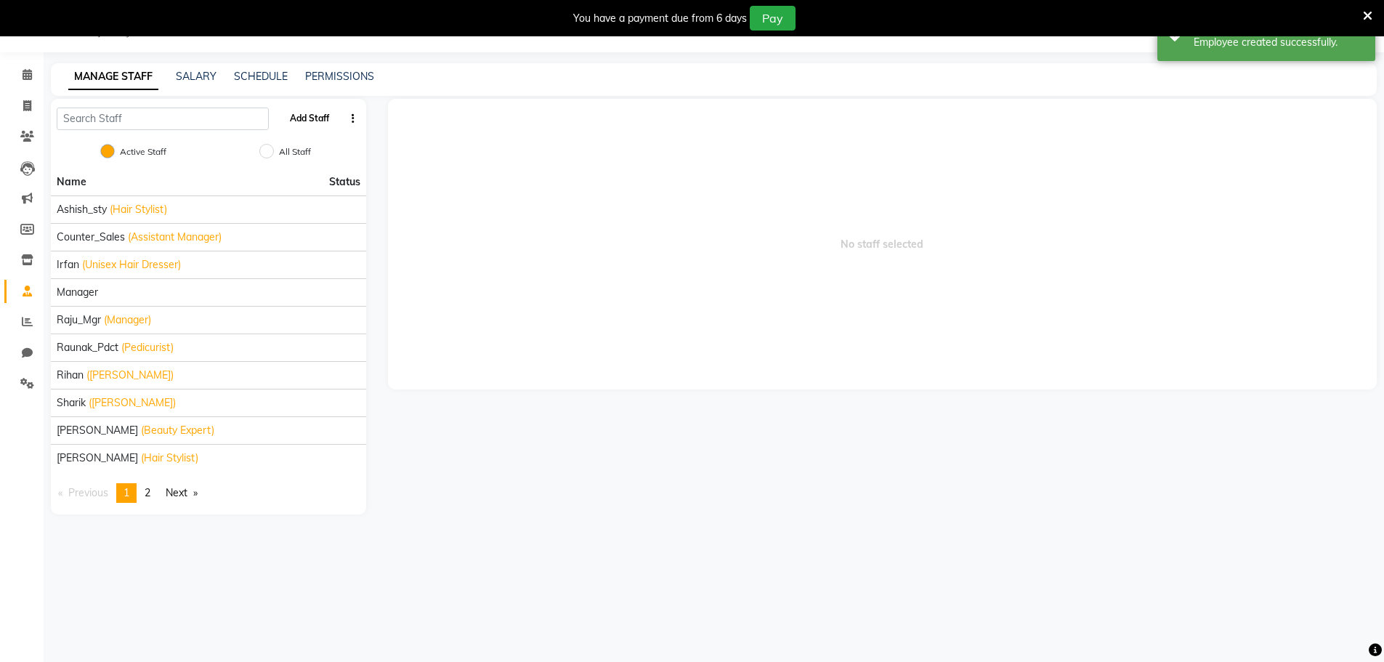
click at [315, 120] on button "Add Staff" at bounding box center [309, 118] width 51 height 25
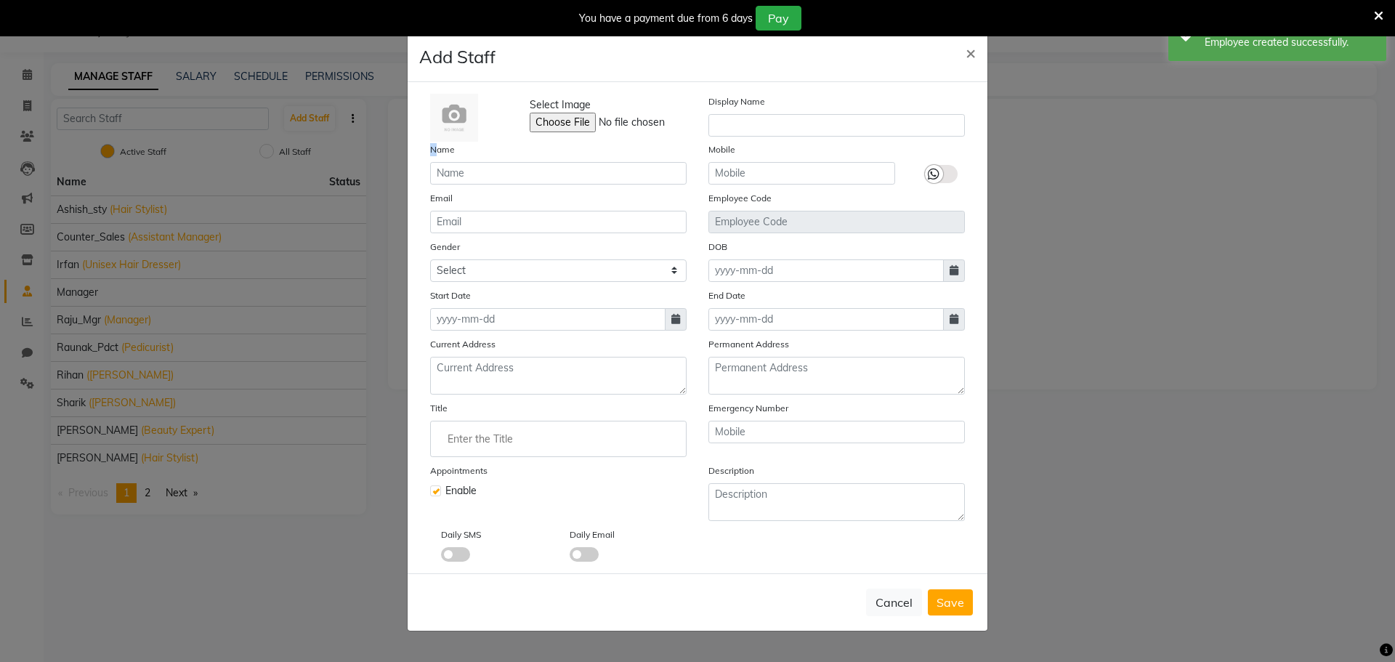
drag, startPoint x: 435, startPoint y: 154, endPoint x: 452, endPoint y: 175, distance: 26.9
click at [447, 171] on div "Name" at bounding box center [558, 163] width 278 height 43
click at [452, 175] on input "text" at bounding box center [558, 173] width 256 height 23
type input "Arshad"
click at [546, 268] on select "Select [DEMOGRAPHIC_DATA] [DEMOGRAPHIC_DATA] Other Prefer Not To Say" at bounding box center [558, 270] width 256 height 23
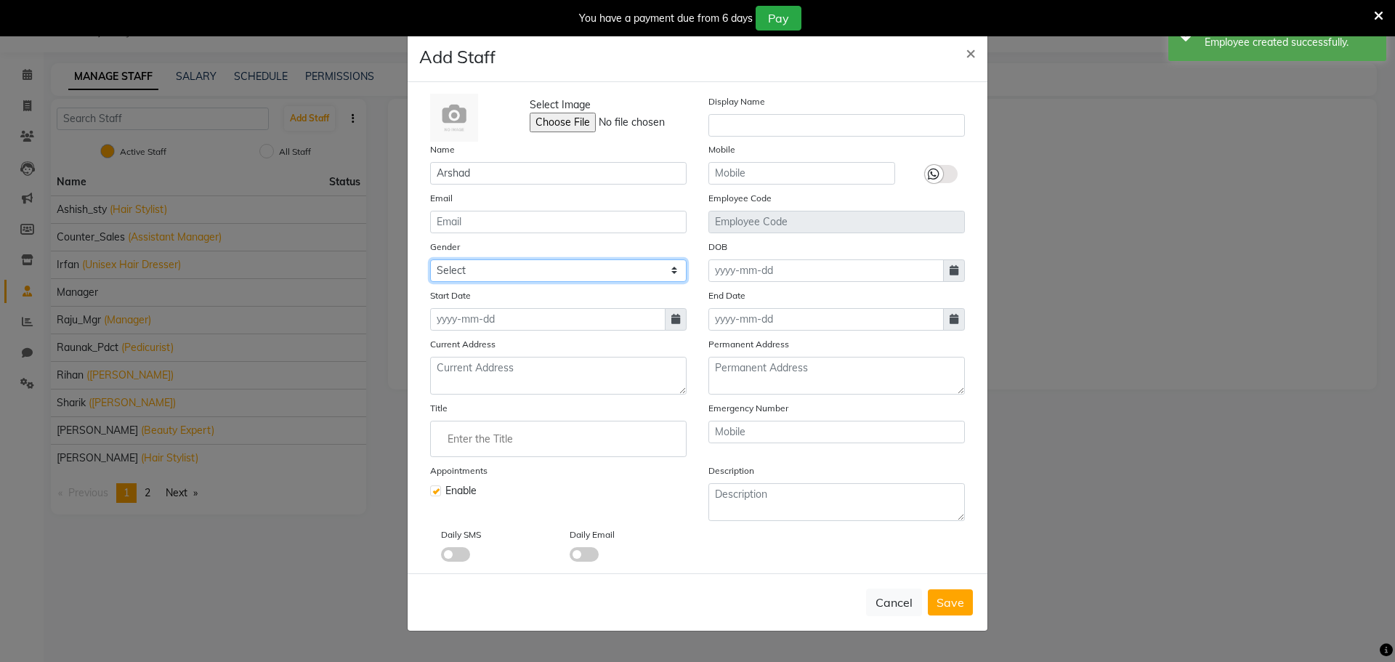
select select "[DEMOGRAPHIC_DATA]"
click at [430, 259] on select "Select [DEMOGRAPHIC_DATA] [DEMOGRAPHIC_DATA] Other Prefer Not To Say" at bounding box center [558, 270] width 256 height 23
click at [558, 311] on input at bounding box center [547, 319] width 235 height 23
select select "9"
select select "2025"
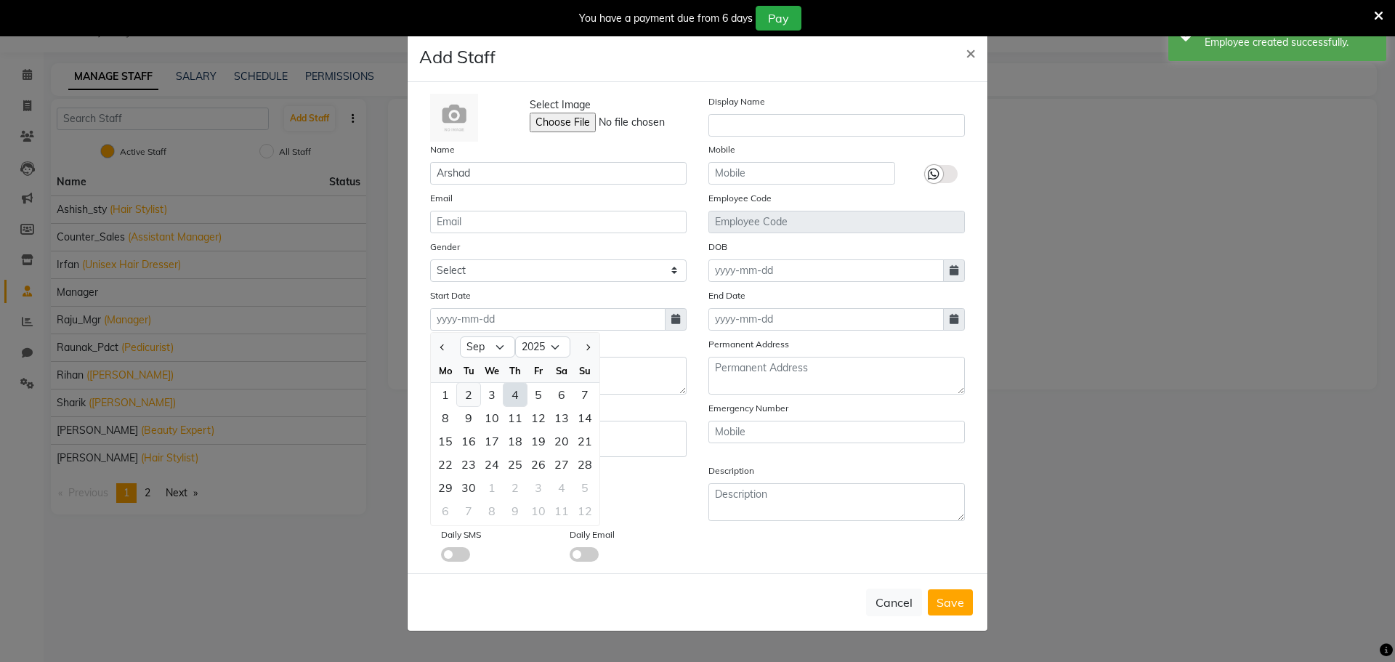
click at [457, 400] on div "2" at bounding box center [468, 394] width 23 height 23
type input "[DATE]"
click at [531, 452] on input "Enter the Title" at bounding box center [558, 438] width 243 height 29
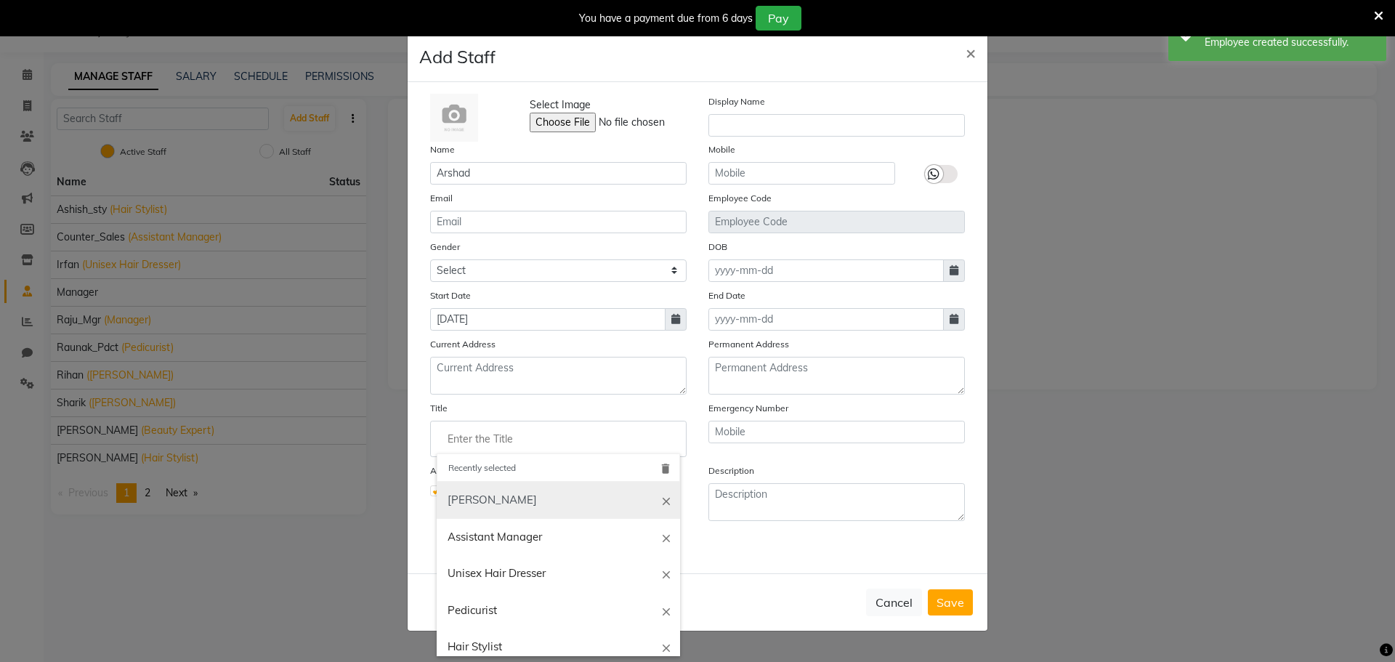
click at [505, 501] on link "[PERSON_NAME]" at bounding box center [558, 500] width 243 height 37
type input "[PERSON_NAME]"
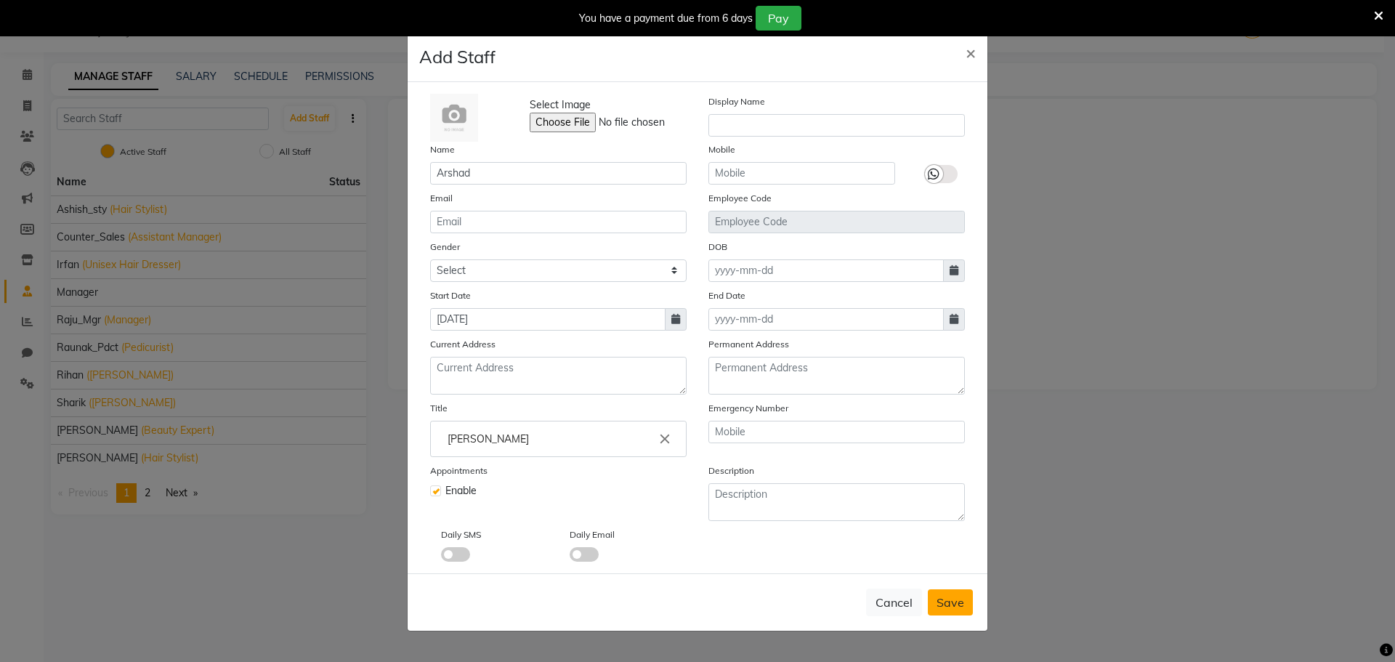
click at [955, 604] on span "Save" at bounding box center [950, 602] width 28 height 15
select select
checkbox input "false"
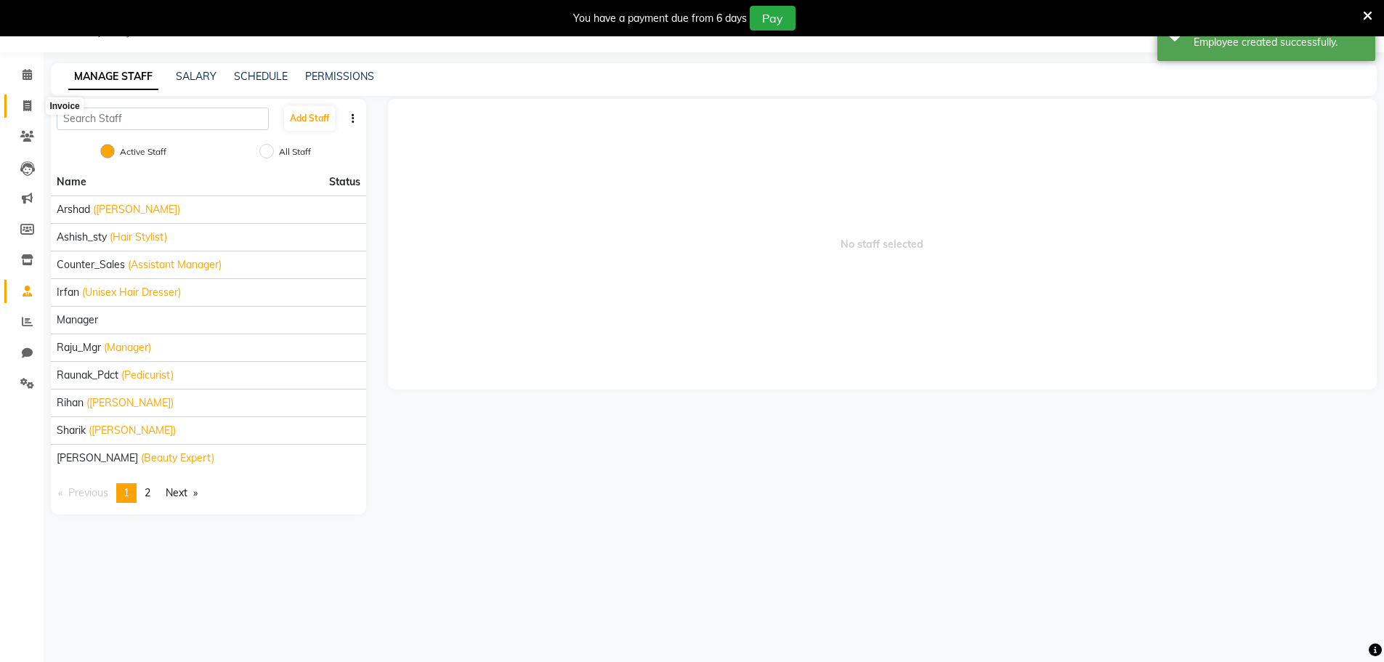
click at [31, 106] on icon at bounding box center [27, 105] width 8 height 11
select select "service"
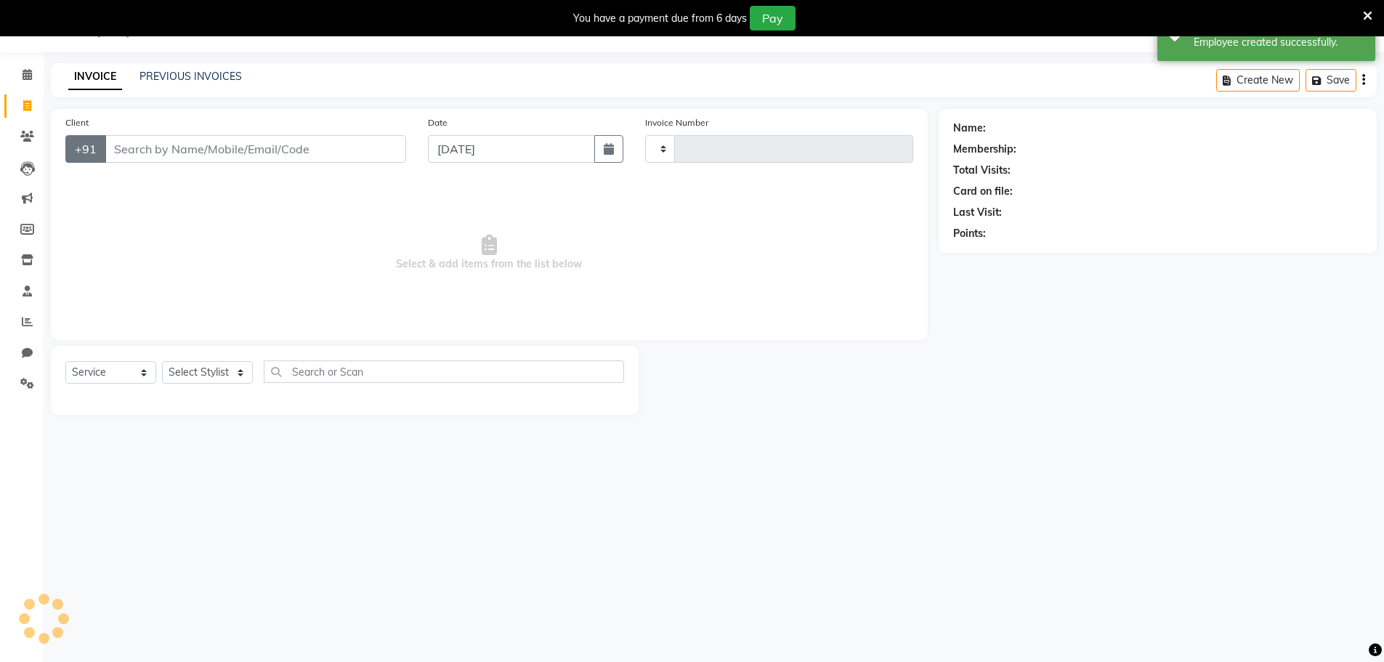
type input "0001"
select select "8917"
click at [222, 365] on select "Select Stylist" at bounding box center [207, 372] width 91 height 23
select select "90862"
click at [162, 361] on select "Select Stylist [PERSON_NAME] Counter_Sales [PERSON_NAME] Manager Raju_Mgr Rauna…" at bounding box center [207, 372] width 91 height 23
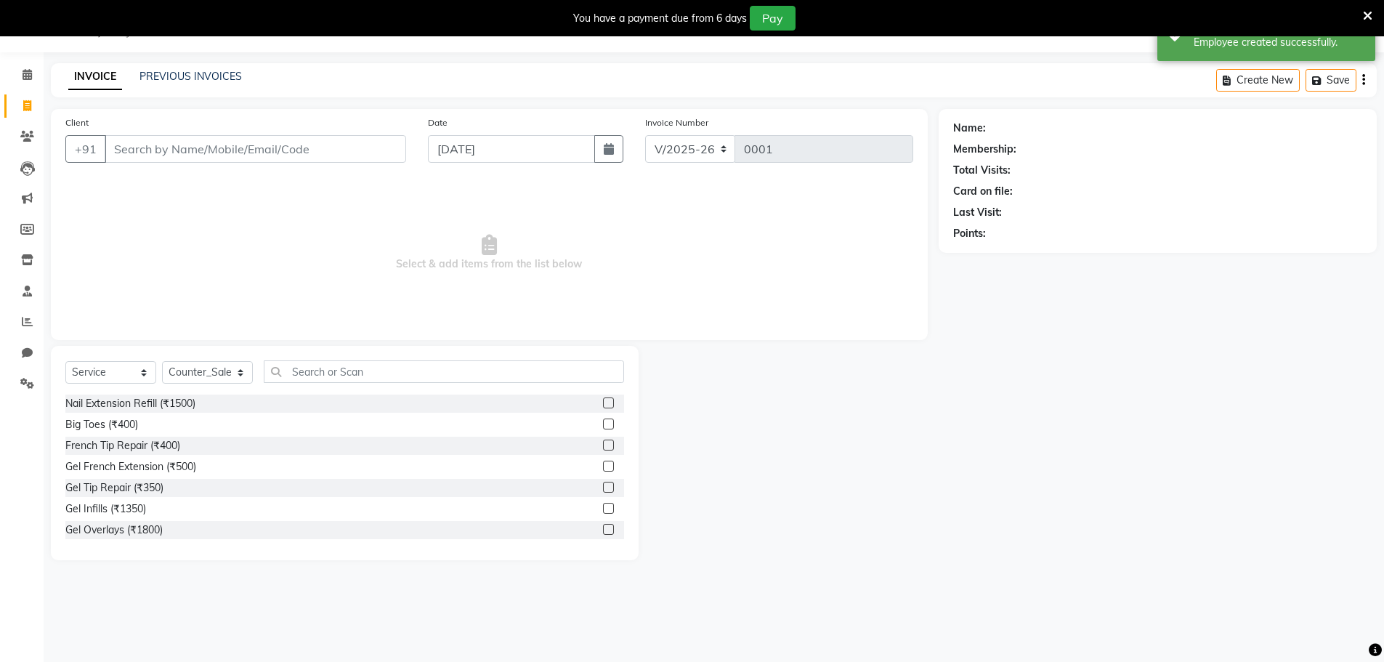
click at [1360, 85] on div "Create New Save" at bounding box center [1296, 80] width 161 height 34
click at [1363, 80] on icon "button" at bounding box center [1363, 80] width 3 height 1
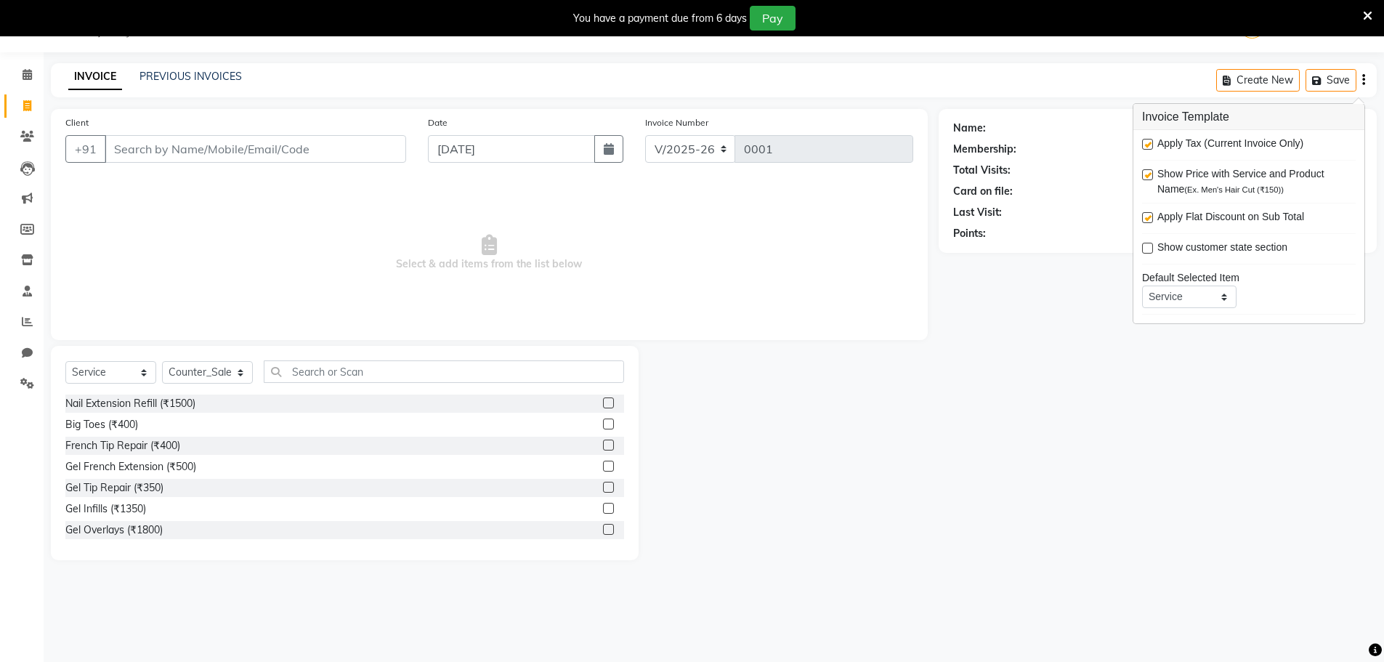
scroll to position [71, 0]
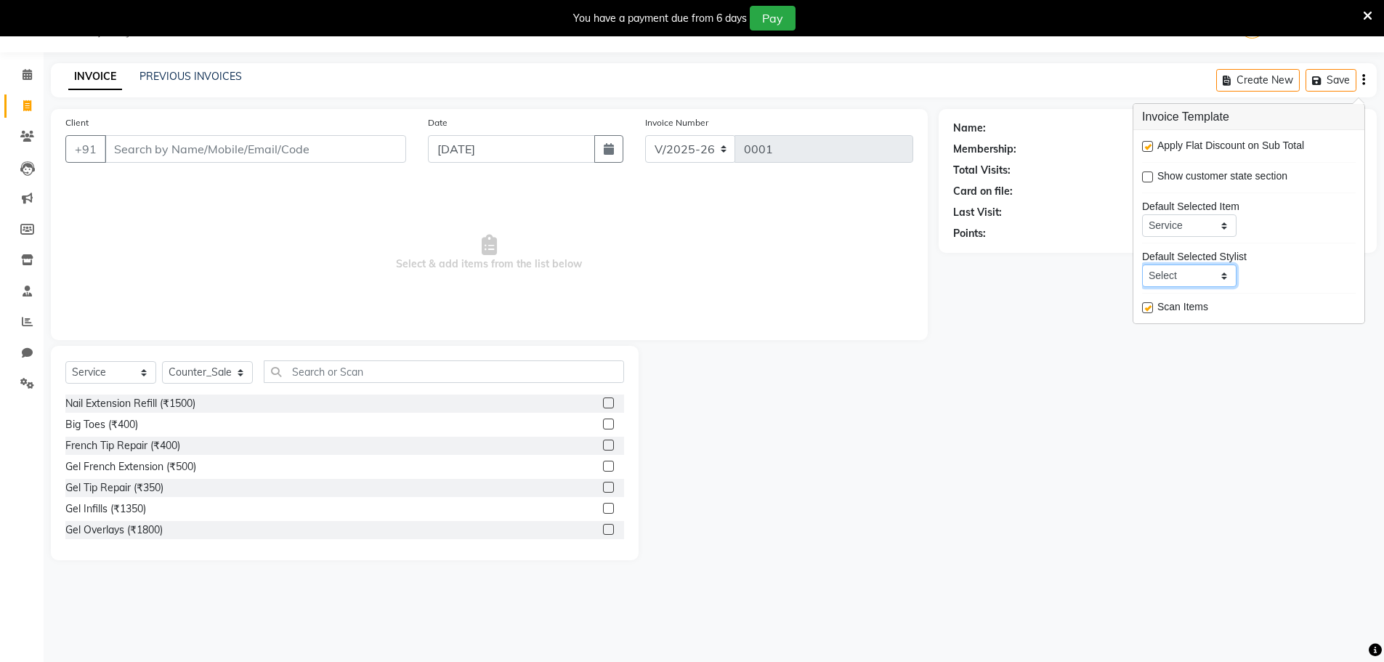
click at [1190, 281] on select "Select Not Set [PERSON_NAME] Counter_Sales [PERSON_NAME] Manager Raju_Mgr Rauna…" at bounding box center [1189, 275] width 94 height 23
select select "90862"
click at [1142, 264] on select "Select Not Set [PERSON_NAME] Counter_Sales [PERSON_NAME] Manager Raju_Mgr Rauna…" at bounding box center [1189, 275] width 94 height 23
click at [1044, 328] on div "Name: Membership: Total Visits: Card on file: Last Visit: Points:" at bounding box center [1163, 334] width 449 height 451
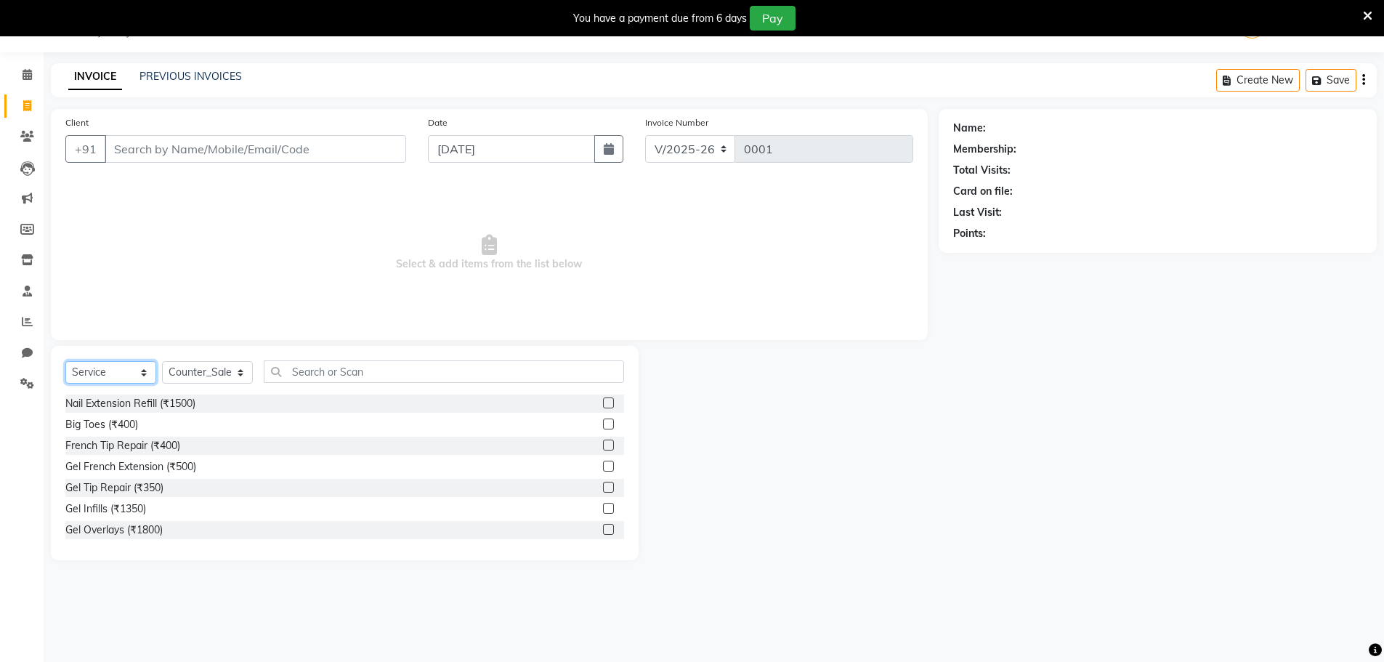
click at [130, 378] on select "Select Service Product Membership Package Voucher Prepaid Gift Card" at bounding box center [110, 372] width 91 height 23
click at [164, 312] on span "Select & add items from the list below" at bounding box center [489, 252] width 848 height 145
click at [306, 156] on input "Client" at bounding box center [255, 149] width 301 height 28
click at [28, 193] on icon at bounding box center [27, 198] width 11 height 11
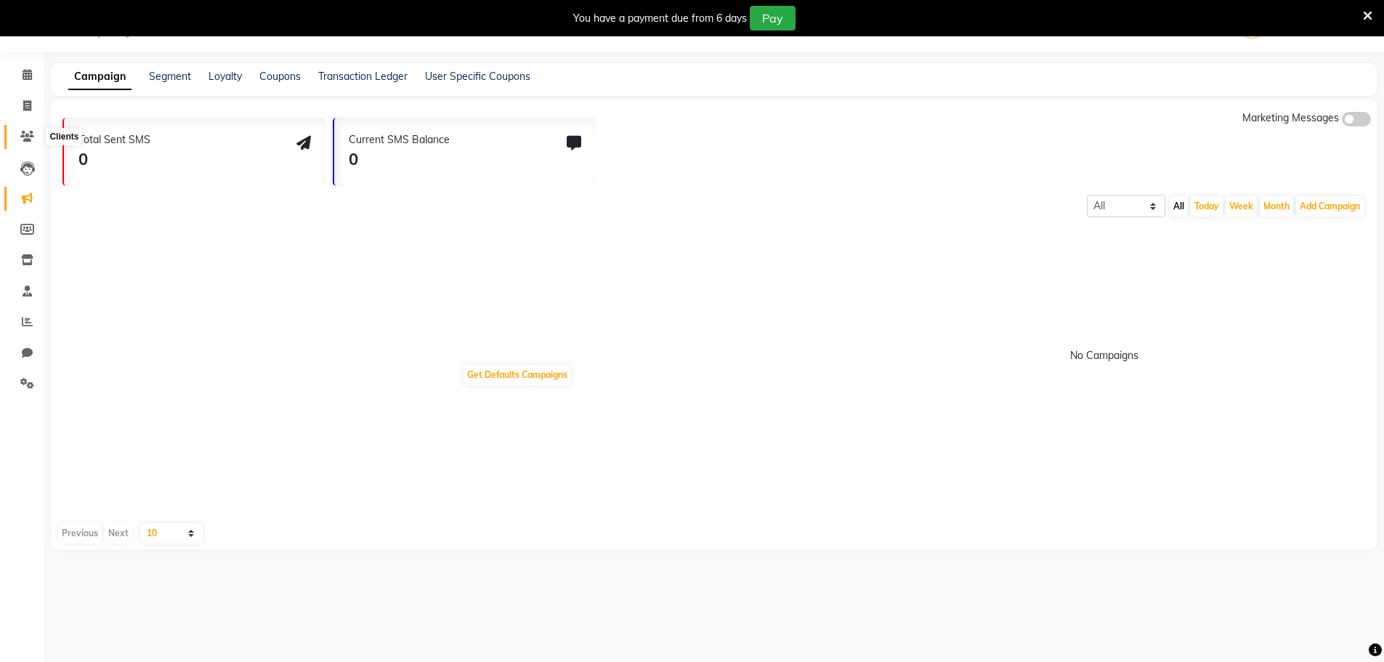
click at [33, 129] on span at bounding box center [27, 137] width 25 height 17
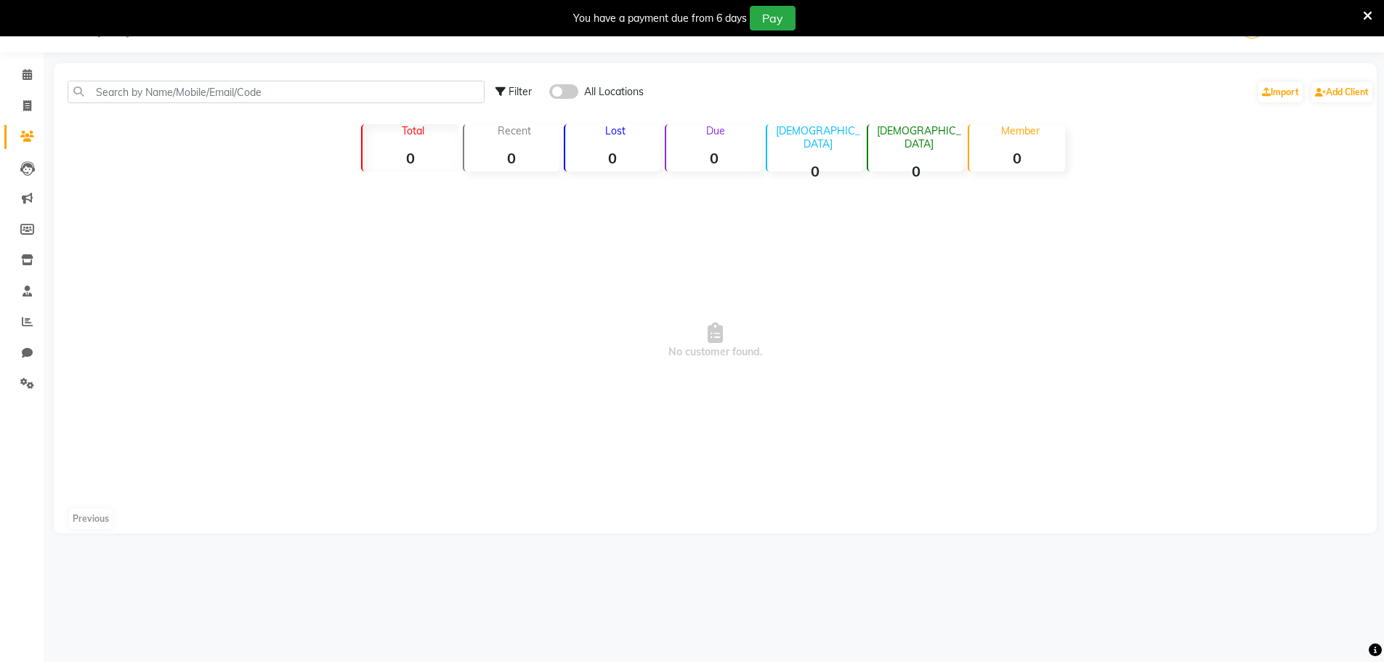
click at [30, 185] on li "Marketing" at bounding box center [22, 198] width 44 height 31
click at [26, 190] on span at bounding box center [27, 198] width 25 height 17
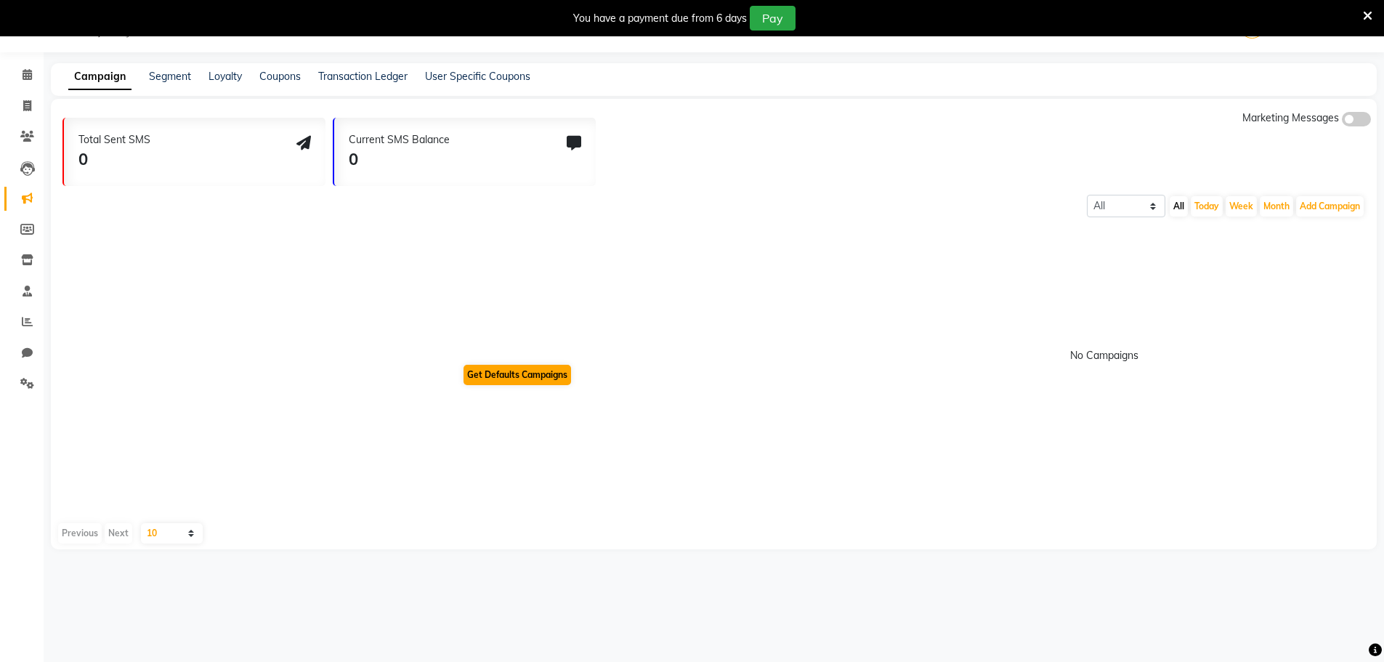
drag, startPoint x: 535, startPoint y: 360, endPoint x: 533, endPoint y: 369, distance: 9.6
click at [535, 360] on div "No Campaigns" at bounding box center [1104, 355] width 1285 height 15
click at [533, 370] on button "Get Defaults Campaigns" at bounding box center [517, 375] width 108 height 20
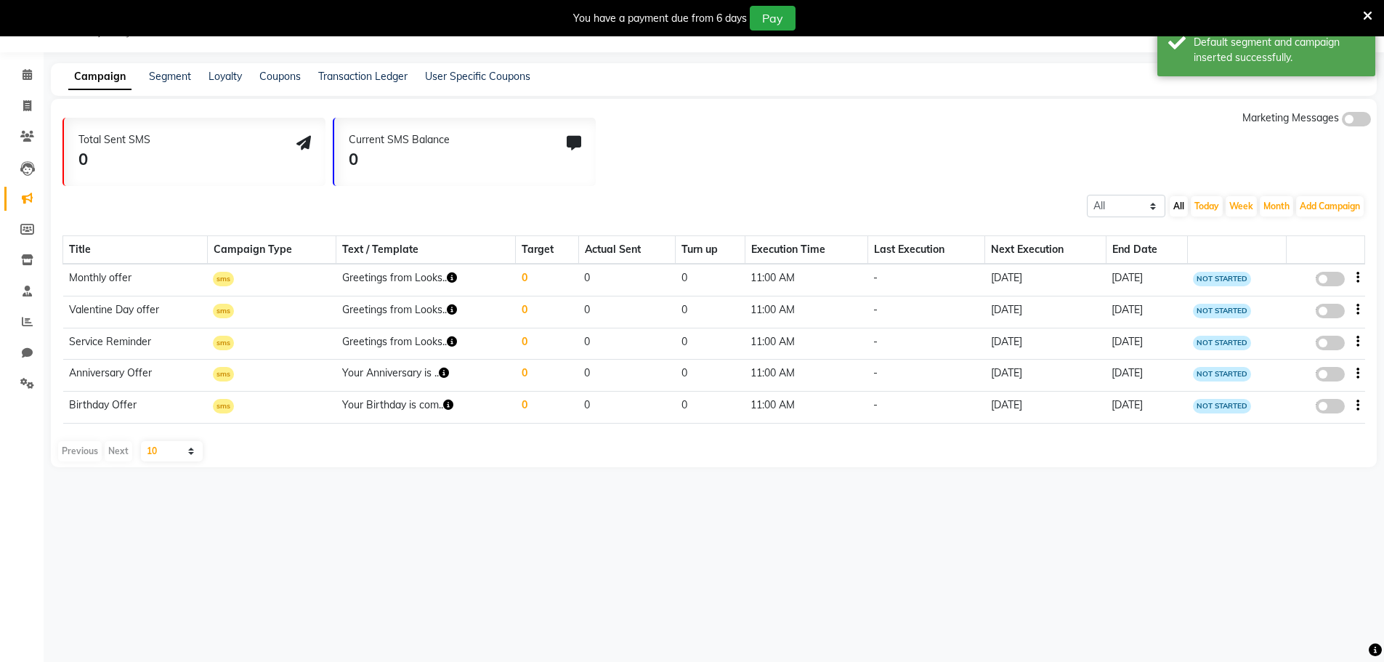
click at [1356, 122] on span at bounding box center [1356, 119] width 29 height 15
click at [1342, 121] on input "checkbox" at bounding box center [1342, 121] width 0 height 0
click at [22, 386] on icon at bounding box center [27, 383] width 14 height 11
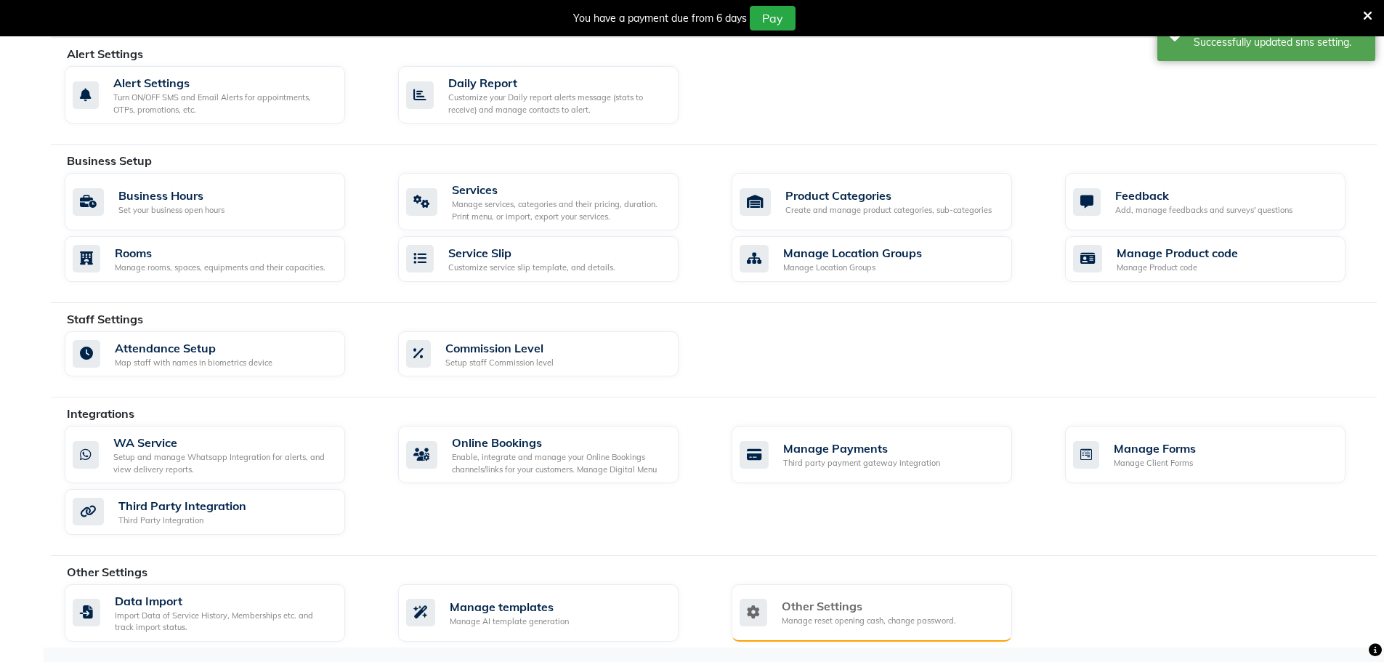
click at [851, 635] on div "Other Settings Manage reset opening cash, change password." at bounding box center [872, 612] width 280 height 57
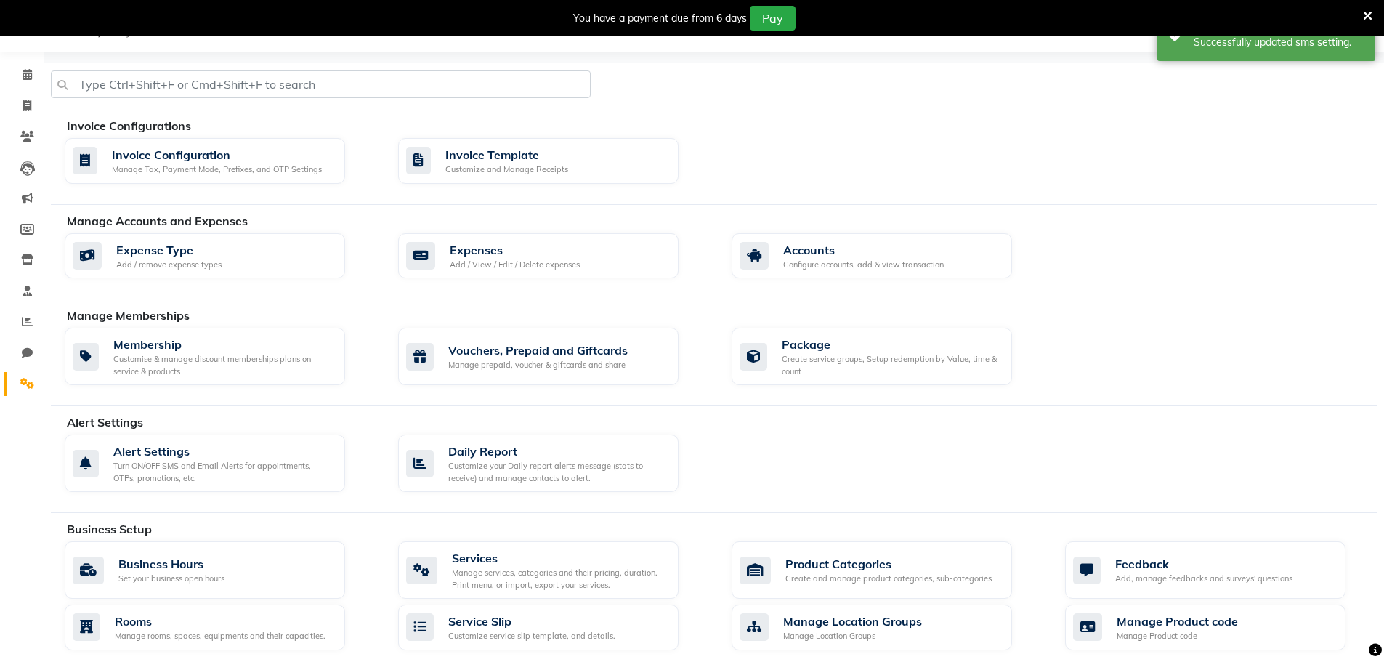
select select "2: 15"
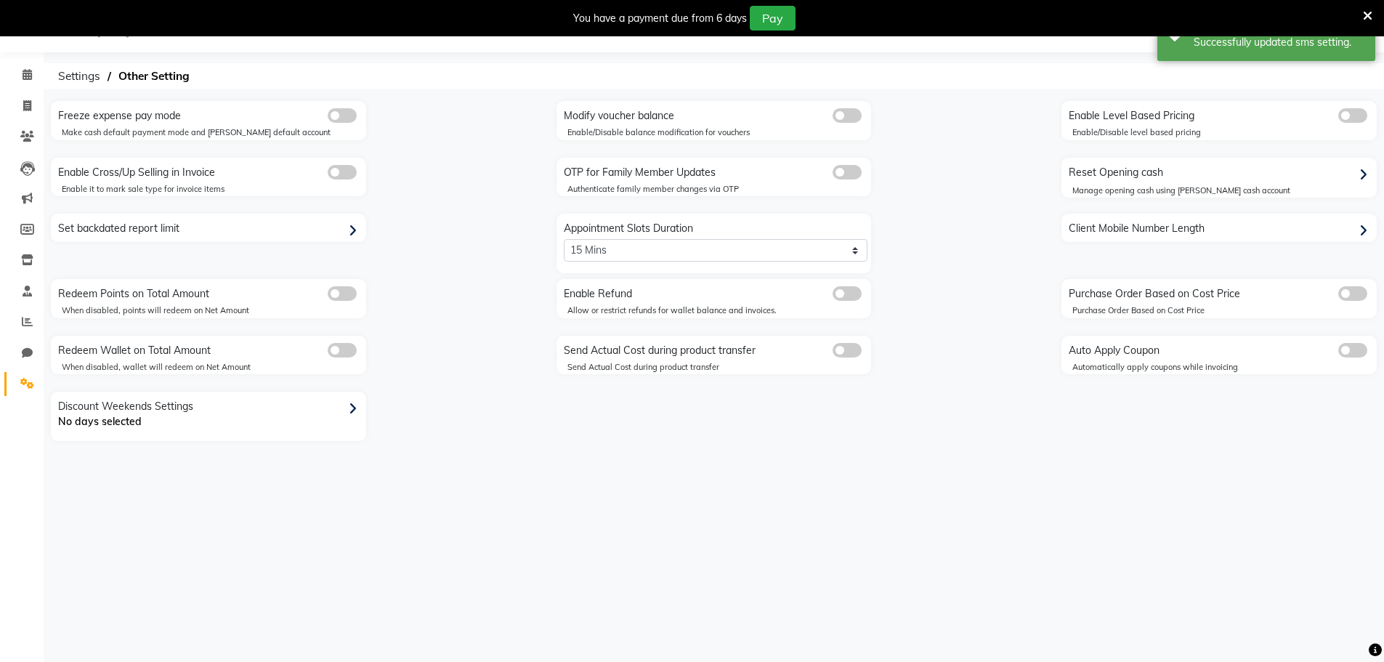
drag, startPoint x: 855, startPoint y: 110, endPoint x: 429, endPoint y: 115, distance: 425.7
click at [854, 108] on span at bounding box center [846, 115] width 29 height 15
click at [832, 118] on input "checkbox" at bounding box center [832, 118] width 0 height 0
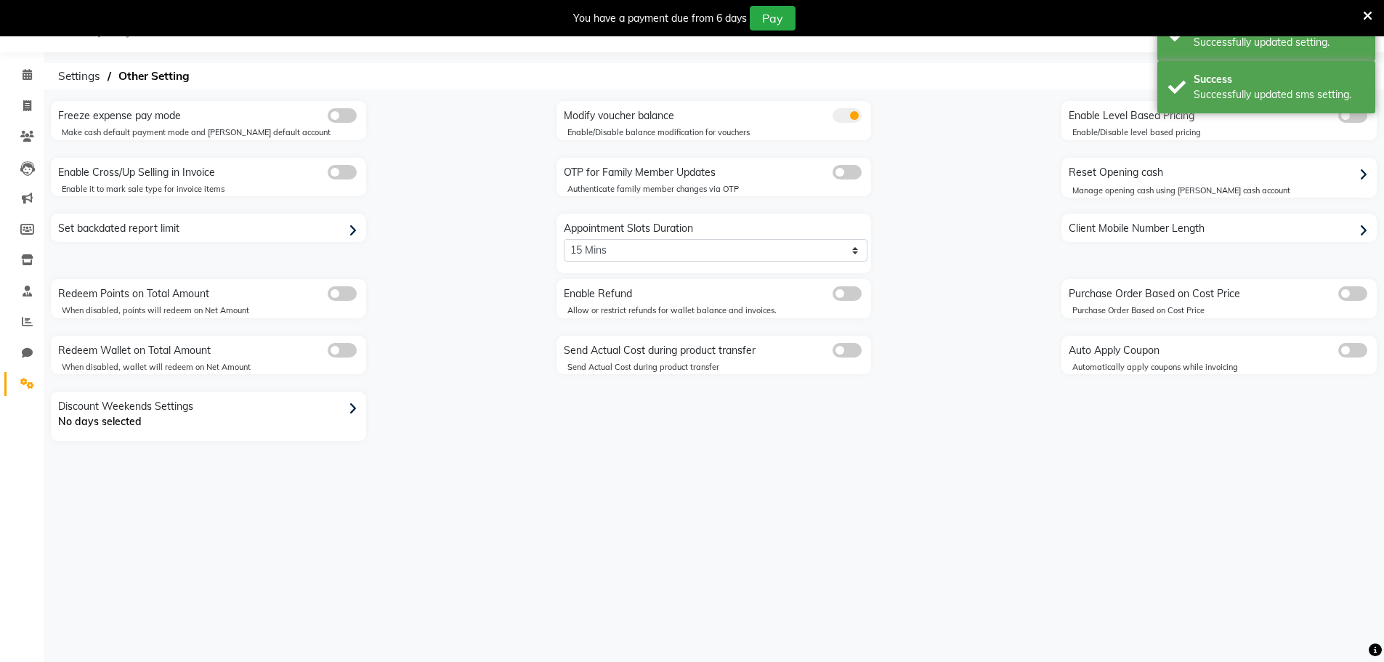
click at [352, 119] on span at bounding box center [342, 115] width 29 height 15
click at [328, 118] on input "checkbox" at bounding box center [328, 118] width 0 height 0
drag, startPoint x: 351, startPoint y: 173, endPoint x: 350, endPoint y: 198, distance: 24.7
click at [352, 172] on span at bounding box center [342, 172] width 29 height 15
click at [328, 174] on input "checkbox" at bounding box center [328, 174] width 0 height 0
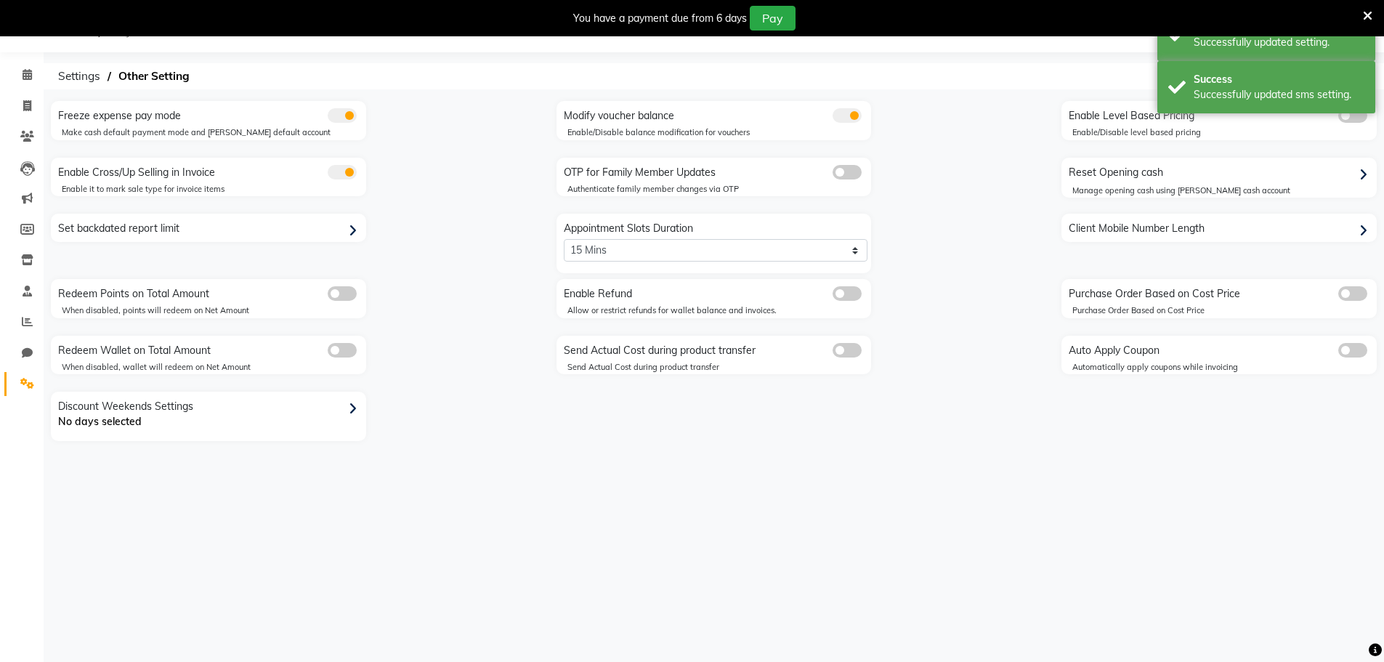
drag, startPoint x: 340, startPoint y: 214, endPoint x: 335, endPoint y: 228, distance: 14.7
click at [335, 228] on div "Set backdated report limit" at bounding box center [208, 228] width 315 height 28
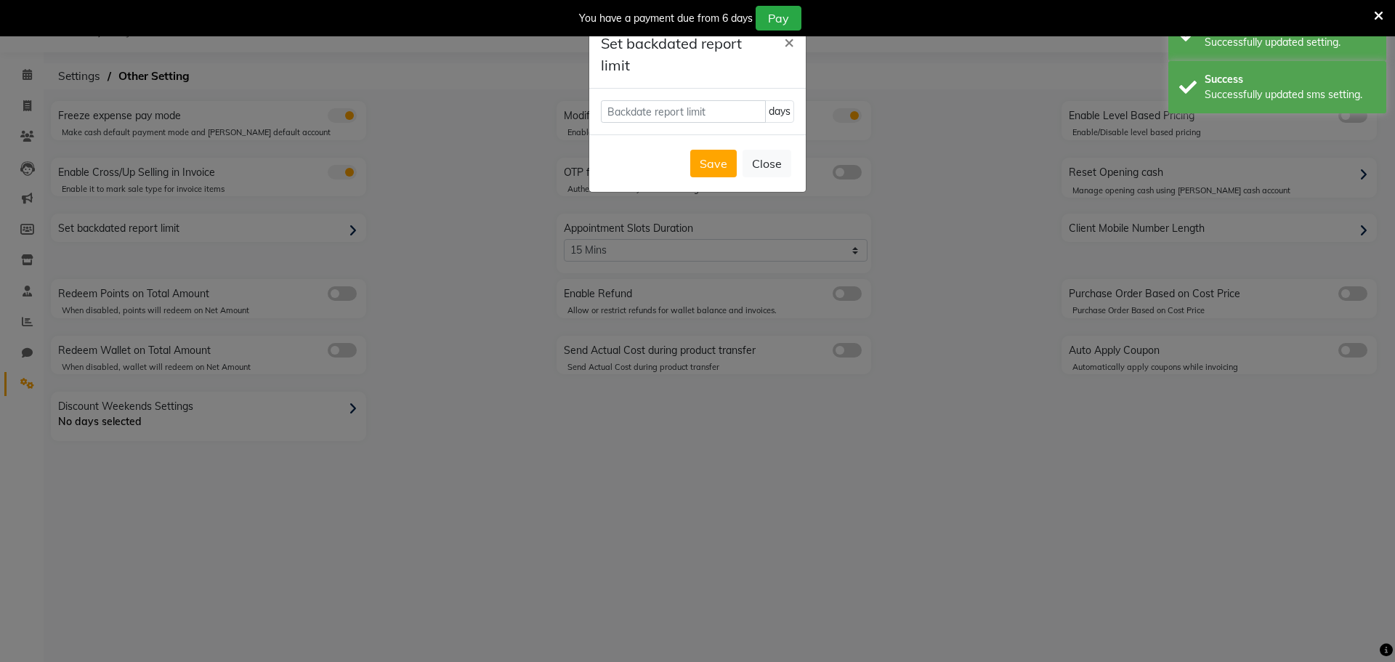
click at [335, 228] on ngb-modal-window "Set backdated report limit × days Save Close" at bounding box center [697, 331] width 1395 height 662
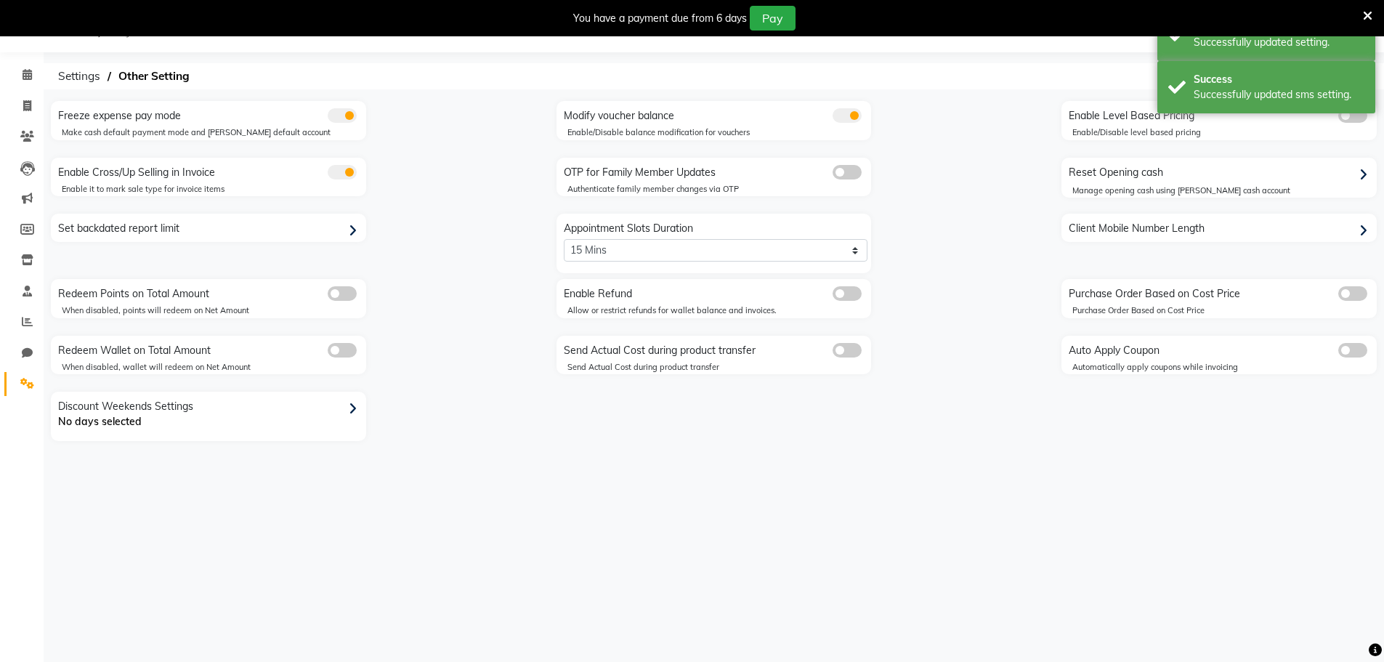
click at [329, 230] on div "Set backdated report limit" at bounding box center [210, 228] width 312 height 23
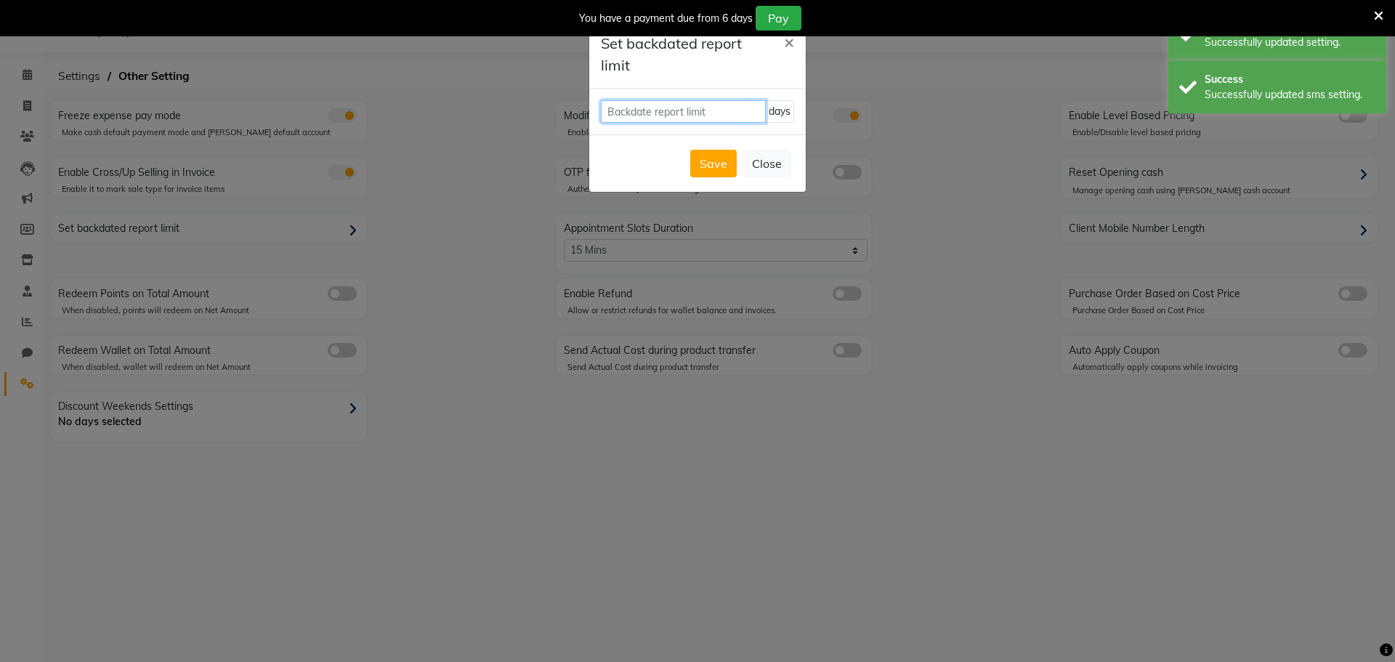
click at [733, 113] on input "number" at bounding box center [683, 111] width 165 height 23
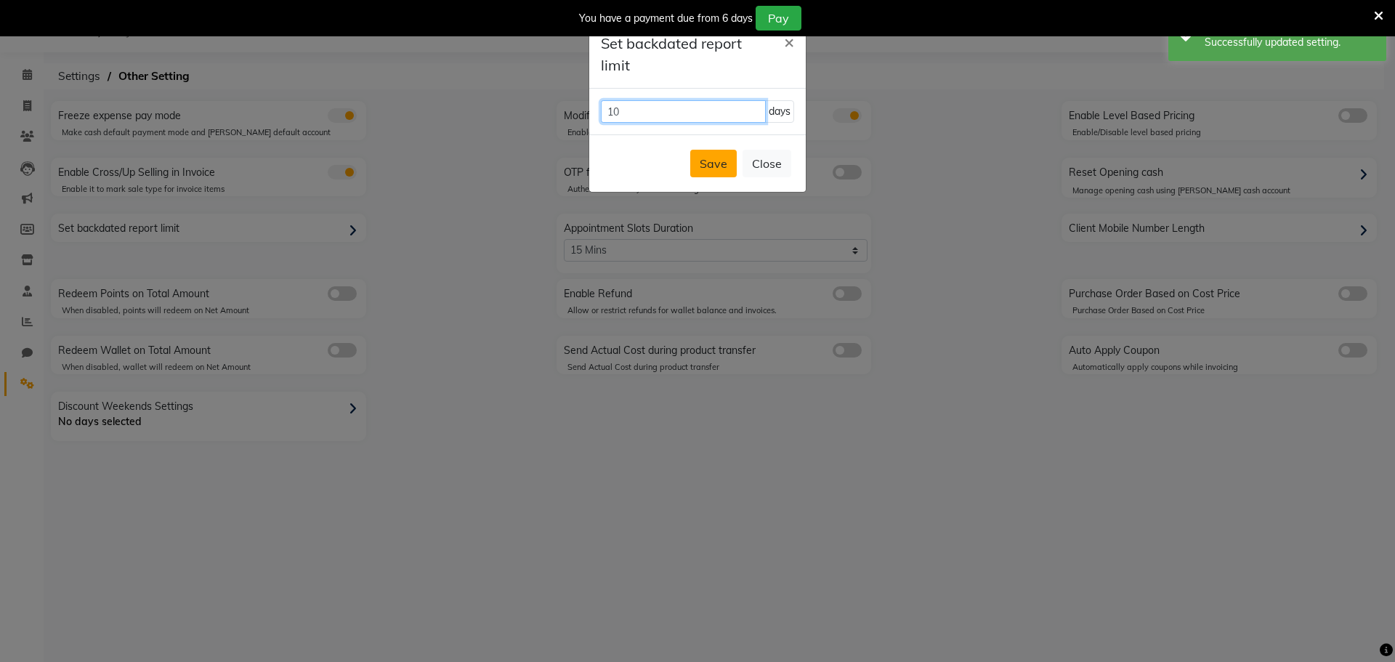
type input "10"
click at [712, 154] on button "Save" at bounding box center [713, 164] width 46 height 28
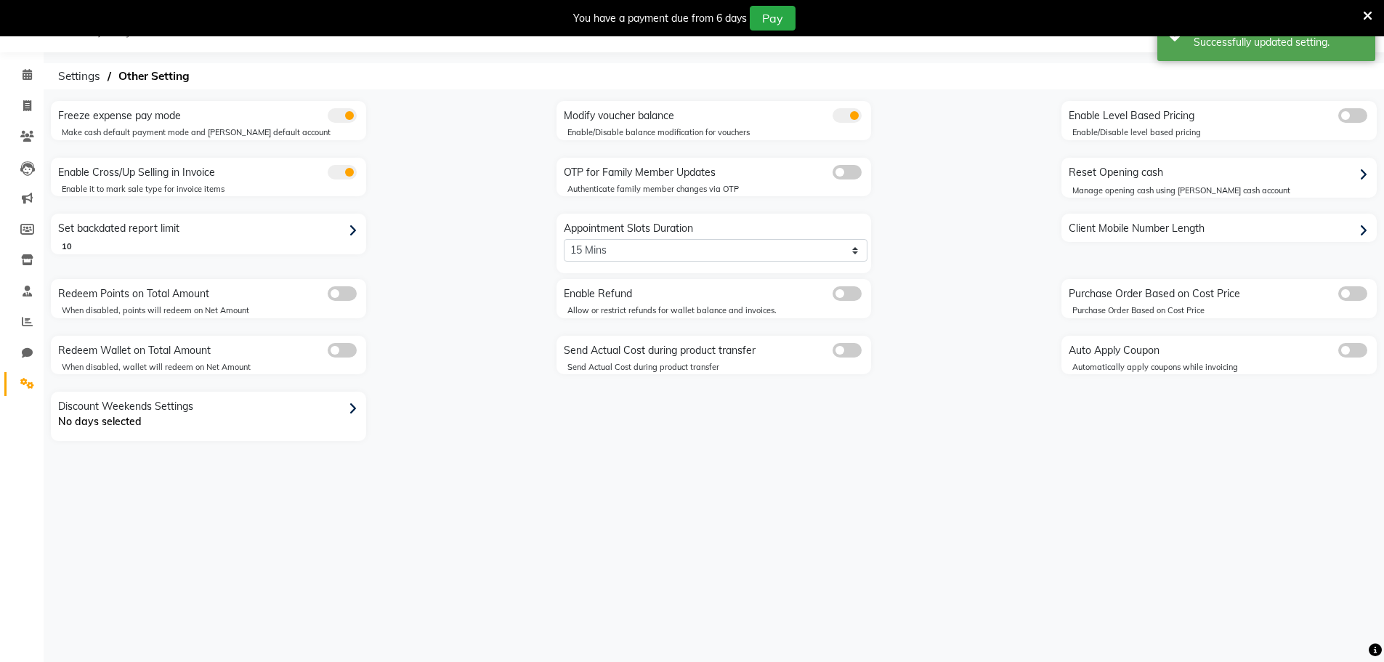
click at [1356, 120] on span at bounding box center [1352, 115] width 29 height 15
click at [1338, 118] on input "checkbox" at bounding box center [1338, 118] width 0 height 0
click at [1350, 179] on div "Reset Opening cash" at bounding box center [1221, 172] width 312 height 23
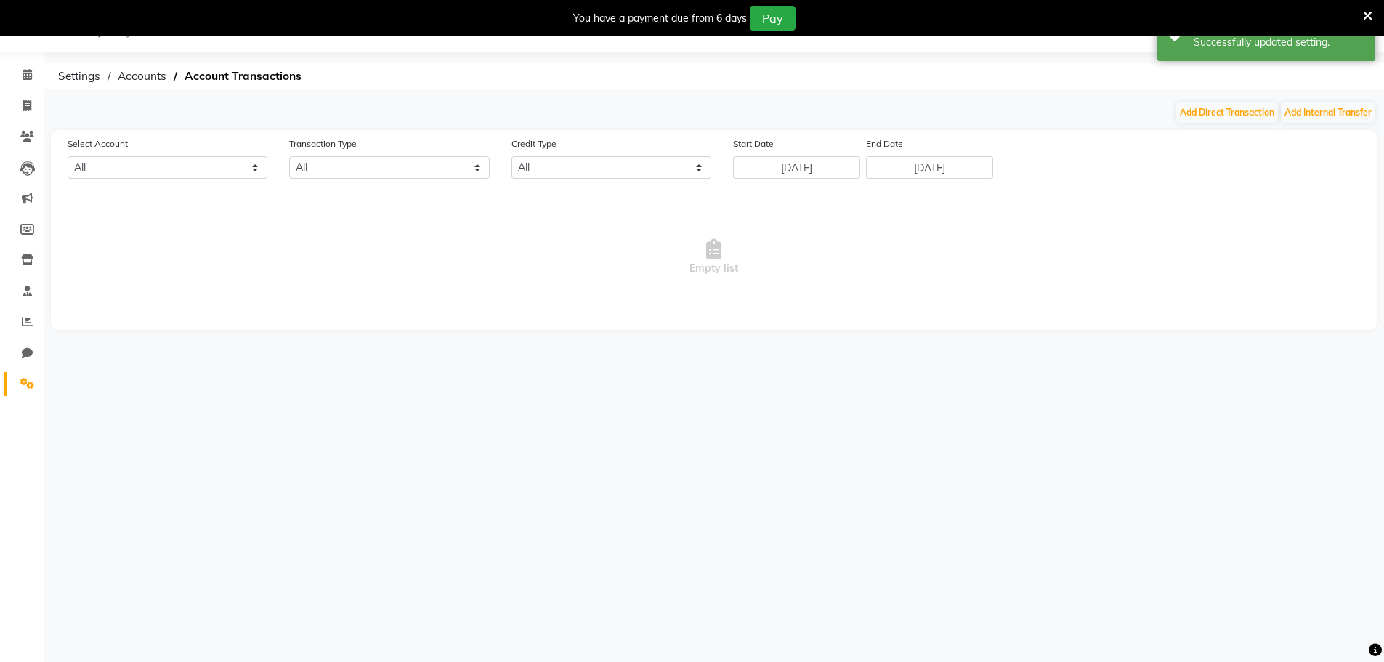
select select "8145"
select select "2: 15"
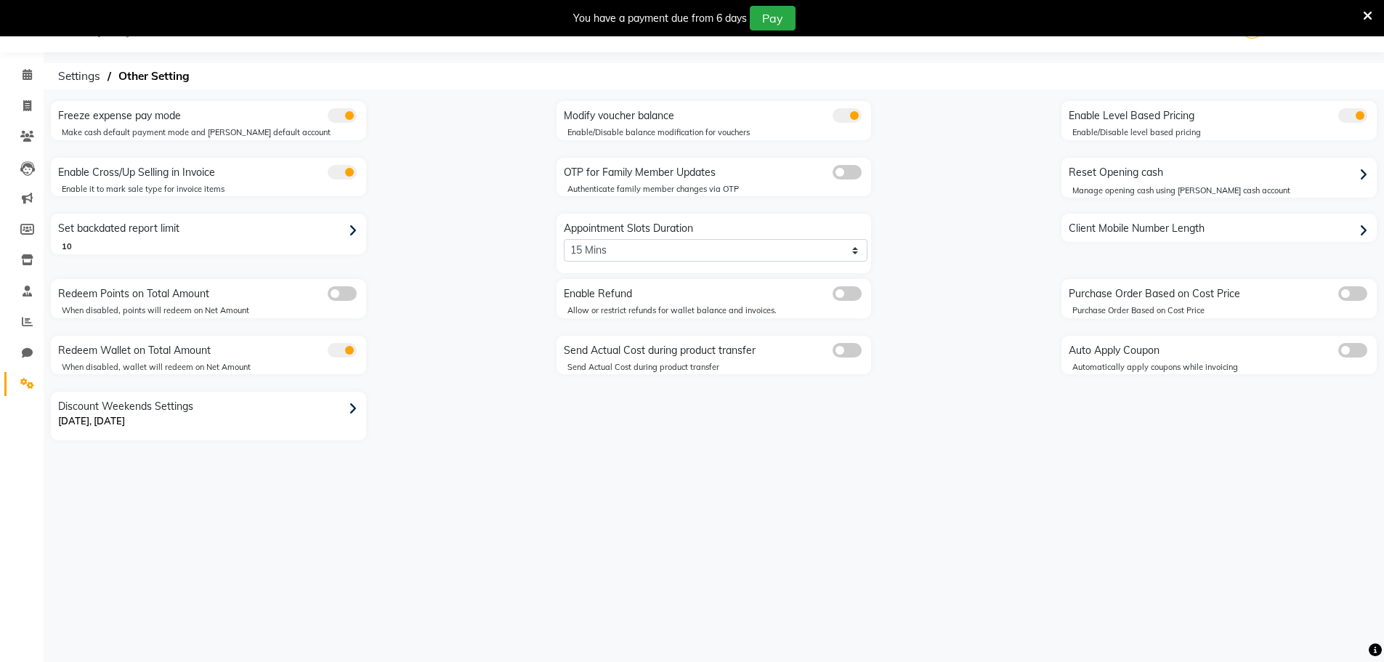
click at [1202, 234] on div "Client Mobile Number Length" at bounding box center [1221, 228] width 312 height 23
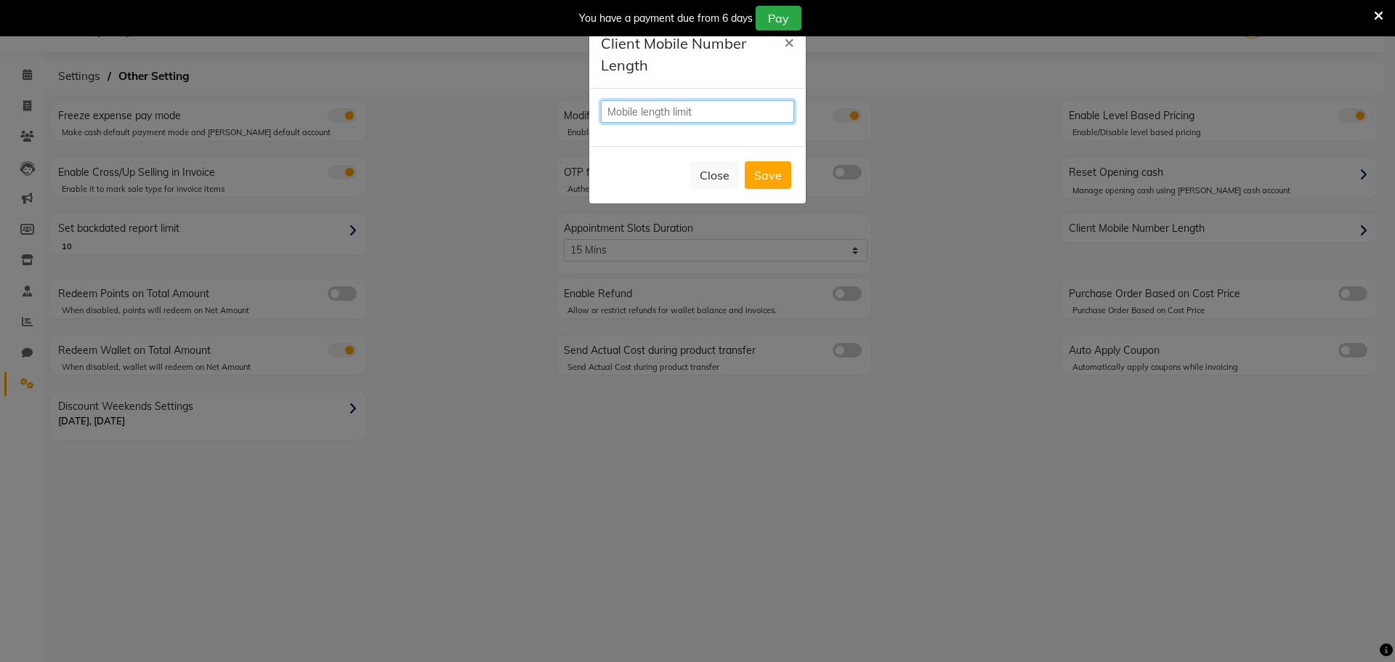
click at [641, 106] on input "number" at bounding box center [697, 111] width 193 height 23
type input "10"
click at [782, 174] on button "Save" at bounding box center [768, 175] width 46 height 28
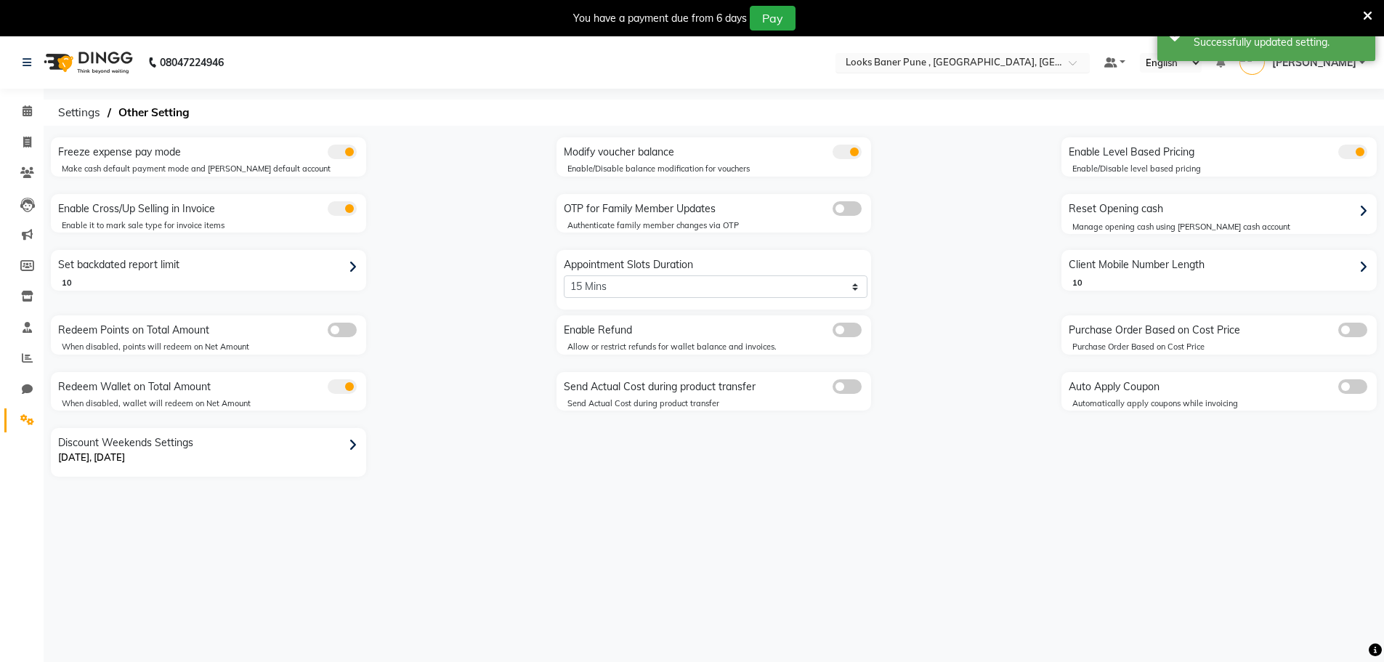
click at [979, 62] on input "text" at bounding box center [948, 64] width 211 height 15
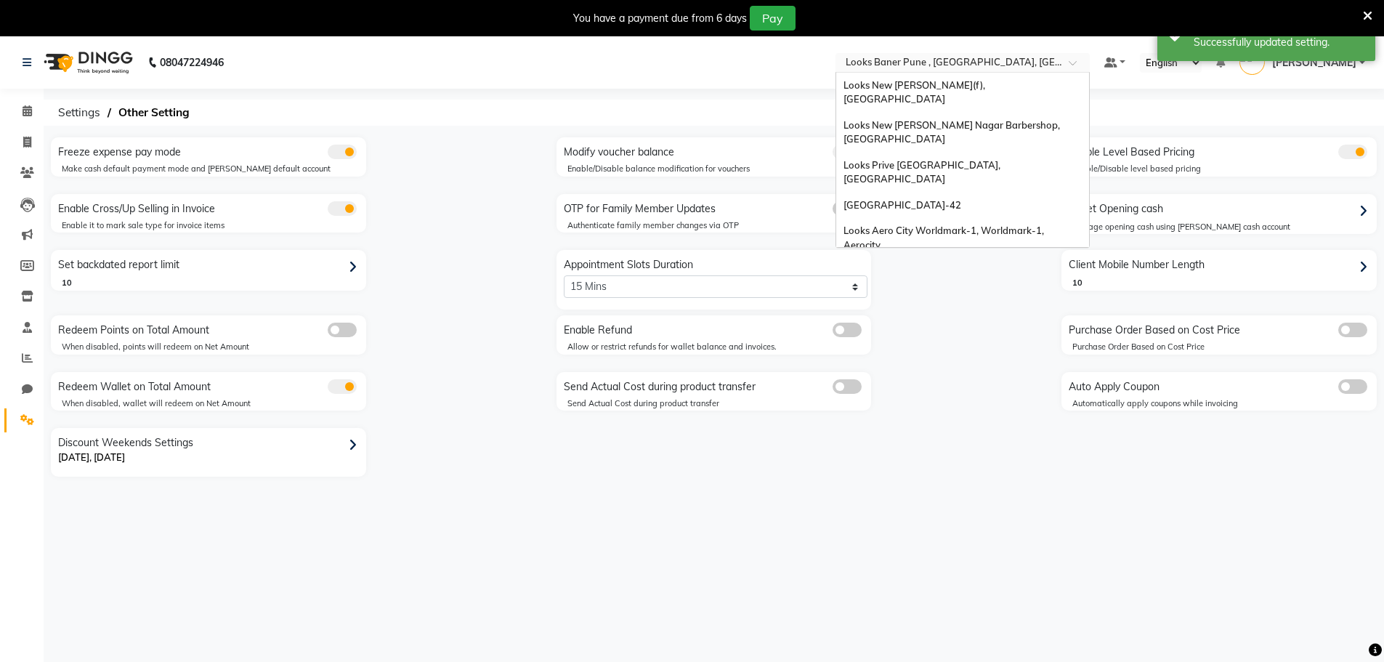
scroll to position [1516, 0]
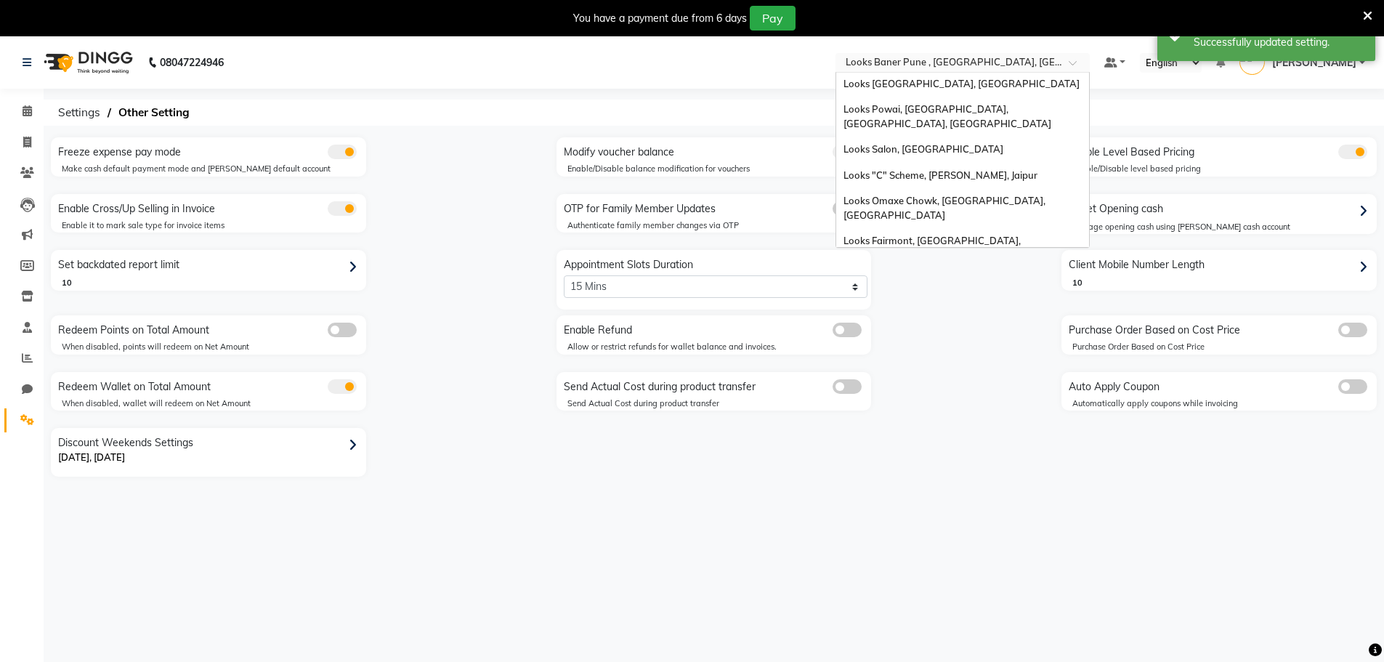
click at [940, 639] on span "Looks Baner Pune , [GEOGRAPHIC_DATA], [GEOGRAPHIC_DATA]" at bounding box center [939, 652] width 193 height 26
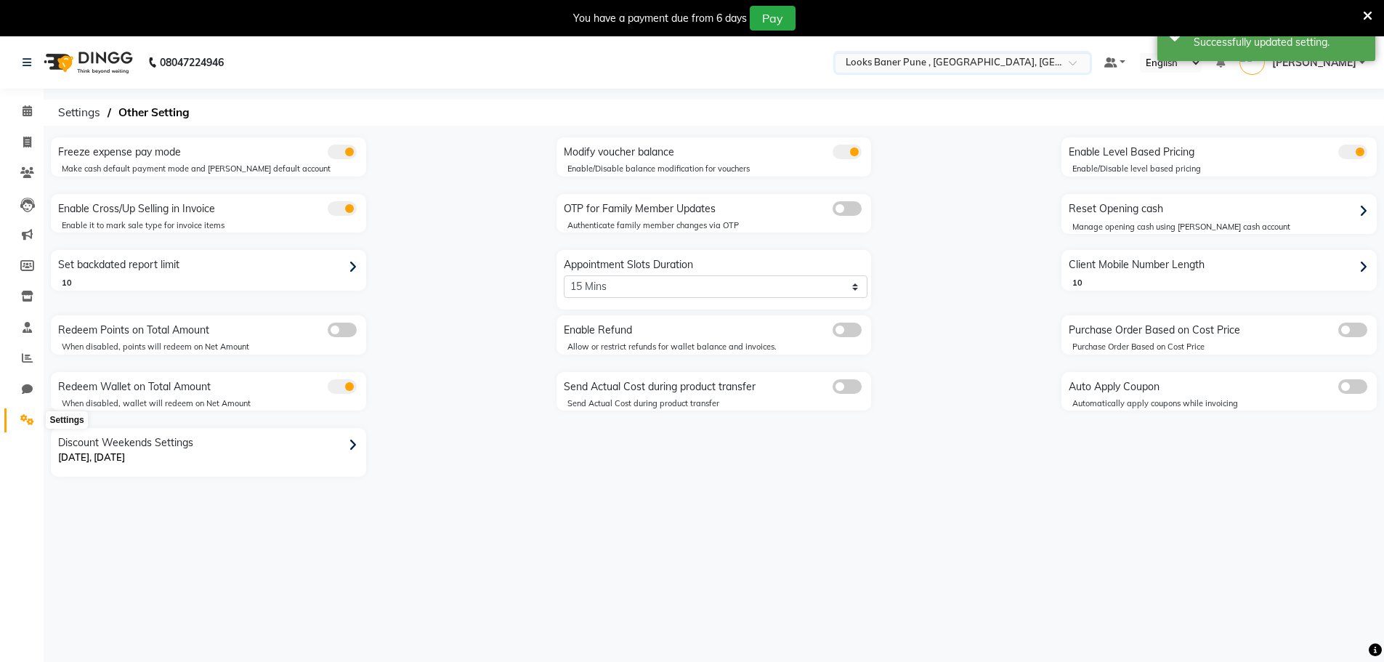
click at [23, 426] on span at bounding box center [27, 420] width 25 height 17
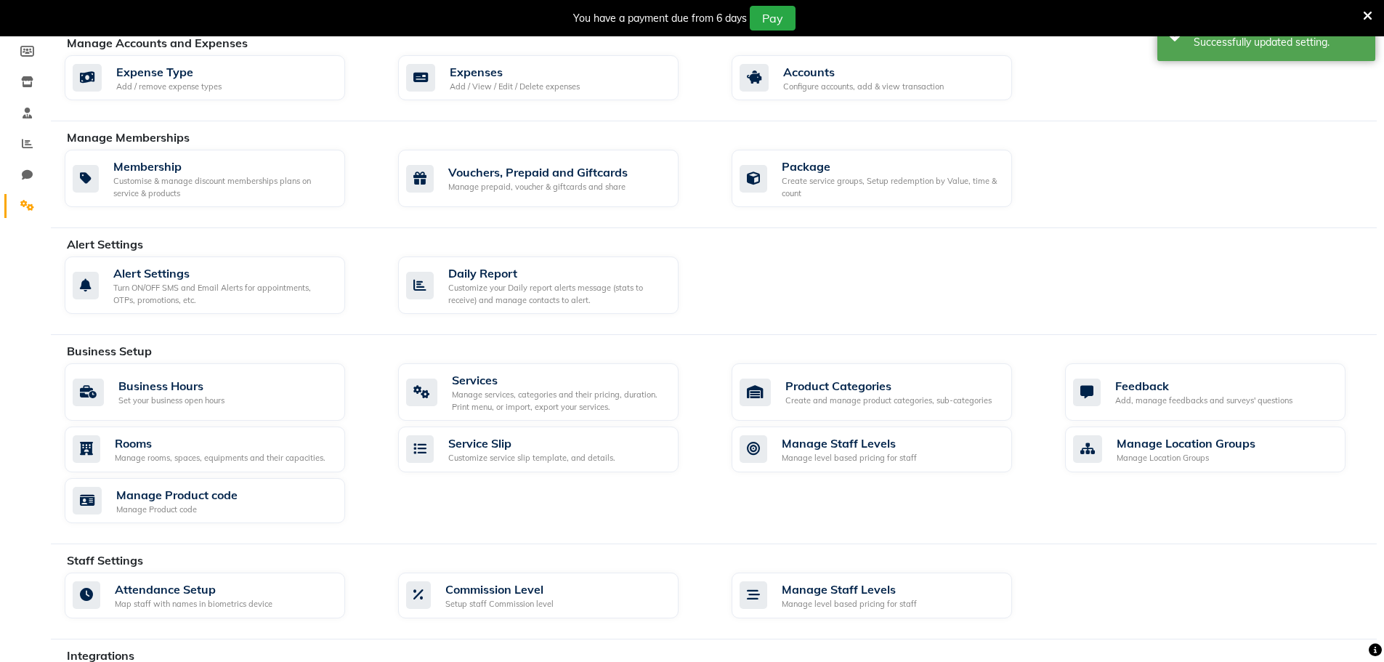
scroll to position [455, 0]
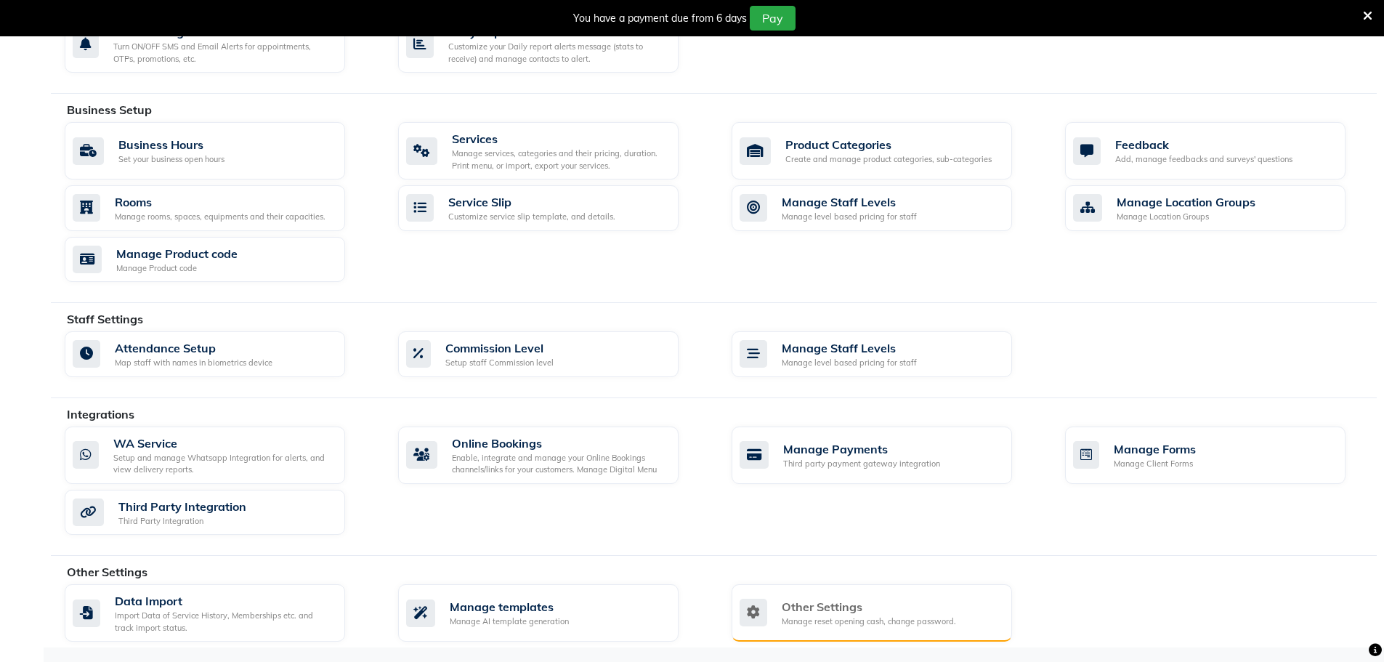
click at [870, 596] on div "Other Settings Manage reset opening cash, change password." at bounding box center [872, 612] width 280 height 57
select select "2: 15"
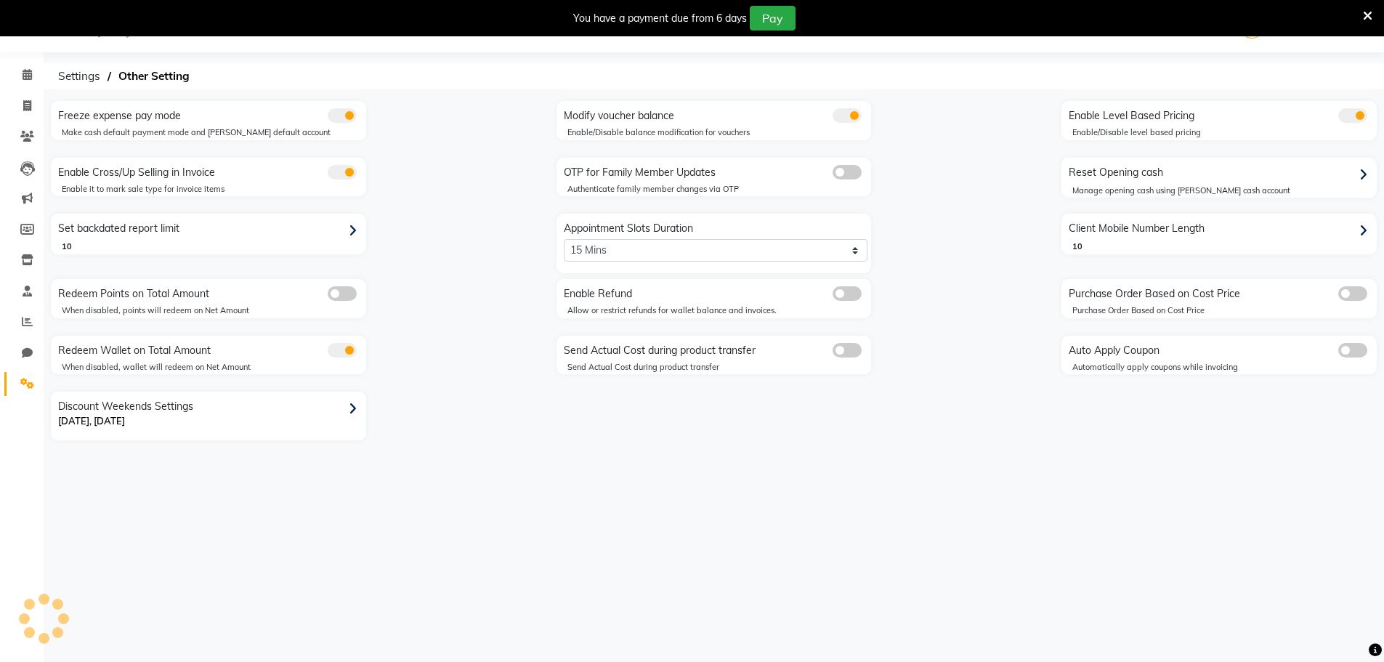
scroll to position [36, 0]
click at [31, 386] on icon at bounding box center [27, 383] width 14 height 11
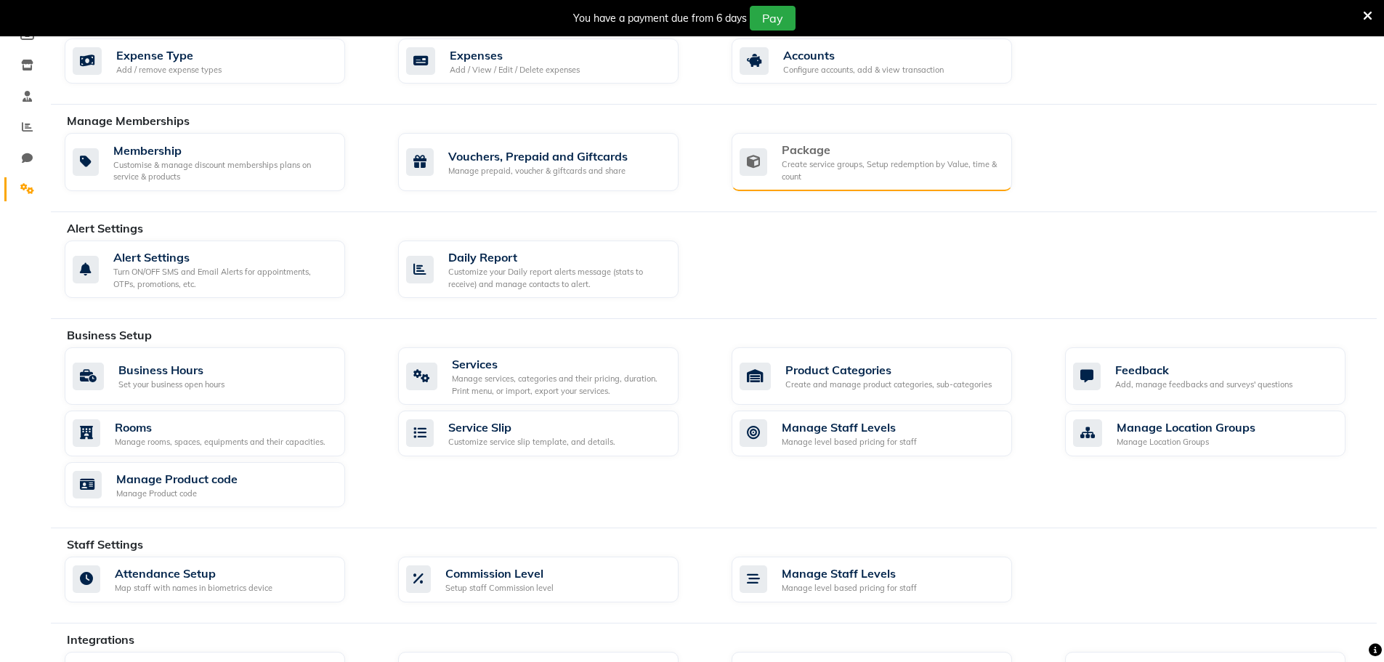
scroll to position [254, 0]
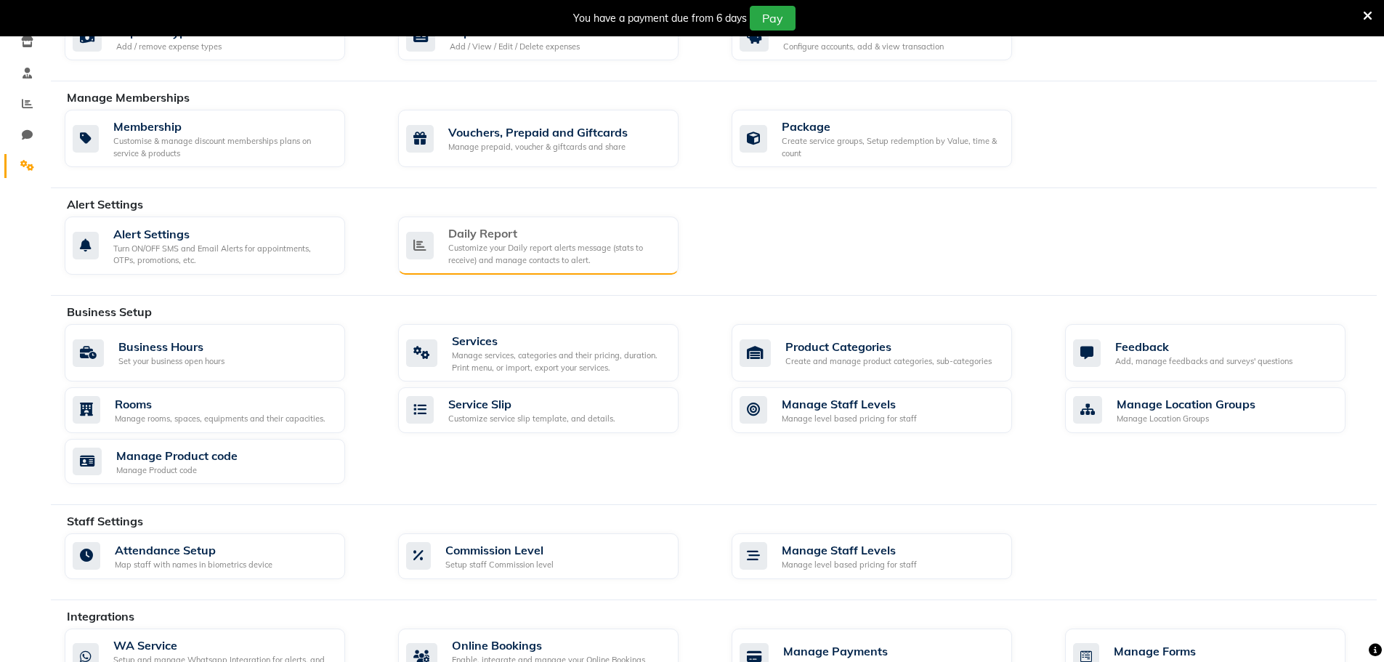
click at [582, 251] on div "Customize your Daily report alerts message (stats to receive) and manage contac…" at bounding box center [557, 254] width 219 height 24
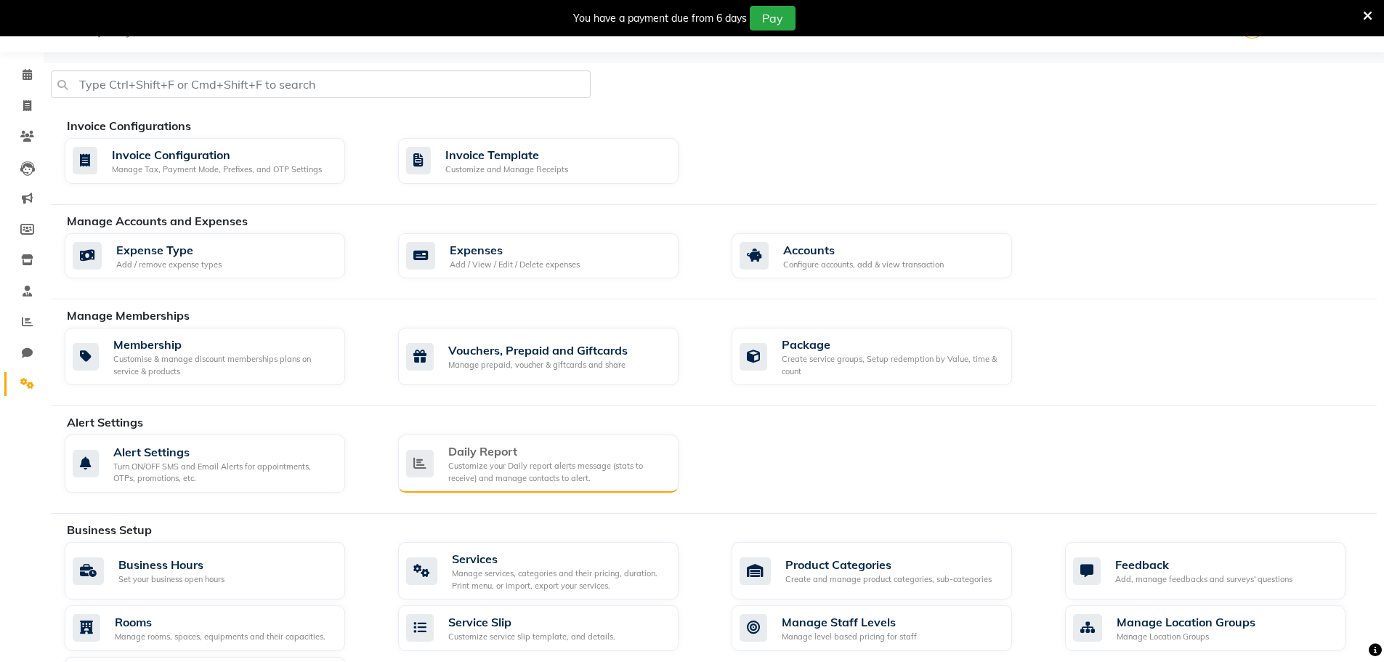
select select "1260"
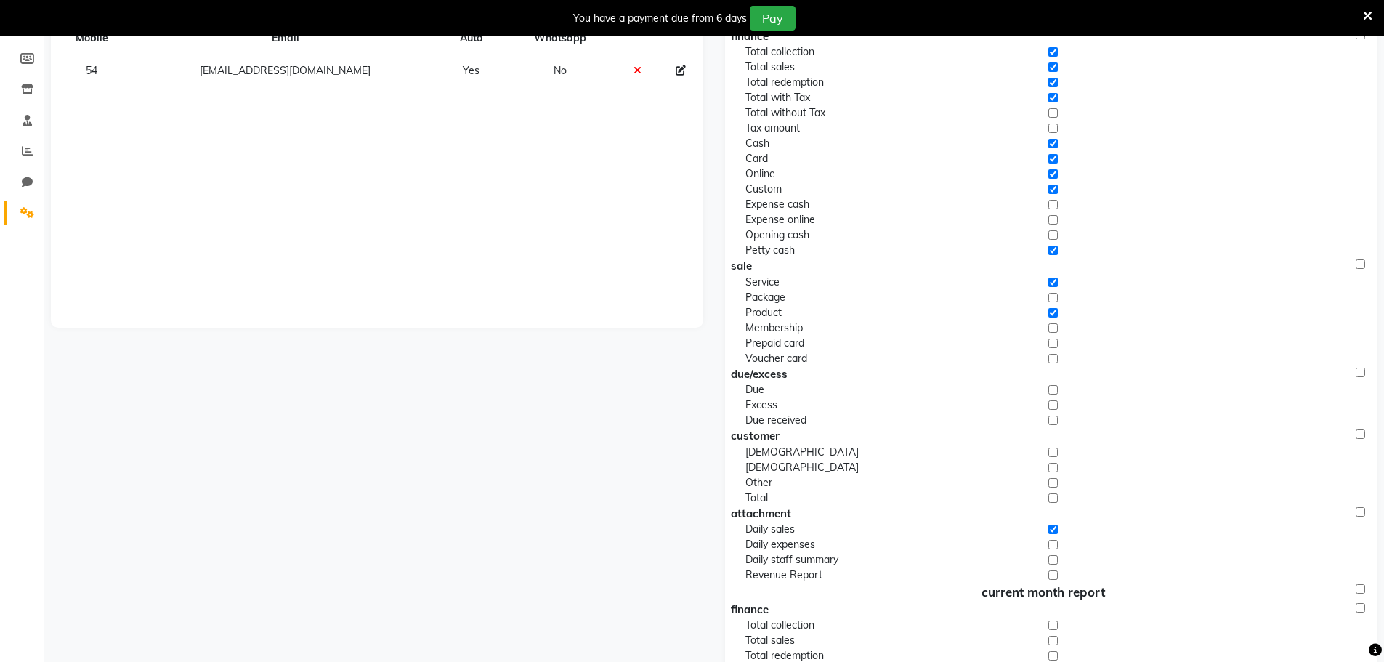
scroll to position [432, 0]
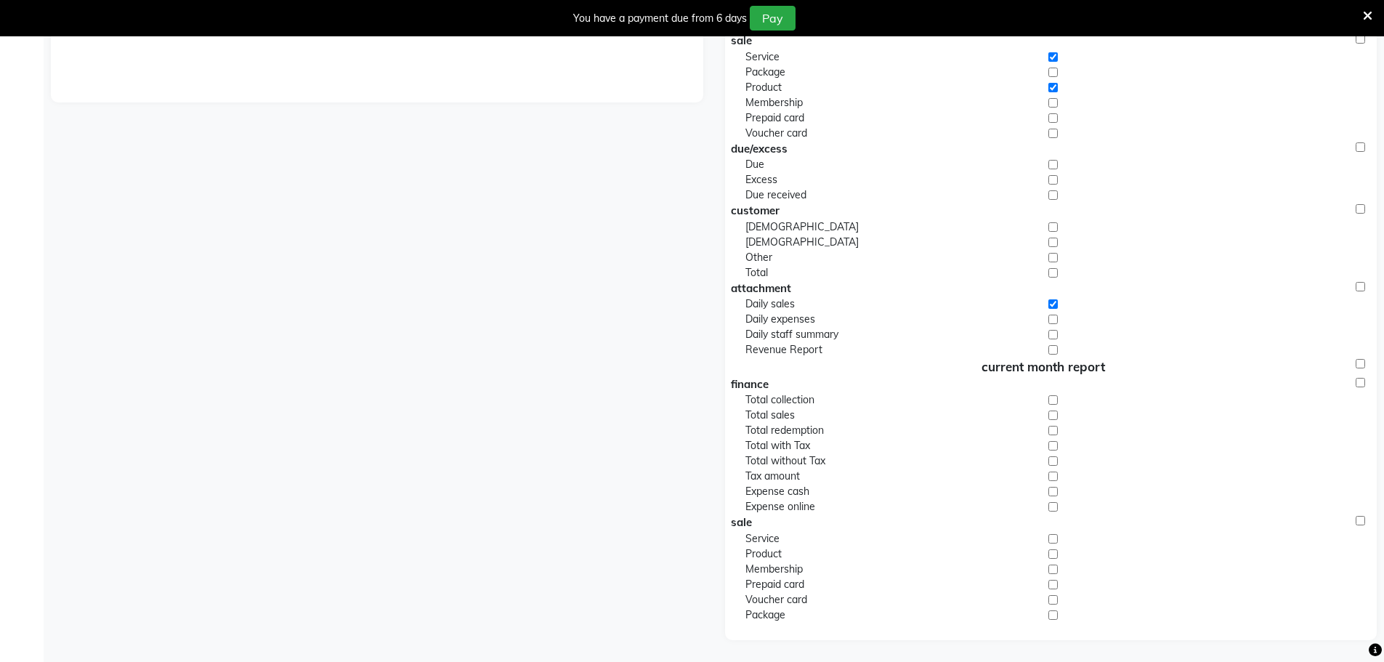
click at [1053, 315] on input "checkbox" at bounding box center [1052, 319] width 9 height 15
checkbox input "true"
click at [1053, 341] on input "checkbox" at bounding box center [1052, 334] width 9 height 15
checkbox input "true"
click at [1051, 355] on input "checkbox" at bounding box center [1052, 349] width 9 height 15
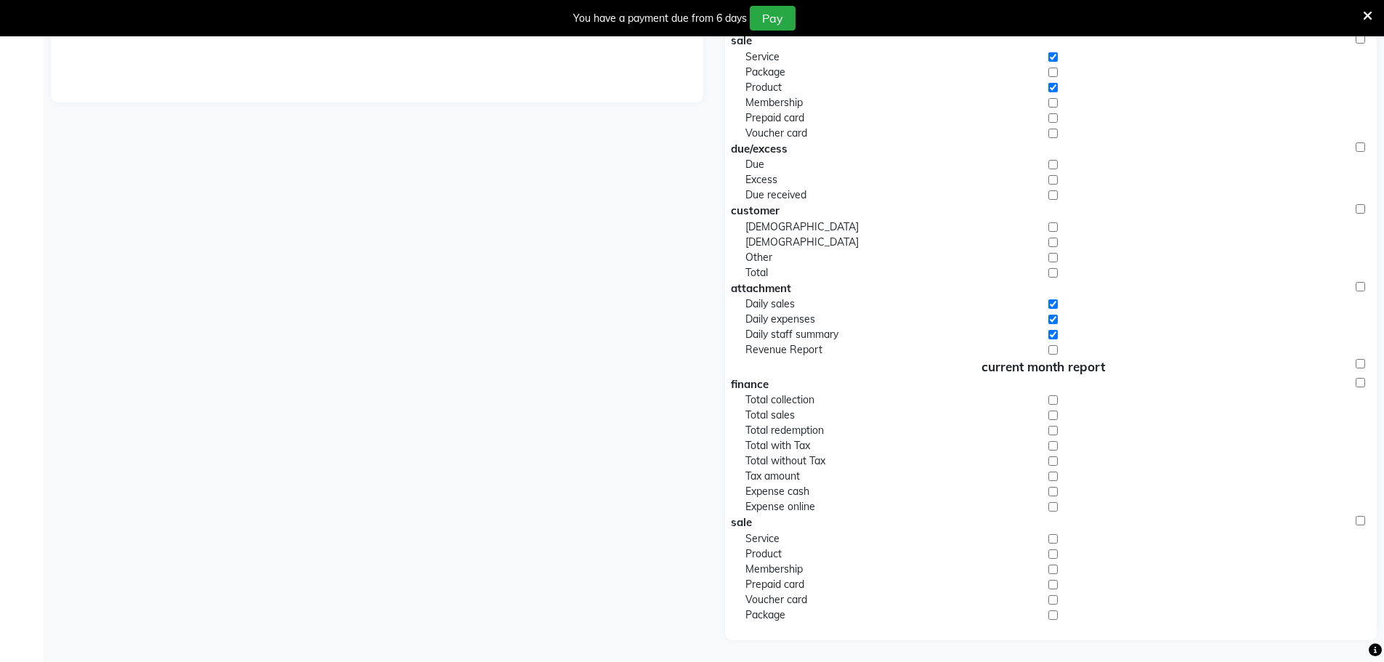
checkbox input "true"
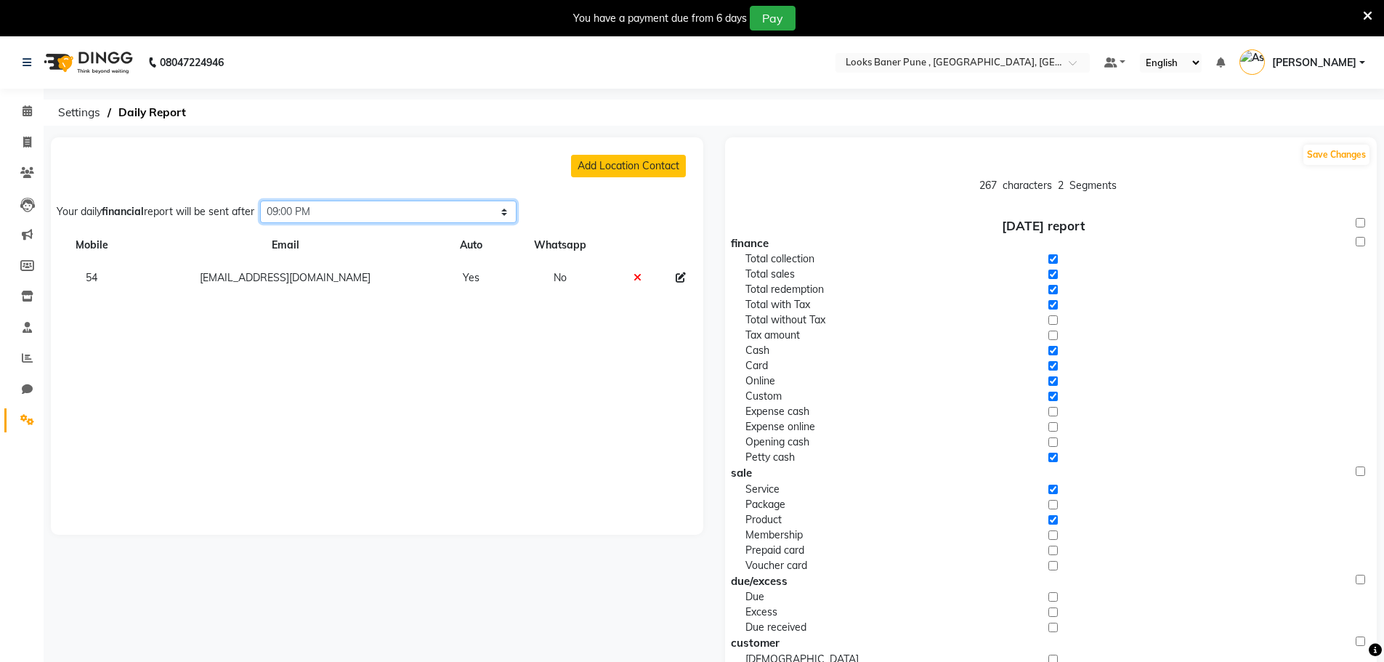
click at [449, 218] on select "Select time 04:00 AM 04:15 AM 04:30 AM 04:45 AM 05:00 AM 05:15 AM 05:30 AM 05:4…" at bounding box center [388, 211] width 256 height 23
select select "1425"
click at [264, 200] on select "Select time 04:00 AM 04:15 AM 04:30 AM 04:45 AM 05:00 AM 05:15 AM 05:30 AM 05:4…" at bounding box center [388, 211] width 256 height 23
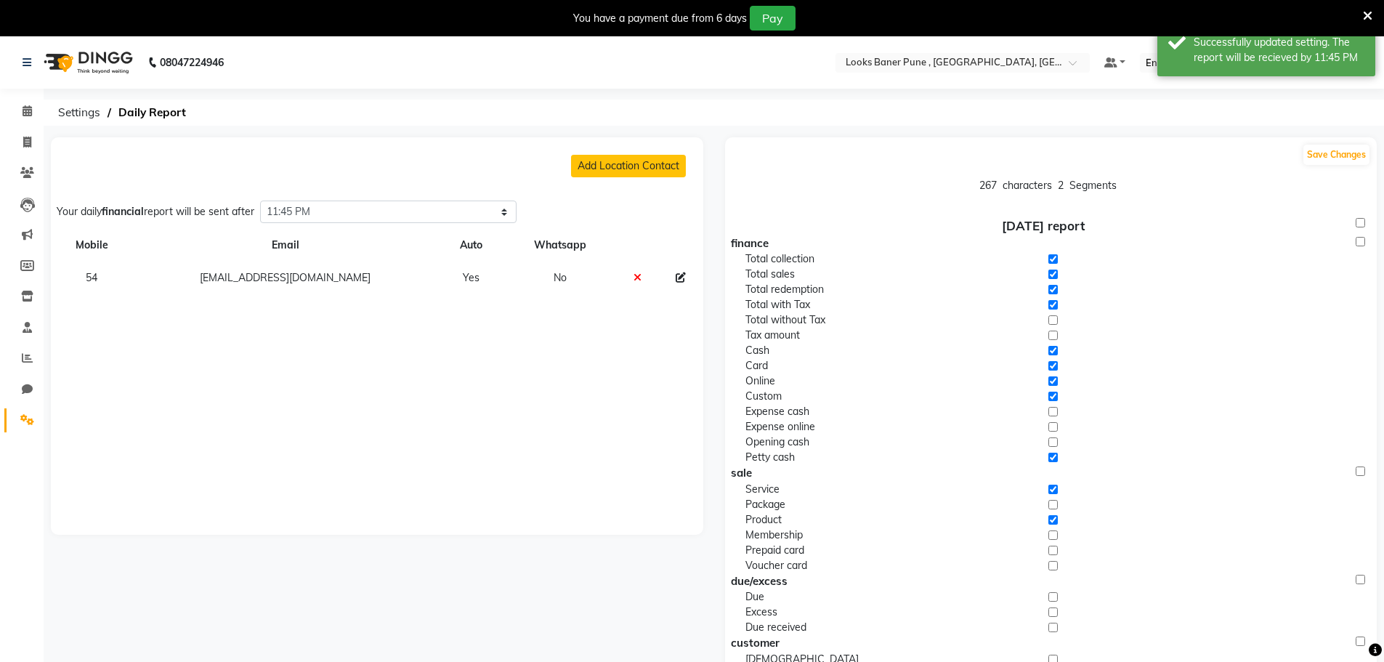
click at [1326, 166] on div "Save Changes" at bounding box center [1051, 154] width 652 height 23
click at [1335, 149] on button "Save Changes" at bounding box center [1336, 155] width 66 height 20
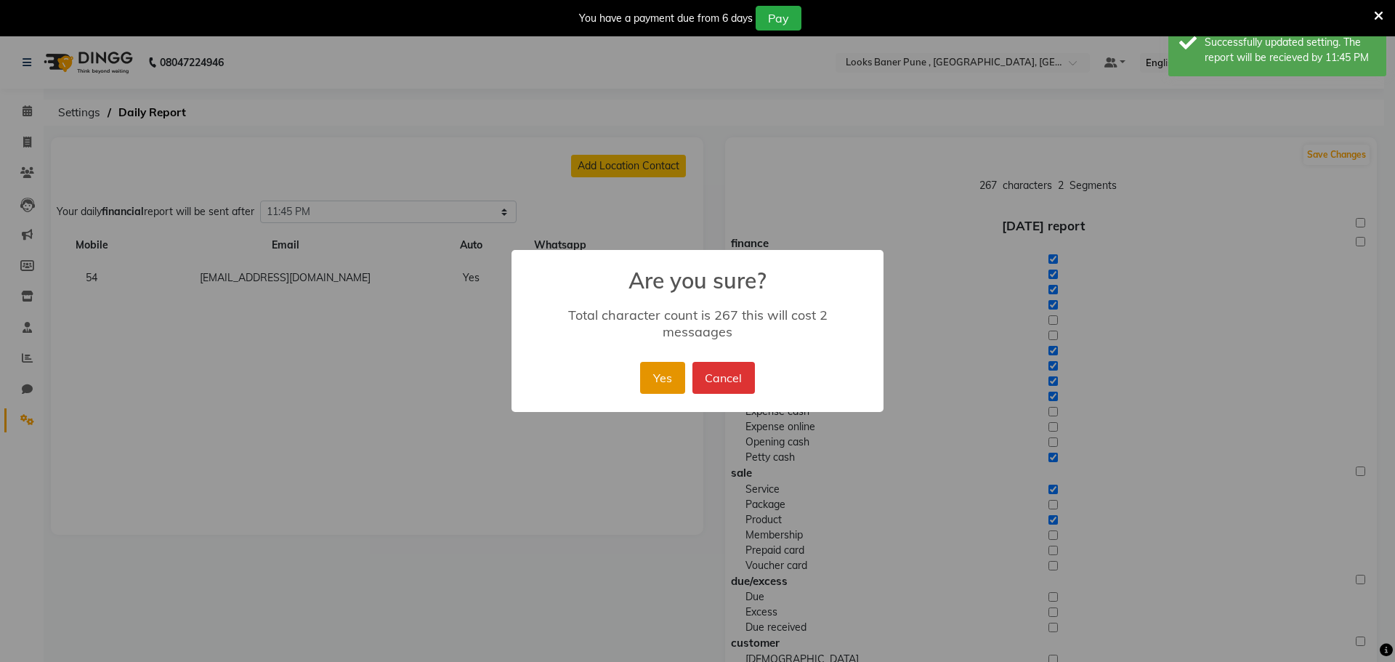
click at [655, 368] on button "Yes" at bounding box center [662, 378] width 44 height 32
